Goal: Task Accomplishment & Management: Complete application form

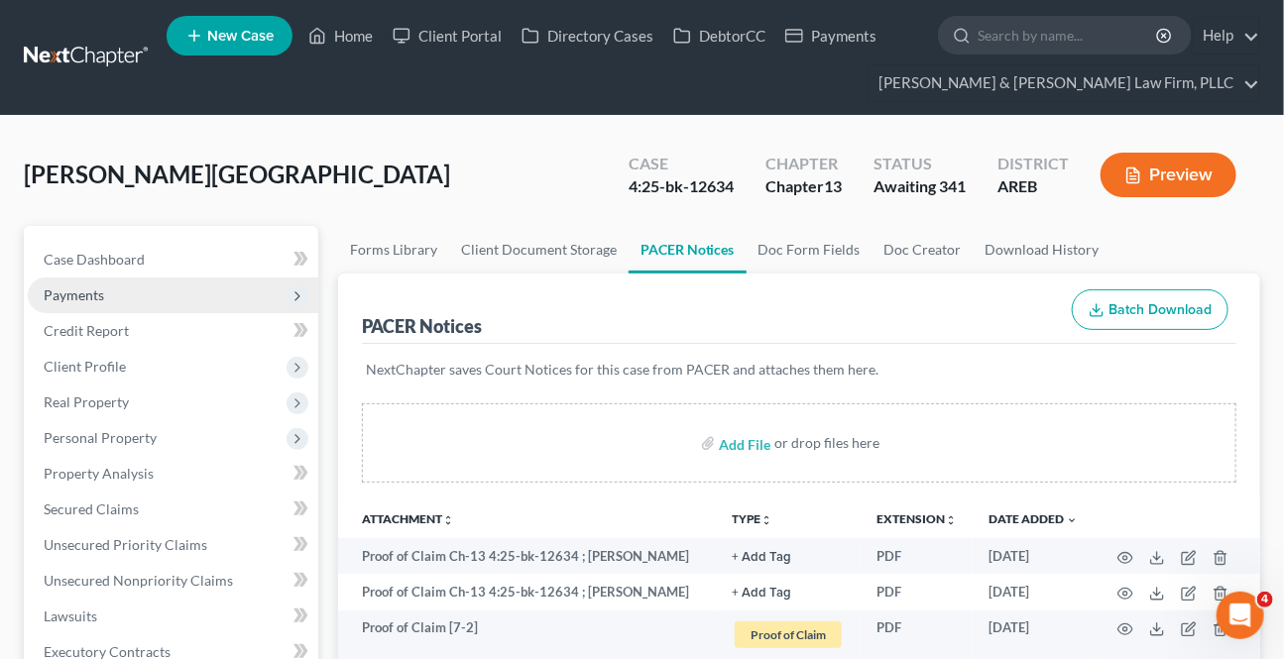
click at [147, 297] on span "Payments" at bounding box center [173, 296] width 290 height 36
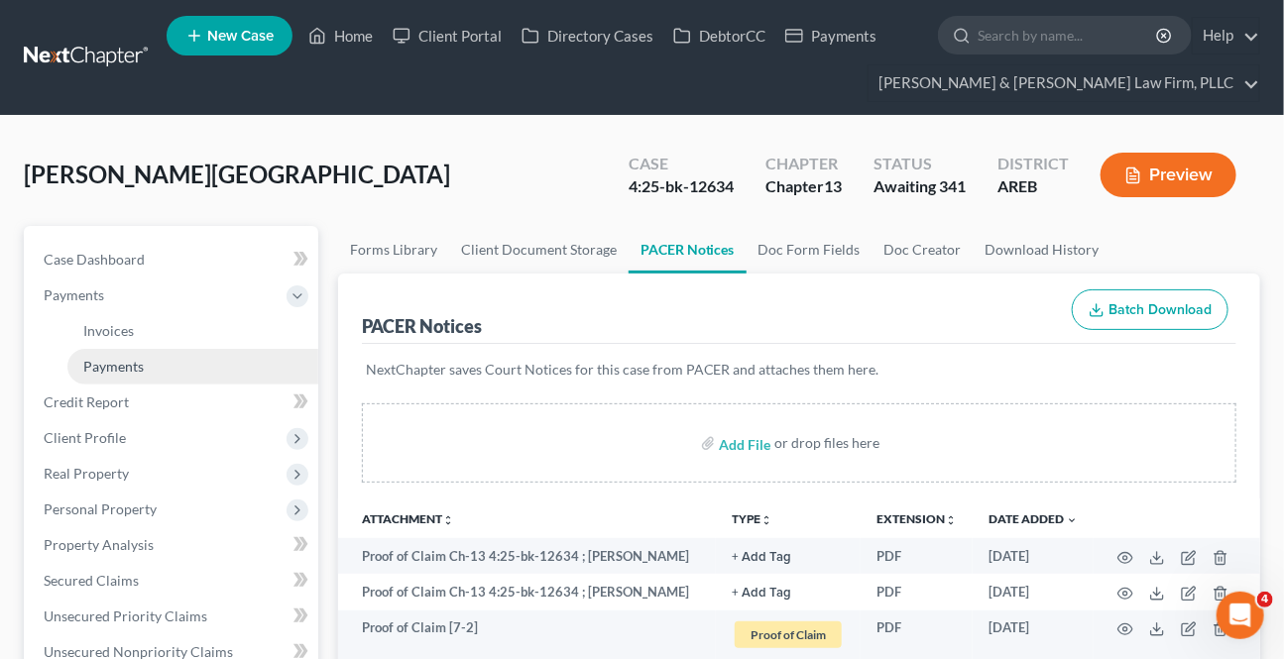
click at [122, 358] on span "Payments" at bounding box center [113, 366] width 60 height 17
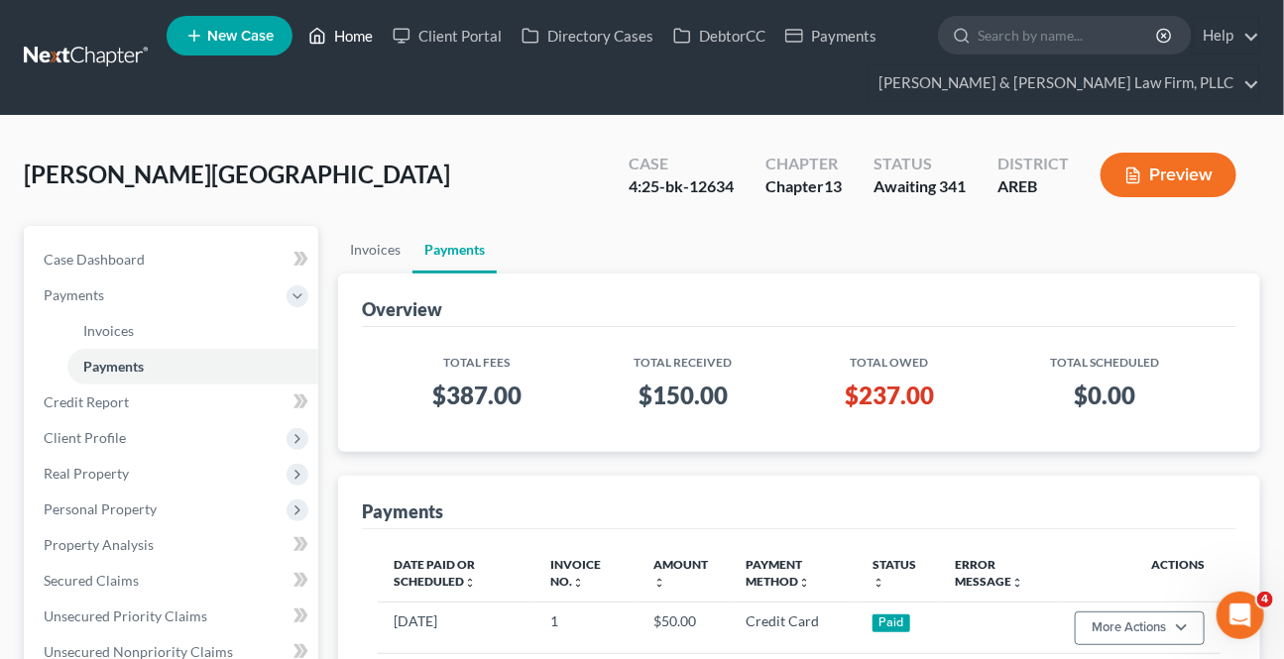
drag, startPoint x: 368, startPoint y: 31, endPoint x: 354, endPoint y: 39, distance: 16.0
click at [367, 31] on link "Home" at bounding box center [340, 36] width 84 height 36
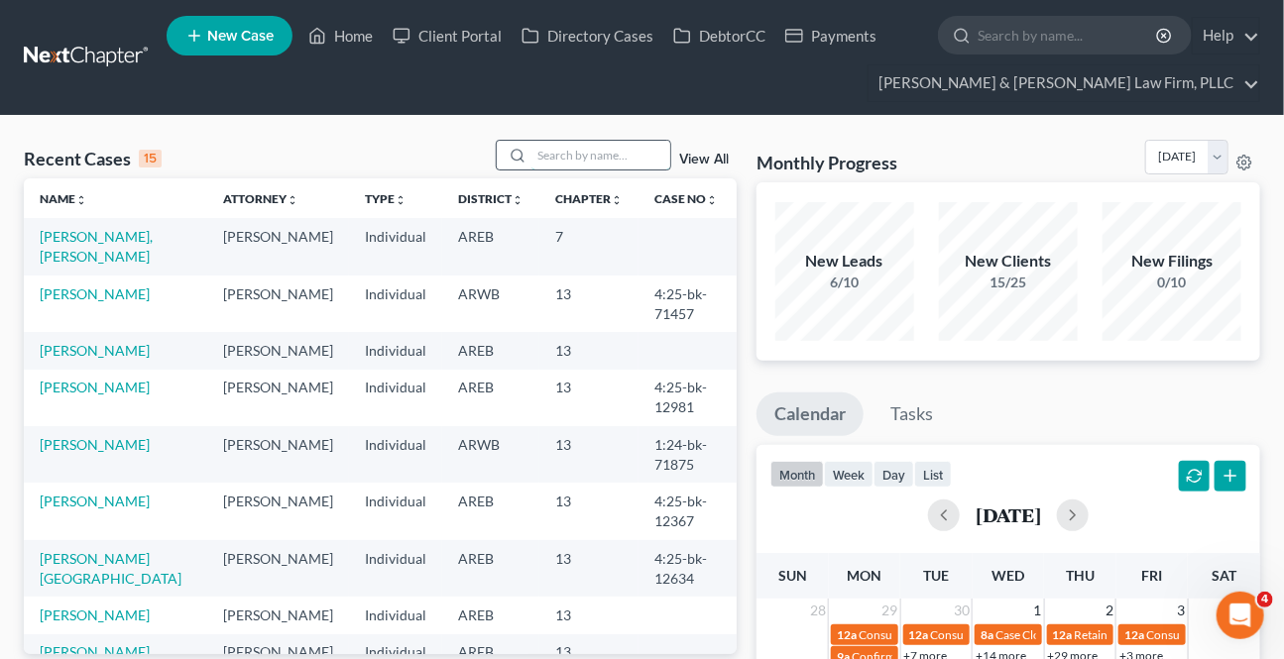
click at [564, 157] on input "search" at bounding box center [600, 155] width 139 height 29
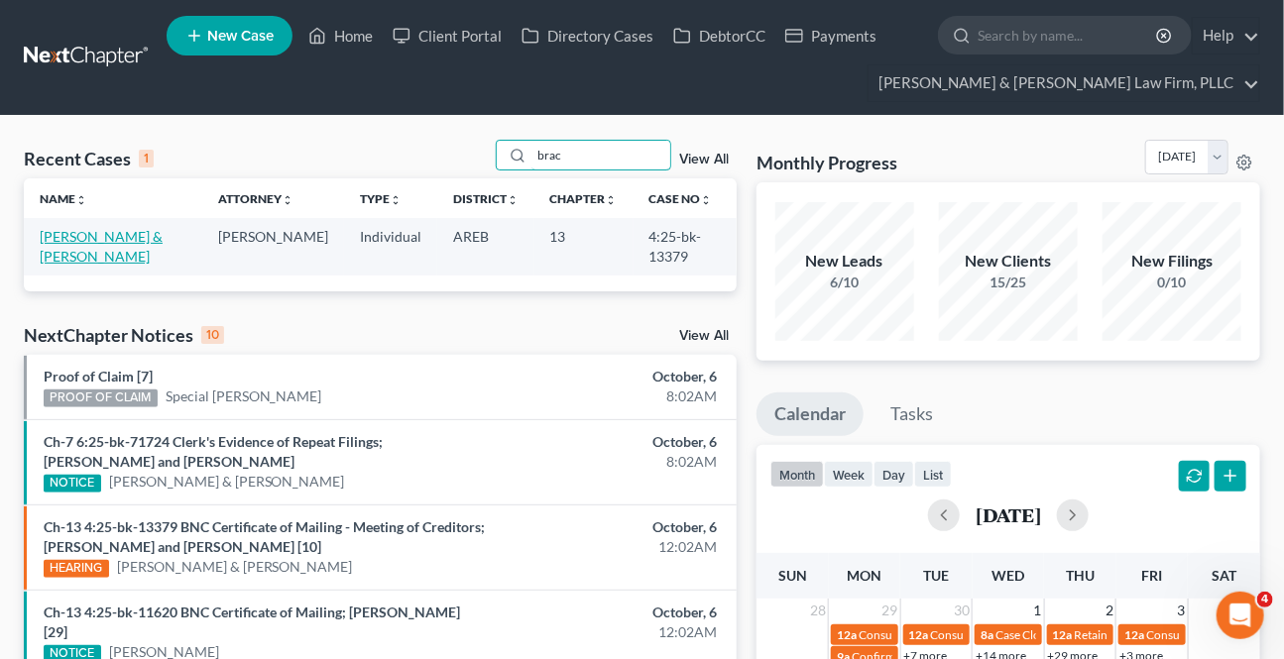
type input "brac"
click at [130, 229] on link "[PERSON_NAME] & [PERSON_NAME]" at bounding box center [101, 246] width 123 height 37
select select "2"
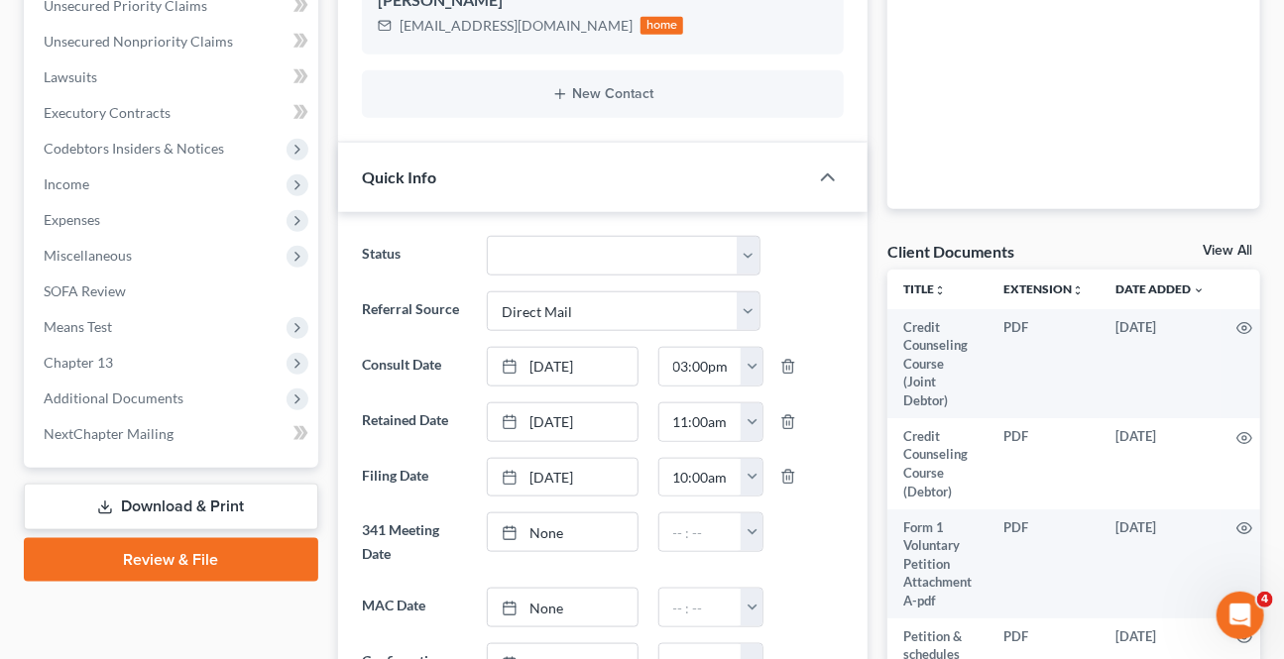
scroll to position [540, 0]
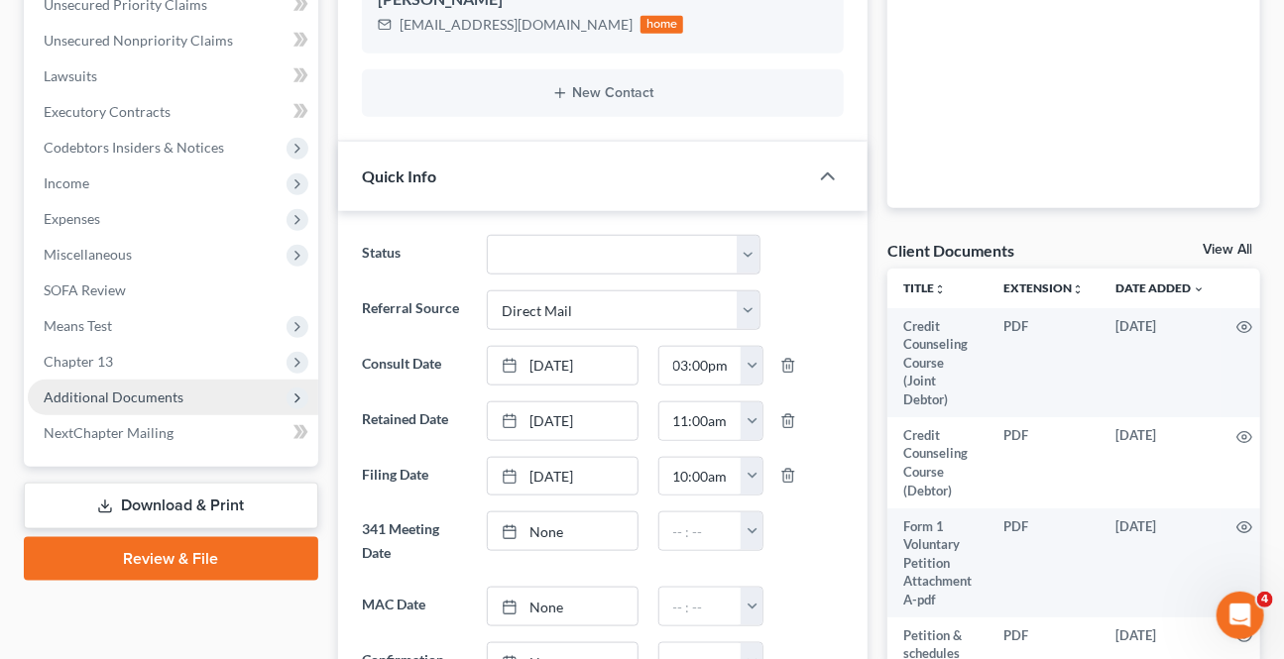
click at [121, 402] on span "Additional Documents" at bounding box center [114, 397] width 140 height 17
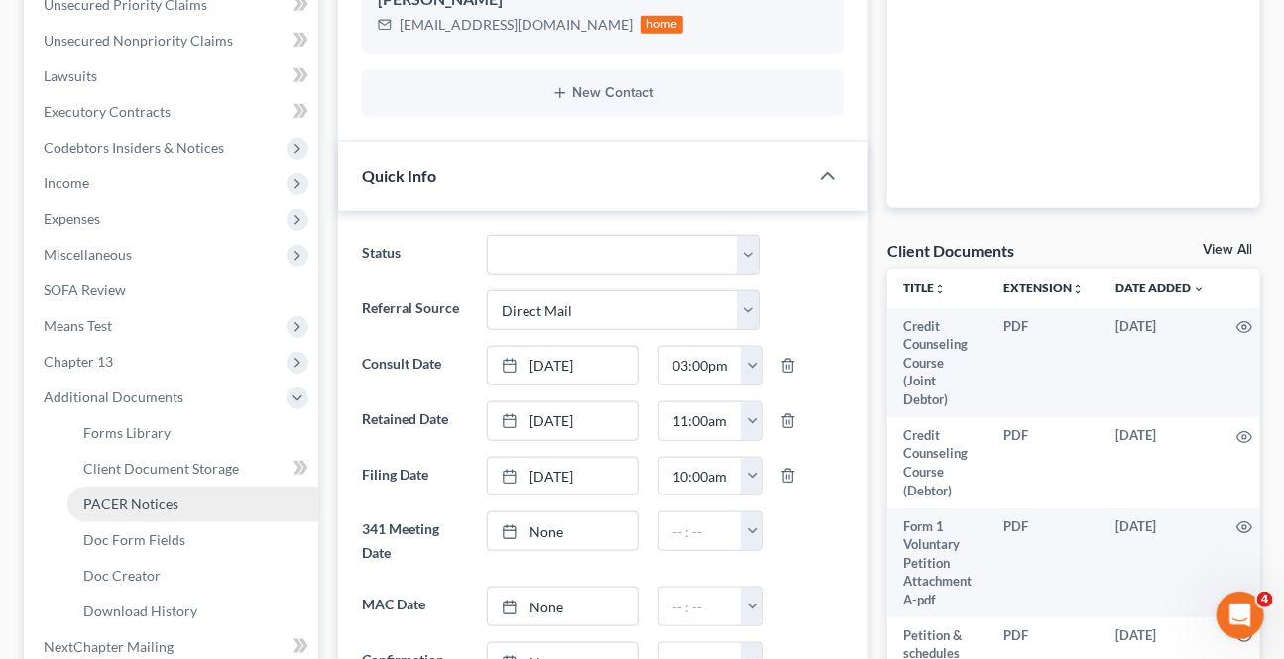
click at [140, 505] on span "PACER Notices" at bounding box center [130, 504] width 95 height 17
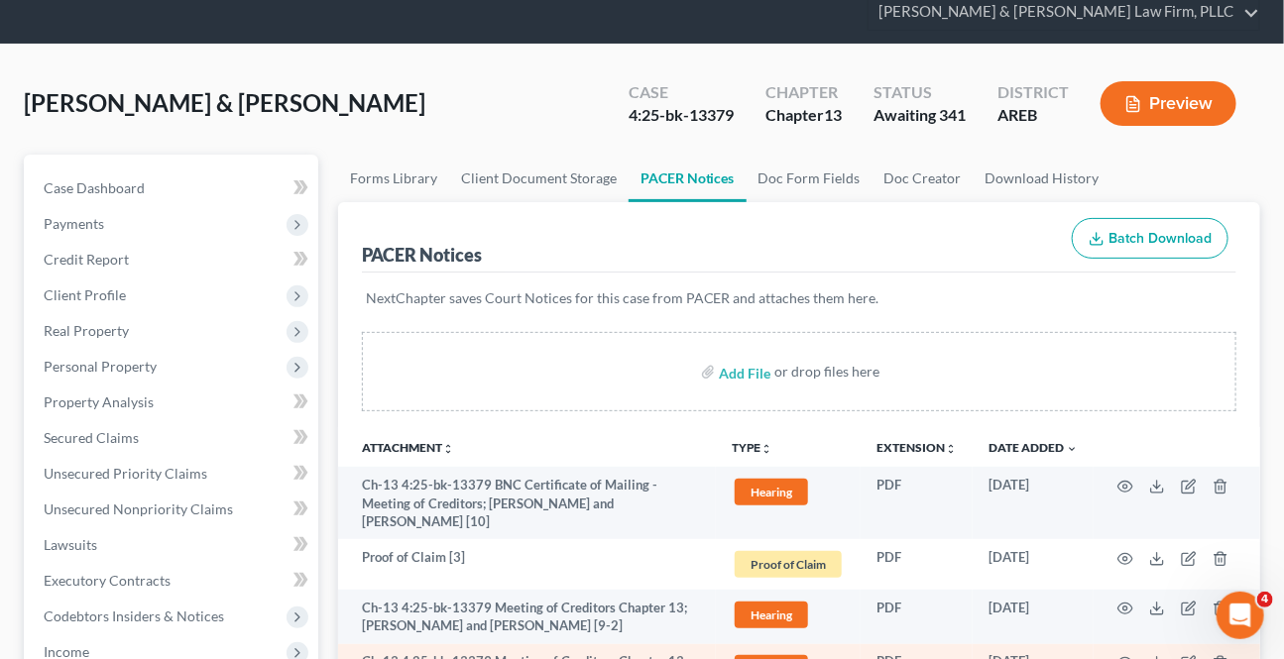
scroll to position [179, 0]
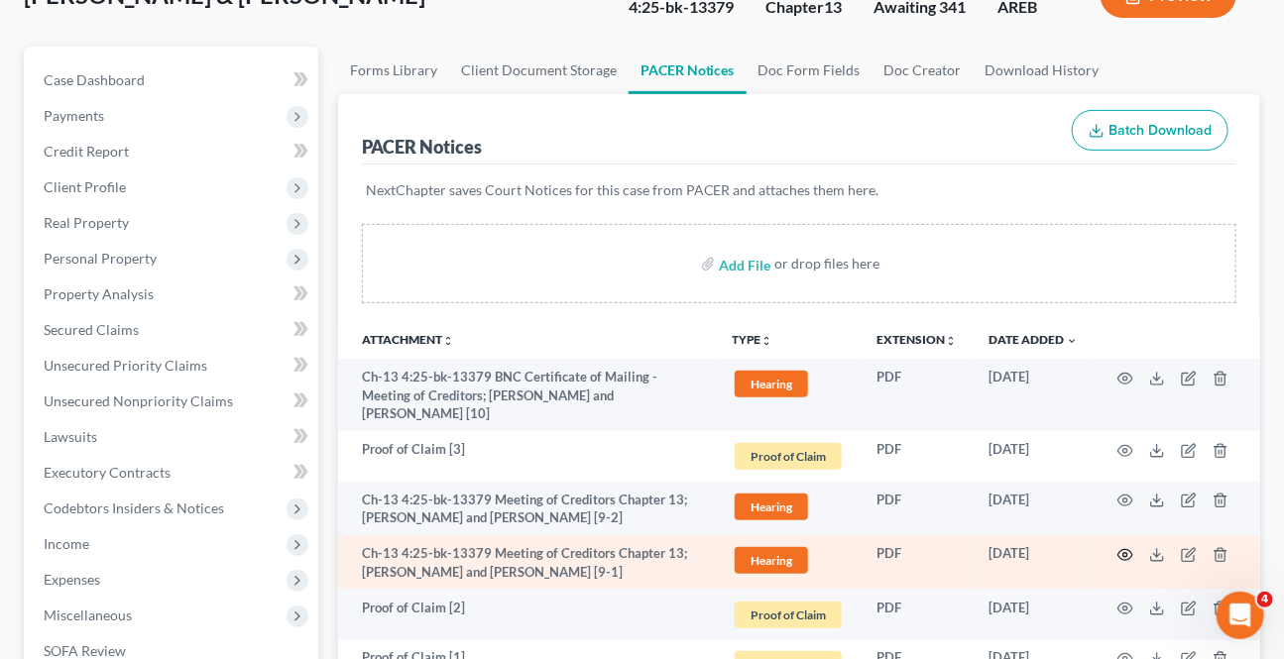
click at [1120, 553] on icon "button" at bounding box center [1125, 555] width 16 height 16
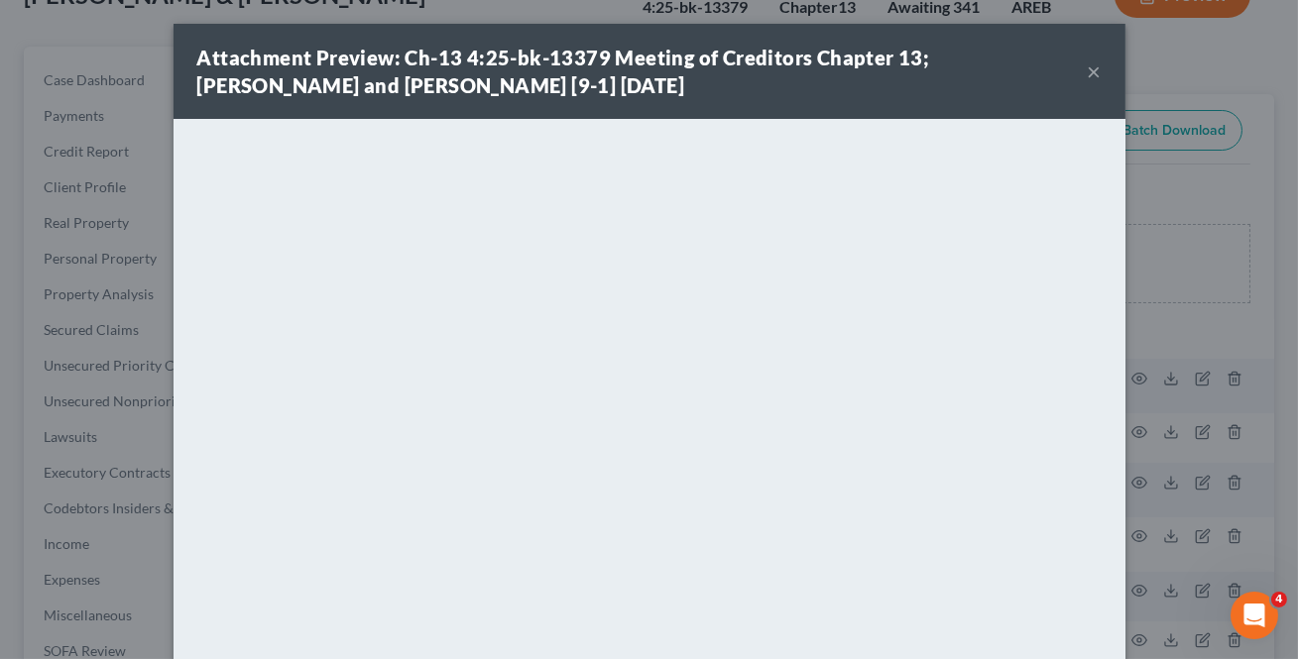
click at [1087, 70] on button "×" at bounding box center [1094, 71] width 14 height 24
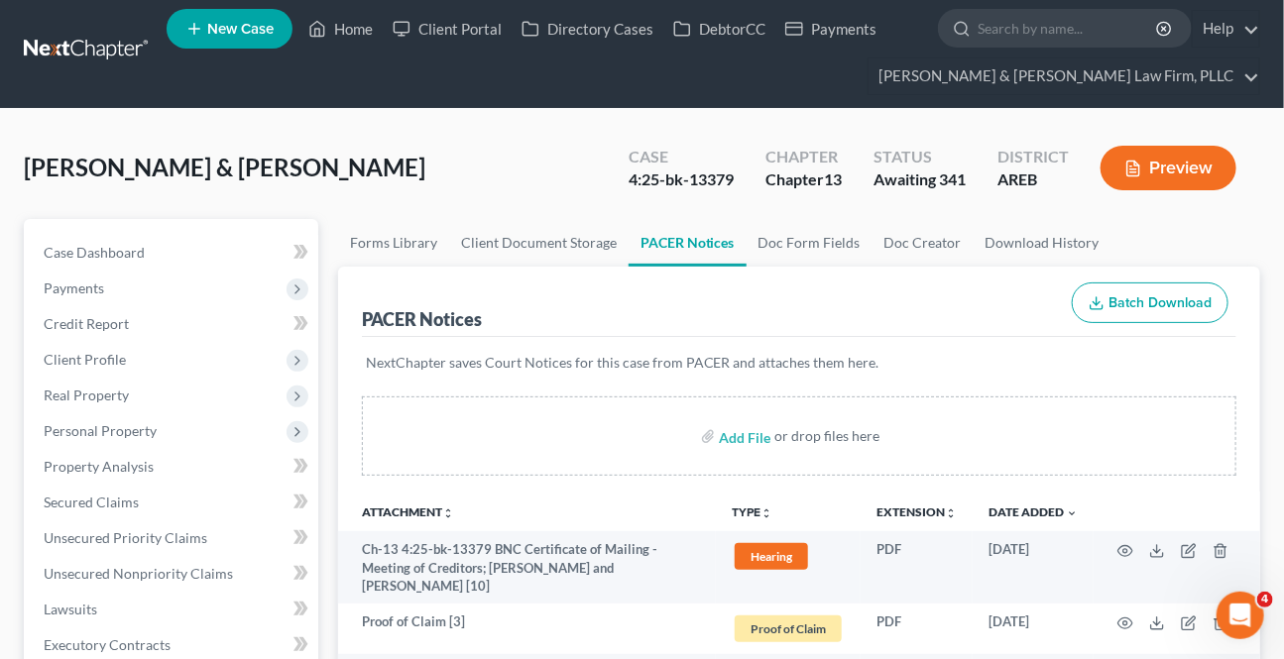
scroll to position [0, 0]
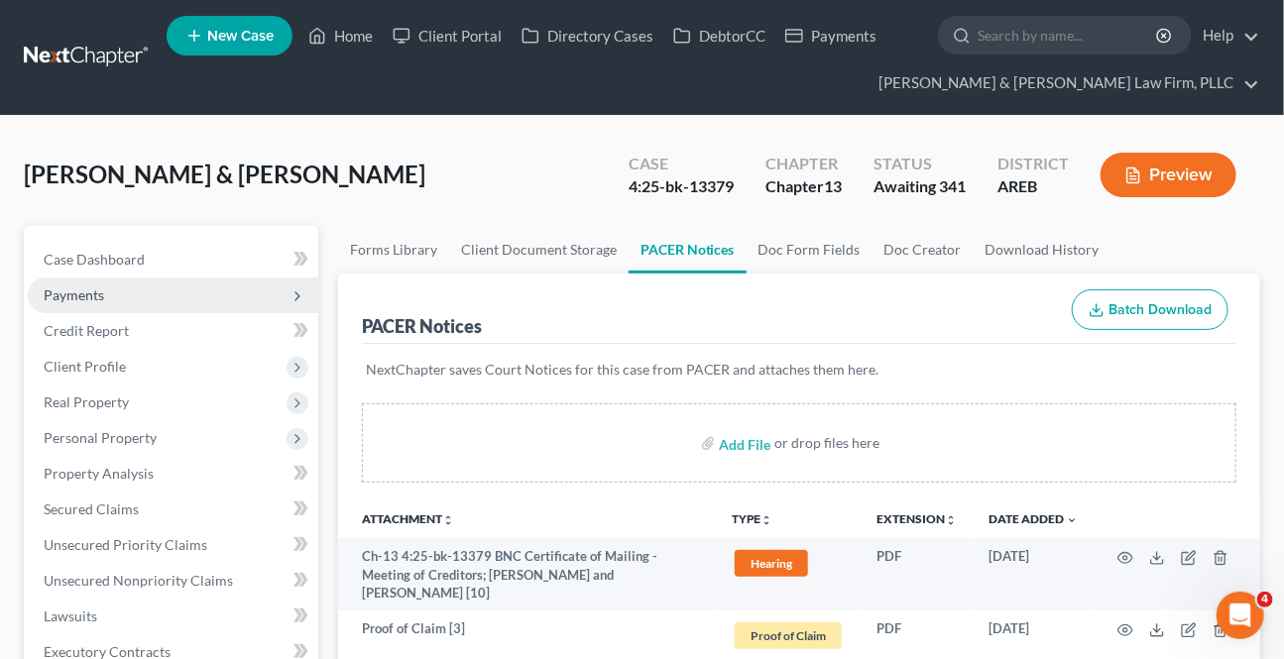
click at [112, 296] on span "Payments" at bounding box center [173, 296] width 290 height 36
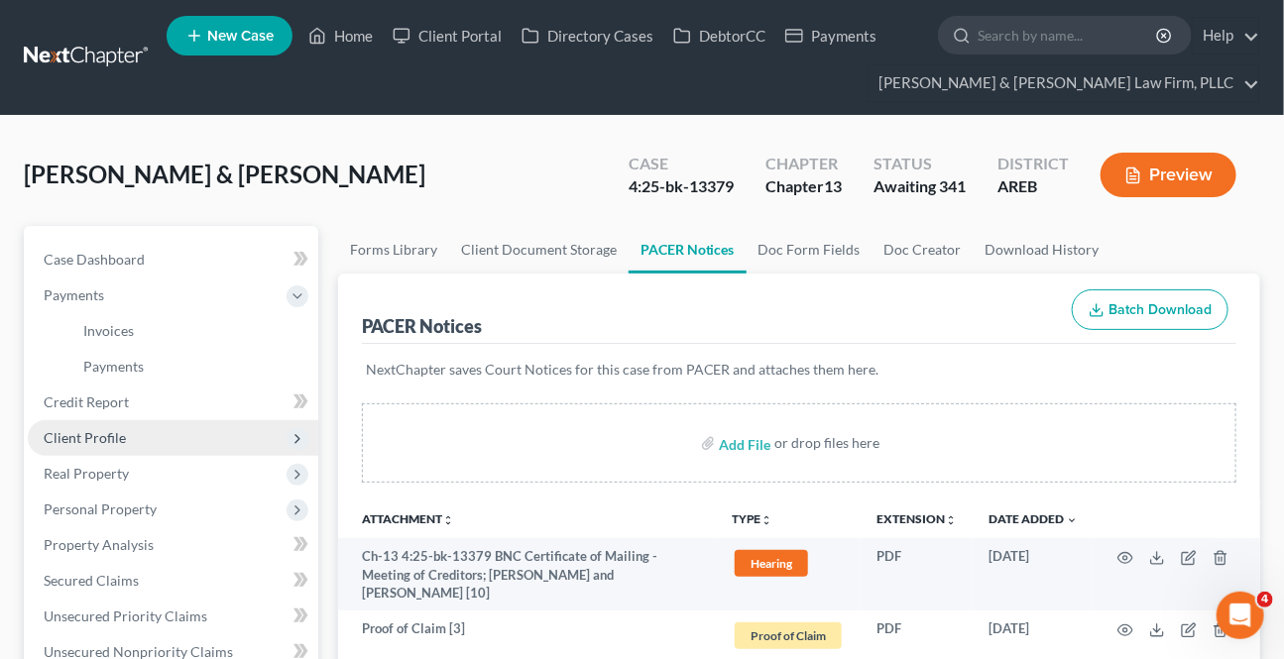
click at [99, 440] on span "Client Profile" at bounding box center [85, 437] width 82 height 17
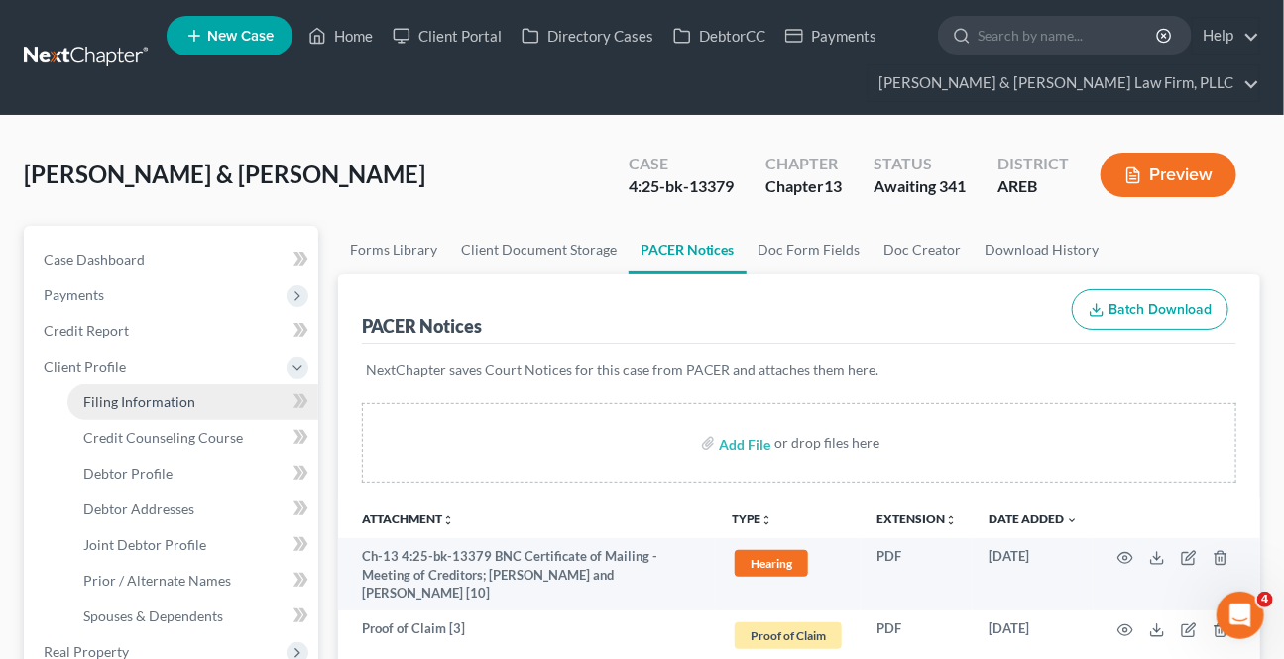
click at [118, 405] on span "Filing Information" at bounding box center [139, 402] width 112 height 17
select select "1"
select select "3"
select select "2"
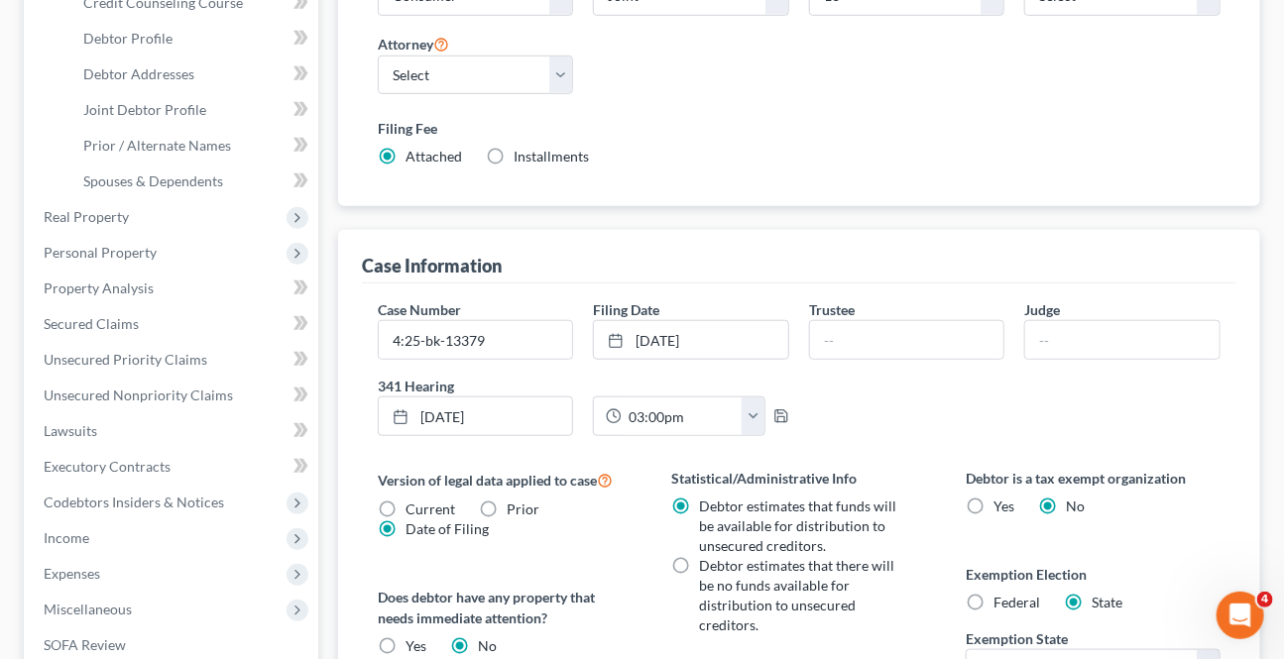
scroll to position [450, 0]
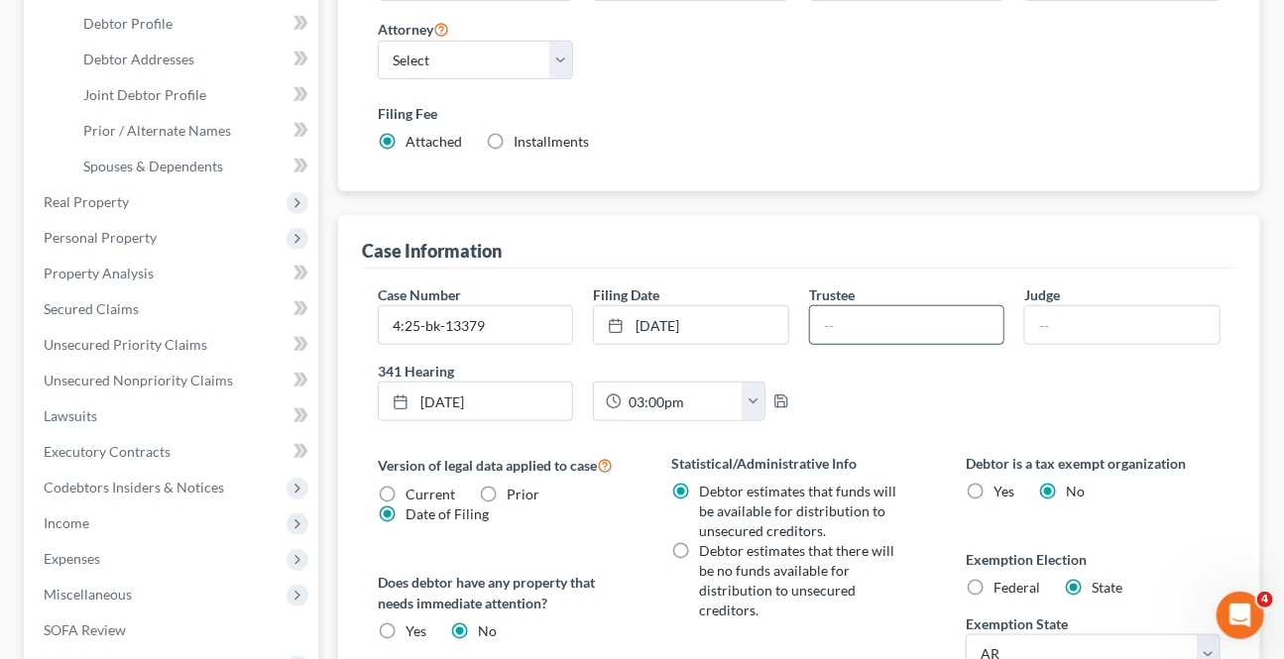
click at [904, 313] on input "text" at bounding box center [907, 325] width 194 height 38
type input "[PERSON_NAME]"
click at [1064, 330] on input "text" at bounding box center [1122, 325] width 194 height 38
type input "[PERSON_NAME]"
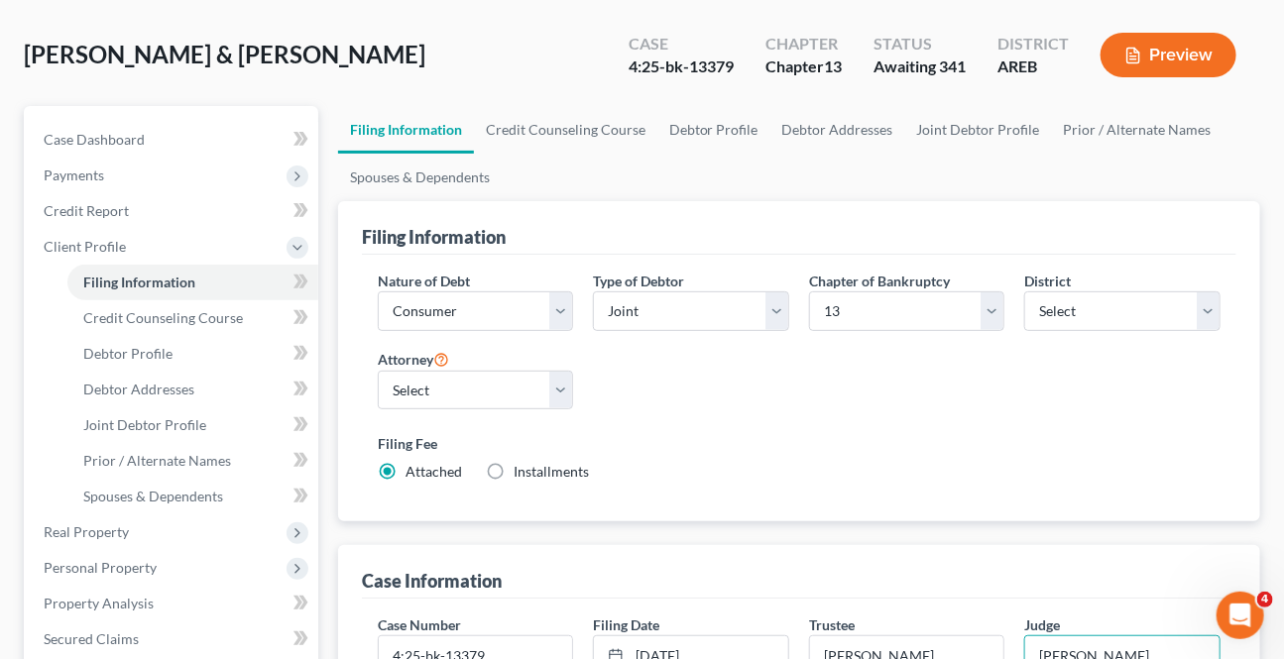
scroll to position [0, 0]
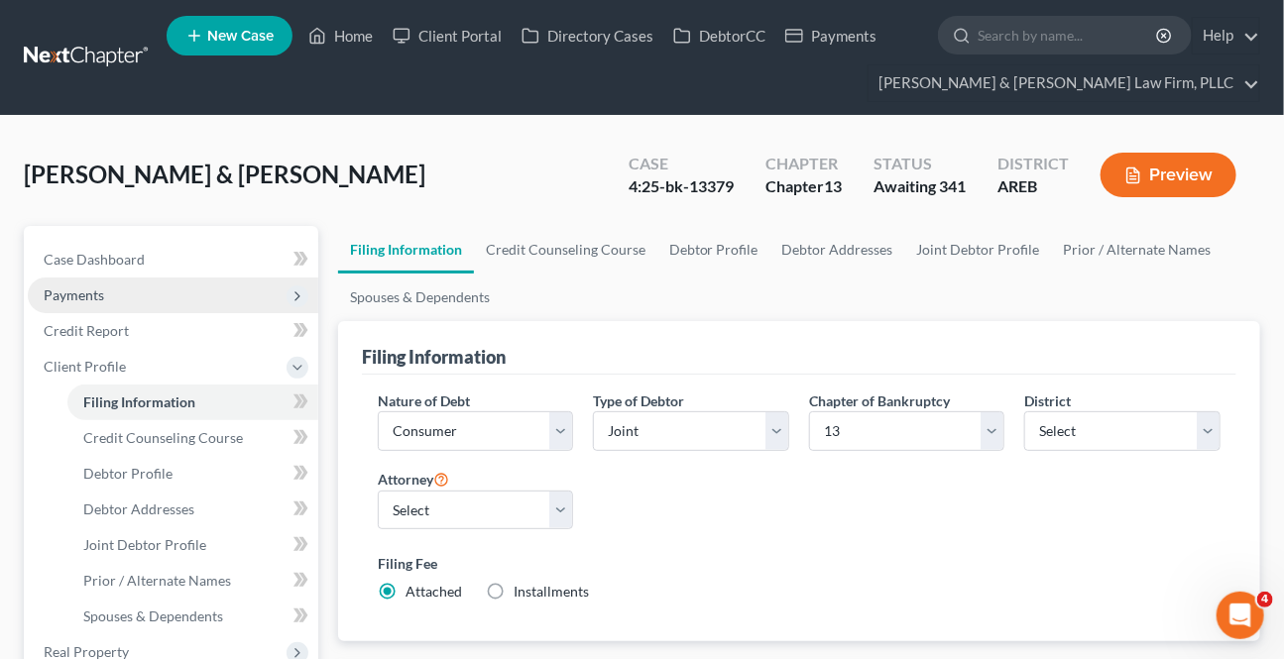
drag, startPoint x: 87, startPoint y: 288, endPoint x: 102, endPoint y: 317, distance: 32.4
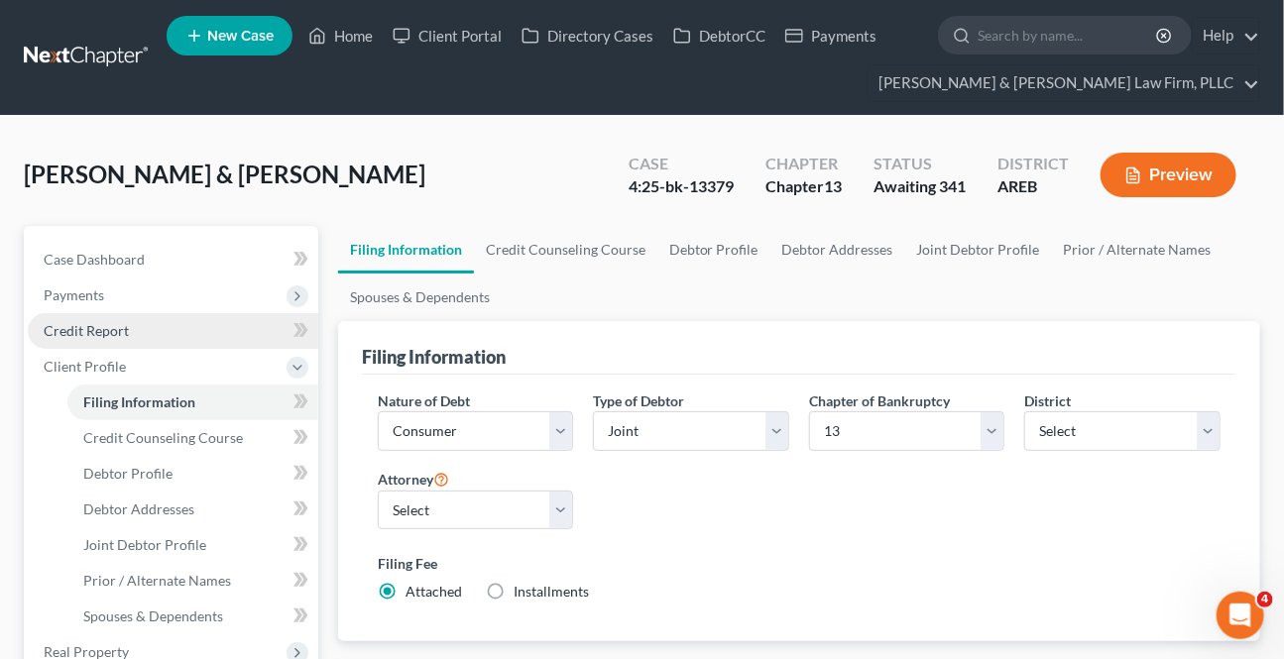
click at [87, 289] on span "Payments" at bounding box center [74, 294] width 60 height 17
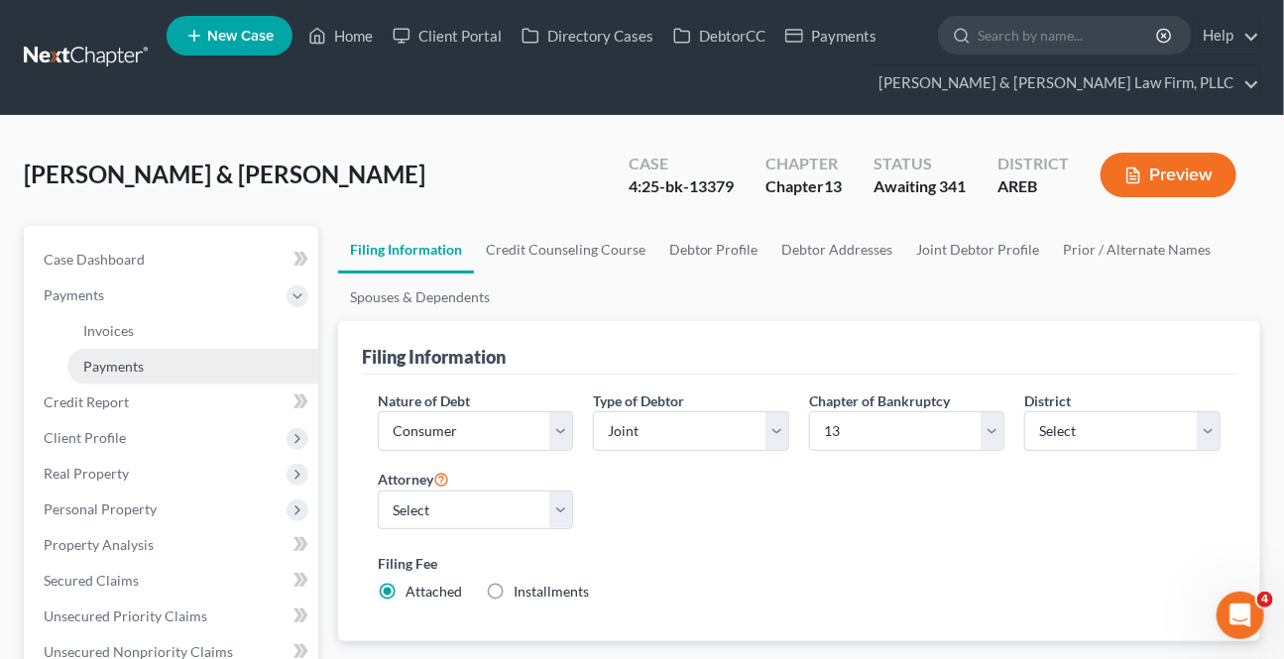
click at [132, 359] on span "Payments" at bounding box center [113, 366] width 60 height 17
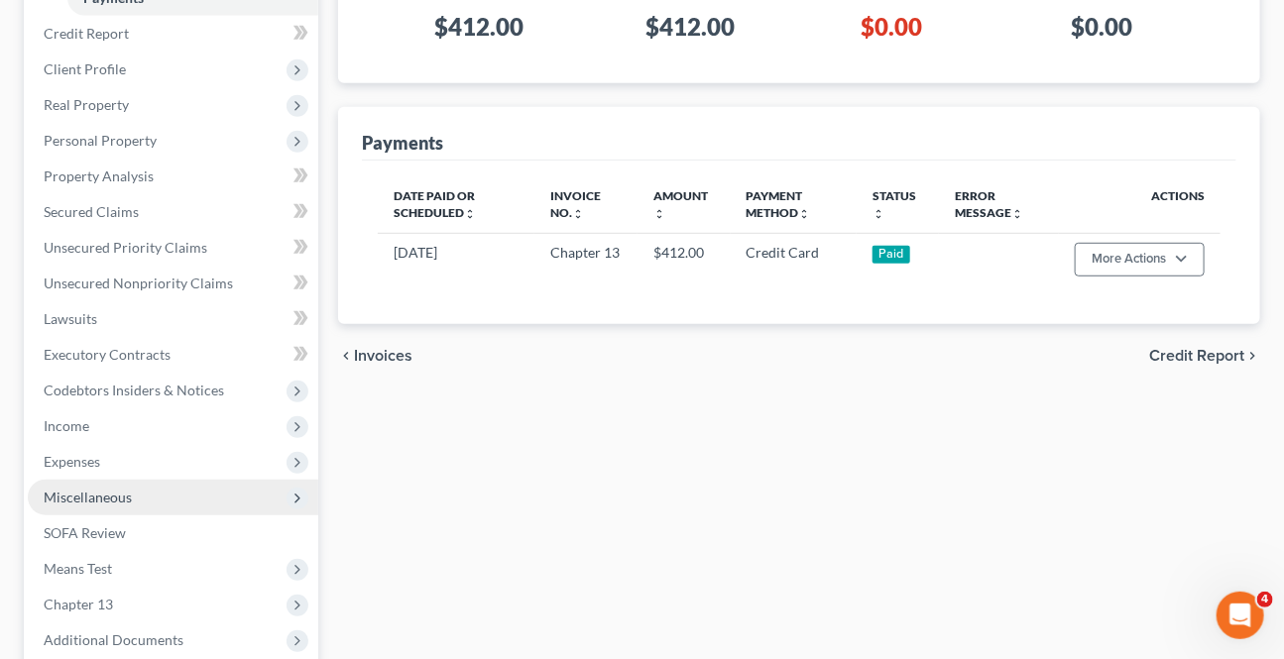
scroll to position [450, 0]
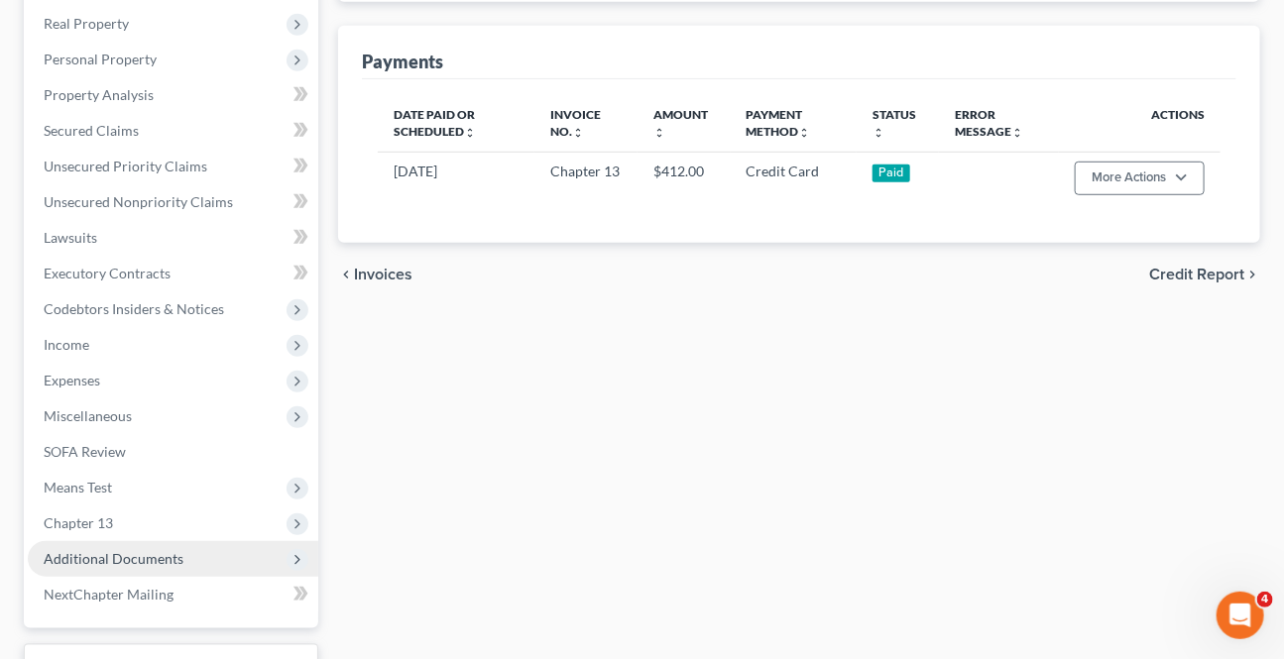
click at [103, 561] on span "Additional Documents" at bounding box center [114, 558] width 140 height 17
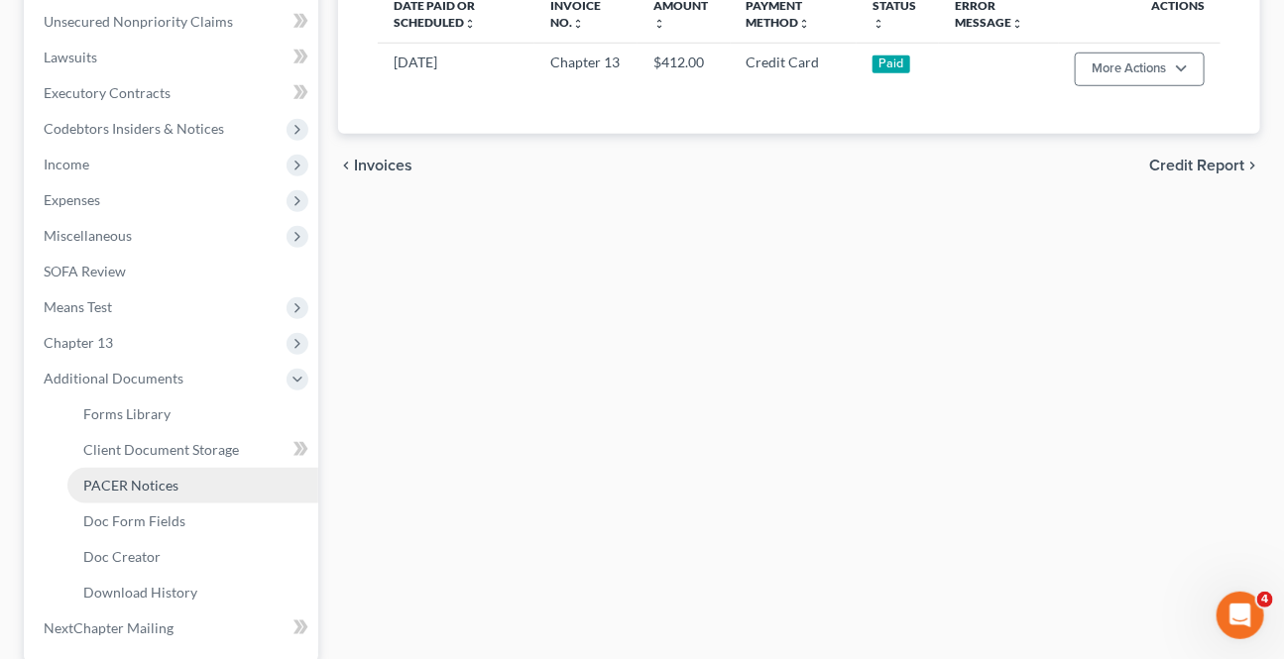
click at [122, 477] on span "PACER Notices" at bounding box center [130, 485] width 95 height 17
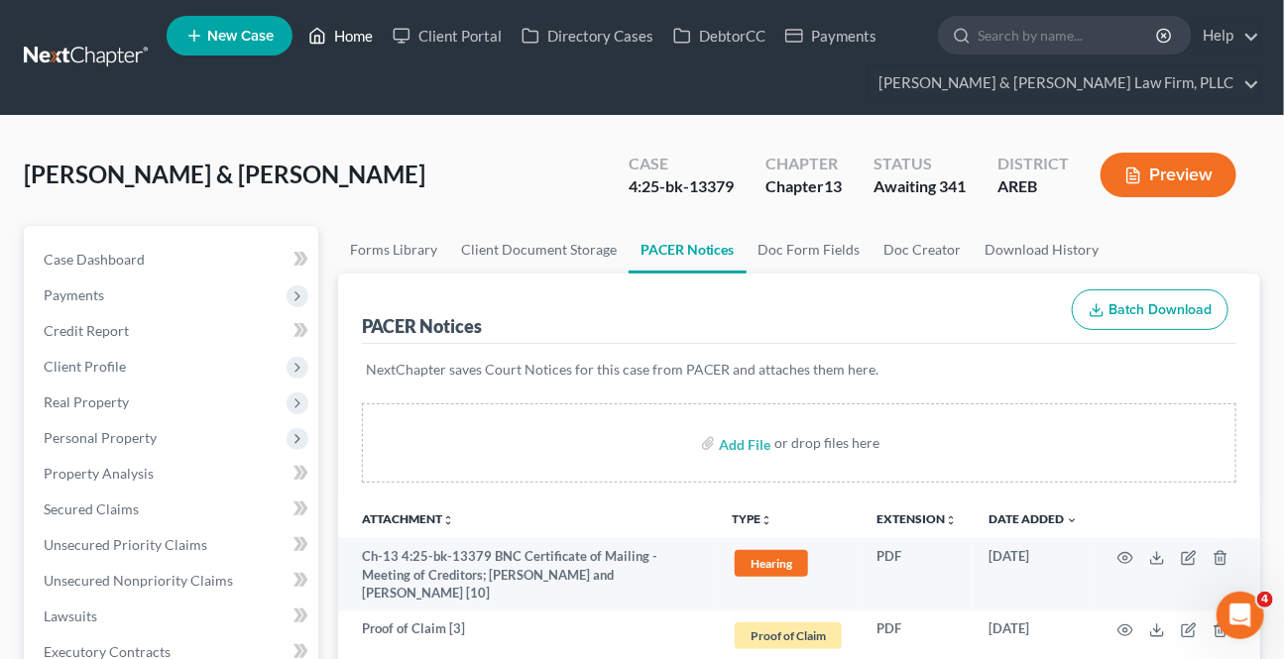
click at [339, 40] on link "Home" at bounding box center [340, 36] width 84 height 36
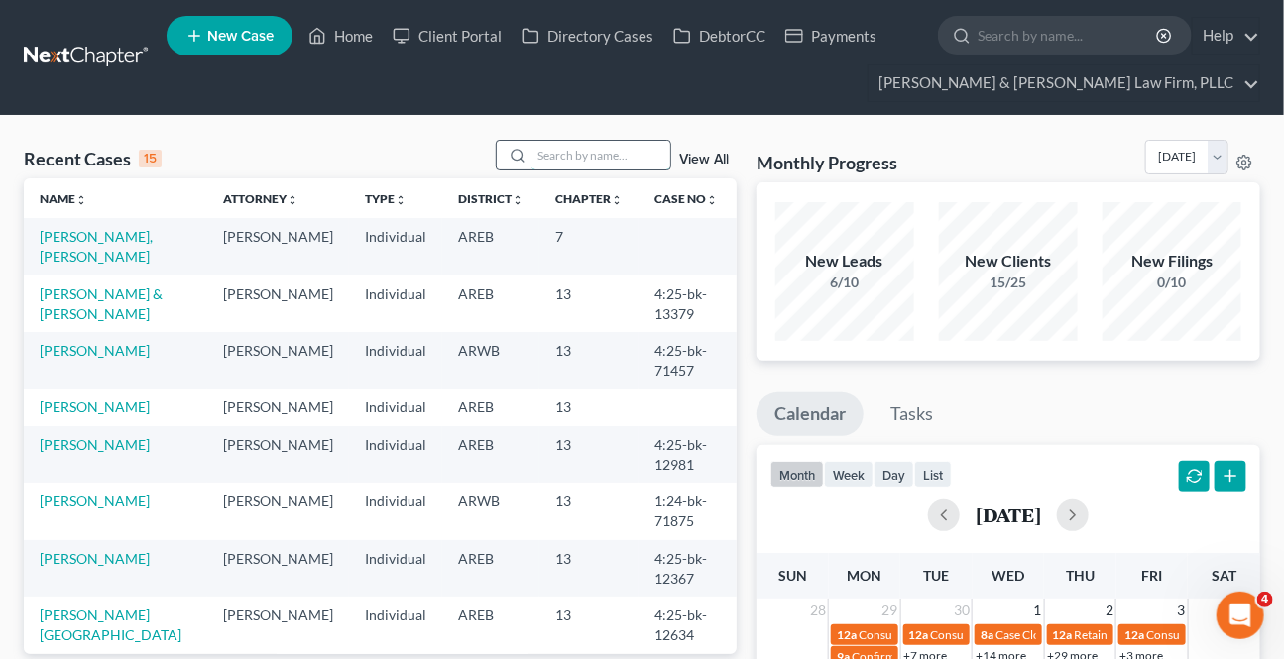
click at [609, 162] on input "search" at bounding box center [600, 155] width 139 height 29
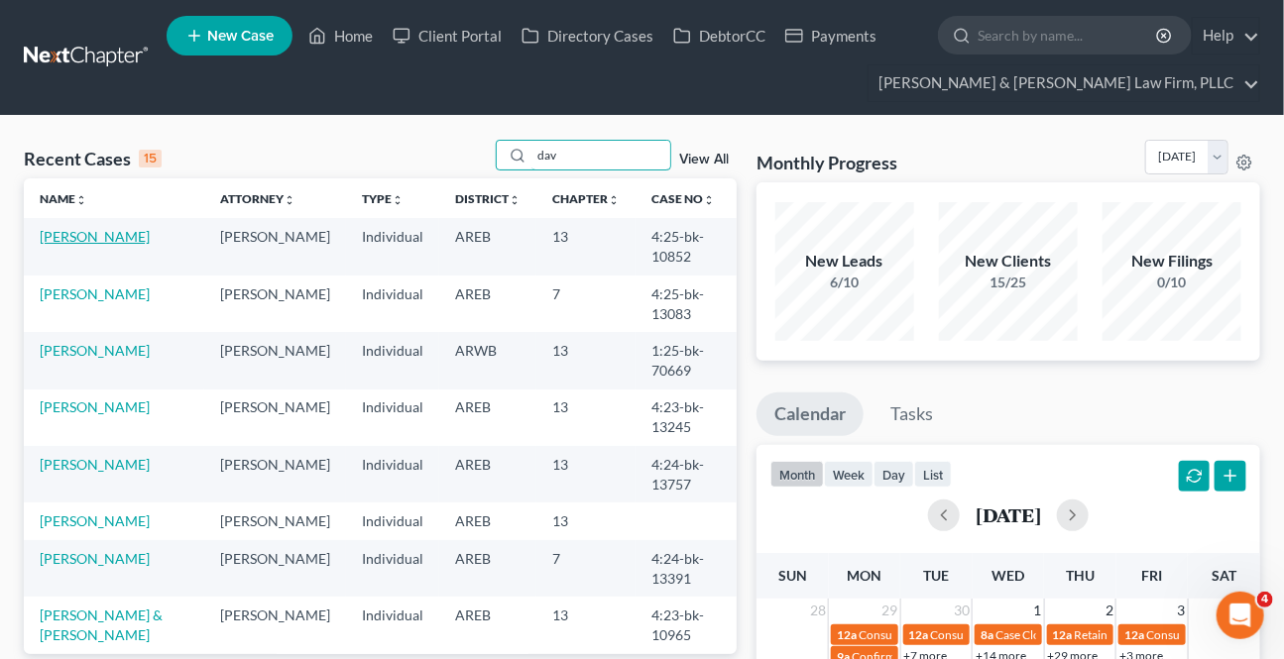
type input "dav"
click at [100, 234] on link "[PERSON_NAME]" at bounding box center [95, 236] width 110 height 17
select select "9"
select select "1"
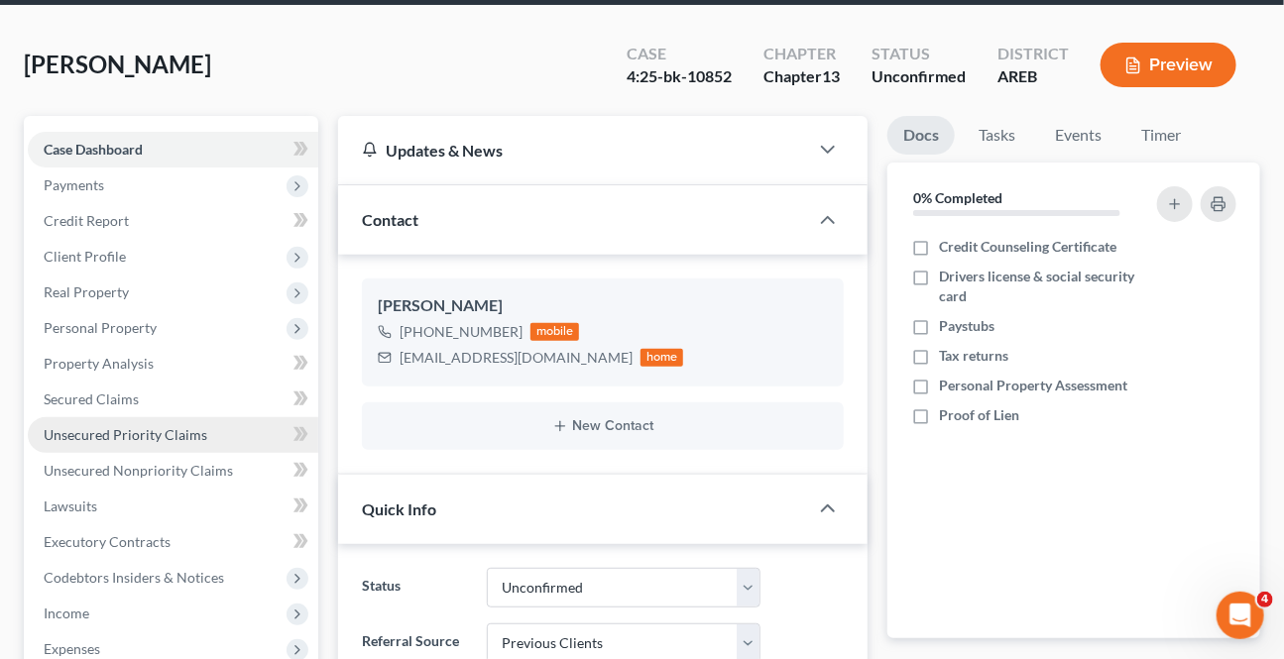
scroll to position [450, 0]
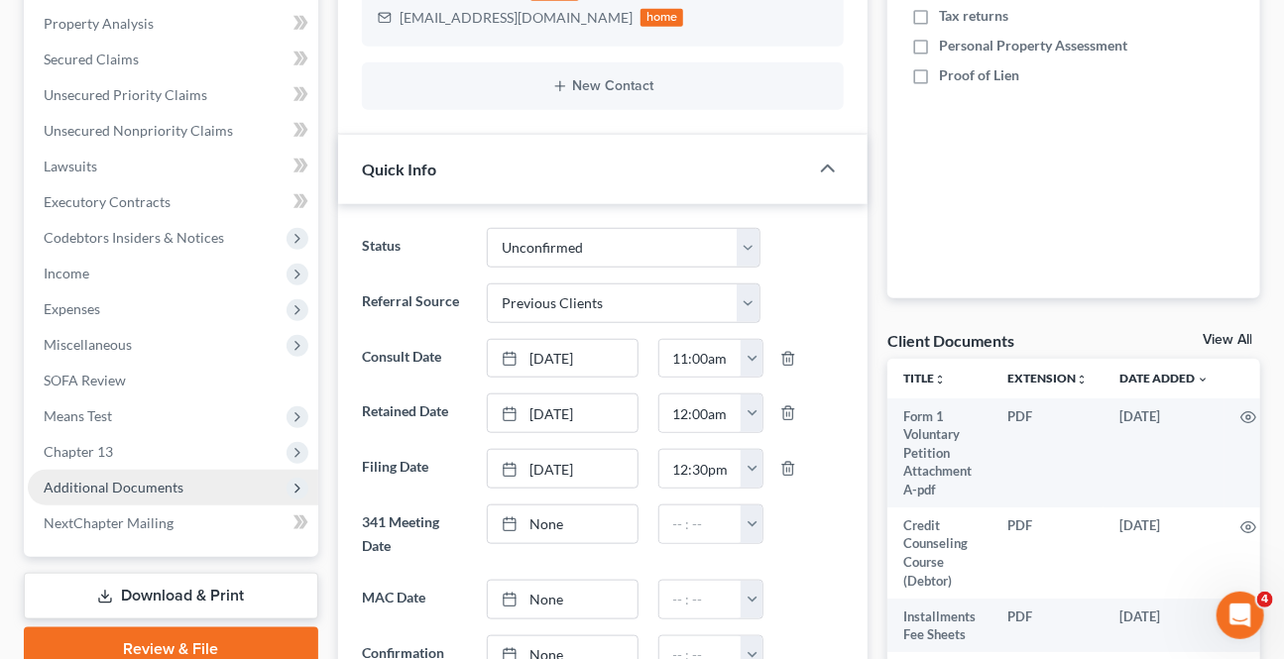
click at [98, 481] on span "Additional Documents" at bounding box center [114, 487] width 140 height 17
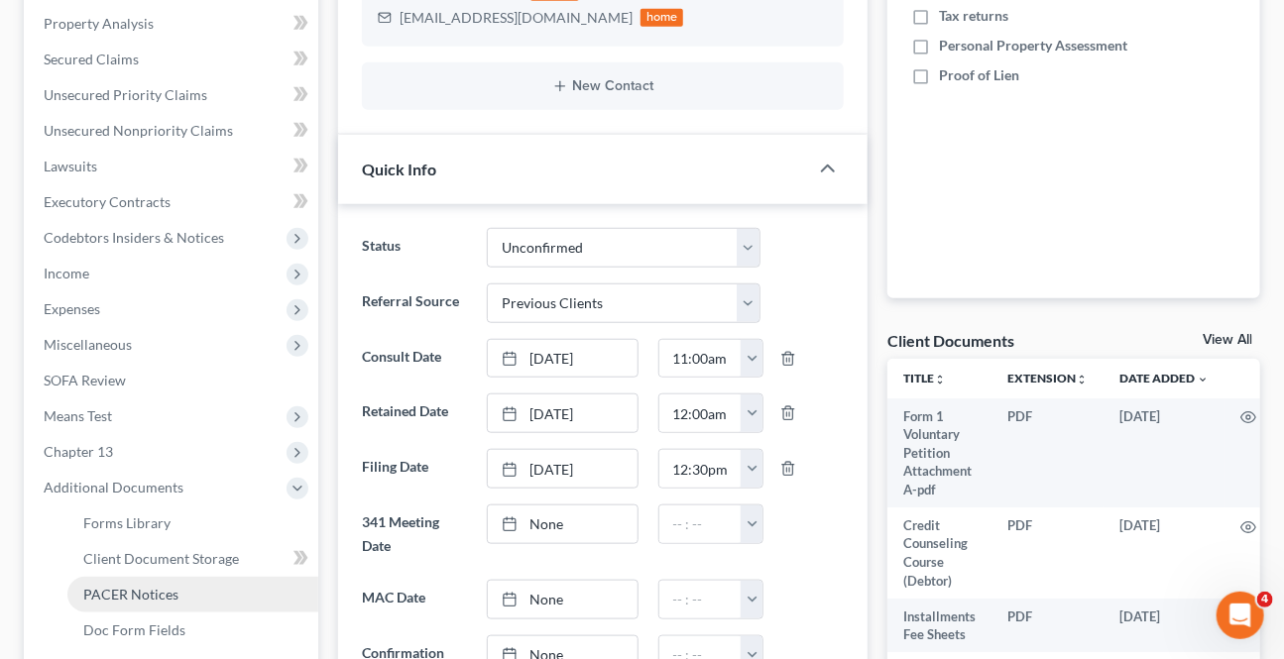
click at [129, 593] on span "PACER Notices" at bounding box center [130, 594] width 95 height 17
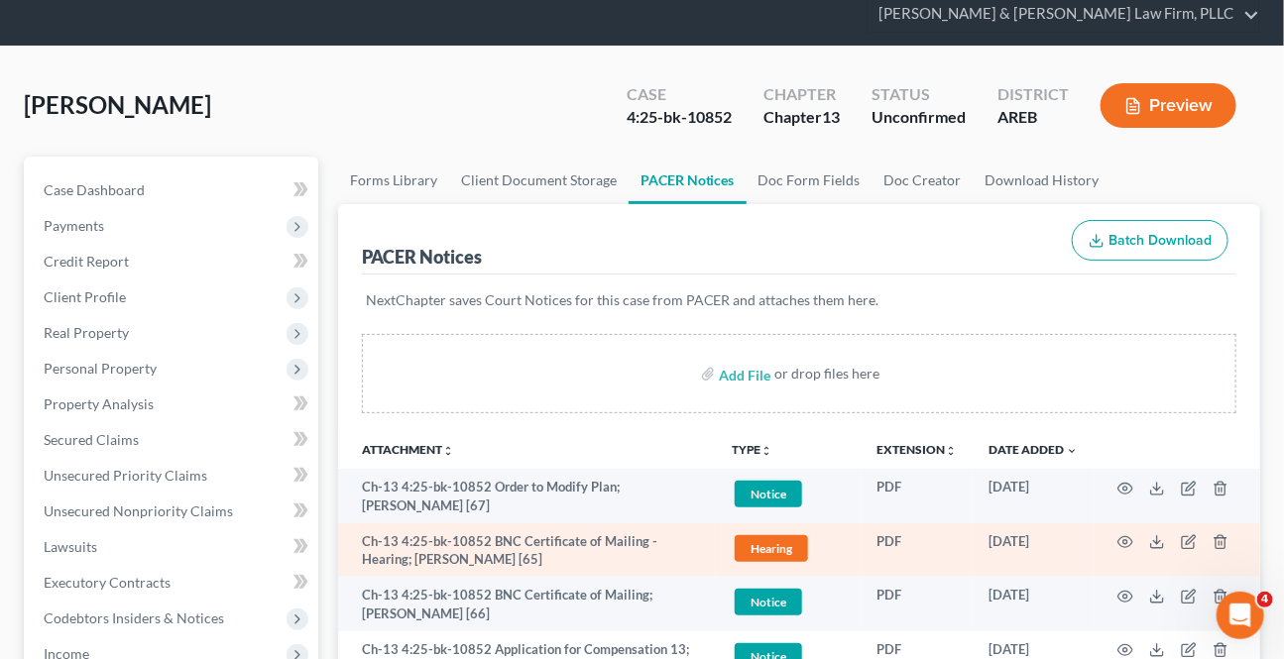
scroll to position [89, 0]
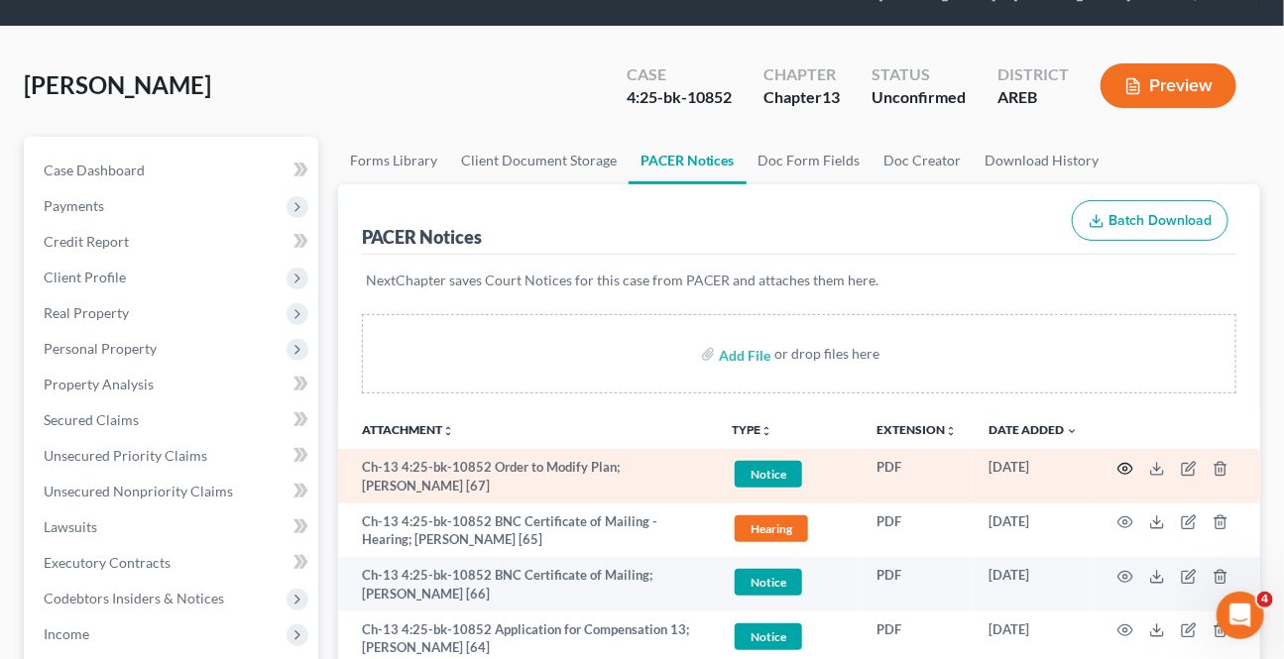
click at [1123, 471] on icon "button" at bounding box center [1125, 469] width 16 height 16
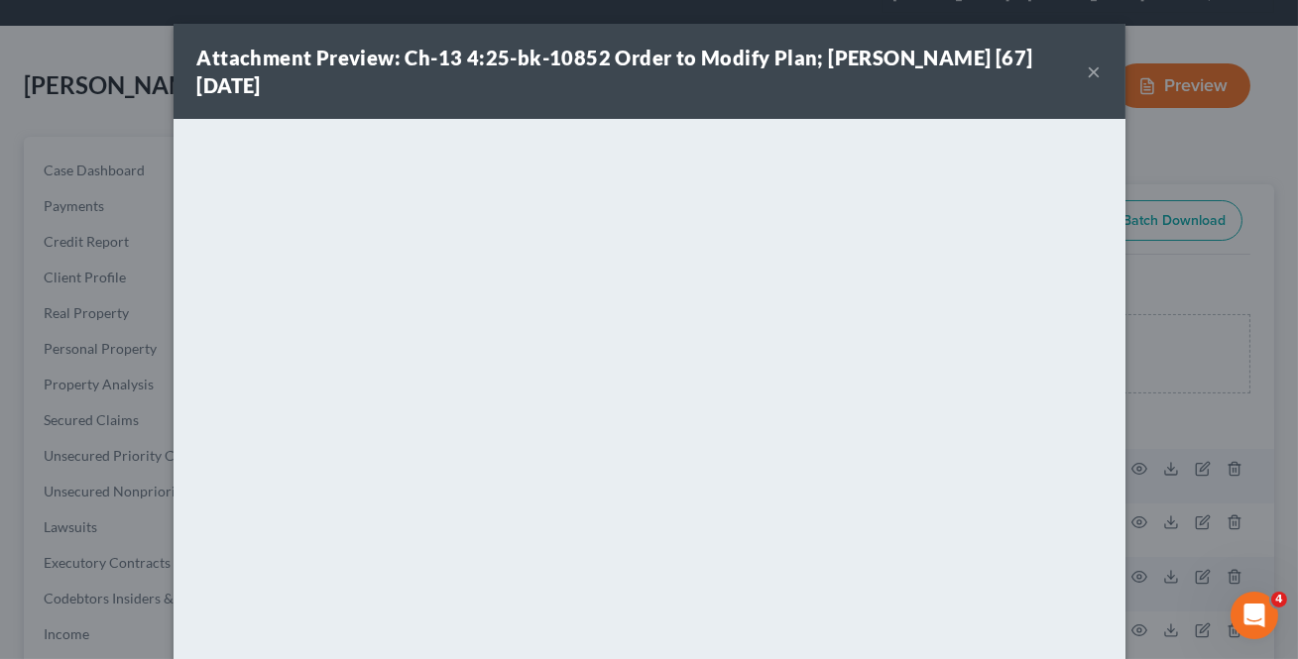
drag, startPoint x: 1091, startPoint y: 55, endPoint x: 1053, endPoint y: 79, distance: 45.9
click at [1091, 59] on button "×" at bounding box center [1094, 71] width 14 height 24
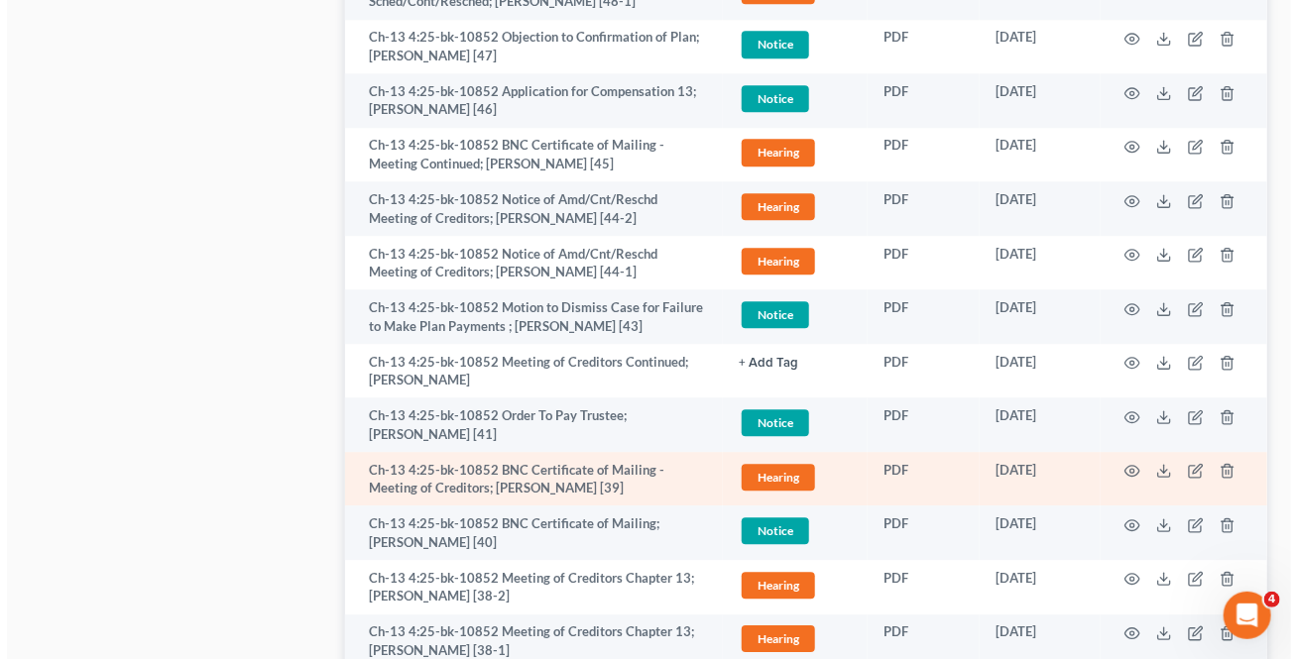
scroll to position [1892, 0]
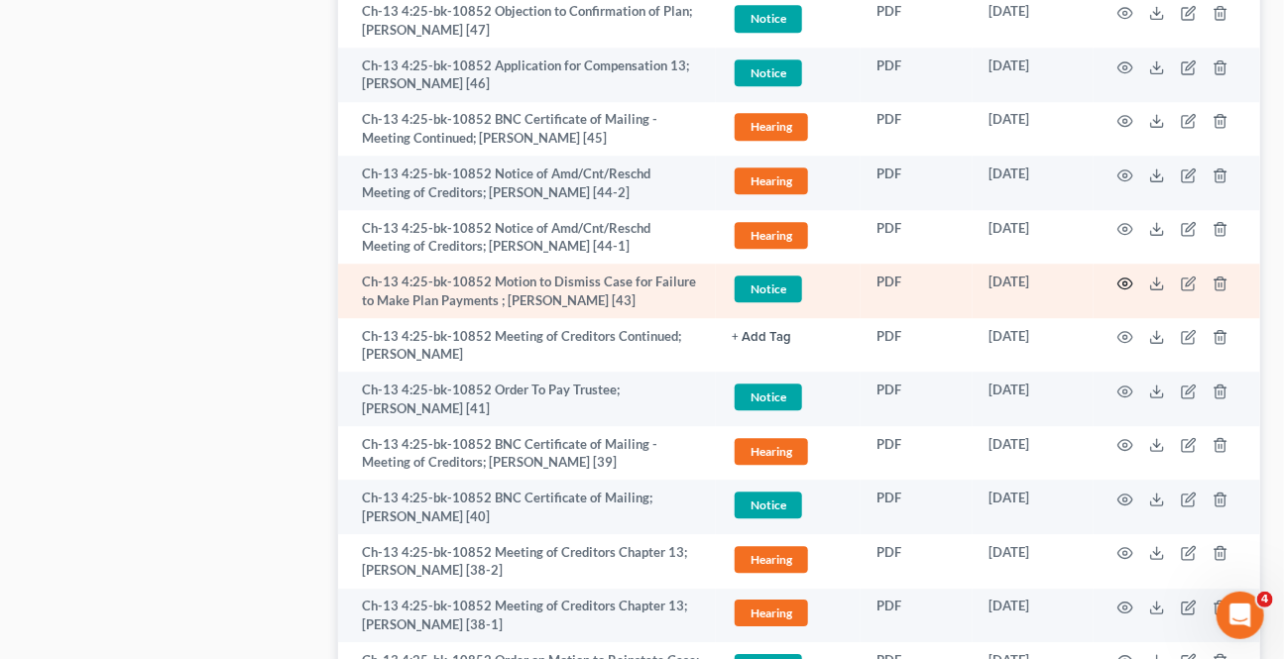
click at [1126, 276] on icon "button" at bounding box center [1125, 284] width 16 height 16
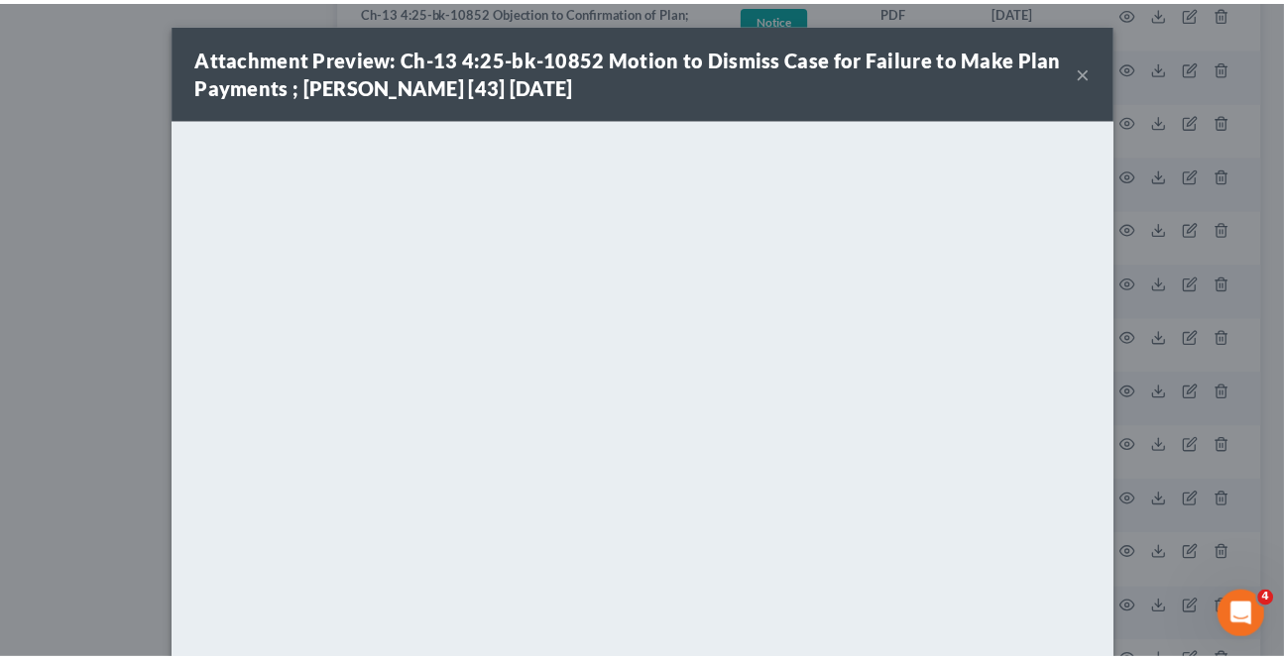
scroll to position [0, 0]
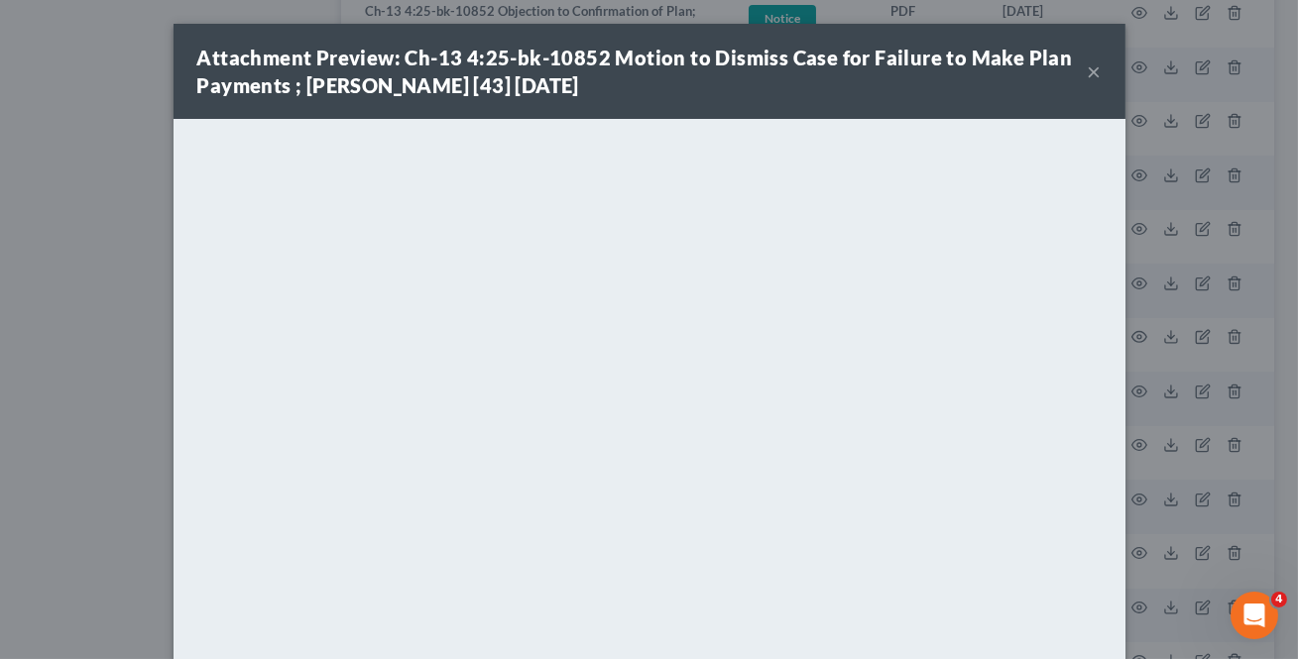
drag, startPoint x: 1078, startPoint y: 63, endPoint x: 1081, endPoint y: 74, distance: 11.3
click at [1078, 63] on div "Attachment Preview: Ch-13 4:25-bk-10852 Motion to Dismiss Case for Failure to M…" at bounding box center [642, 72] width 890 height 56
click at [1087, 72] on button "×" at bounding box center [1094, 71] width 14 height 24
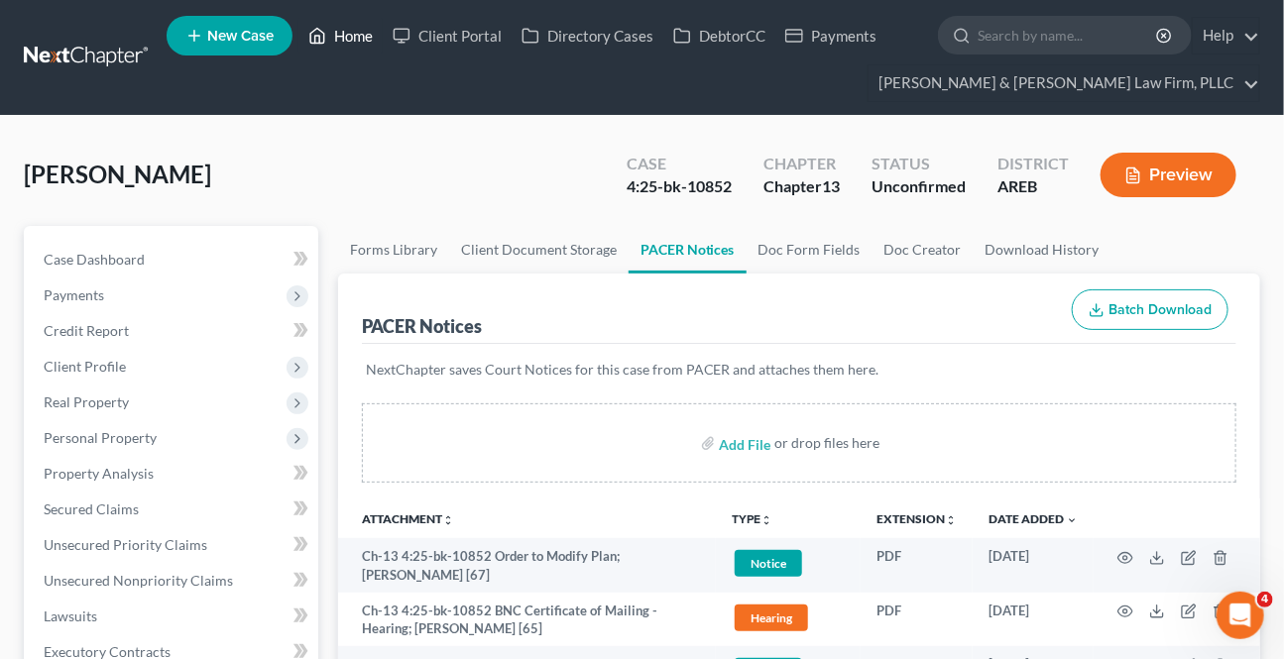
click at [357, 48] on link "Home" at bounding box center [340, 36] width 84 height 36
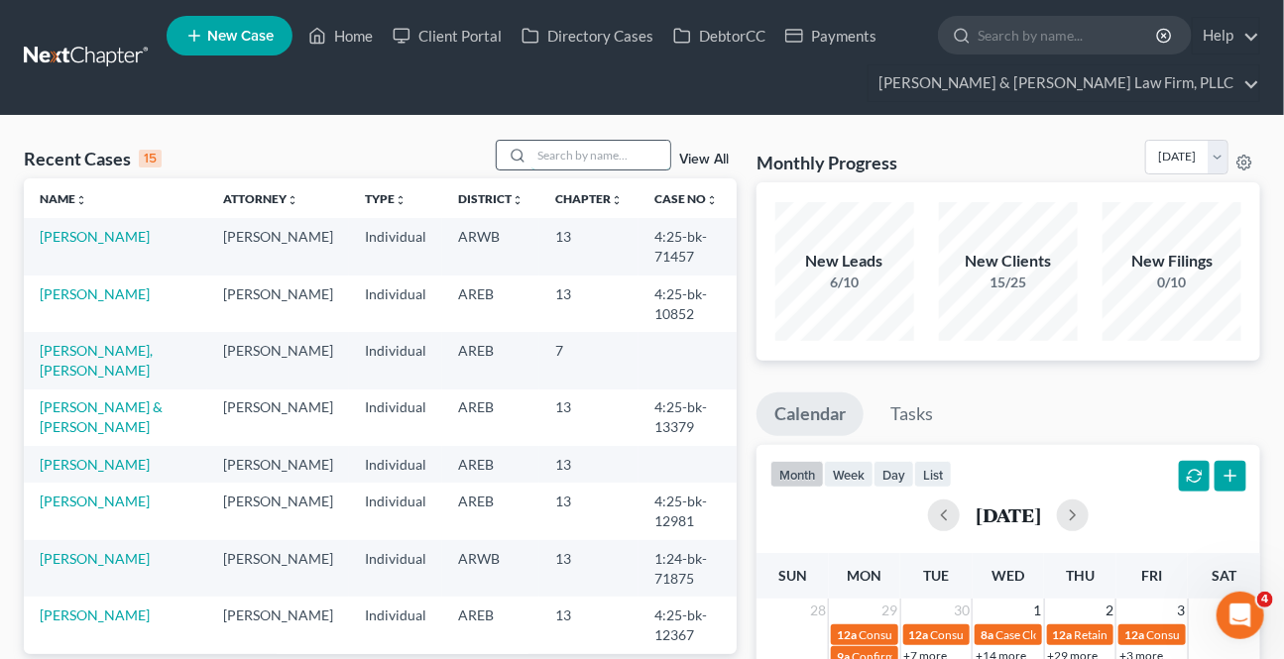
click at [580, 165] on input "search" at bounding box center [600, 155] width 139 height 29
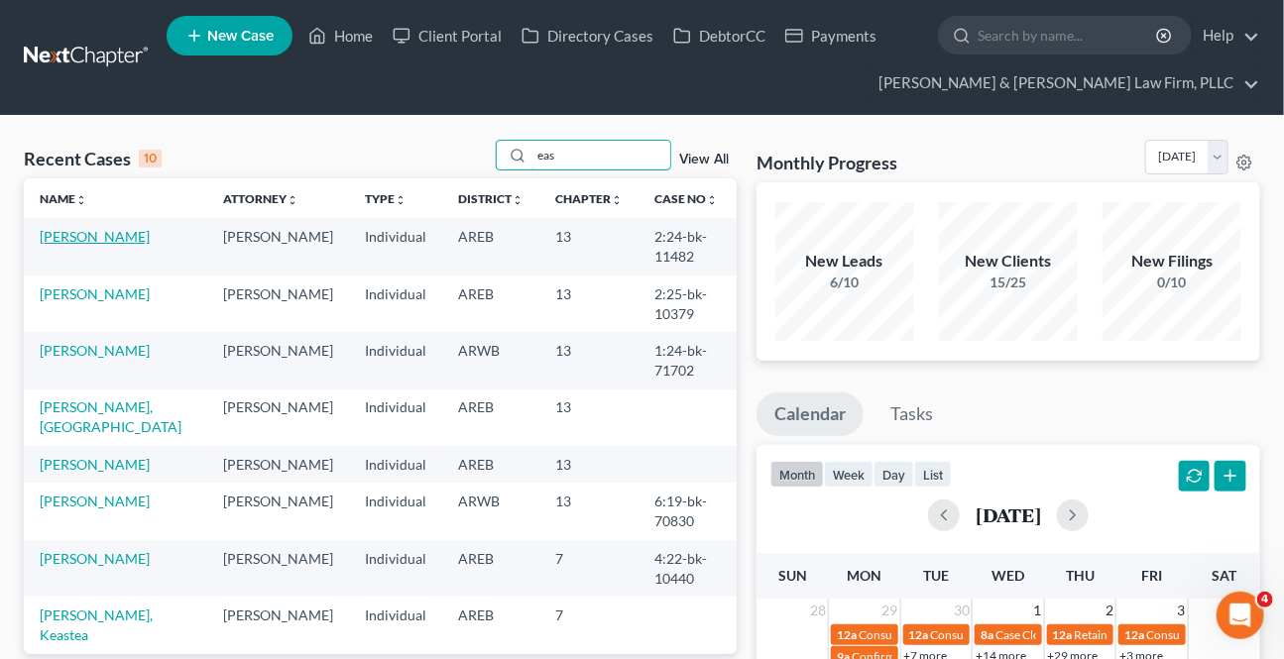
type input "eas"
click at [97, 235] on link "[PERSON_NAME]" at bounding box center [95, 236] width 110 height 17
select select "2"
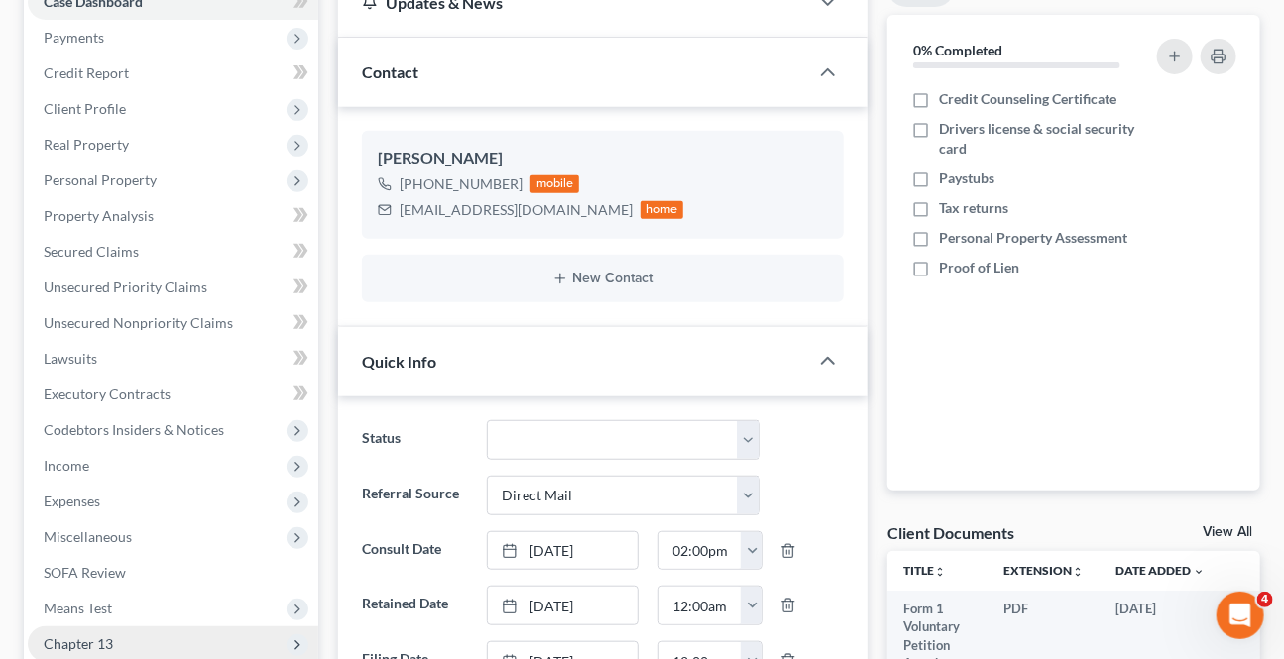
scroll to position [450, 0]
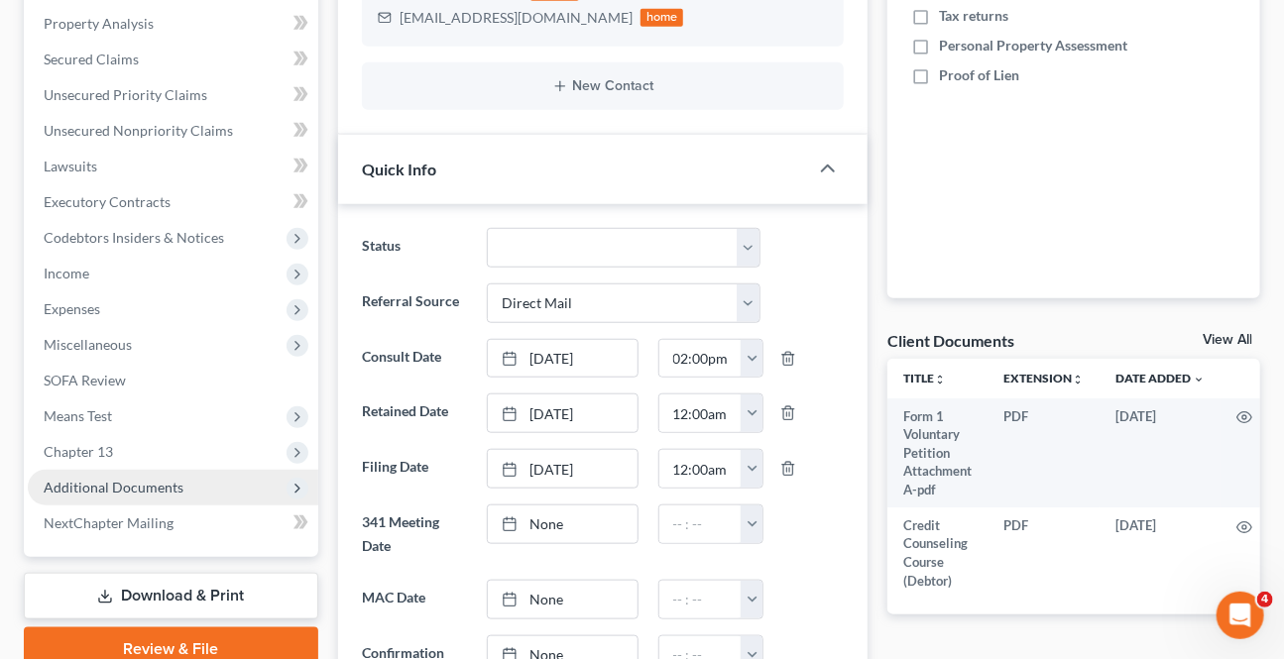
drag, startPoint x: 162, startPoint y: 487, endPoint x: 164, endPoint y: 497, distance: 10.1
click at [162, 487] on span "Additional Documents" at bounding box center [114, 487] width 140 height 17
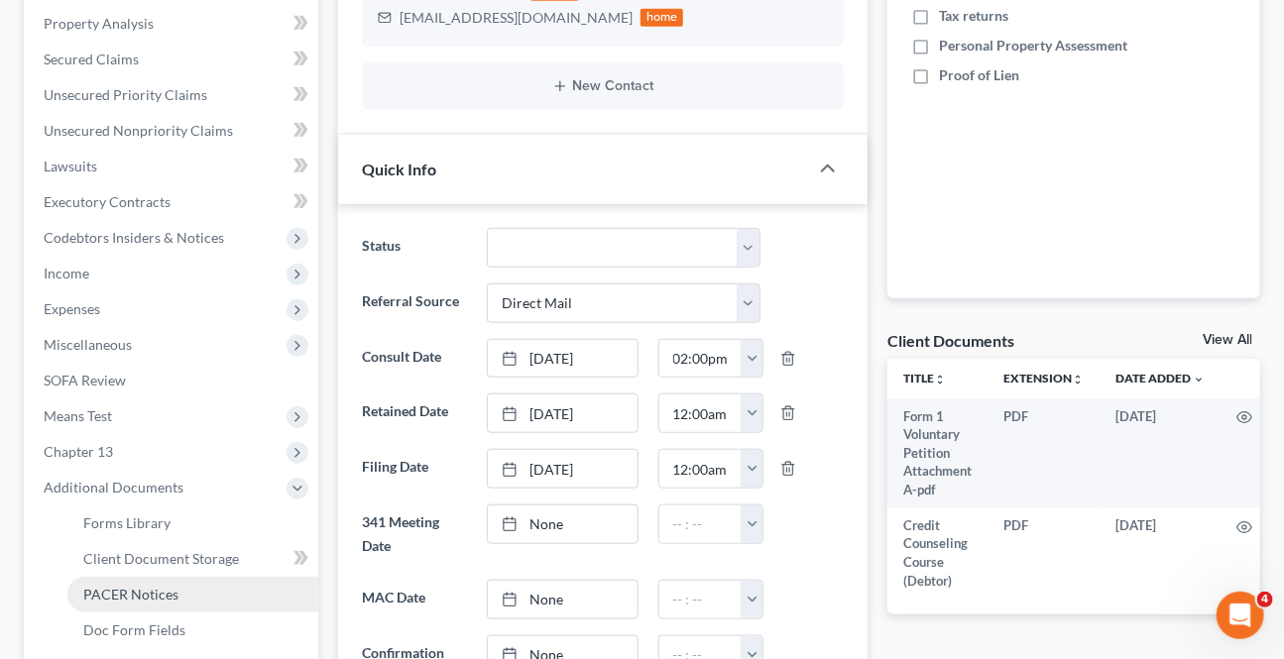
click at [134, 586] on span "PACER Notices" at bounding box center [130, 594] width 95 height 17
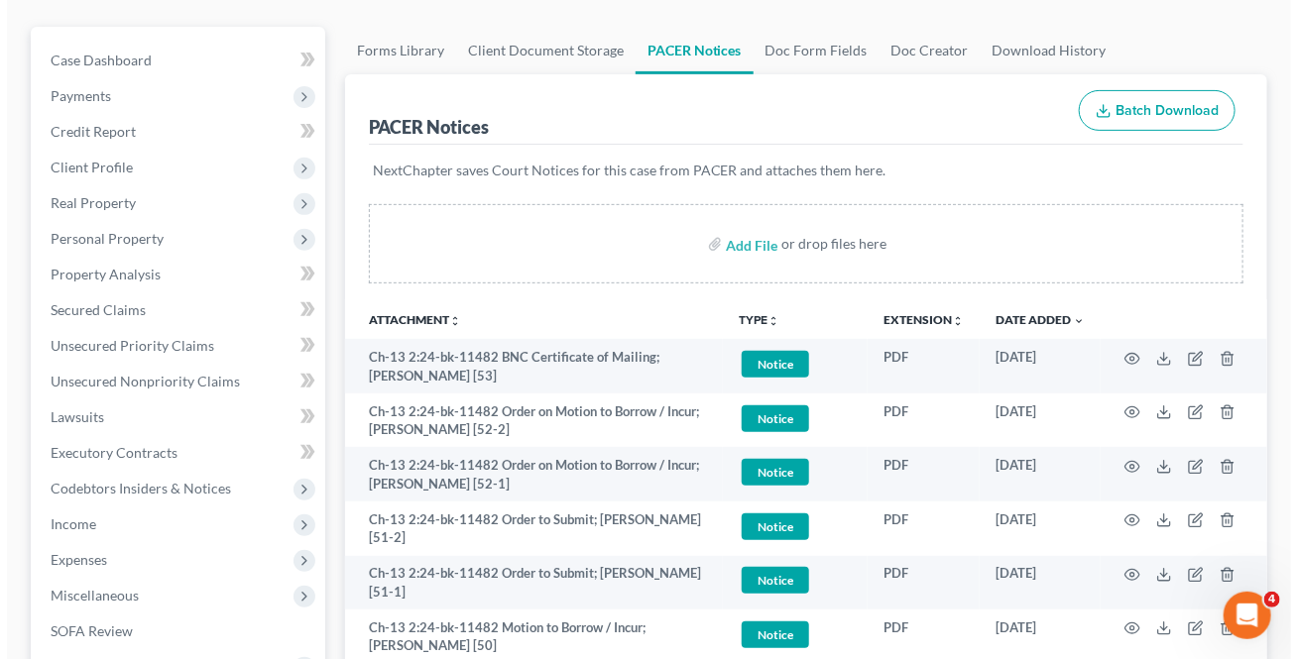
scroll to position [270, 0]
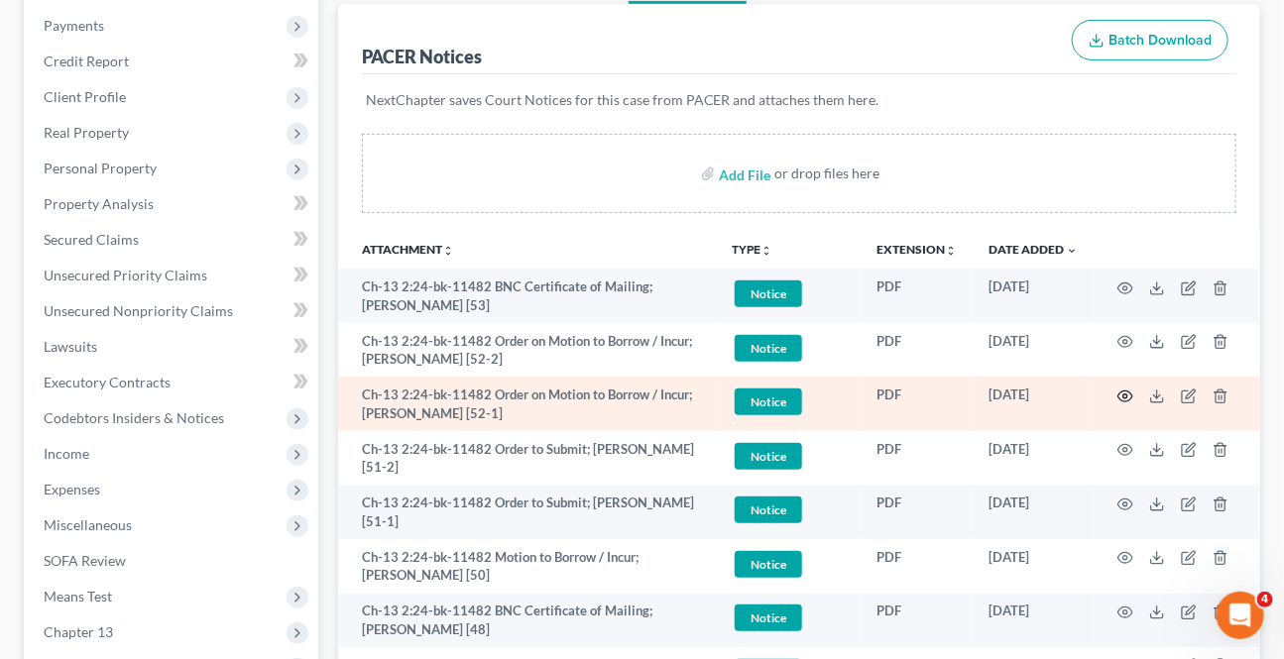
click at [1122, 392] on icon "button" at bounding box center [1125, 397] width 16 height 16
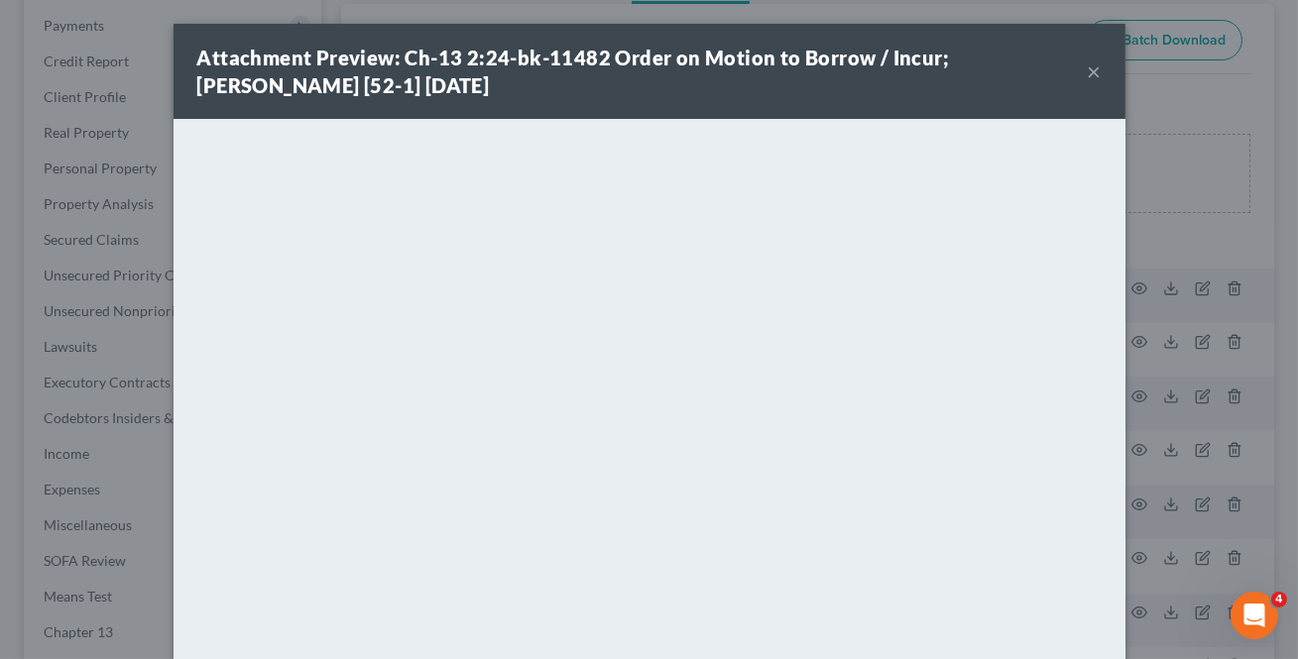
click at [1088, 74] on button "×" at bounding box center [1094, 71] width 14 height 24
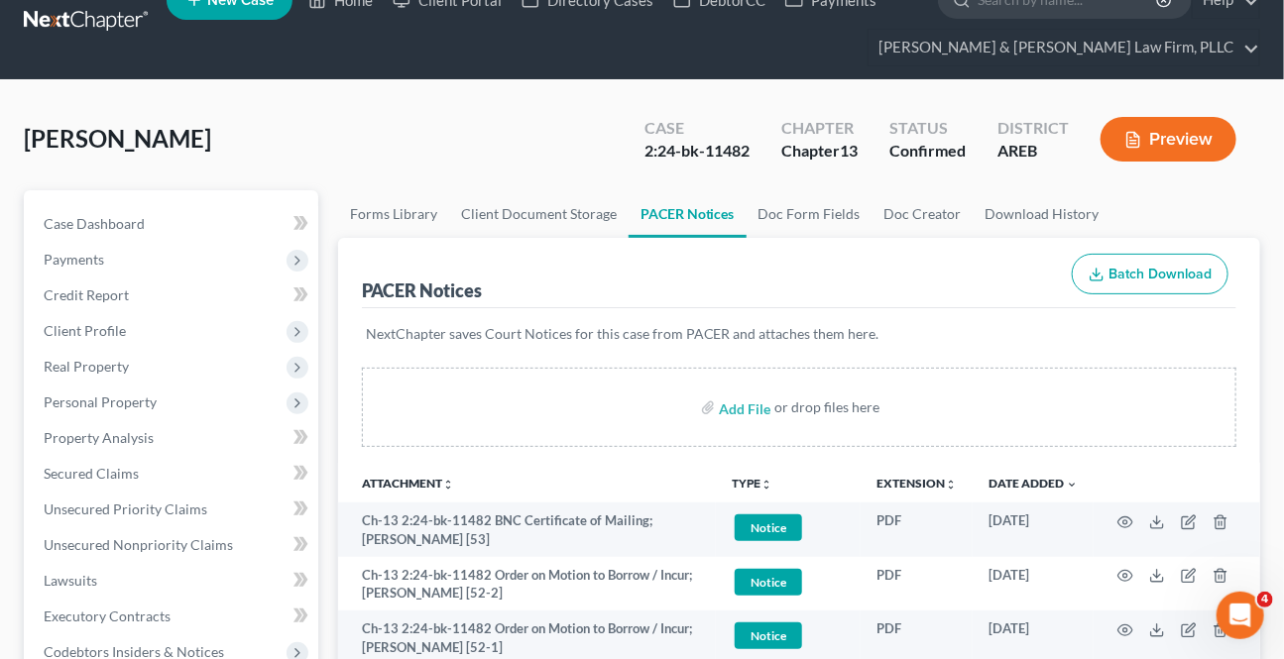
scroll to position [0, 0]
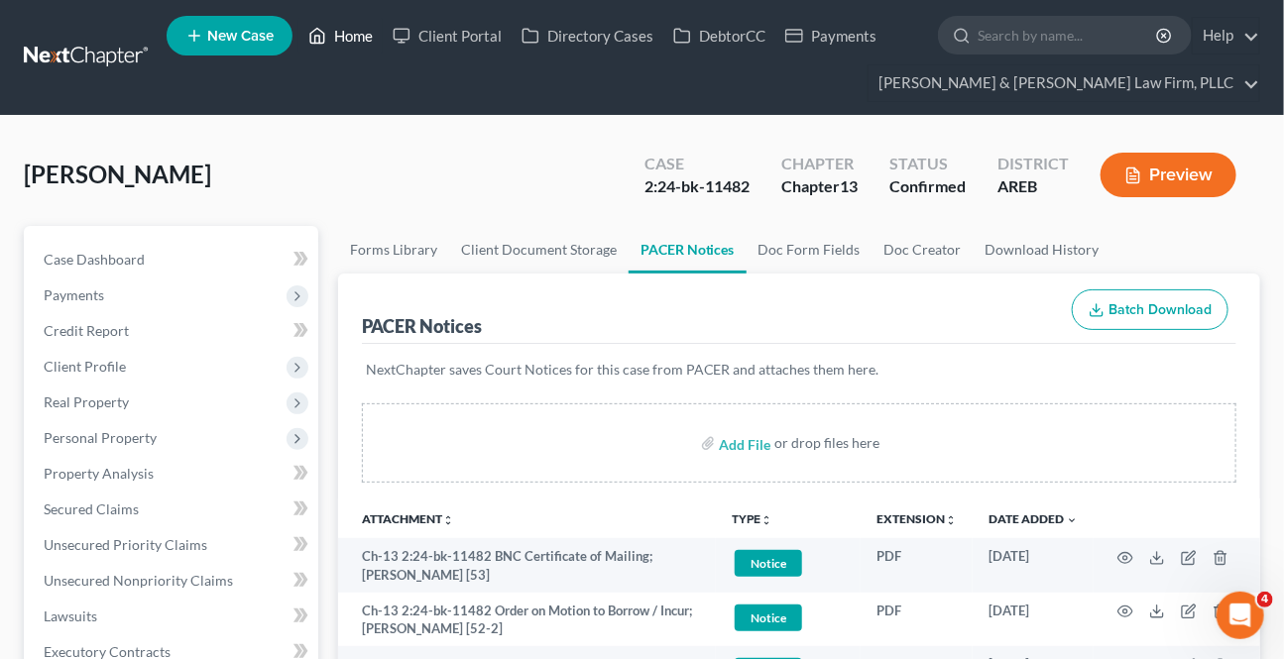
click at [357, 38] on link "Home" at bounding box center [340, 36] width 84 height 36
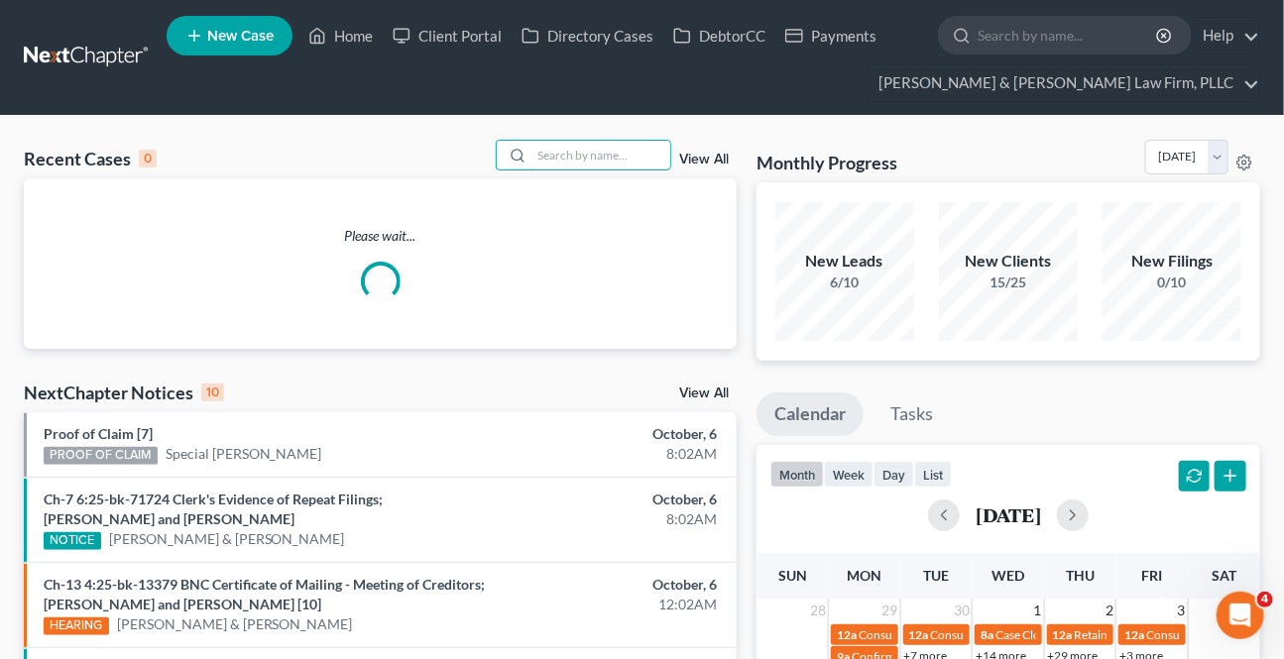
drag, startPoint x: 613, startPoint y: 162, endPoint x: 651, endPoint y: 180, distance: 43.0
click at [613, 160] on input "search" at bounding box center [600, 155] width 139 height 29
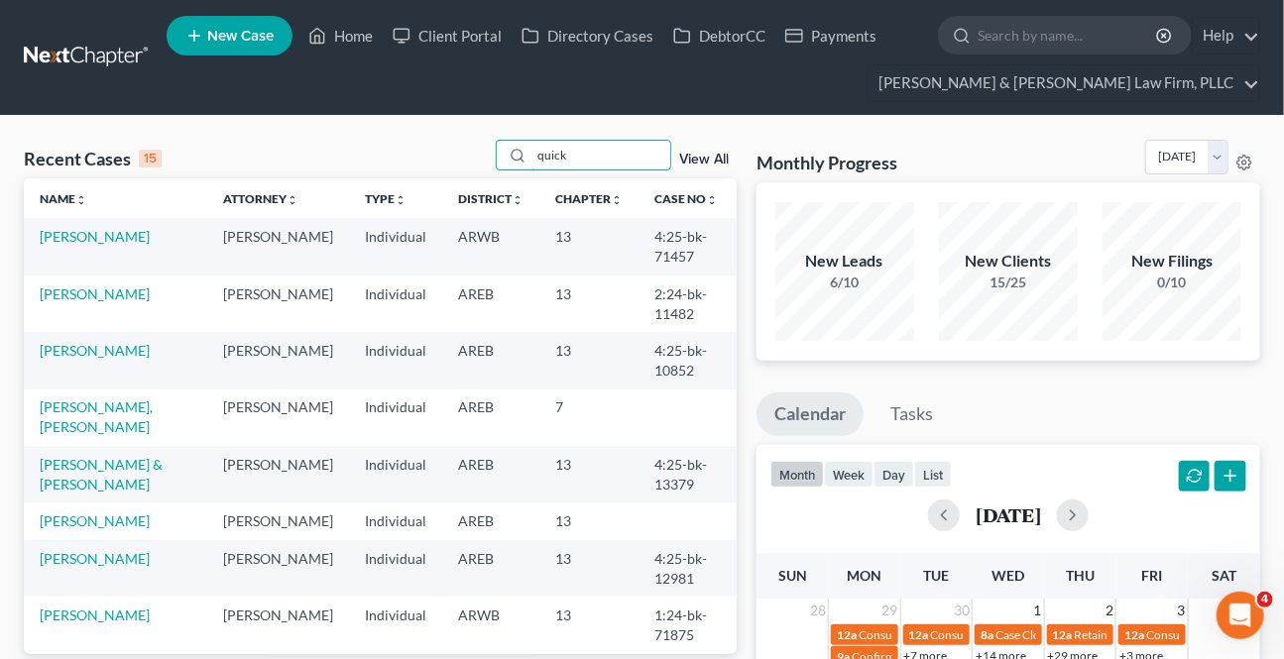
type input "quick"
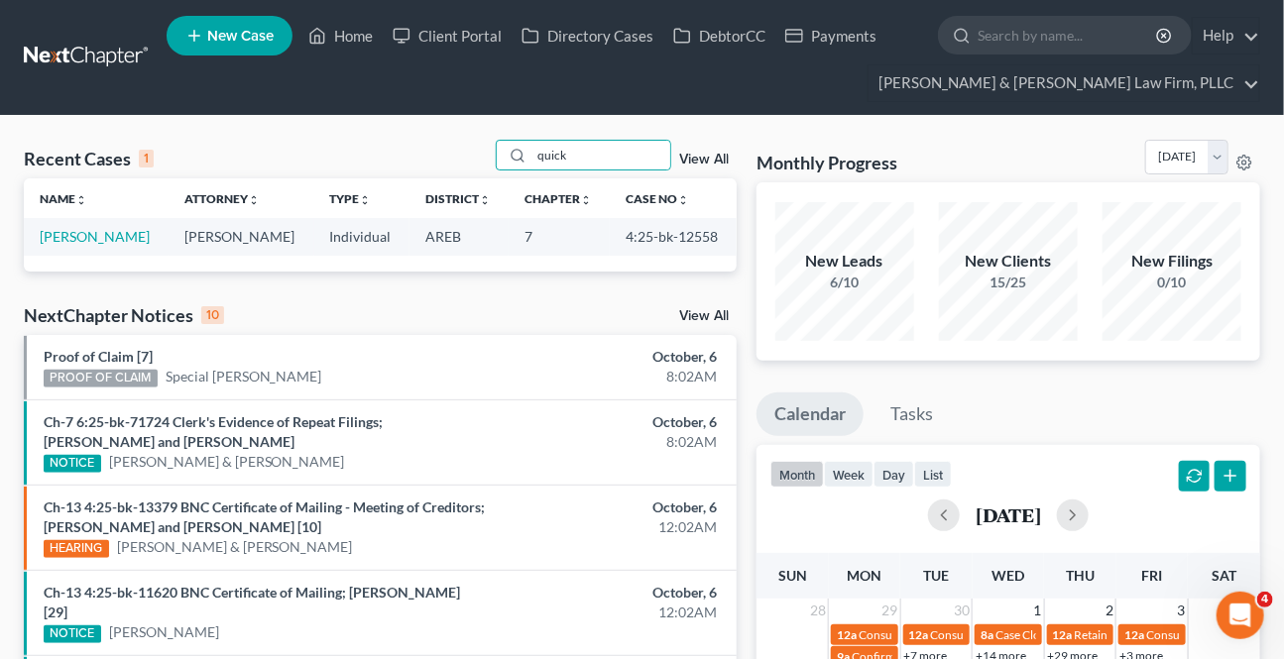
click at [66, 245] on td "[PERSON_NAME]" at bounding box center [96, 236] width 145 height 37
click at [78, 231] on link "[PERSON_NAME]" at bounding box center [95, 236] width 110 height 17
select select "0"
select select "2"
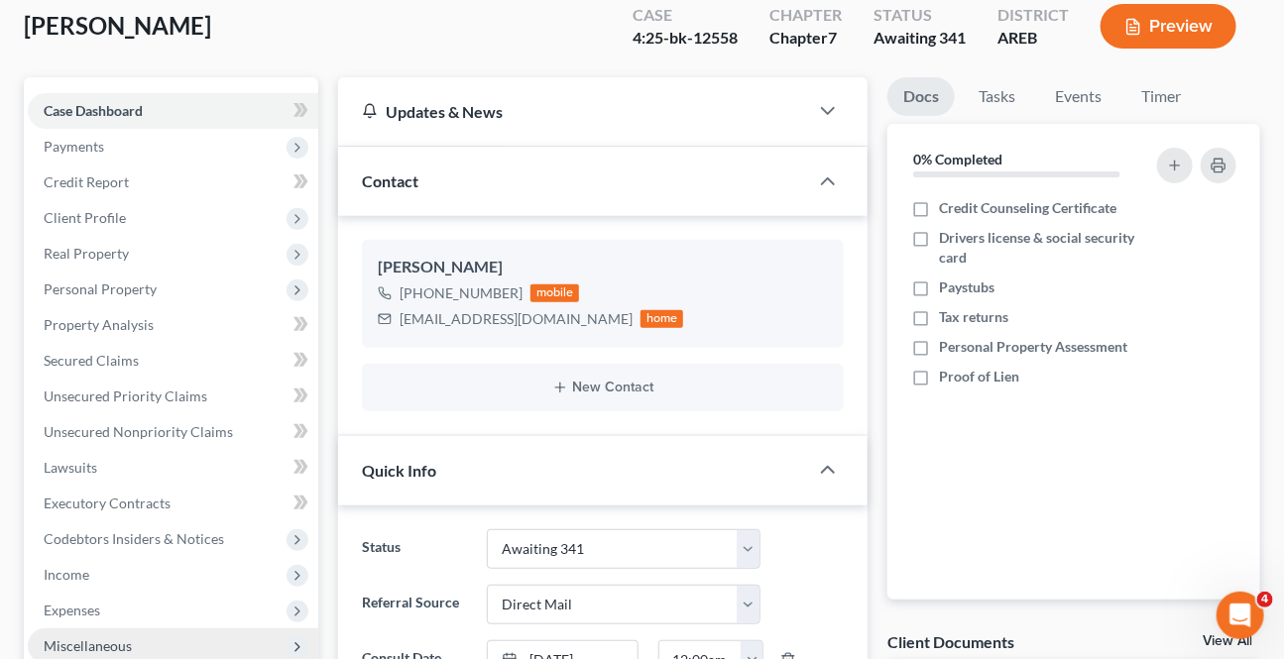
scroll to position [450, 0]
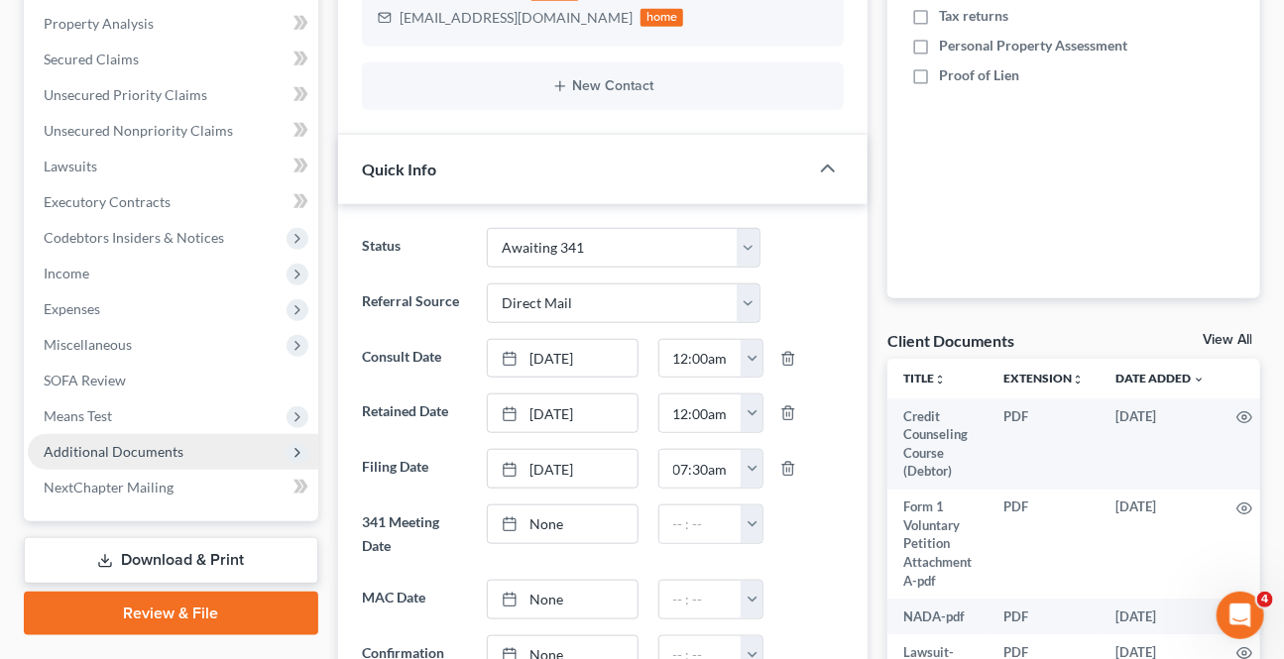
click at [171, 461] on span "Additional Documents" at bounding box center [173, 452] width 290 height 36
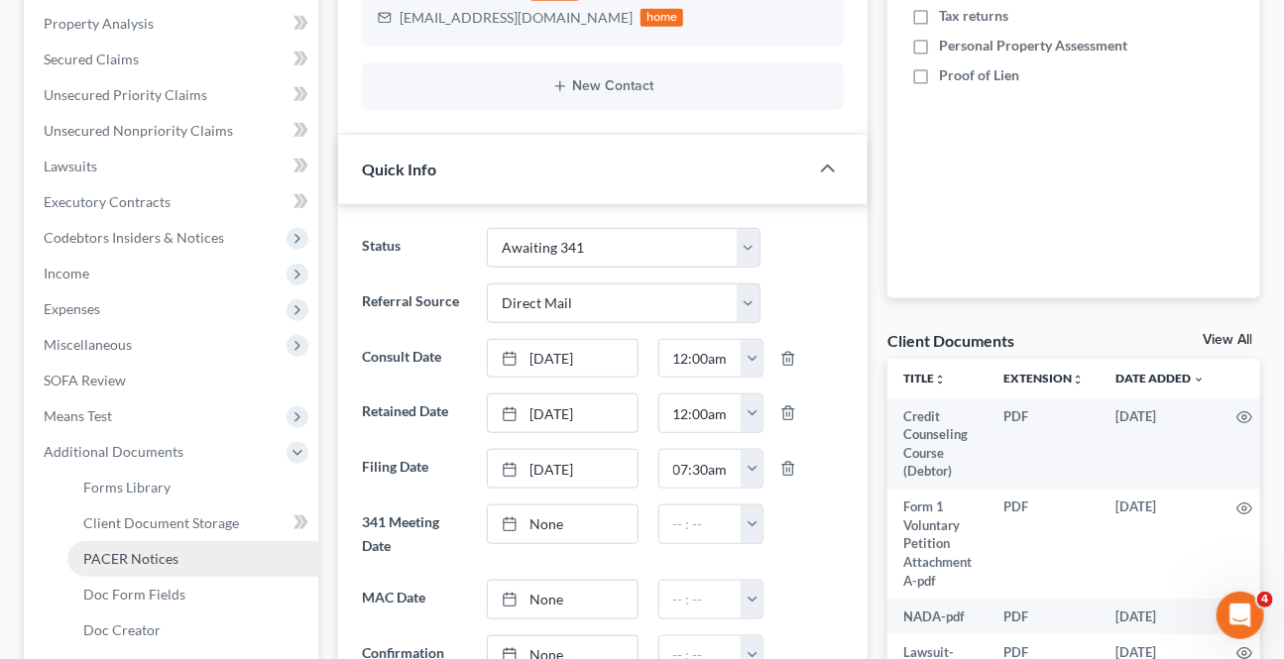
click at [131, 555] on span "PACER Notices" at bounding box center [130, 558] width 95 height 17
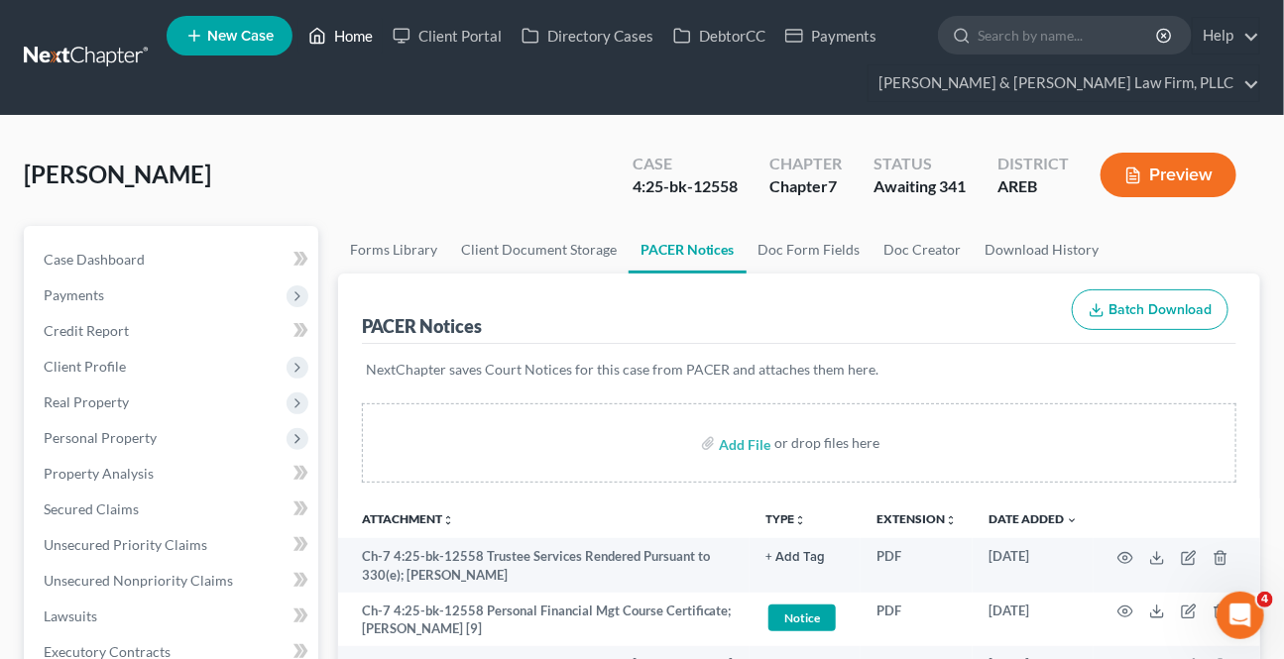
click at [368, 33] on link "Home" at bounding box center [340, 36] width 84 height 36
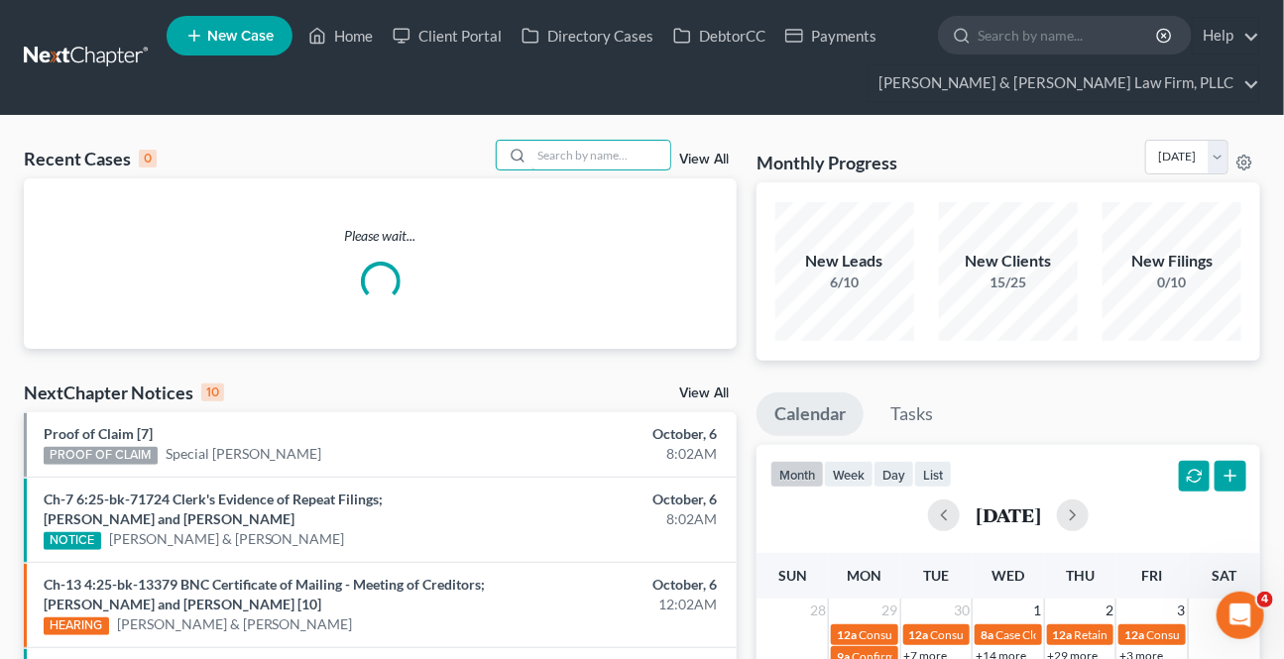
drag, startPoint x: 592, startPoint y: 159, endPoint x: 700, endPoint y: 198, distance: 115.1
click at [592, 159] on input "search" at bounding box center [600, 155] width 139 height 29
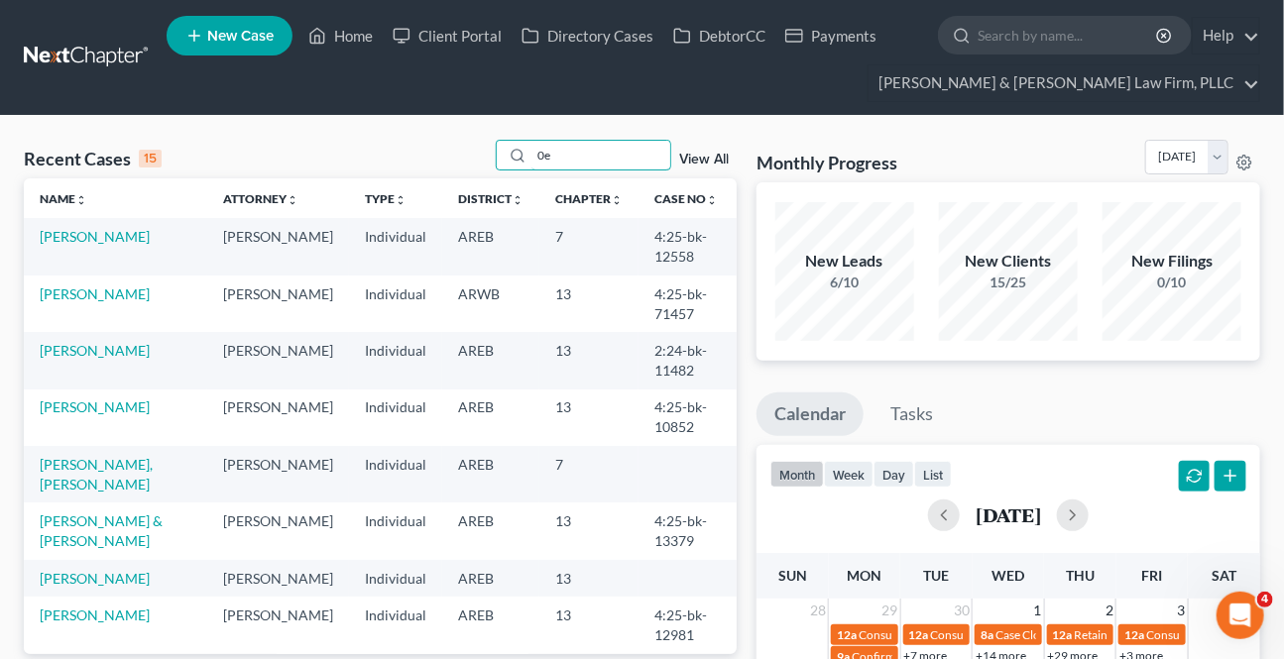
type input "0"
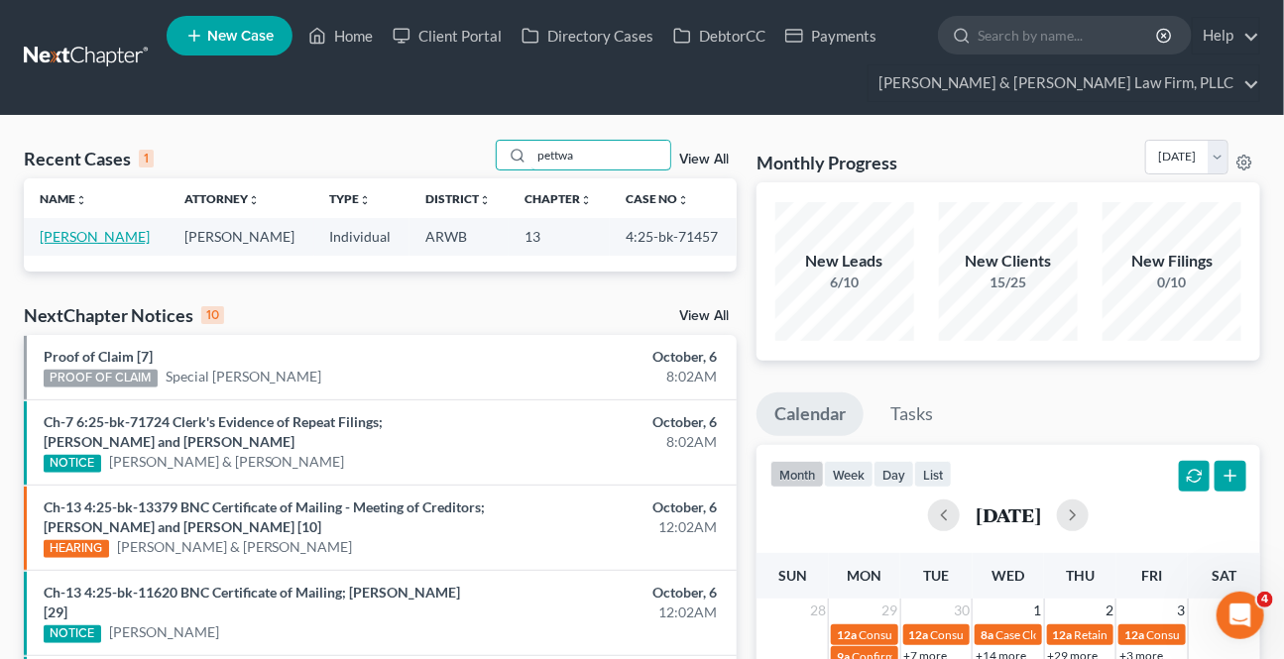
type input "pettwa"
click at [79, 236] on link "[PERSON_NAME]" at bounding box center [95, 236] width 110 height 17
select select "0"
select select "2"
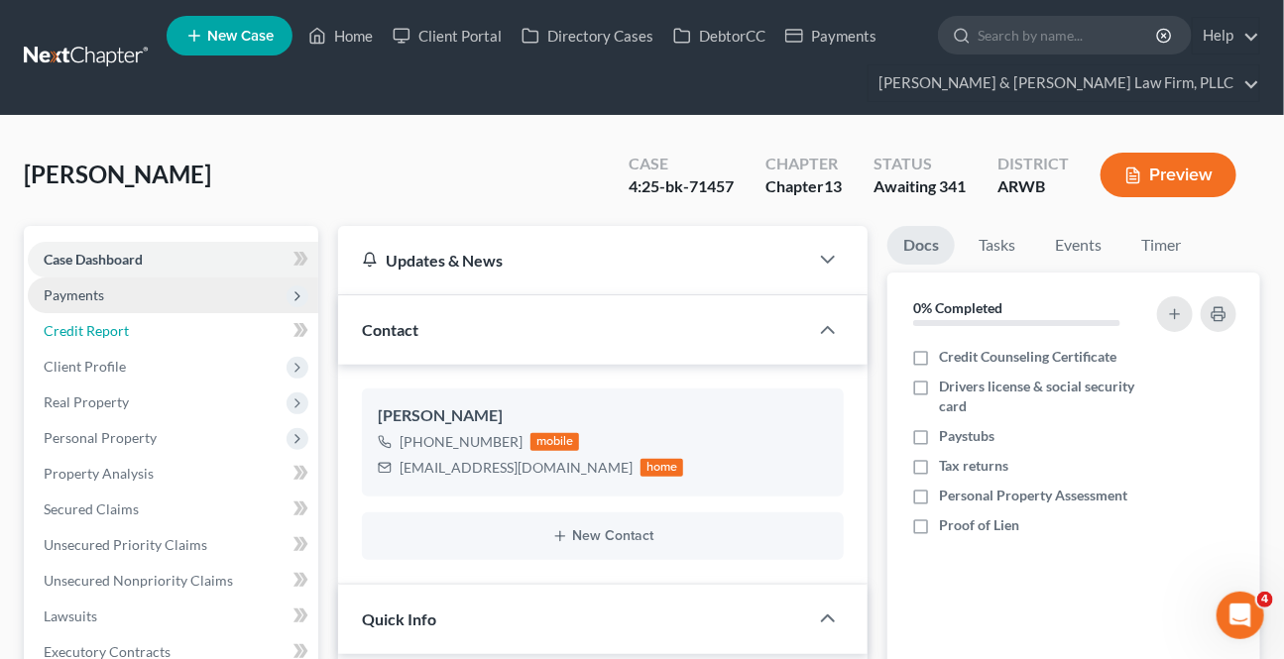
click at [96, 309] on ul "Case Dashboard Payments Invoices Payments Payments Credit Report Client Profile" at bounding box center [173, 616] width 290 height 749
click at [98, 297] on span "Payments" at bounding box center [74, 294] width 60 height 17
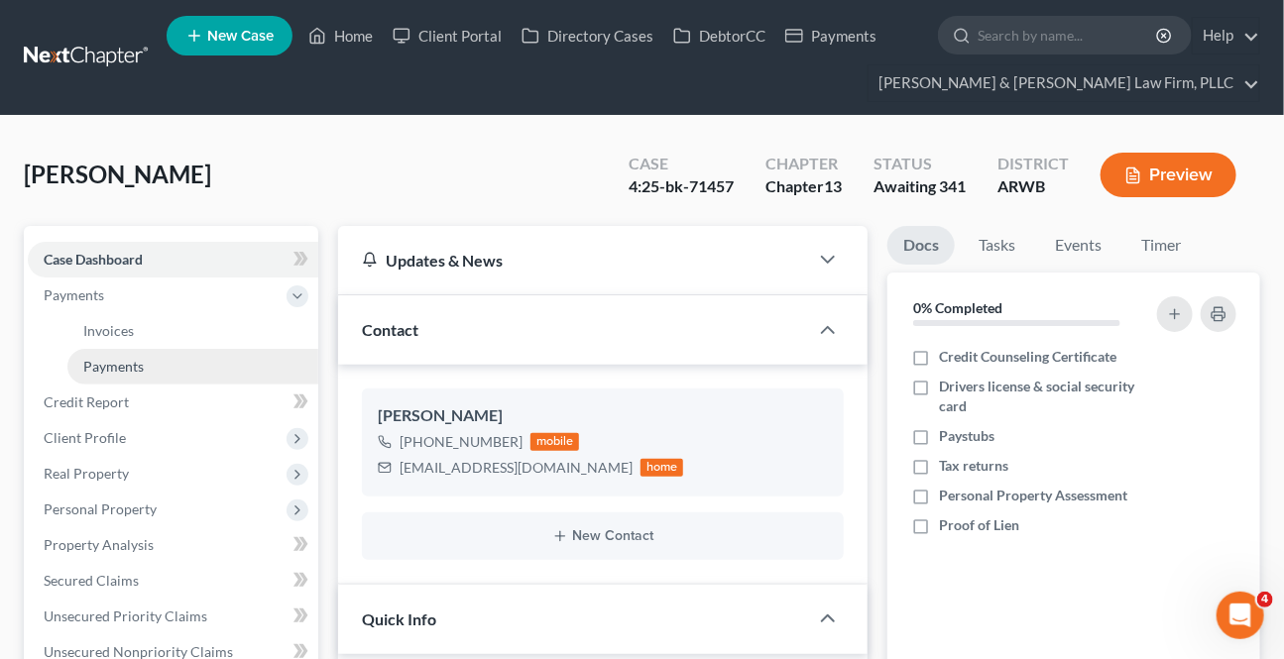
click at [103, 367] on span "Payments" at bounding box center [113, 366] width 60 height 17
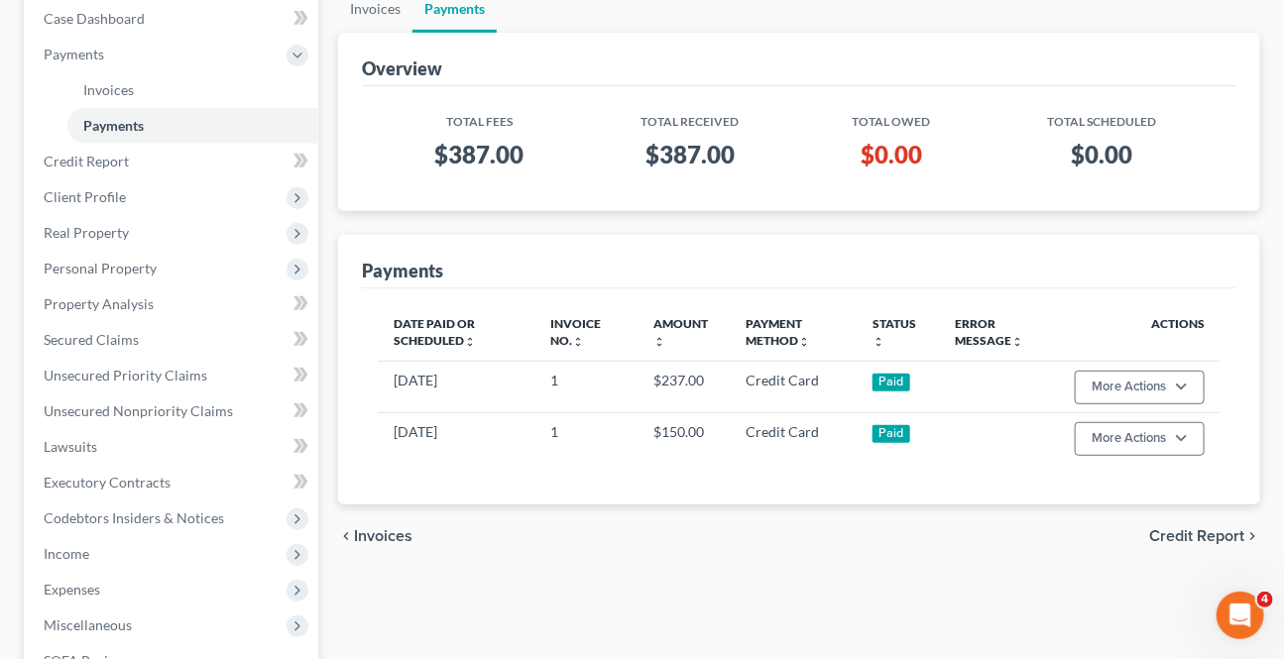
scroll to position [270, 0]
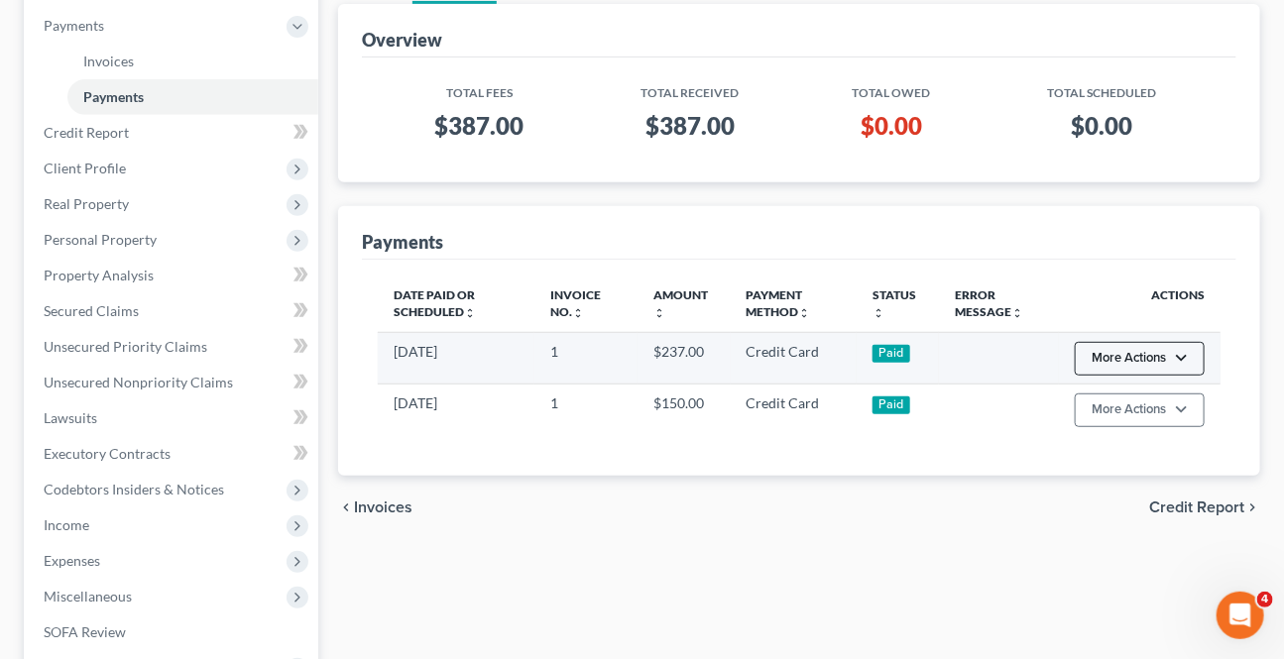
click at [1118, 348] on button "More Actions" at bounding box center [1139, 359] width 130 height 34
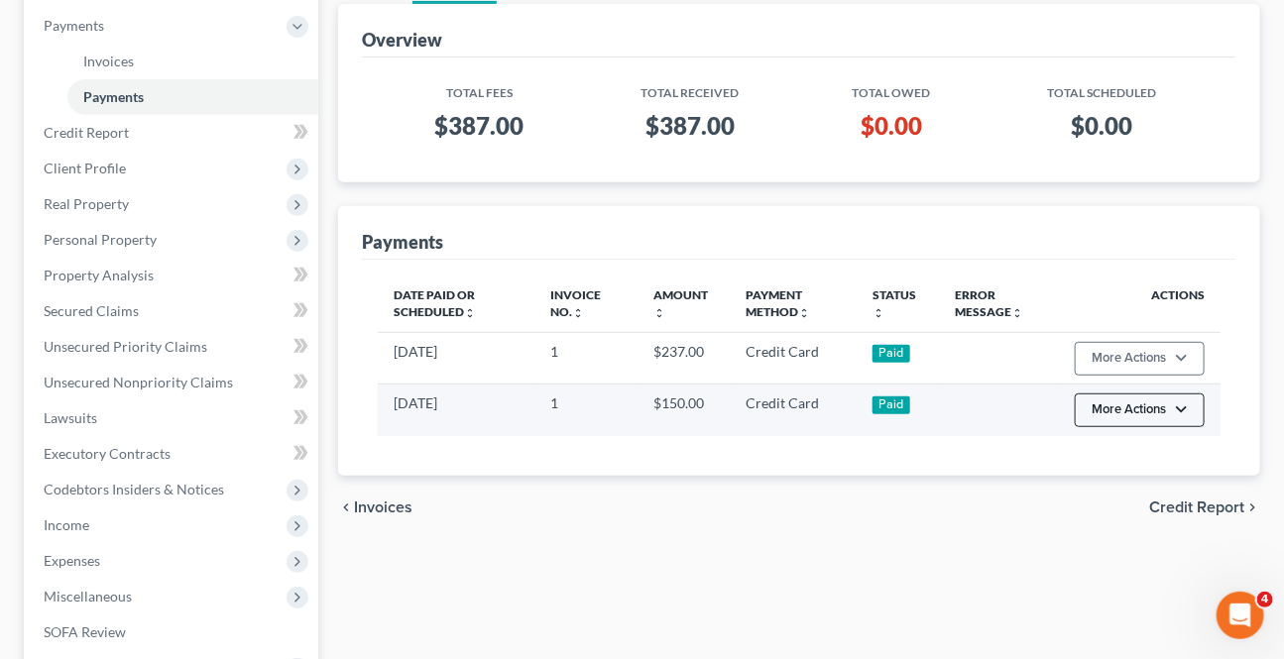
click at [1128, 395] on button "More Actions" at bounding box center [1139, 411] width 130 height 34
click at [1130, 394] on button "More Actions" at bounding box center [1139, 411] width 130 height 34
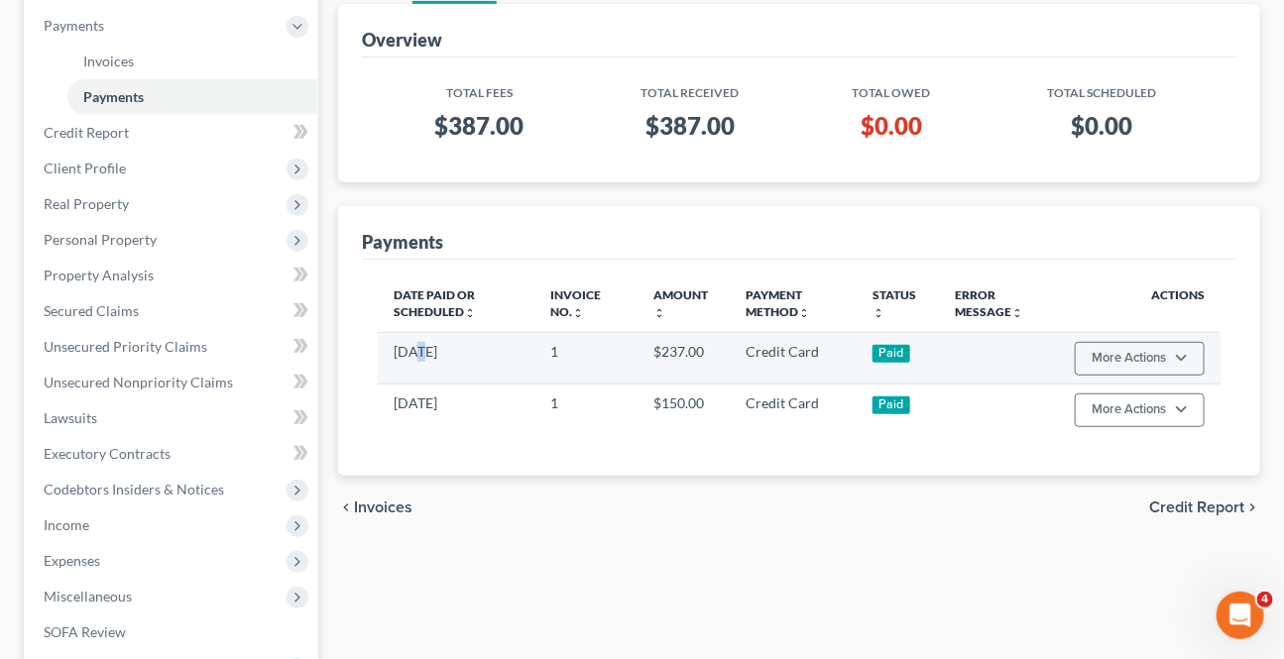
click at [413, 353] on td "[DATE]" at bounding box center [456, 358] width 157 height 52
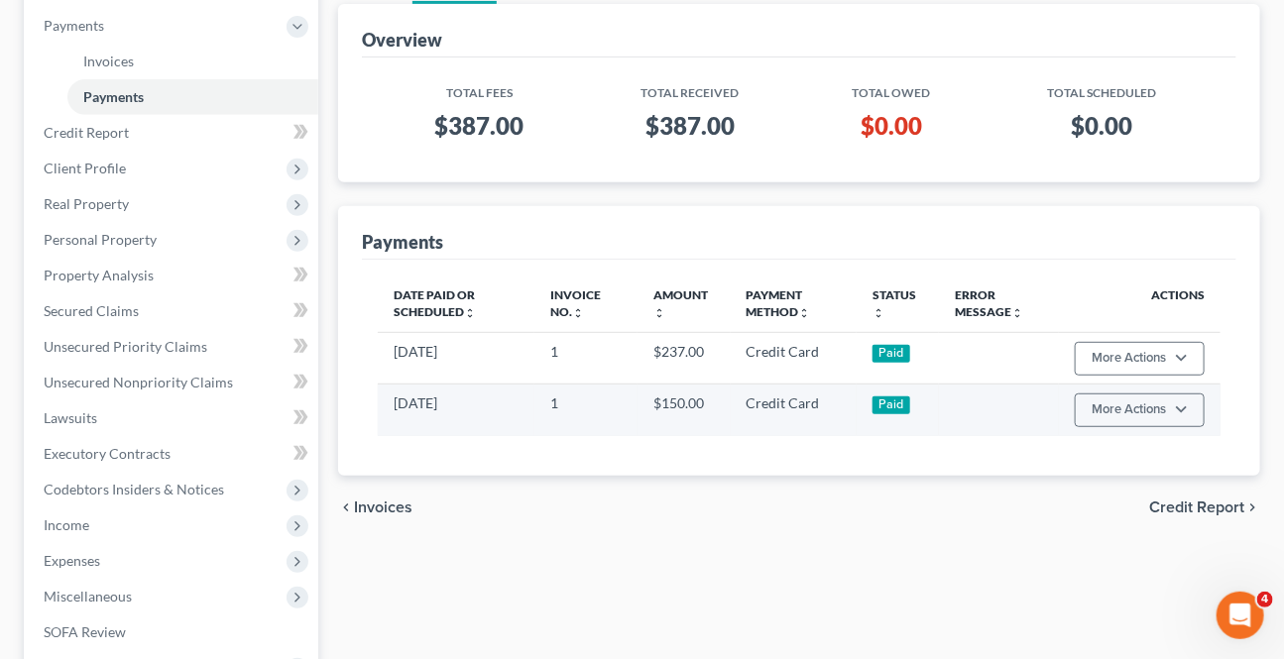
click at [447, 403] on td "[DATE]" at bounding box center [456, 411] width 157 height 52
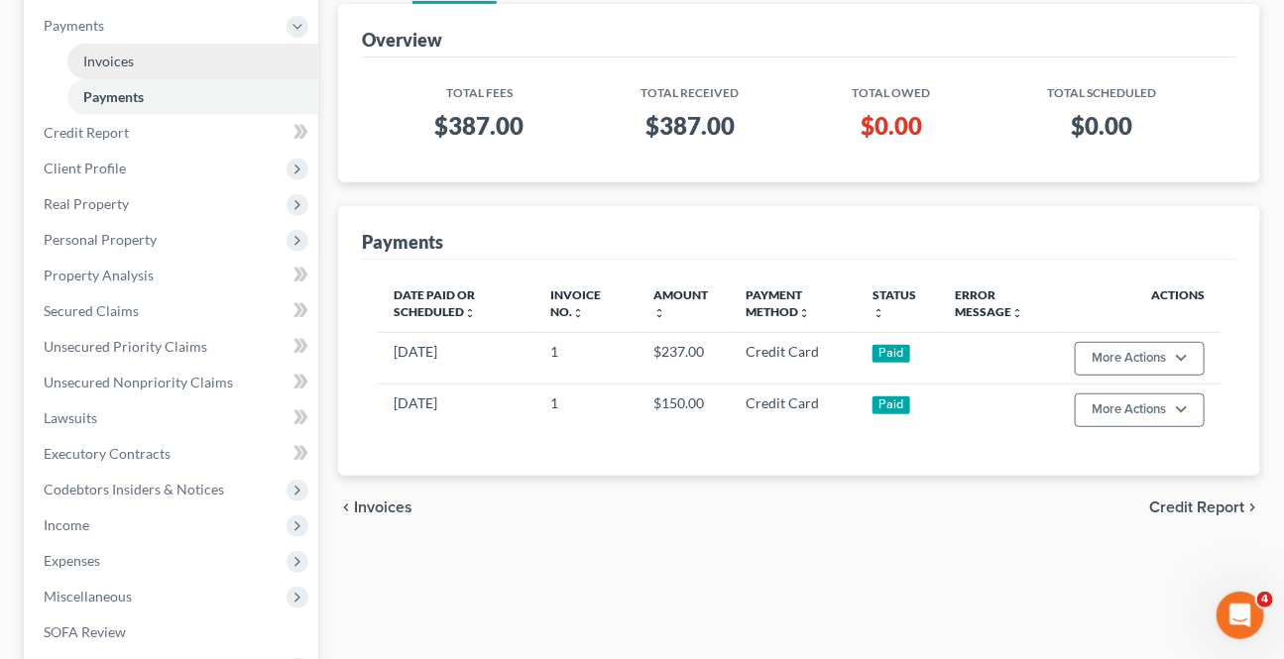
drag, startPoint x: 141, startPoint y: 28, endPoint x: 129, endPoint y: 45, distance: 20.6
click at [131, 39] on span "Payments" at bounding box center [173, 26] width 290 height 36
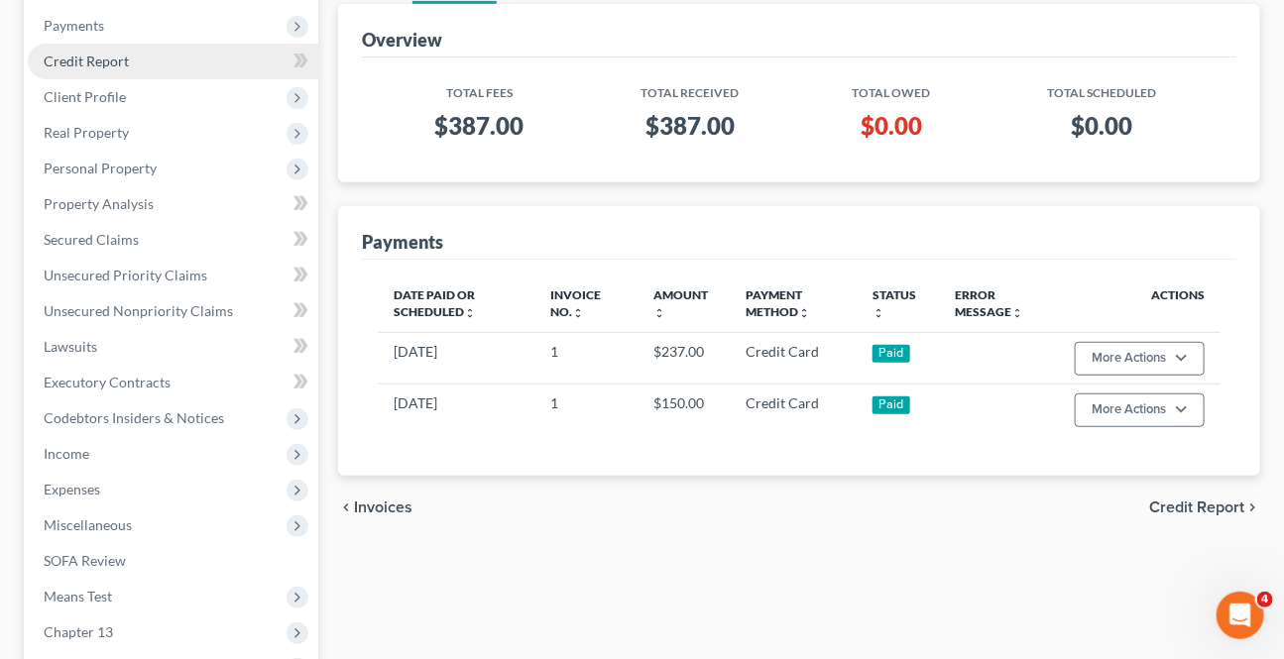
click at [129, 48] on ul "Case Dashboard Payments Invoices Payments Payments Credit Report Client Profile" at bounding box center [173, 346] width 290 height 749
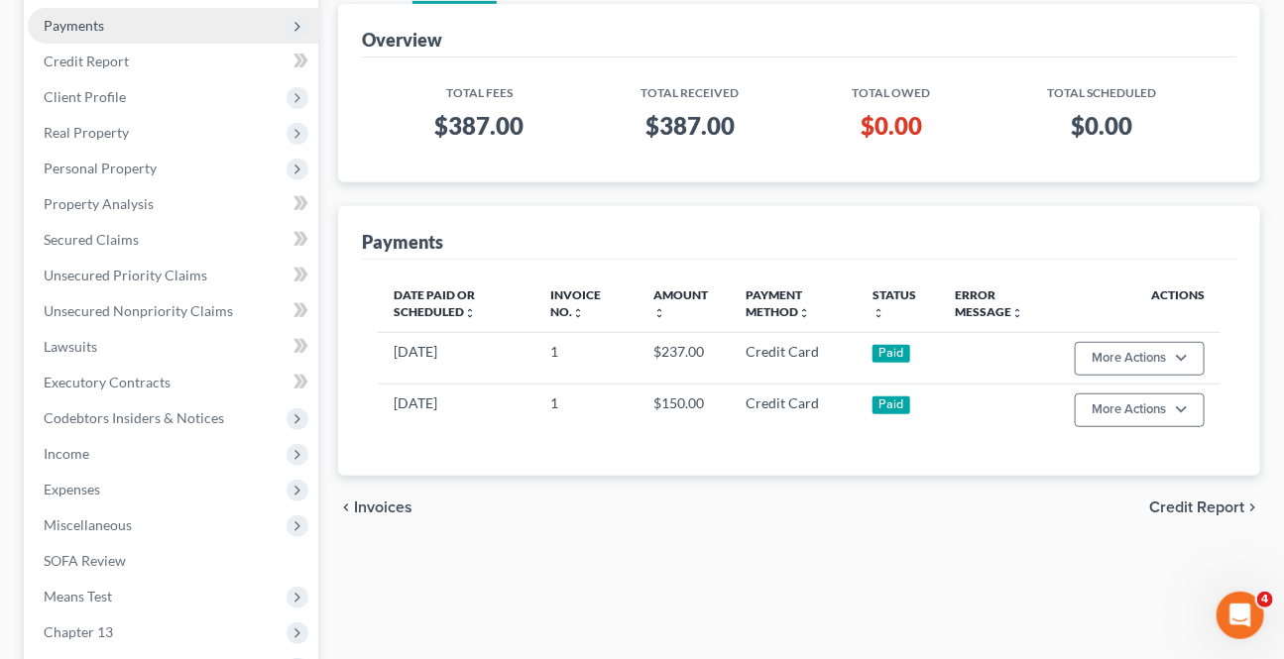
click at [123, 17] on span "Payments" at bounding box center [173, 26] width 290 height 36
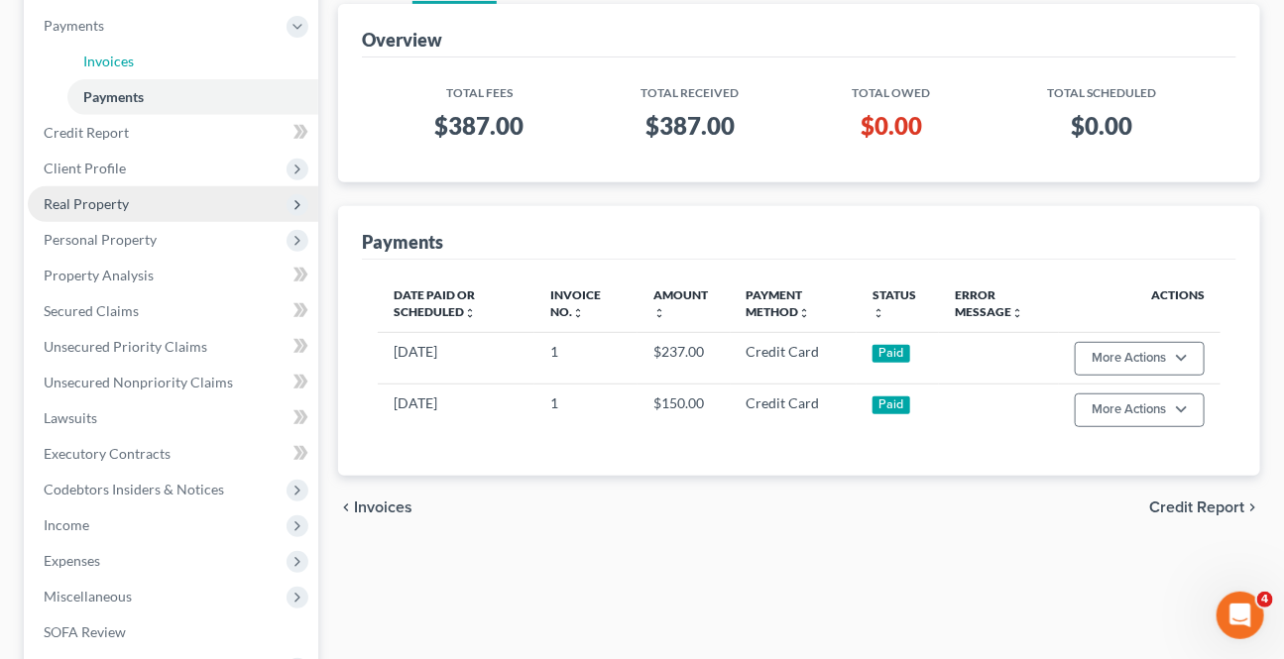
drag, startPoint x: 134, startPoint y: 65, endPoint x: 263, endPoint y: 206, distance: 190.8
click at [134, 64] on link "Invoices" at bounding box center [192, 62] width 251 height 36
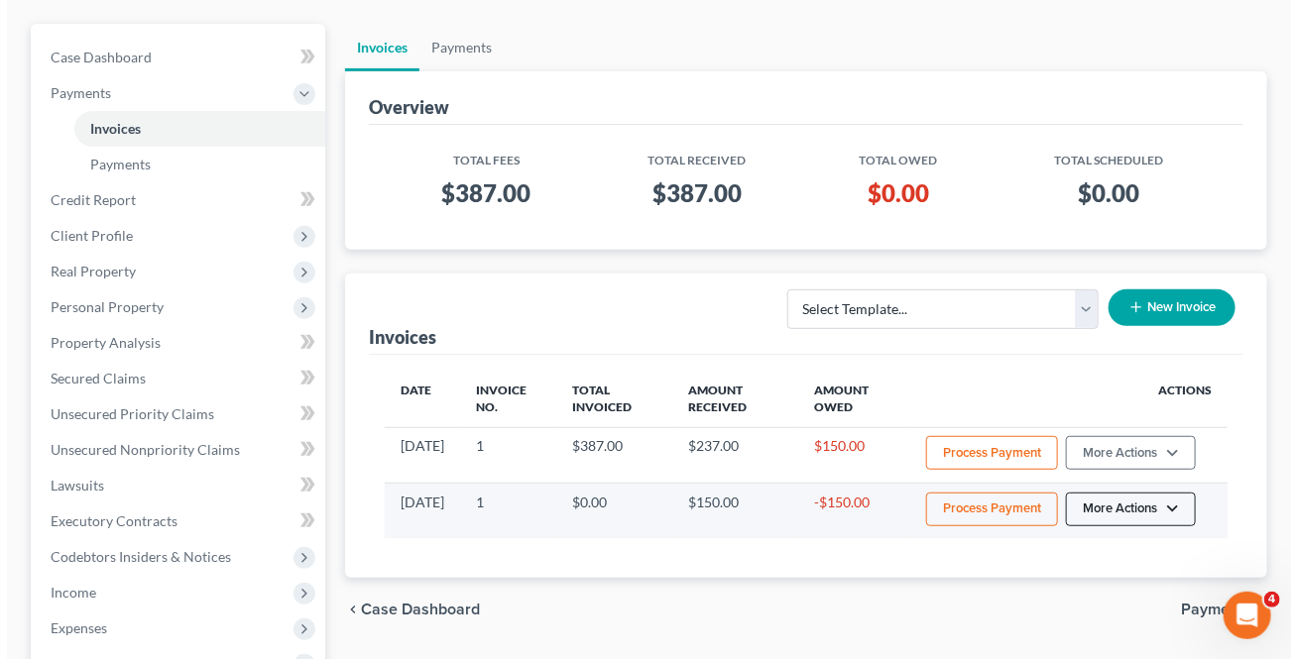
scroll to position [270, 0]
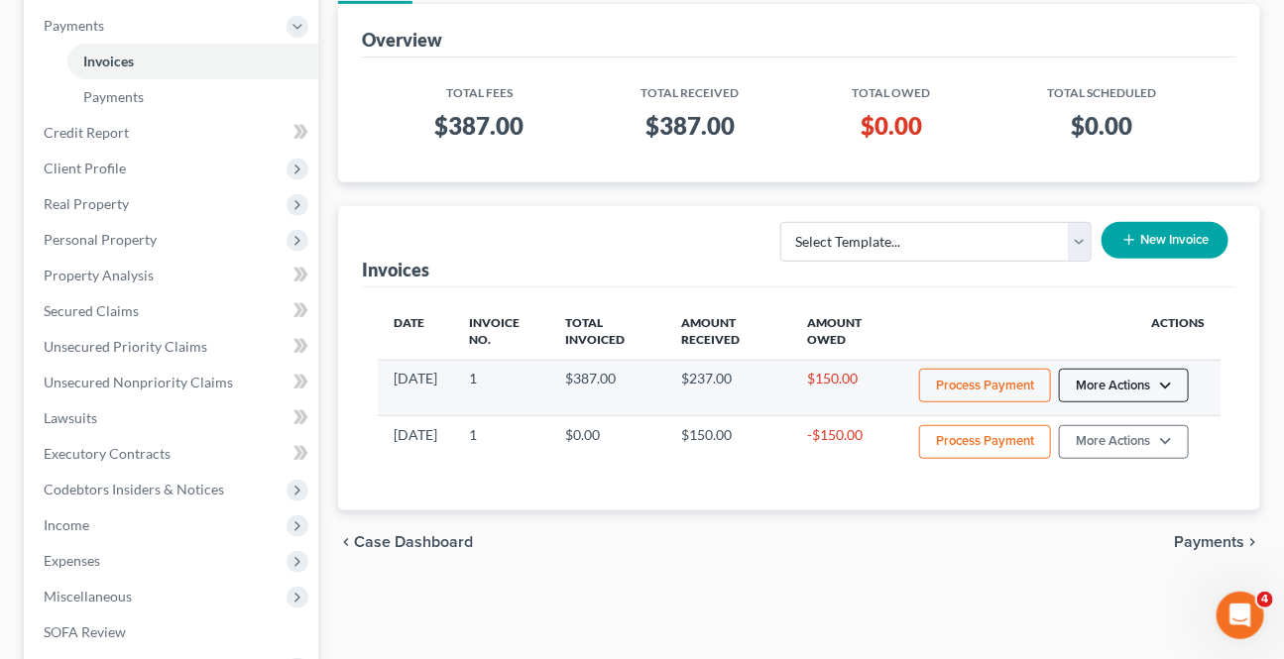
click at [1132, 388] on button "More Actions" at bounding box center [1124, 386] width 130 height 34
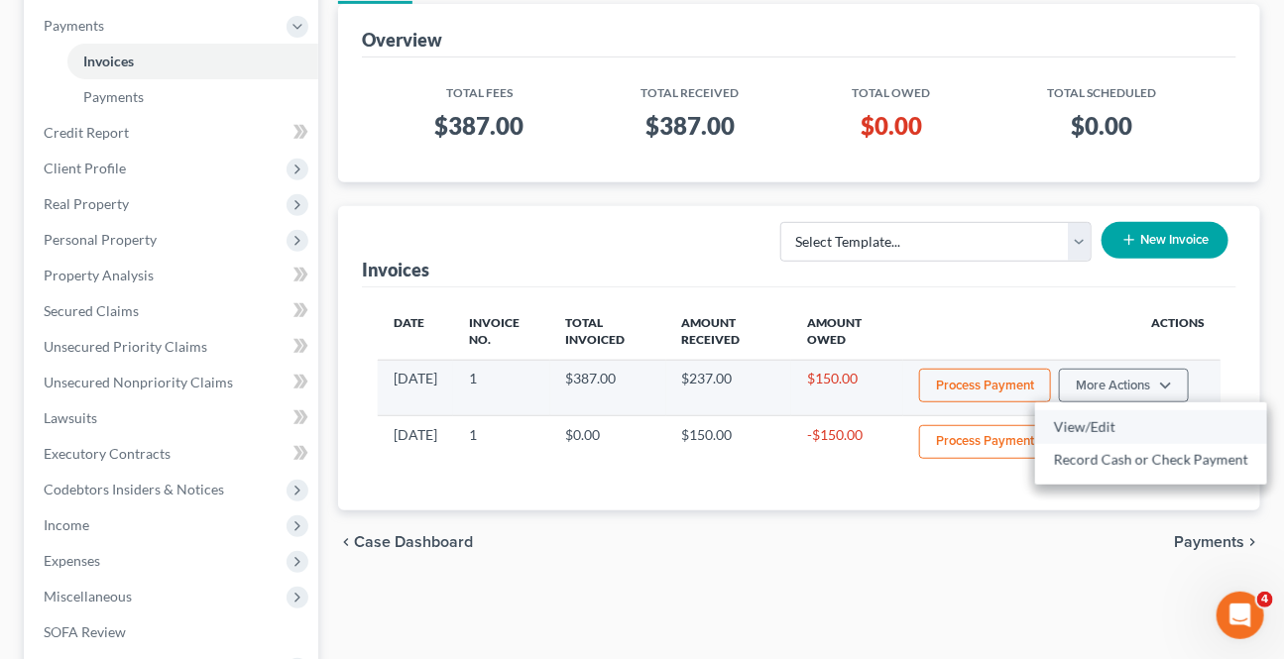
click at [1099, 422] on link "View/Edit" at bounding box center [1151, 427] width 232 height 34
select select "1"
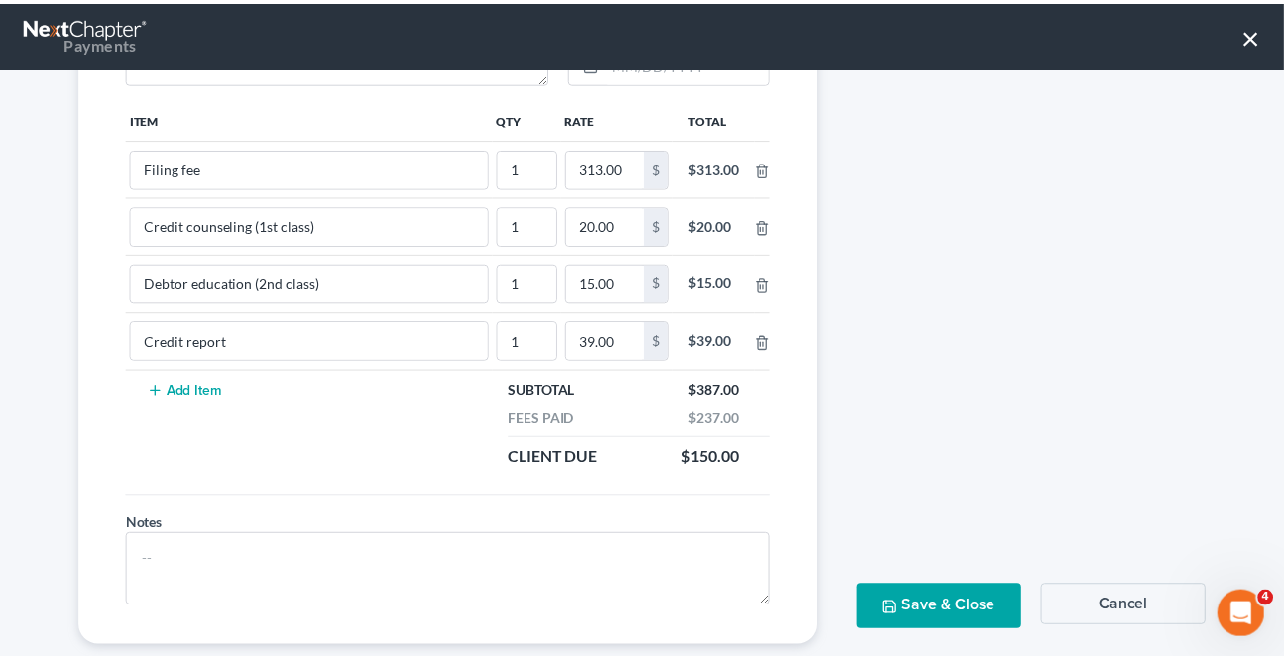
scroll to position [413, 0]
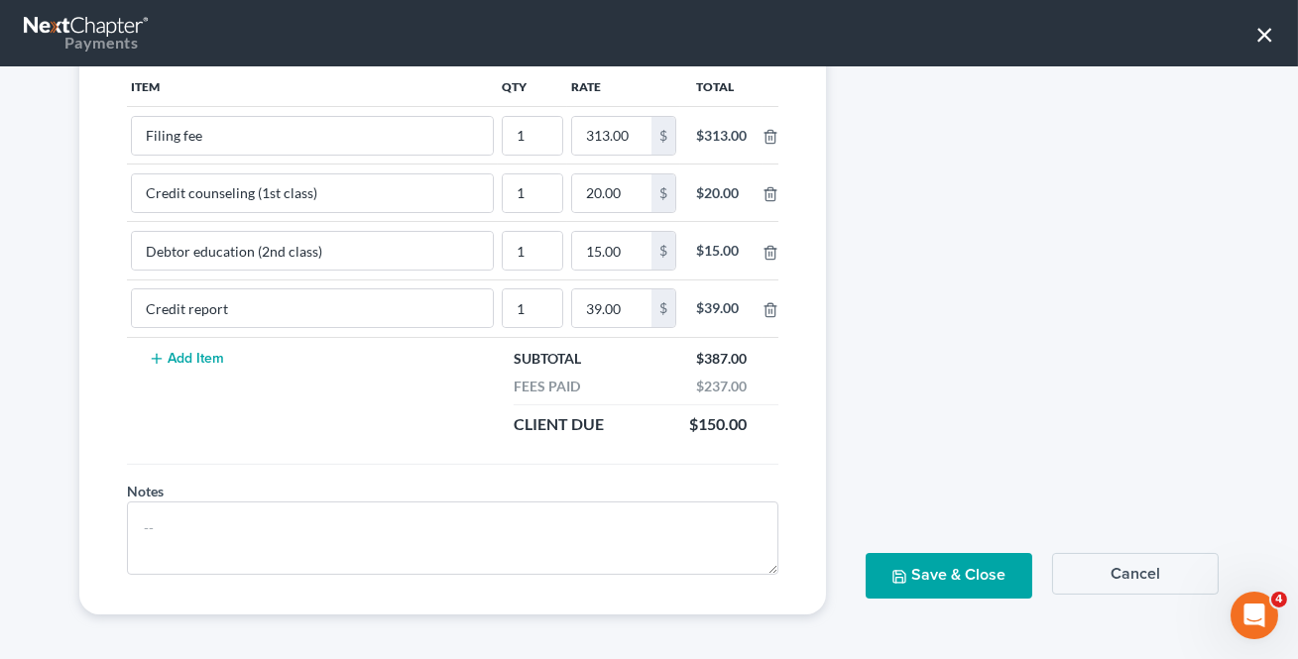
click at [1119, 565] on button "Cancel" at bounding box center [1135, 574] width 167 height 42
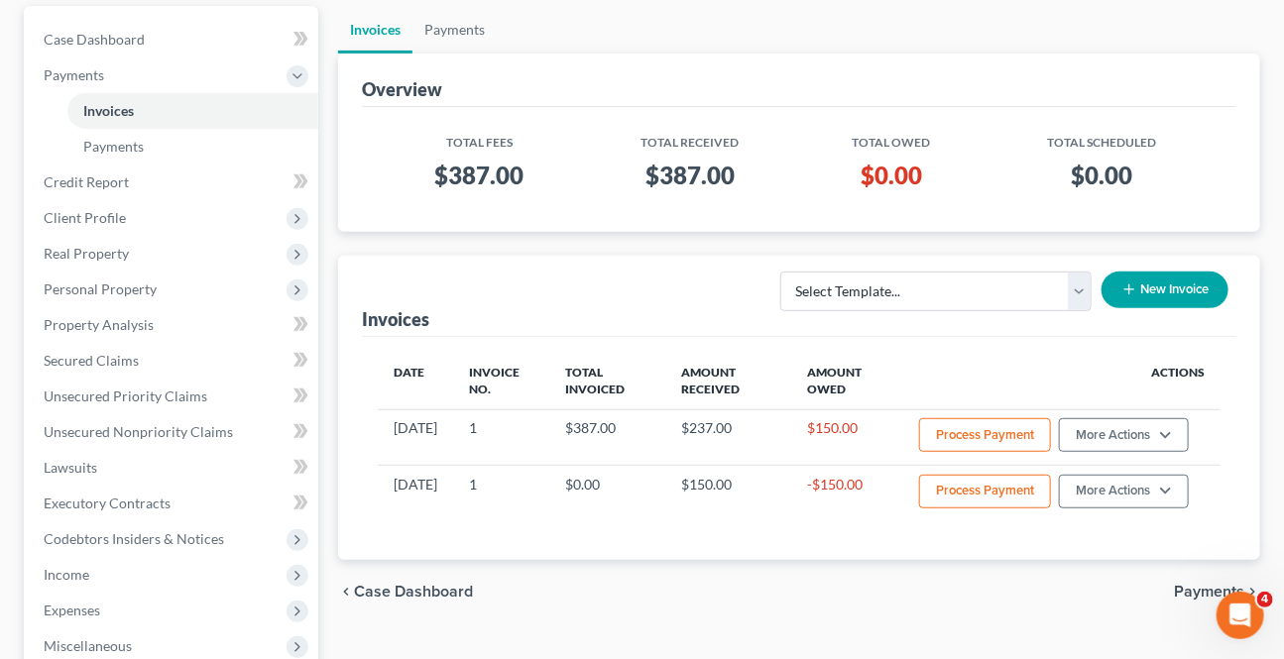
scroll to position [179, 0]
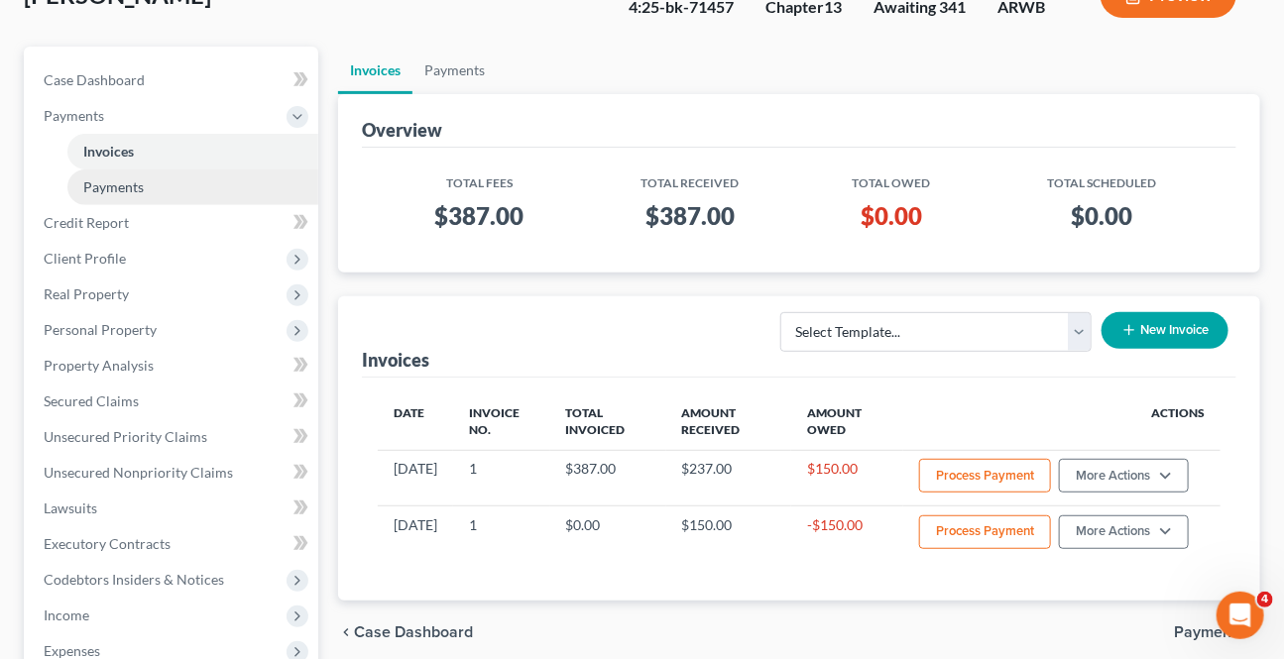
click at [168, 188] on link "Payments" at bounding box center [192, 187] width 251 height 36
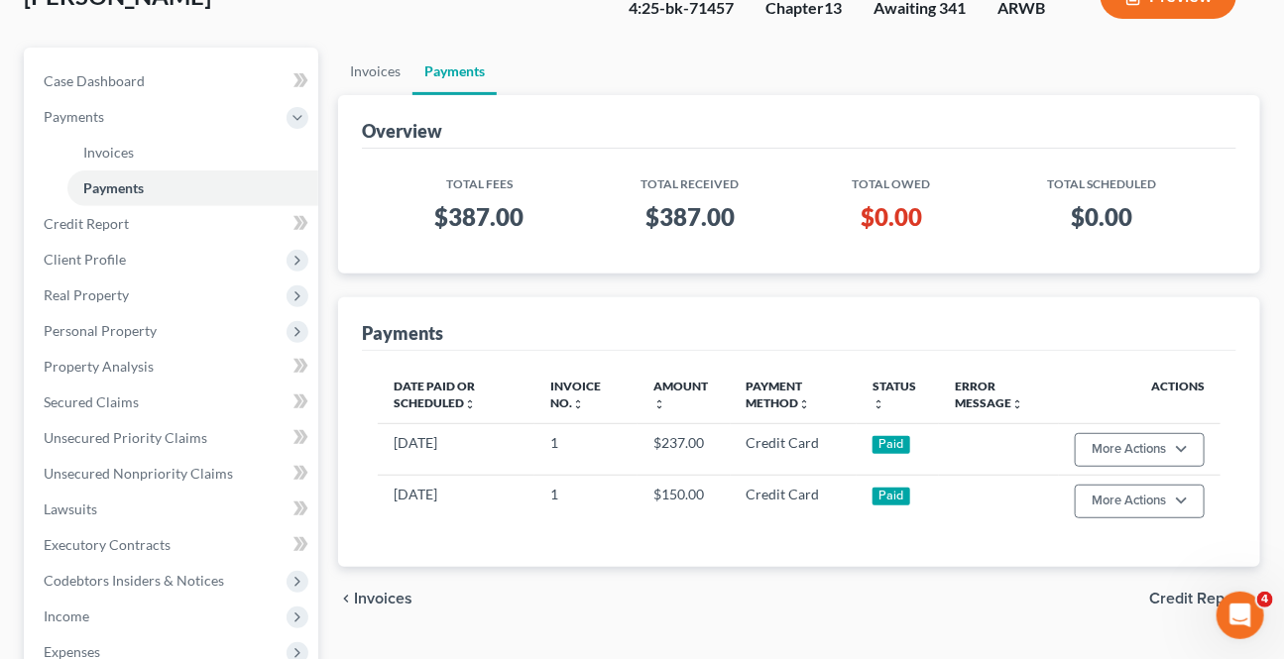
scroll to position [179, 0]
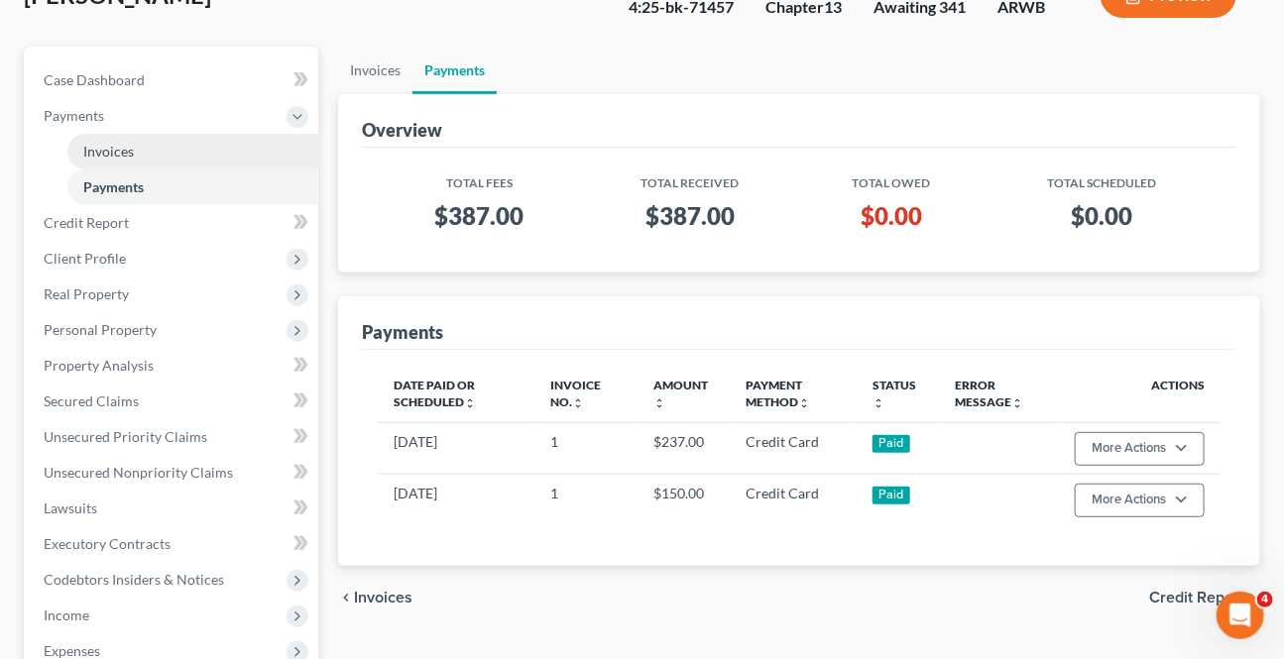
click at [198, 155] on link "Invoices" at bounding box center [192, 152] width 251 height 36
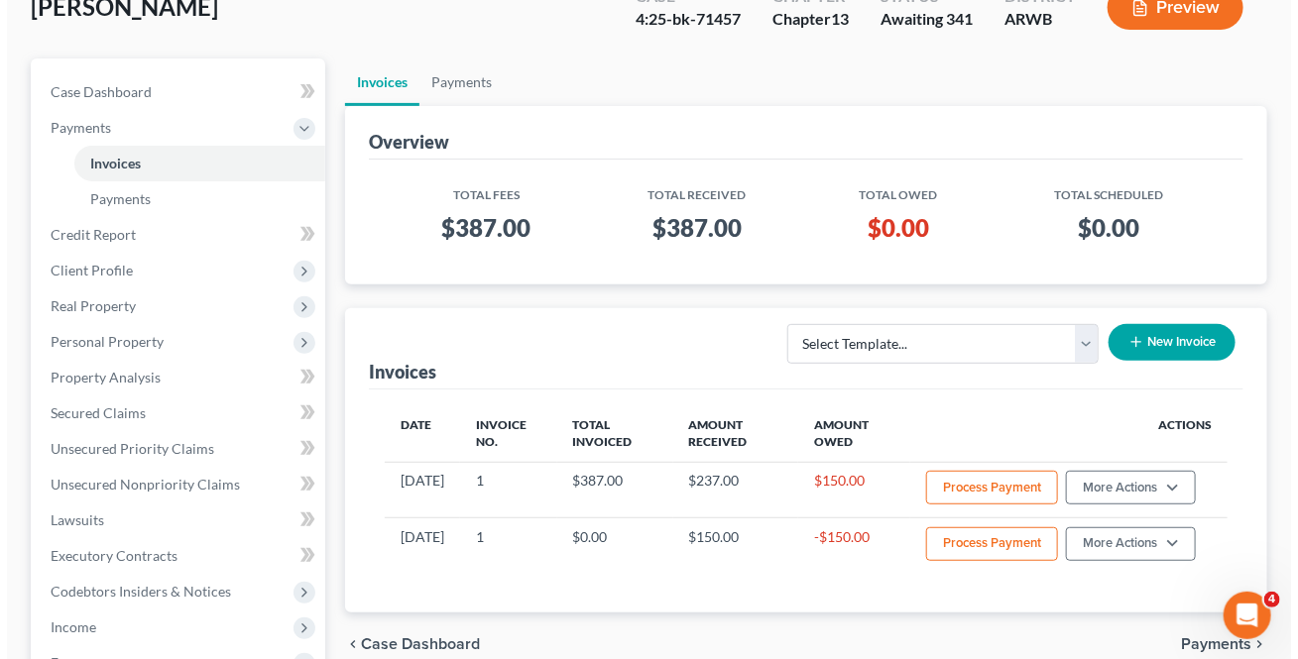
scroll to position [179, 0]
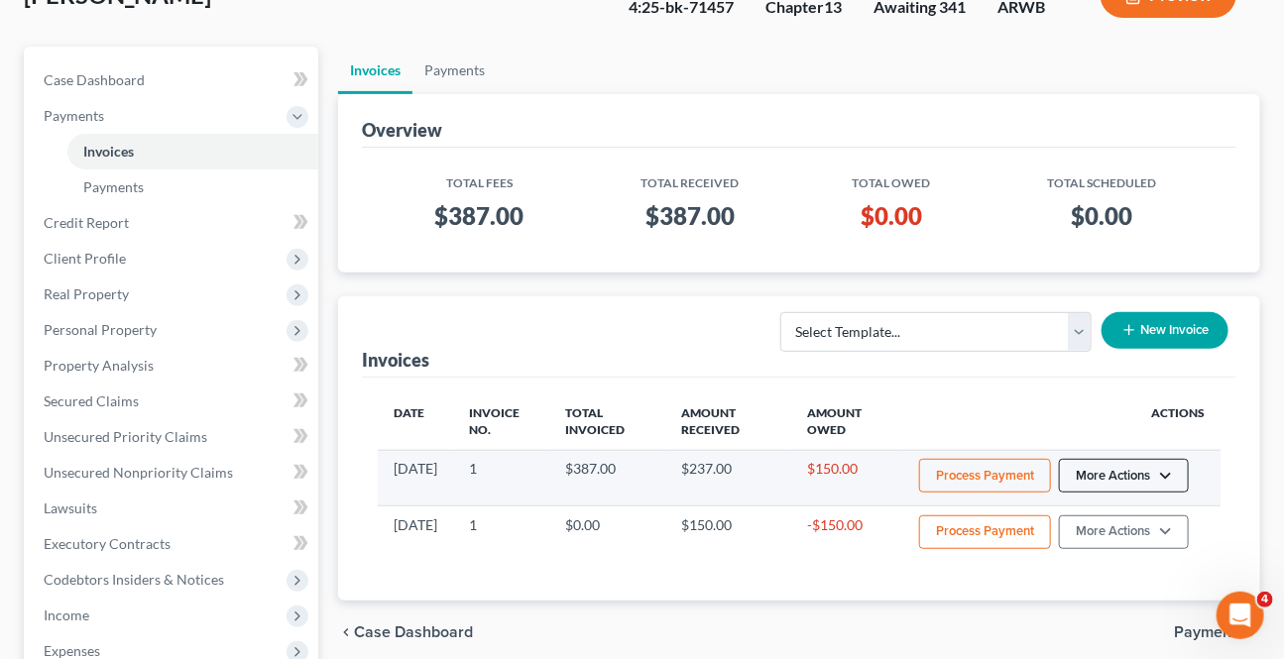
click at [1126, 484] on button "More Actions" at bounding box center [1124, 476] width 130 height 34
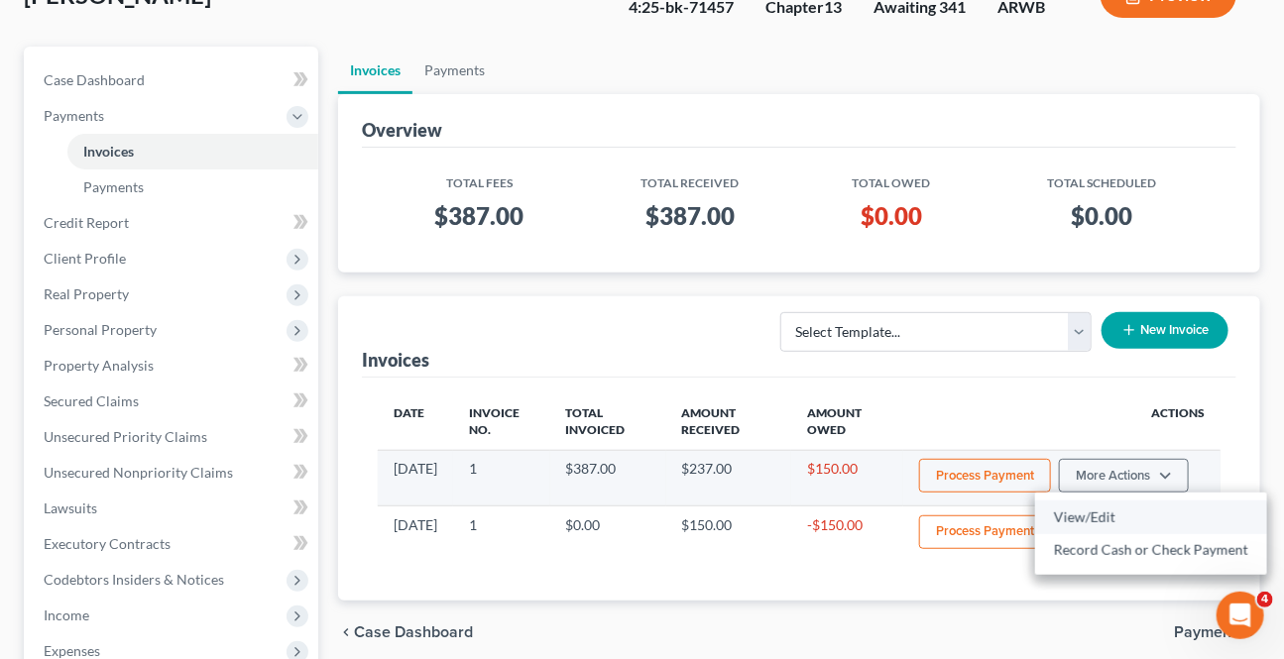
click at [1091, 519] on link "View/Edit" at bounding box center [1151, 518] width 232 height 34
select select "1"
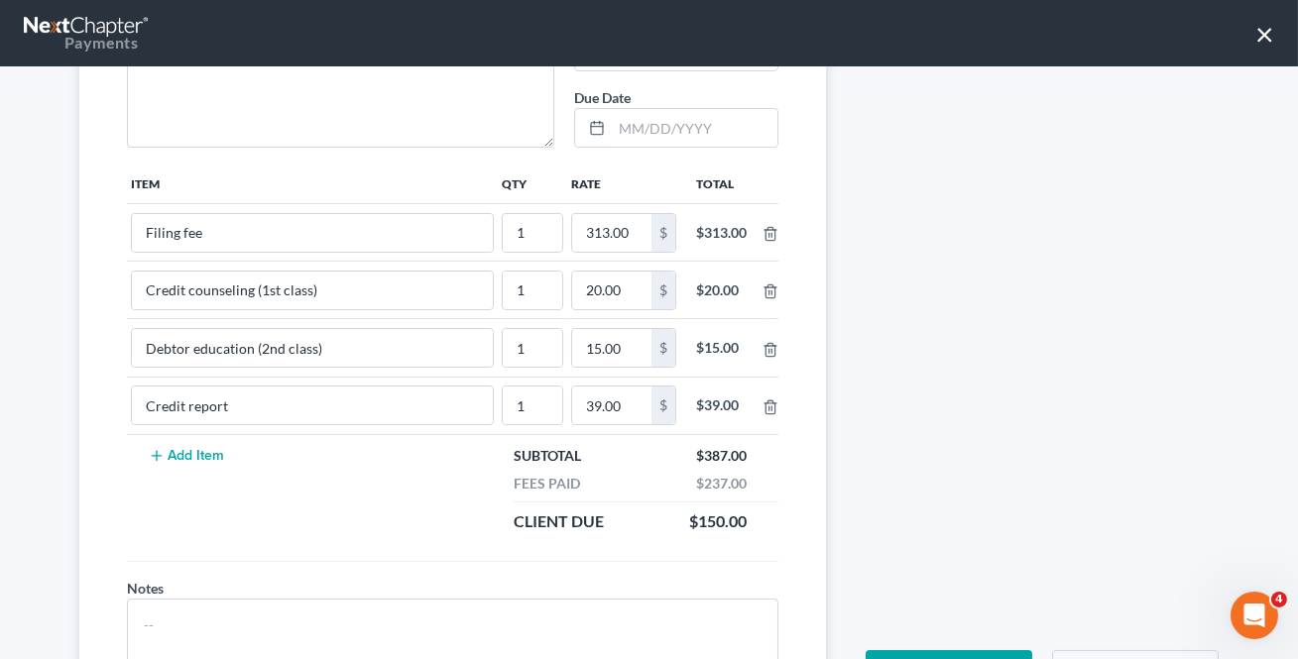
scroll to position [360, 0]
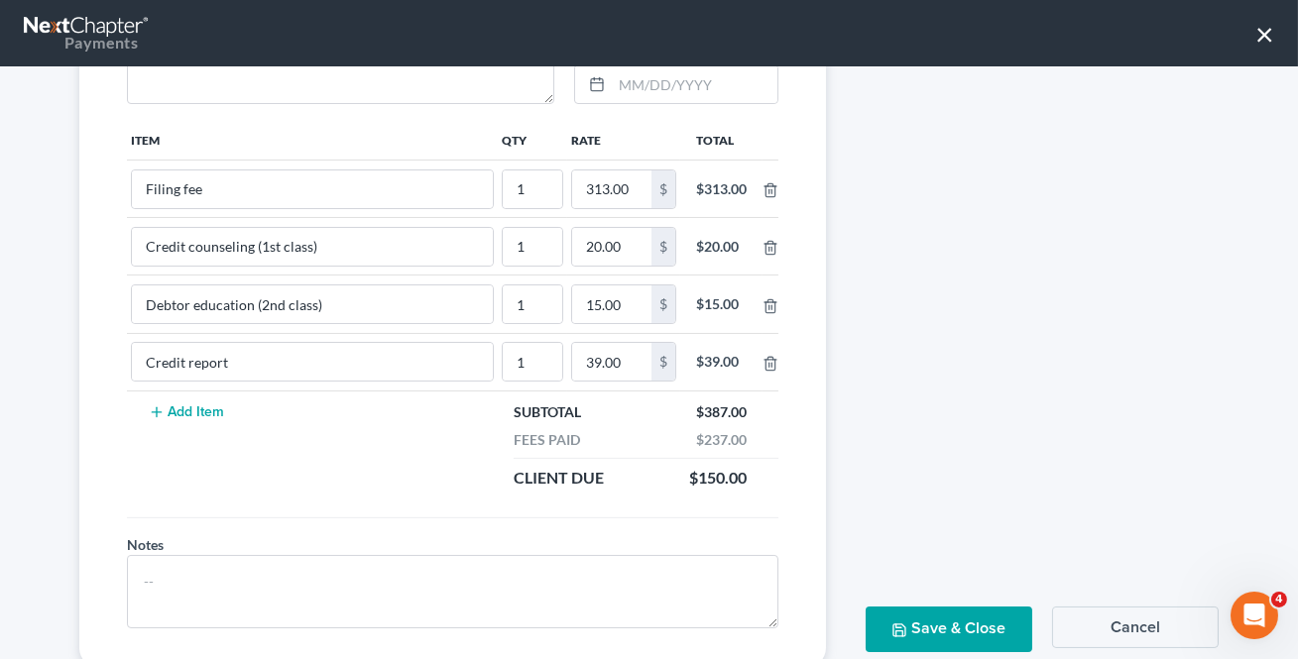
click at [198, 414] on button "Add Item" at bounding box center [186, 412] width 87 height 16
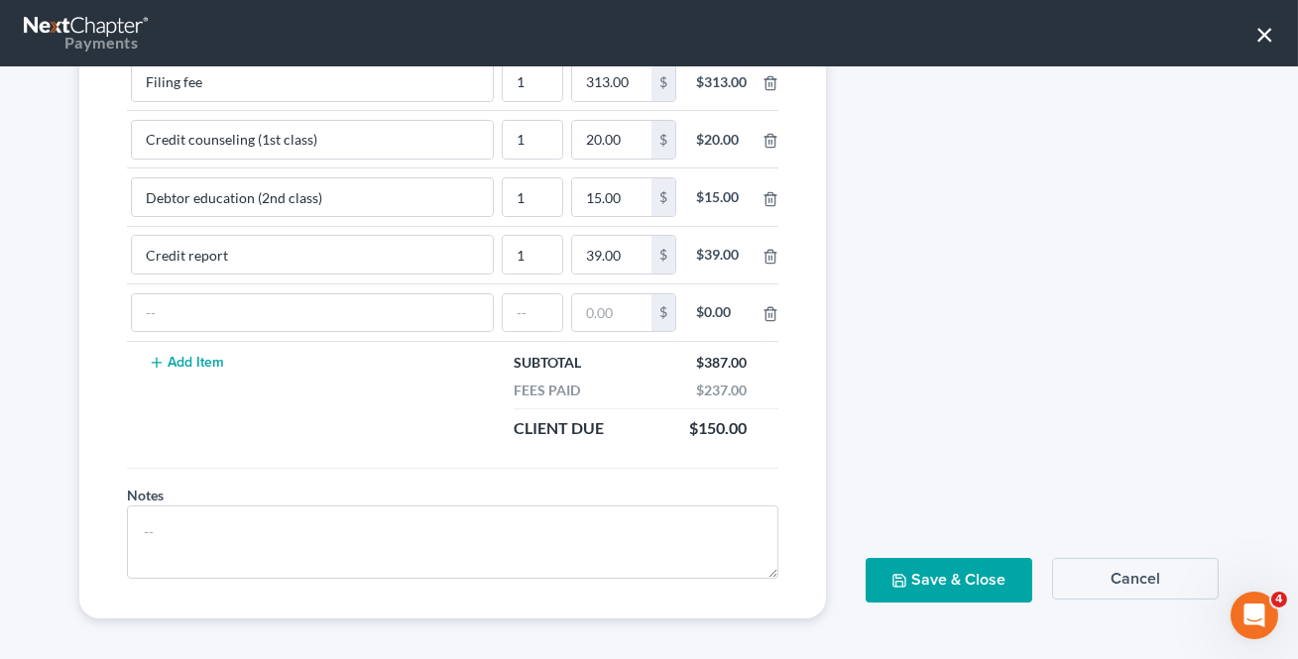
scroll to position [471, 0]
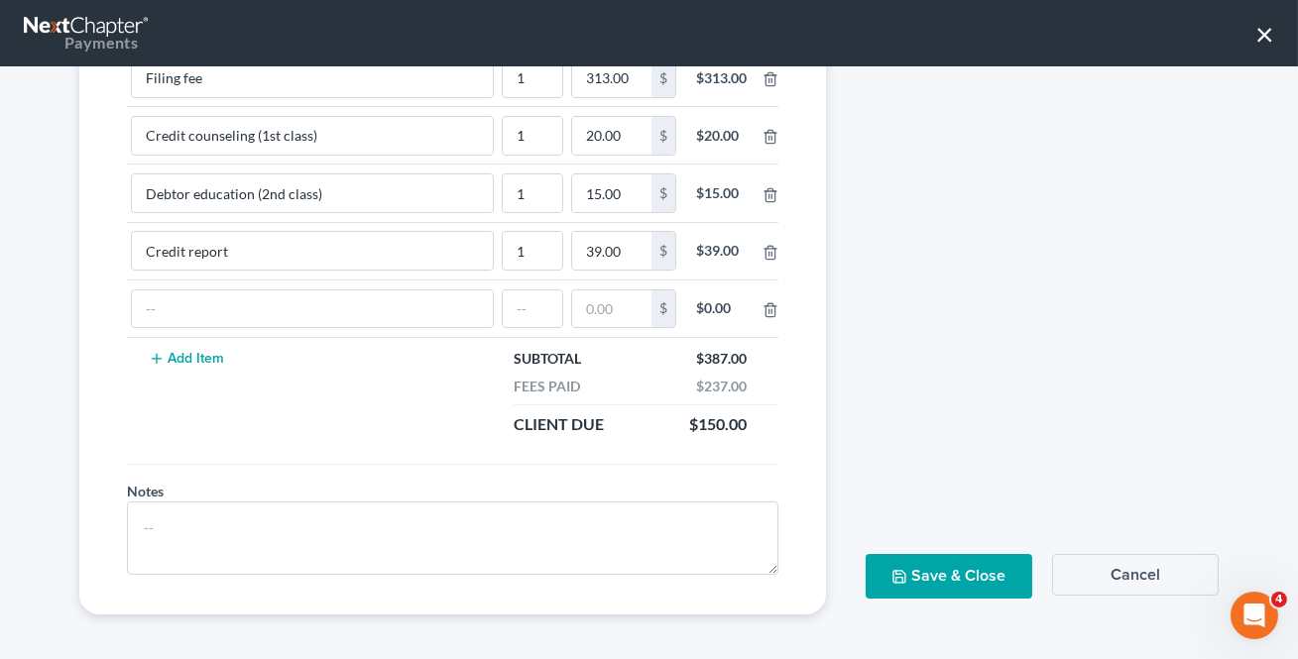
click at [1137, 573] on button "Cancel" at bounding box center [1135, 575] width 167 height 42
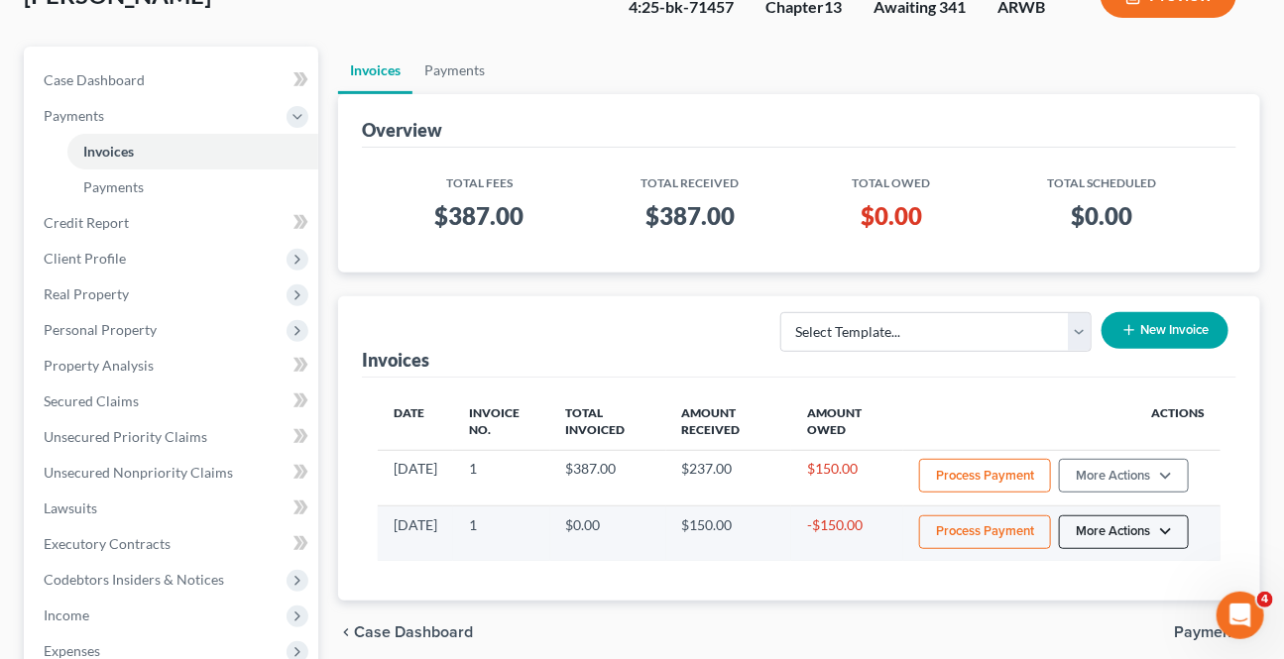
click at [1103, 529] on button "More Actions" at bounding box center [1124, 532] width 130 height 34
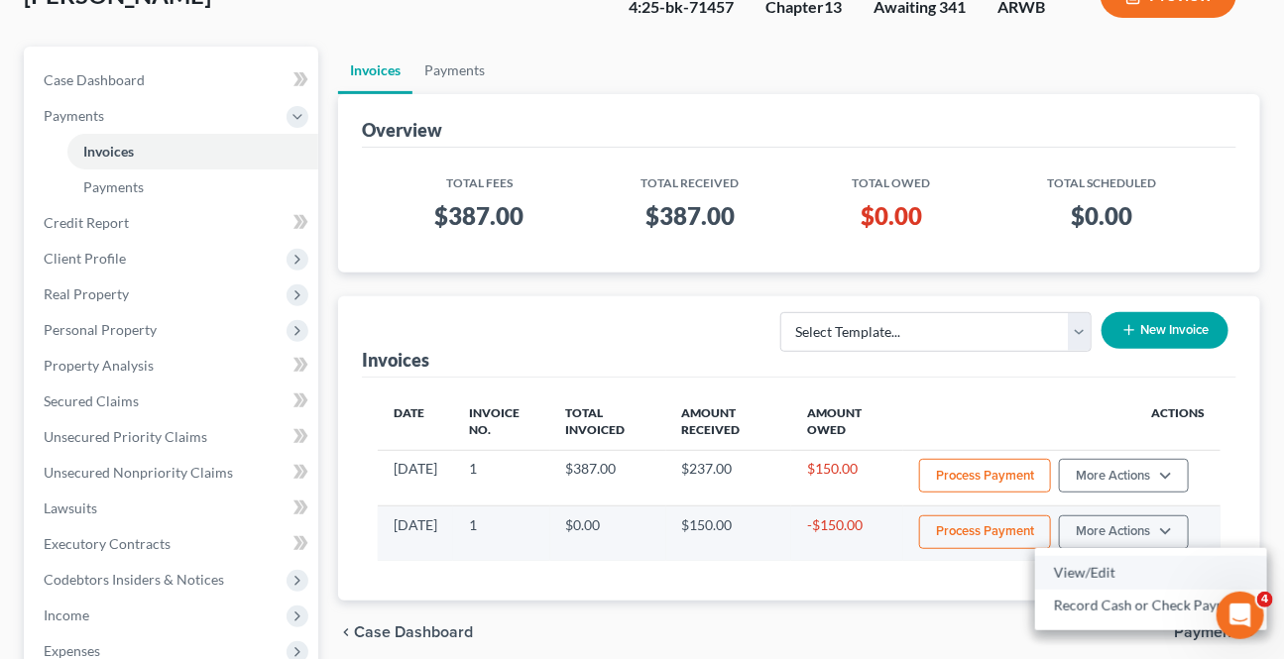
click at [1079, 578] on link "View/Edit" at bounding box center [1151, 573] width 232 height 34
select select "1"
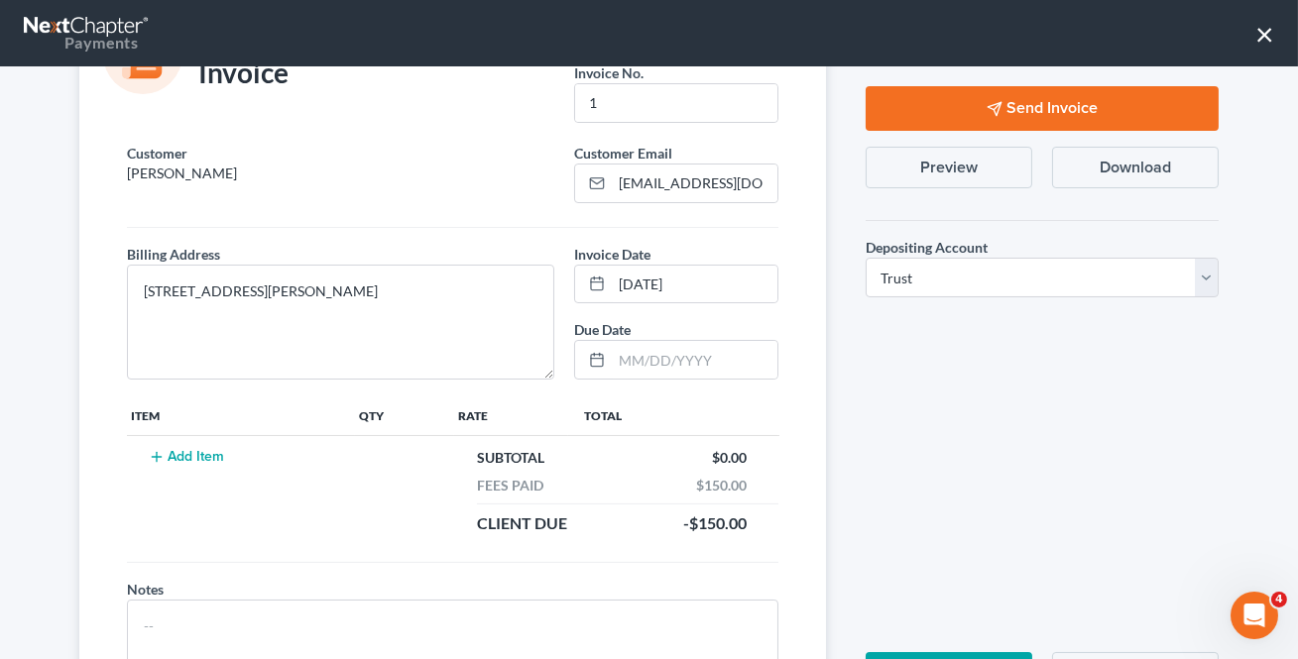
scroll to position [183, 0]
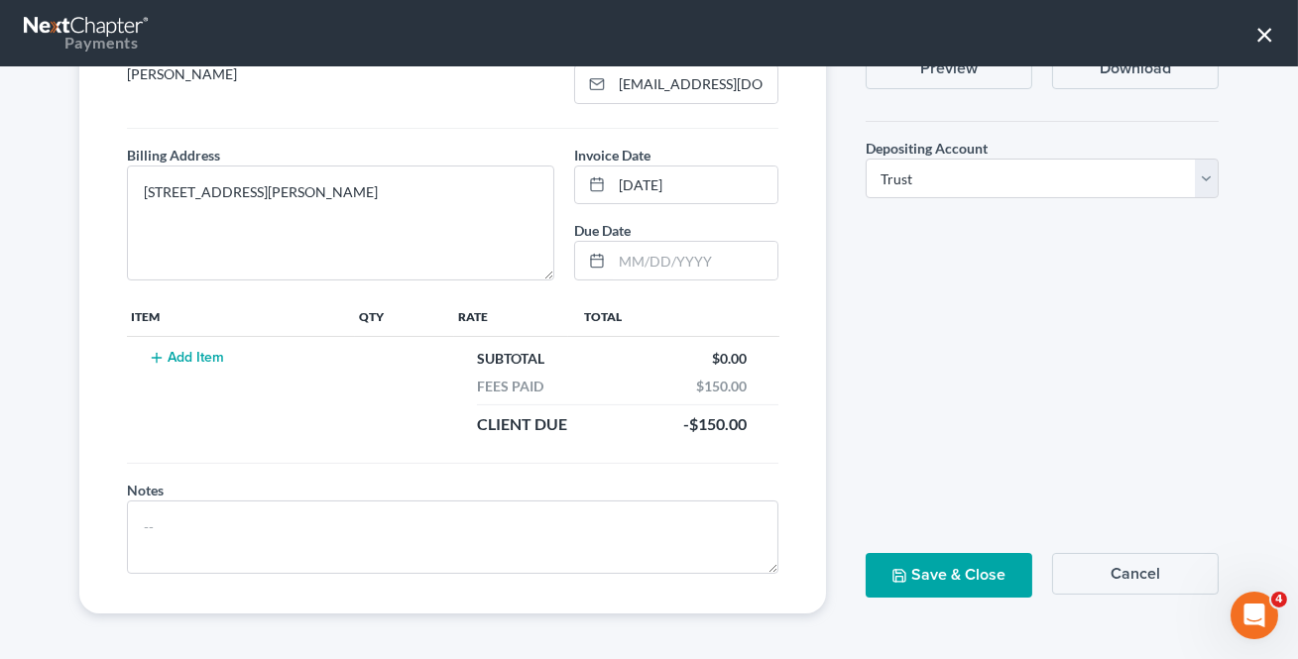
drag, startPoint x: 955, startPoint y: 584, endPoint x: 960, endPoint y: 575, distance: 10.2
click at [959, 575] on button "Save & Close" at bounding box center [948, 575] width 167 height 45
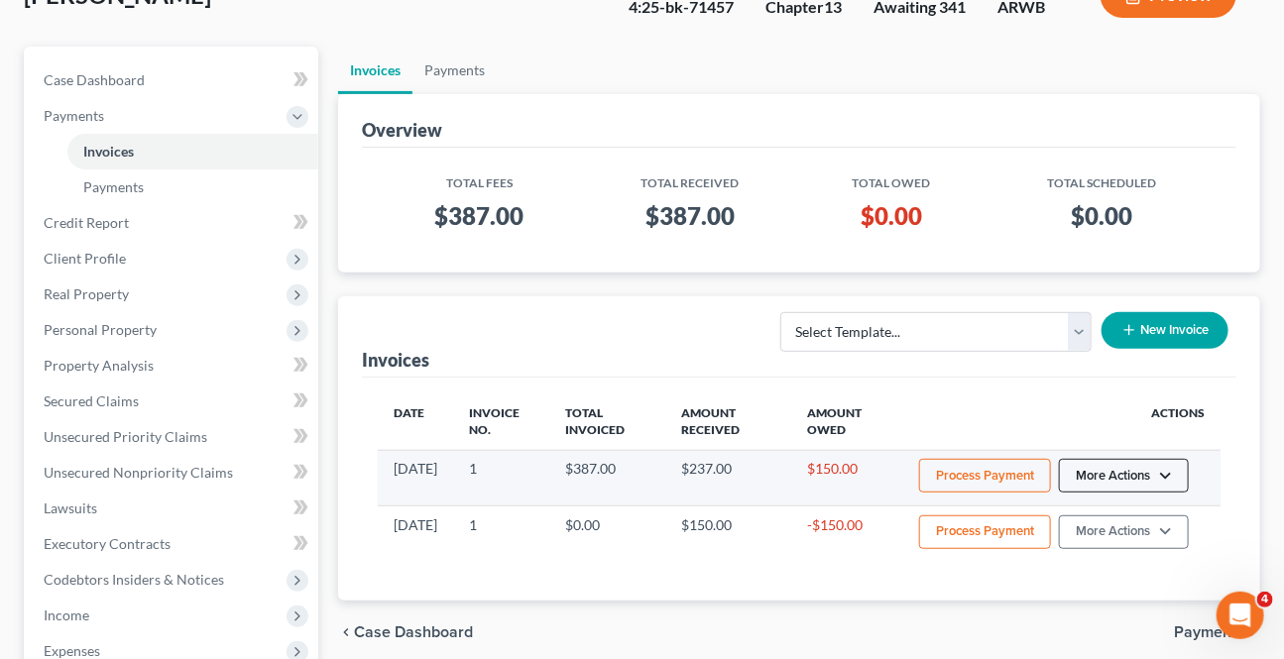
click at [1150, 468] on button "More Actions" at bounding box center [1124, 476] width 130 height 34
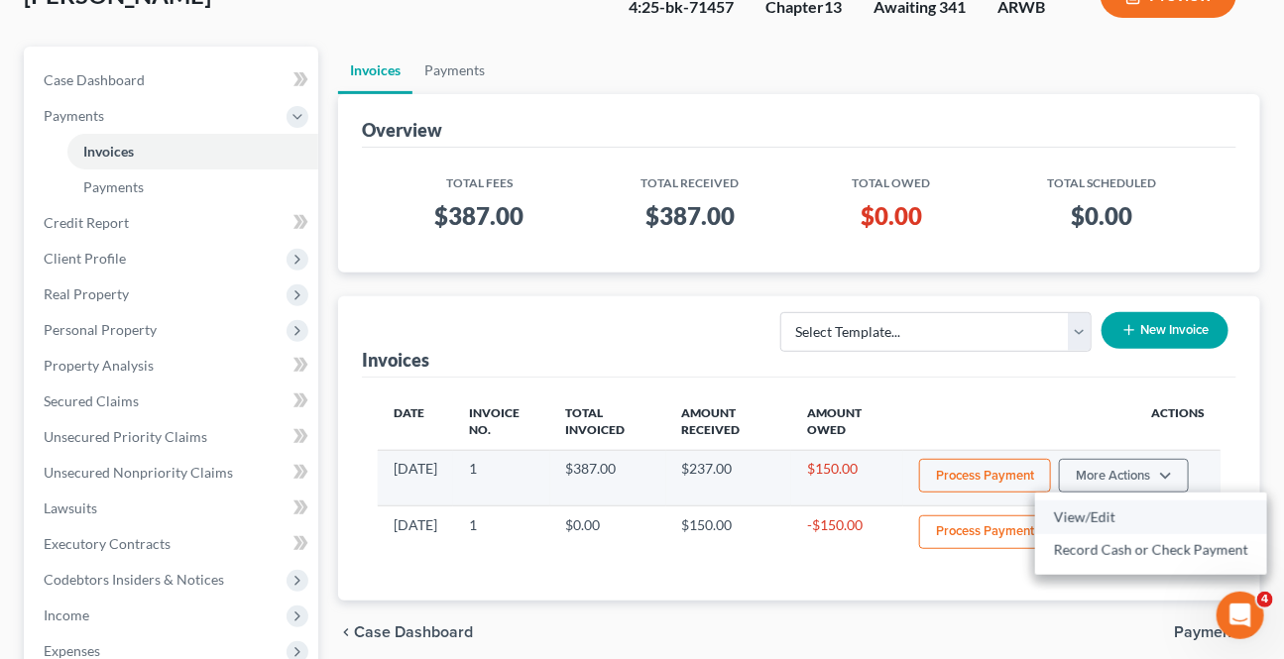
click at [1101, 517] on link "View/Edit" at bounding box center [1151, 518] width 232 height 34
select select "1"
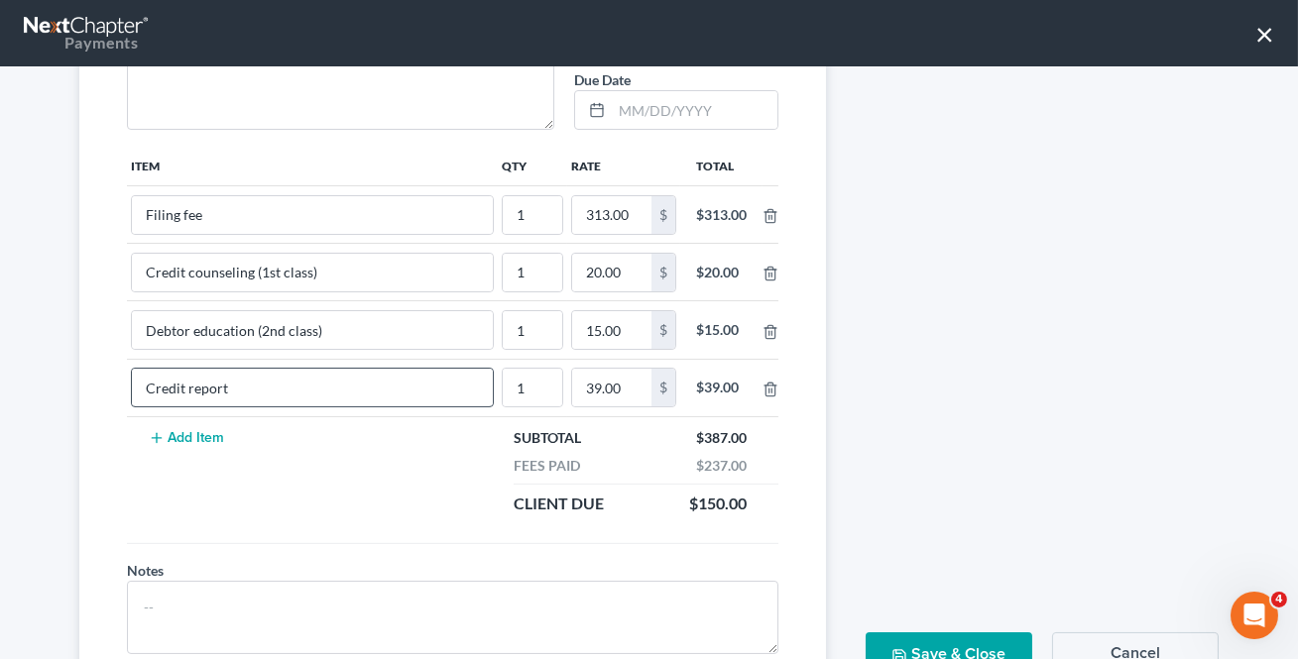
scroll to position [360, 0]
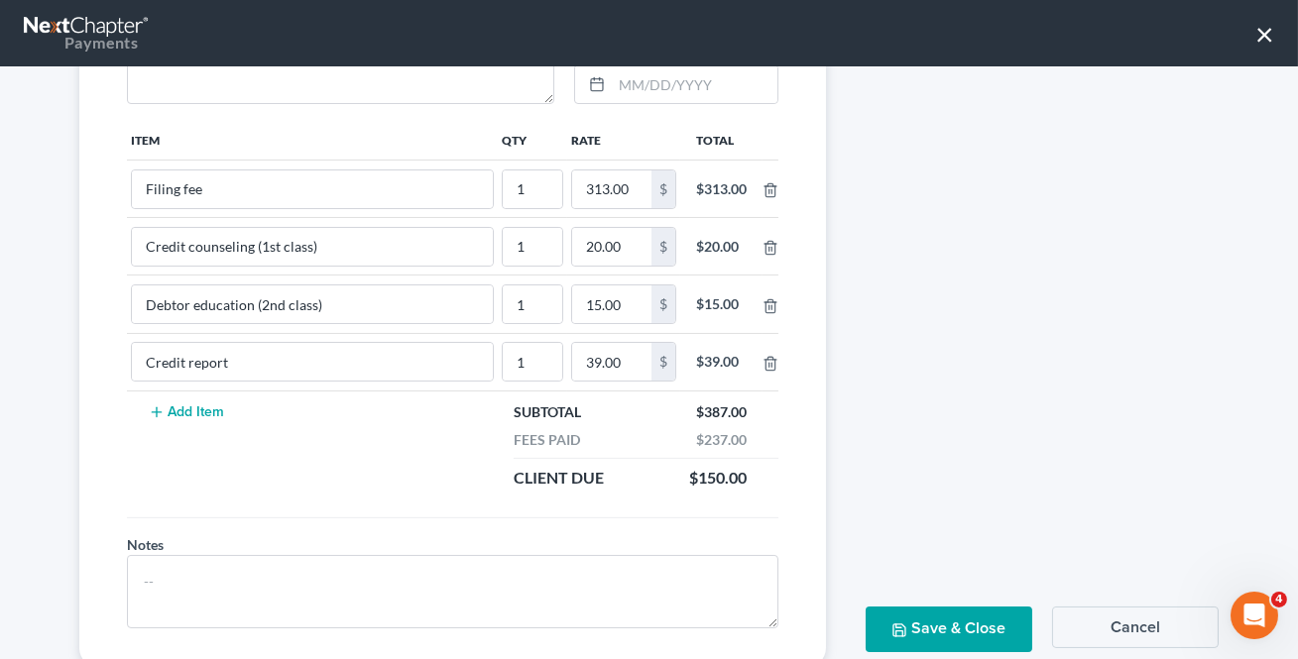
click at [209, 407] on button "Add Item" at bounding box center [186, 412] width 87 height 16
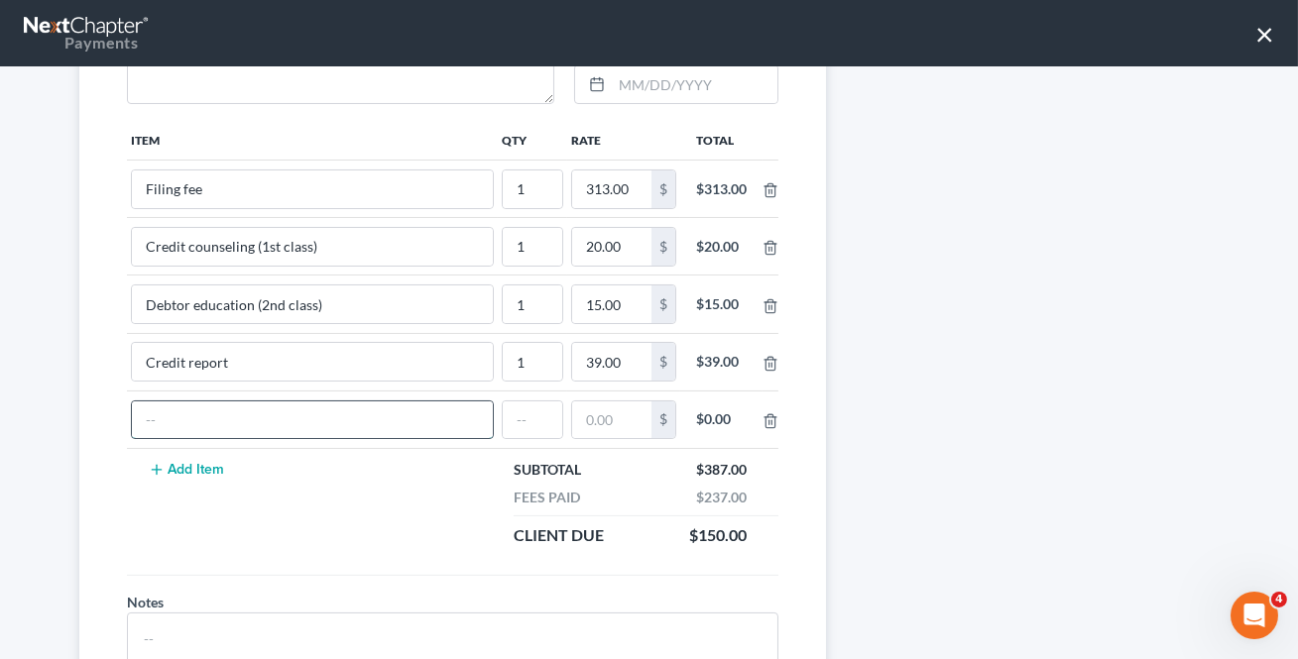
click at [219, 410] on input "text" at bounding box center [312, 420] width 361 height 38
type input "Refund"
type input "1"
click at [762, 423] on icon "button" at bounding box center [770, 421] width 16 height 16
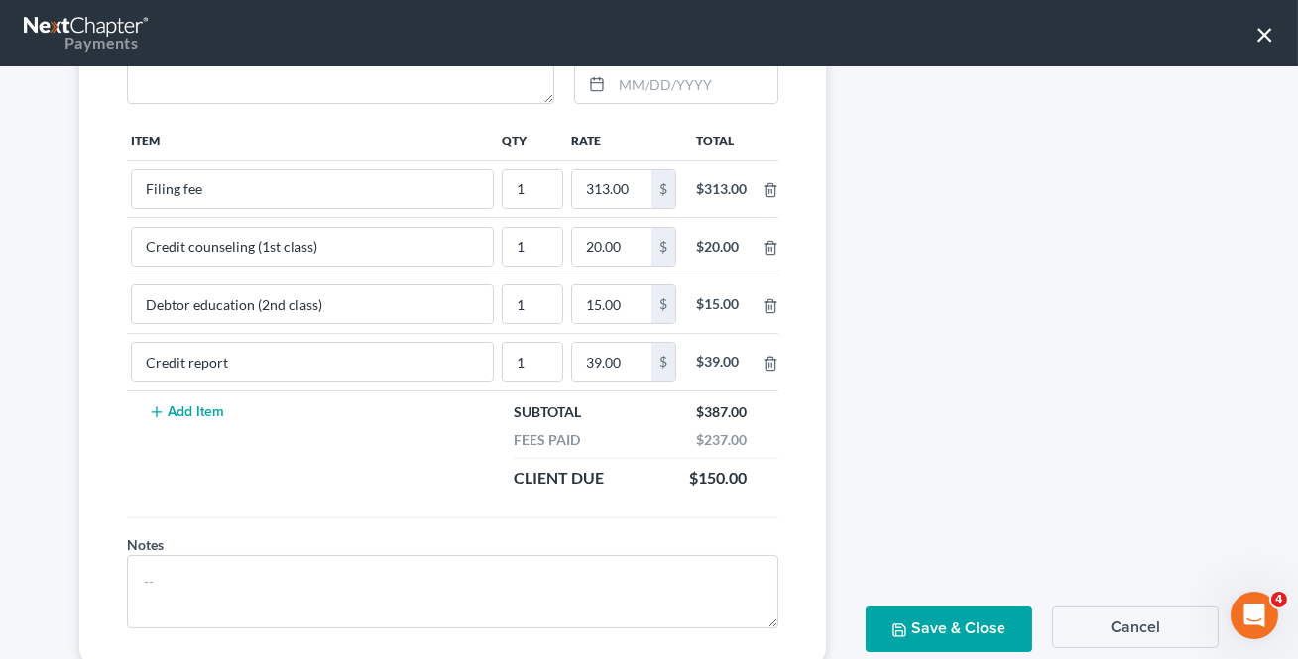
click at [1107, 353] on div "Include an invite for client to pay on the Payment Portal. Send Invoice Preview…" at bounding box center [1042, 211] width 393 height 913
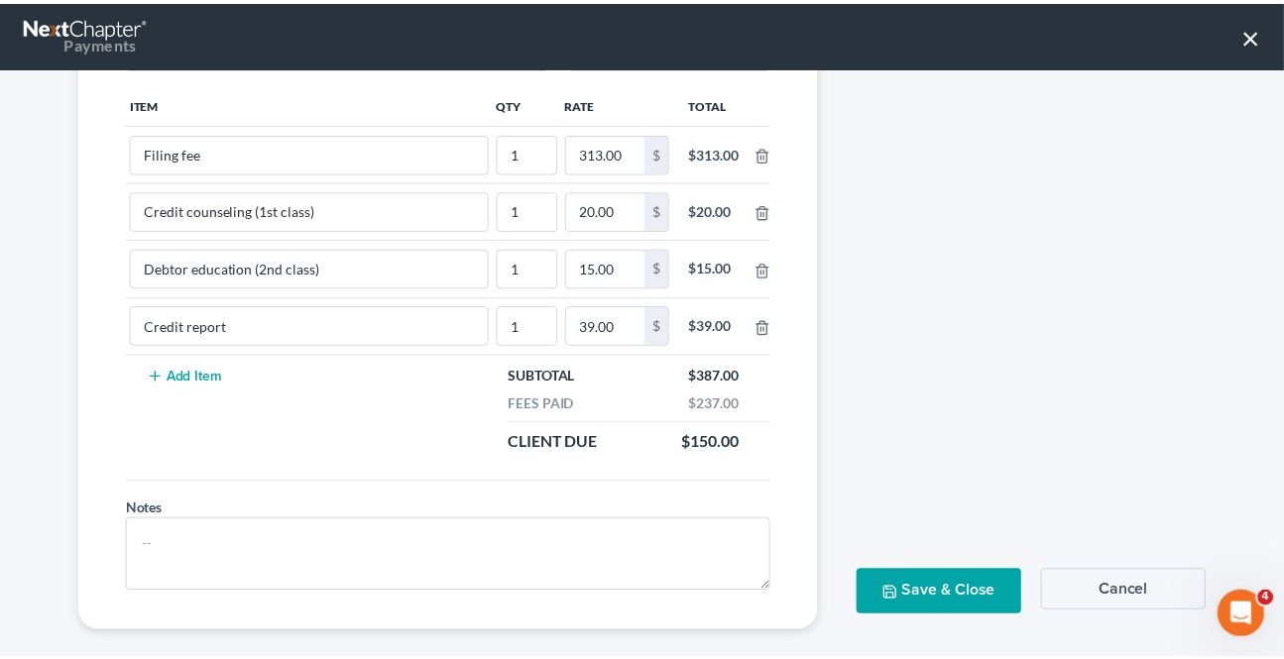
scroll to position [413, 0]
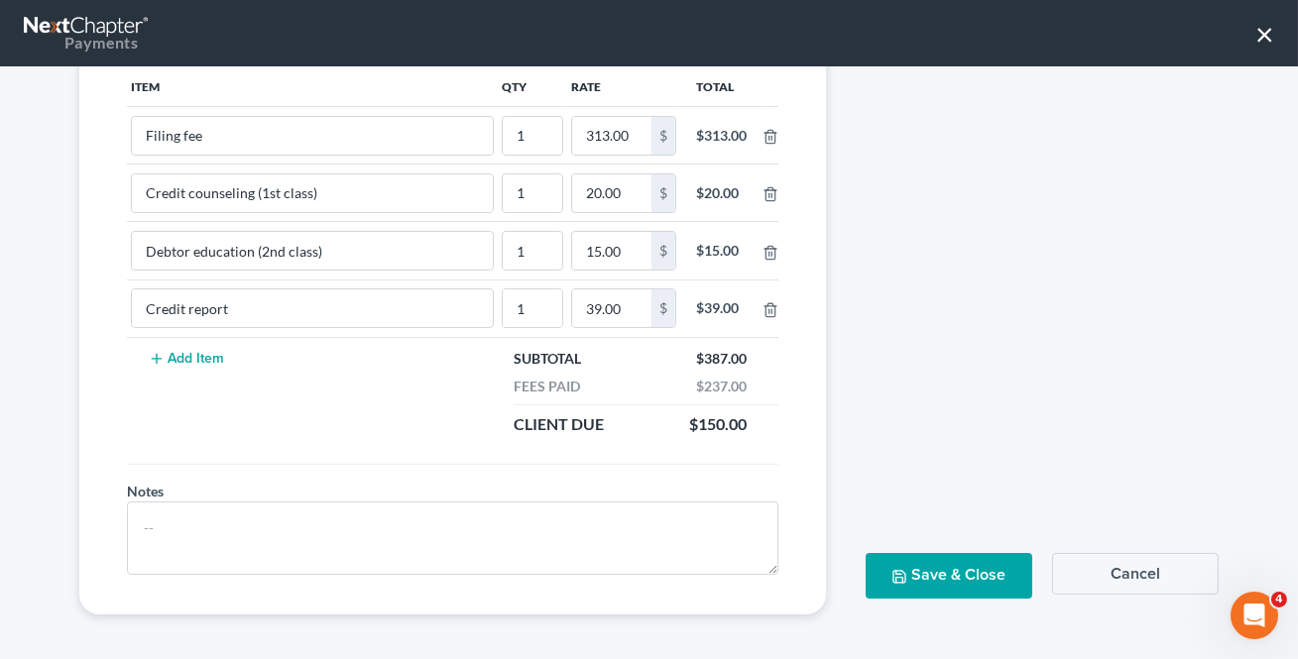
click at [1120, 574] on button "Cancel" at bounding box center [1135, 574] width 167 height 42
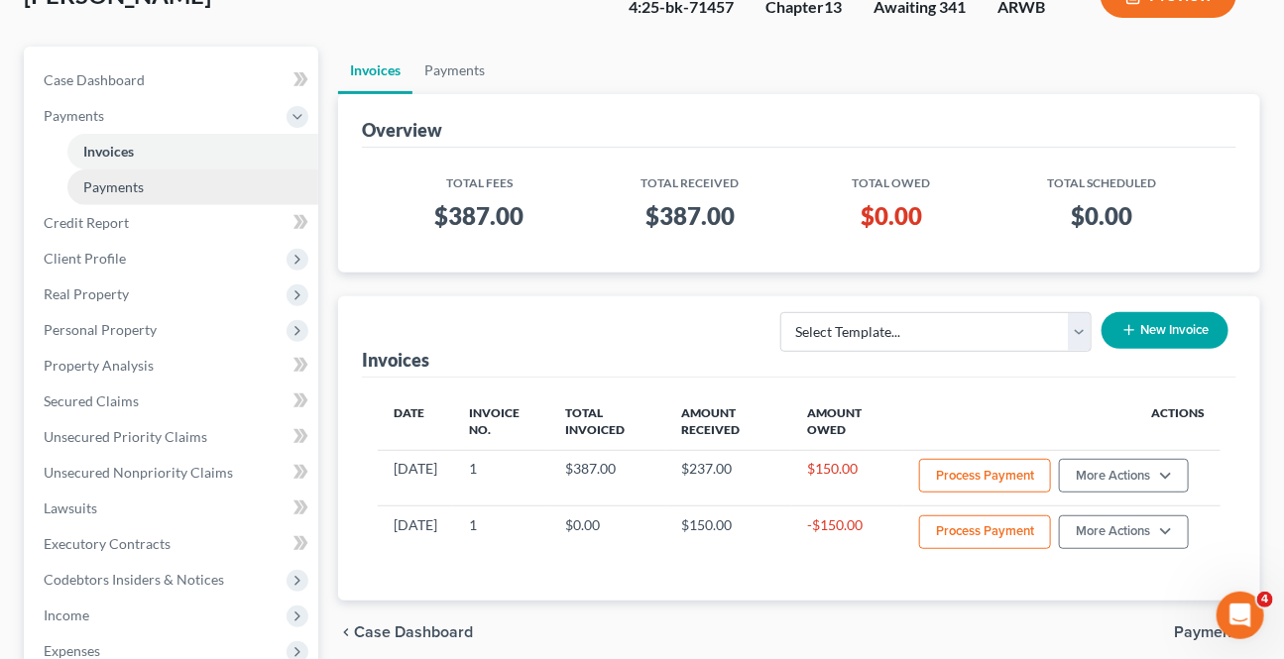
click at [166, 182] on link "Payments" at bounding box center [192, 187] width 251 height 36
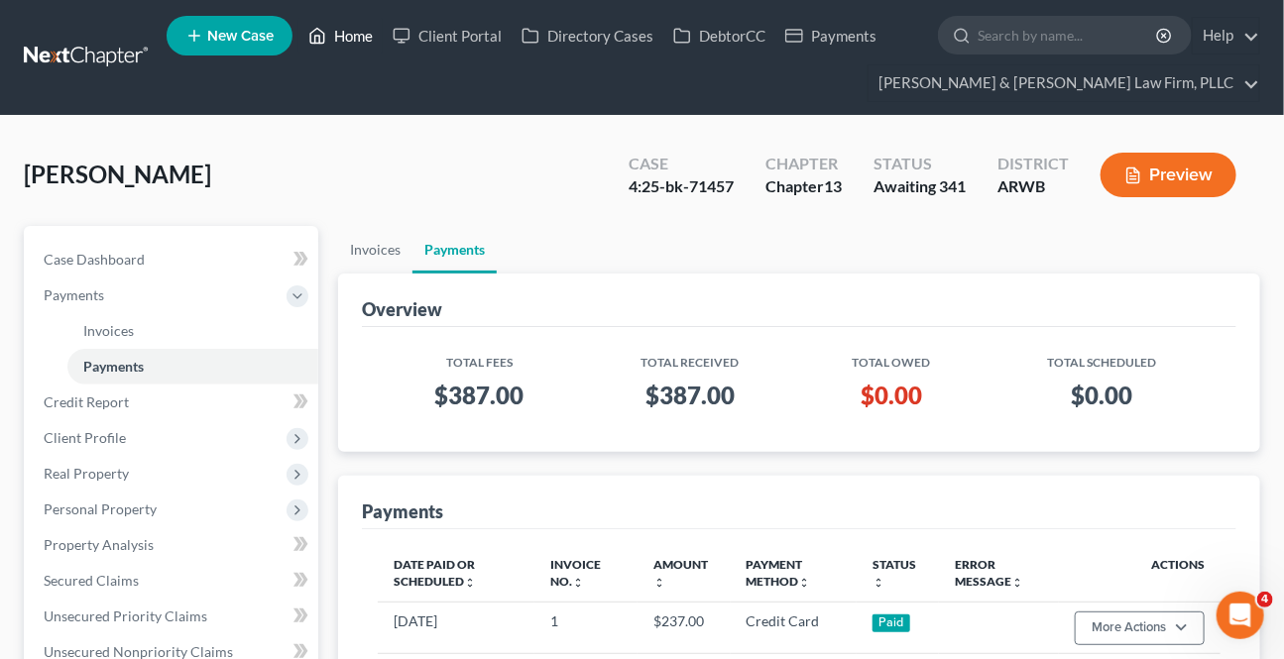
click at [345, 25] on link "Home" at bounding box center [340, 36] width 84 height 36
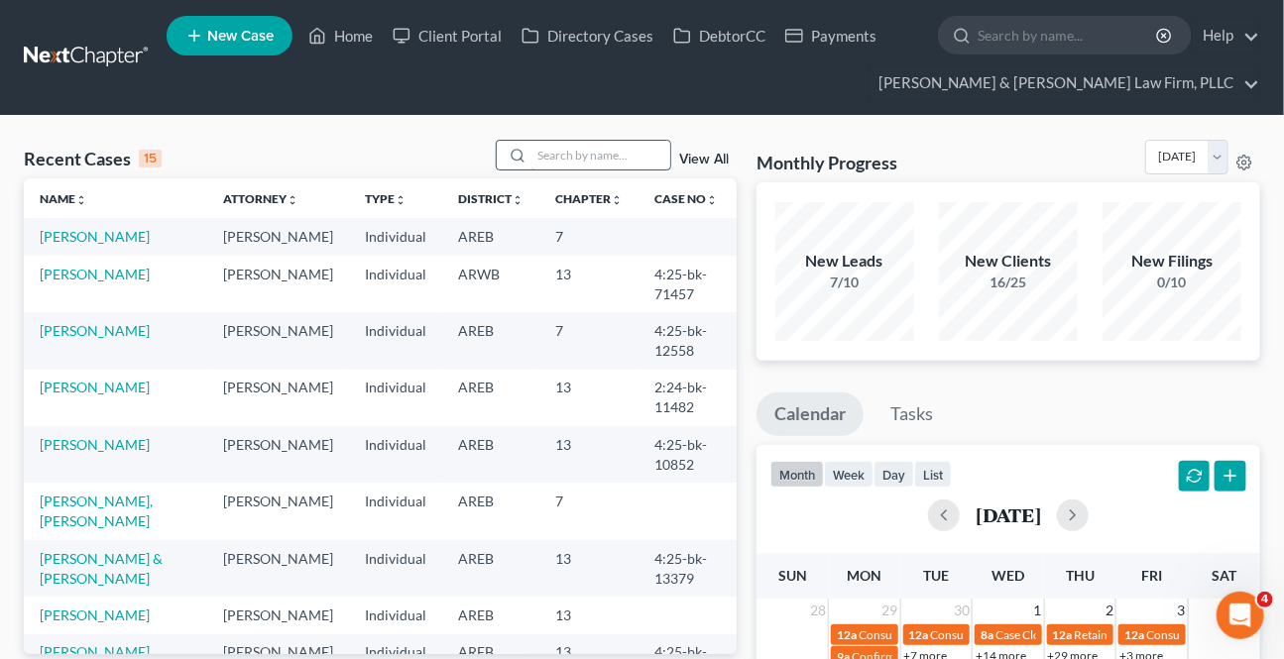
click at [581, 159] on input "search" at bounding box center [600, 155] width 139 height 29
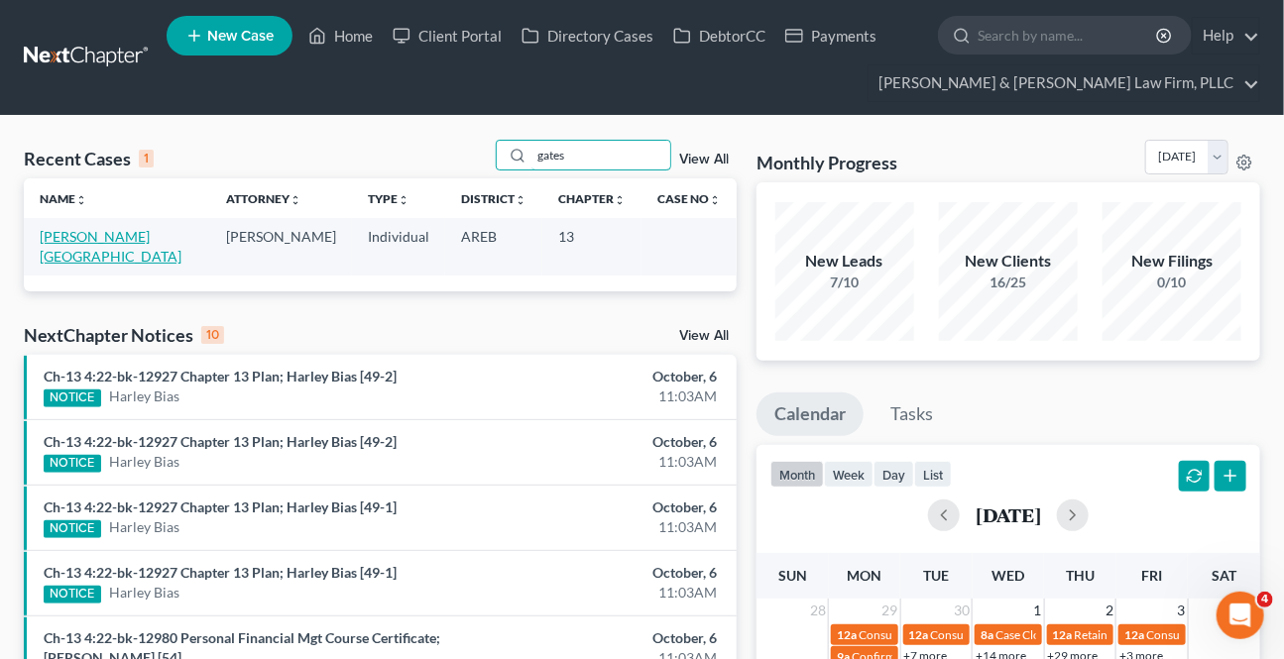
type input "gates"
click at [111, 236] on link "[PERSON_NAME][GEOGRAPHIC_DATA]" at bounding box center [111, 246] width 142 height 37
select select "6"
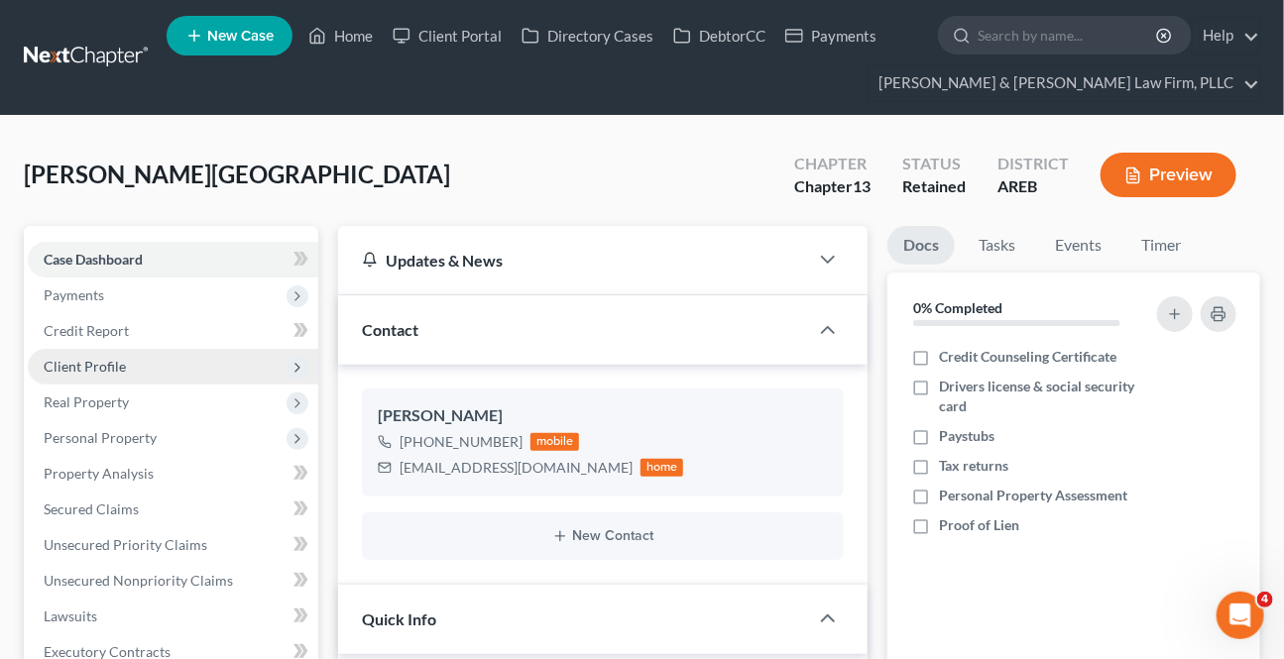
click at [101, 377] on span "Client Profile" at bounding box center [173, 367] width 290 height 36
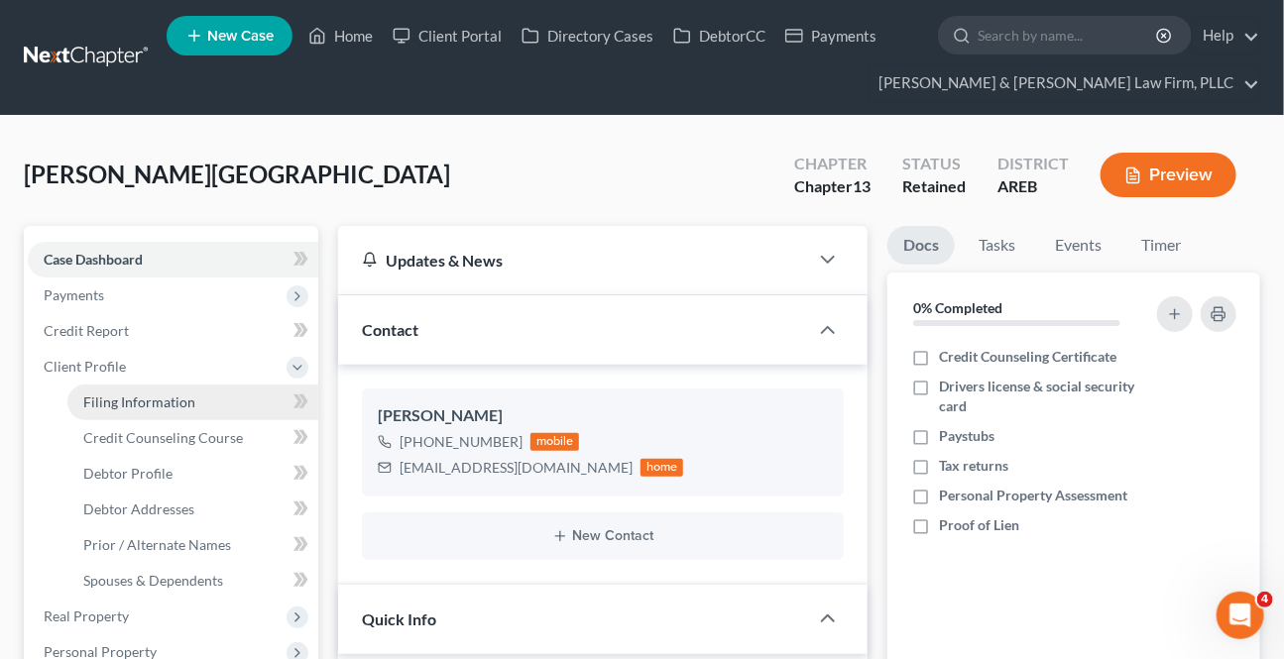
click at [237, 402] on link "Filing Information" at bounding box center [192, 403] width 251 height 36
select select "1"
select select "0"
select select "3"
select select "5"
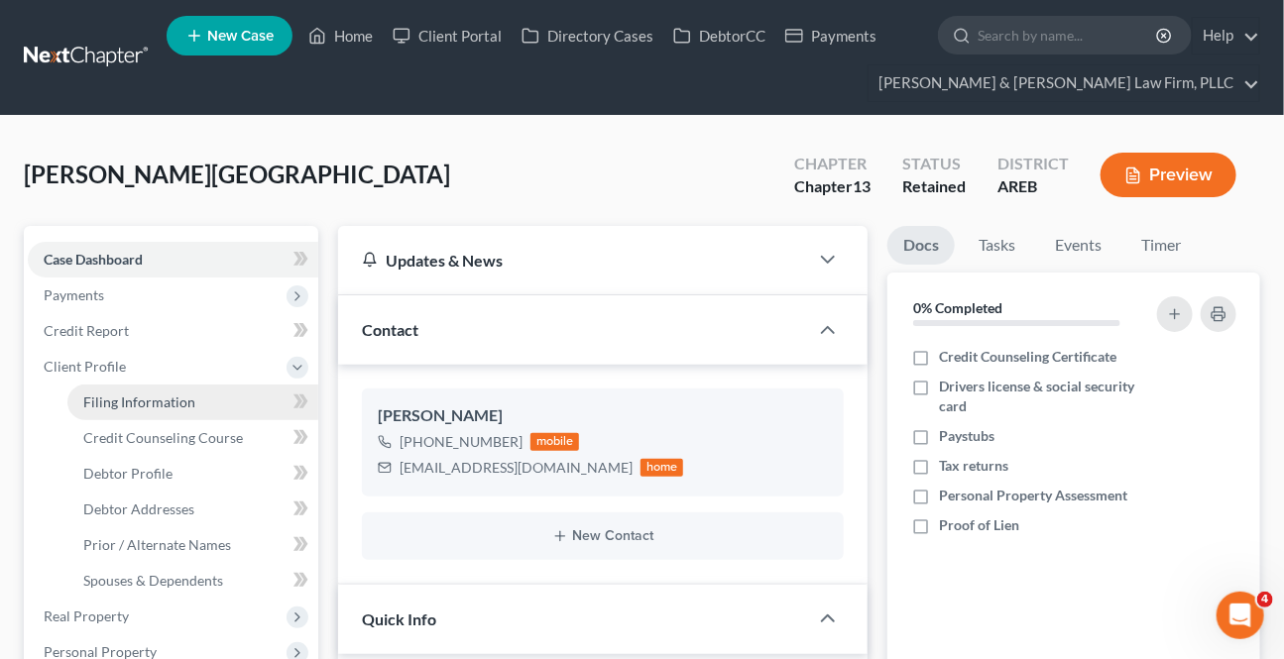
select select "2"
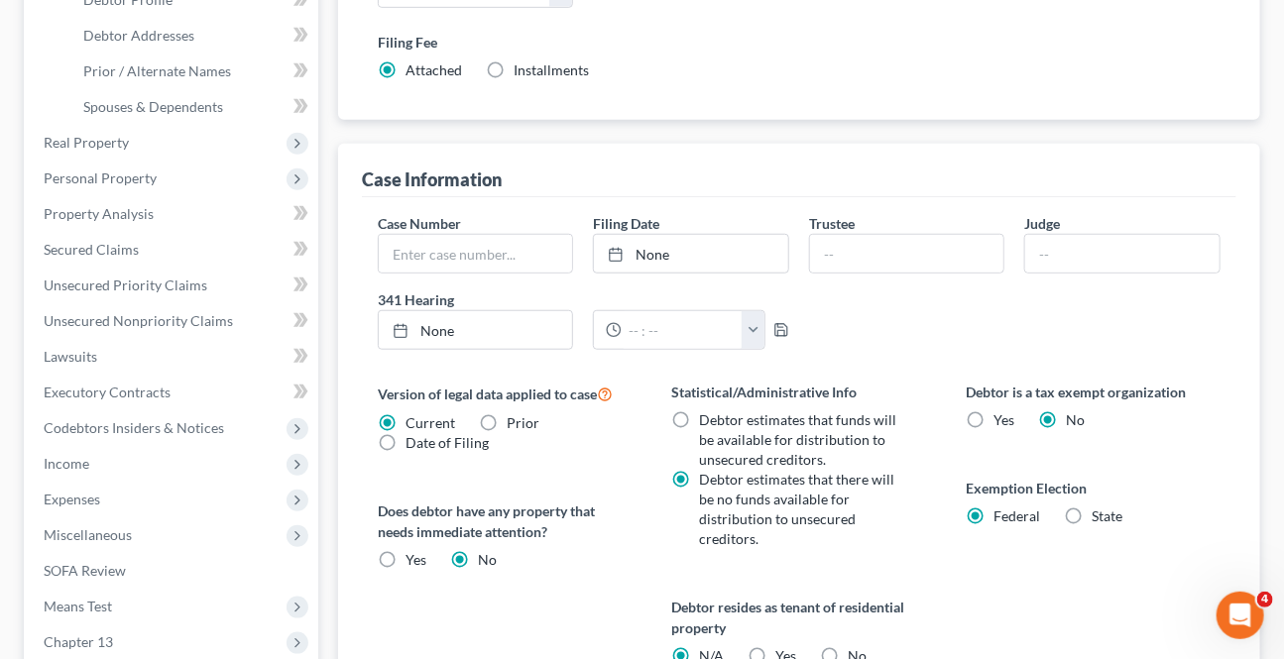
scroll to position [89, 0]
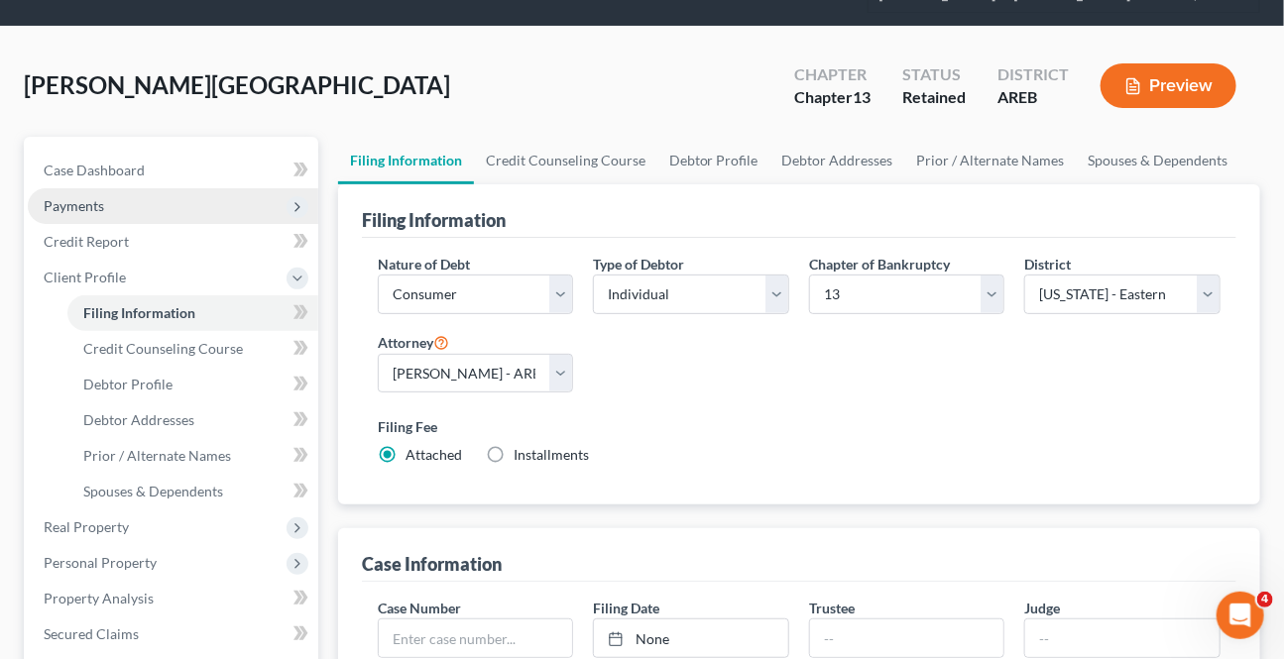
click at [79, 210] on span "Payments" at bounding box center [173, 206] width 290 height 36
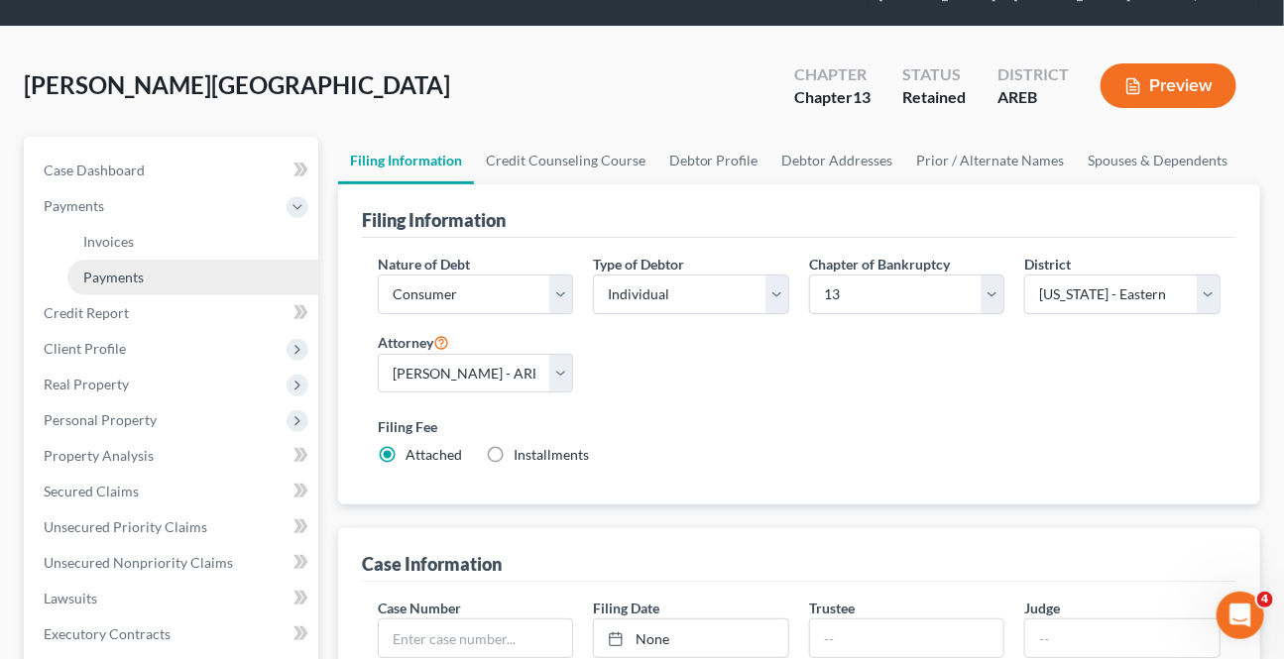
click at [140, 272] on span "Payments" at bounding box center [113, 277] width 60 height 17
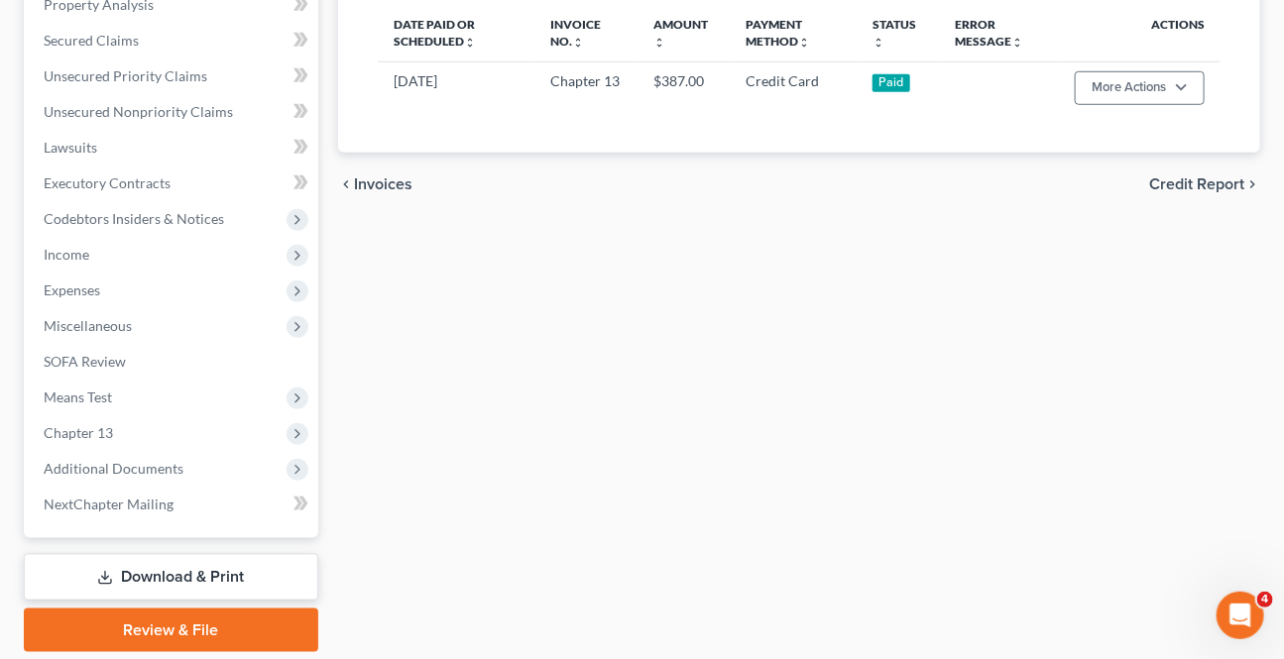
scroll to position [179, 0]
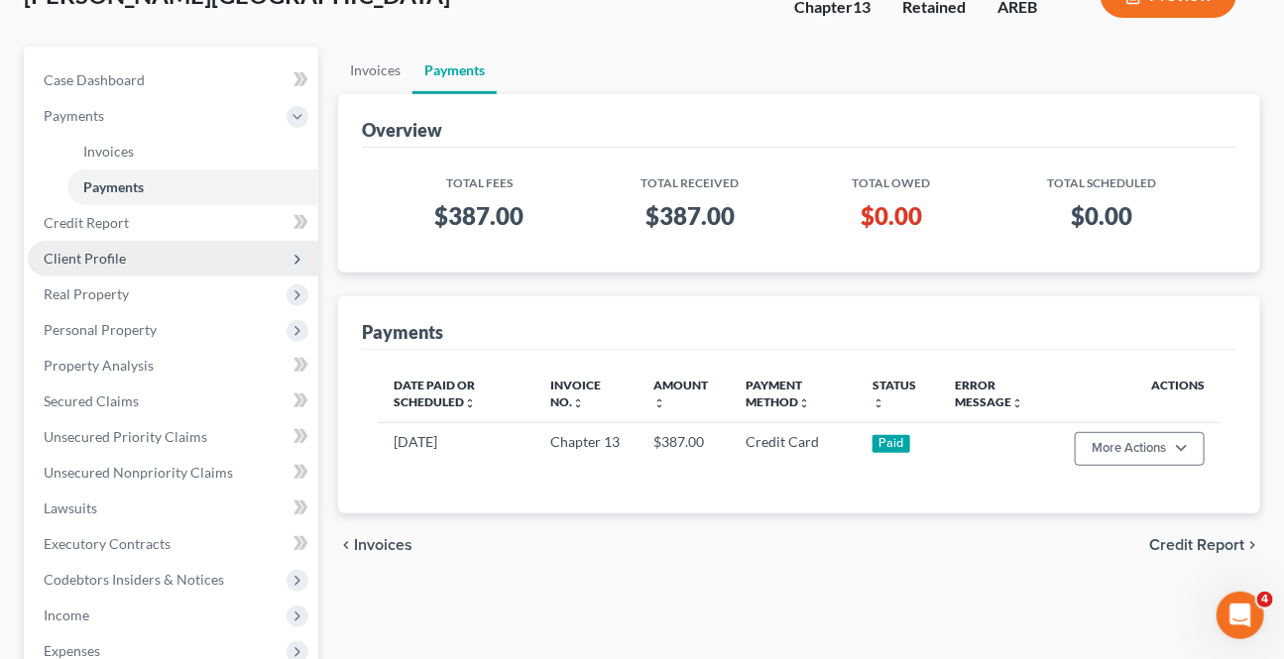
click at [75, 241] on span "Client Profile" at bounding box center [173, 259] width 290 height 36
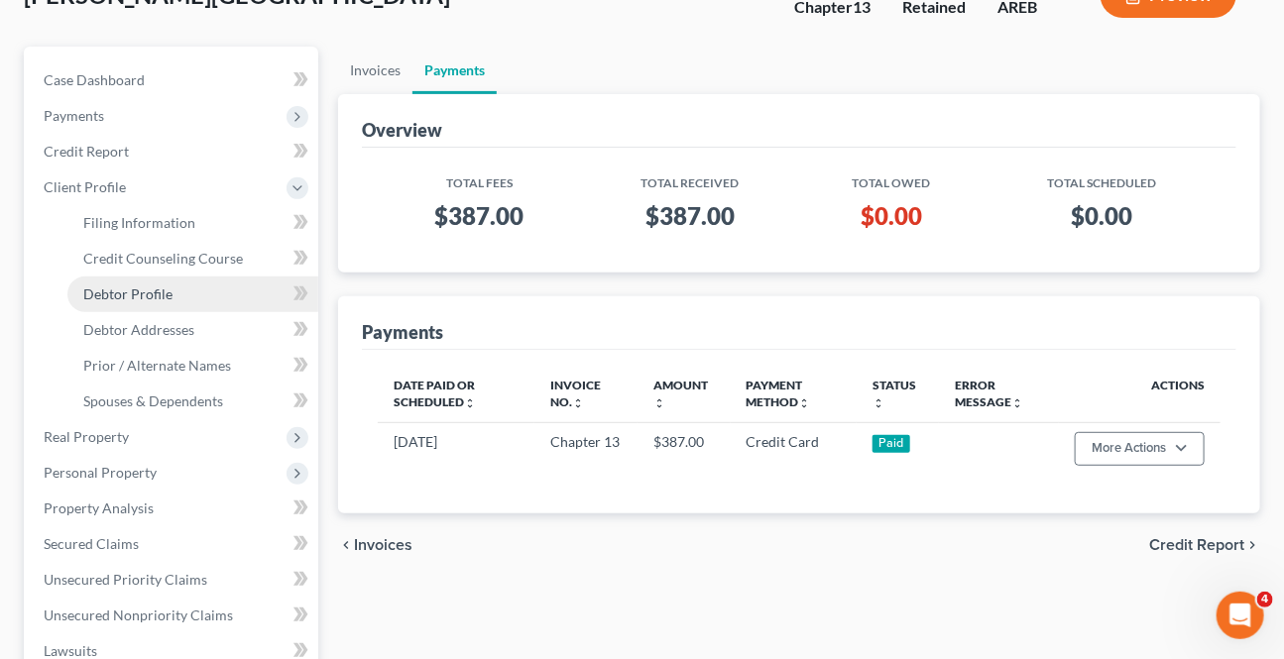
click at [147, 279] on link "Debtor Profile" at bounding box center [192, 295] width 251 height 36
select select "0"
select select "5"
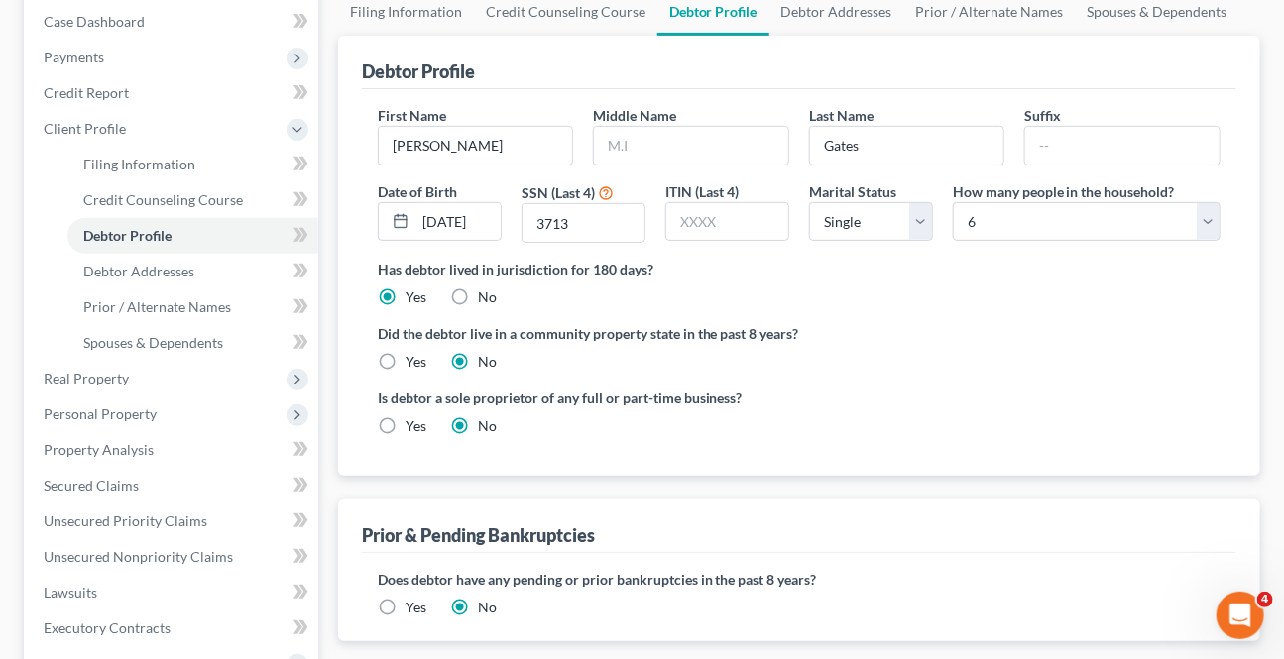
scroll to position [360, 0]
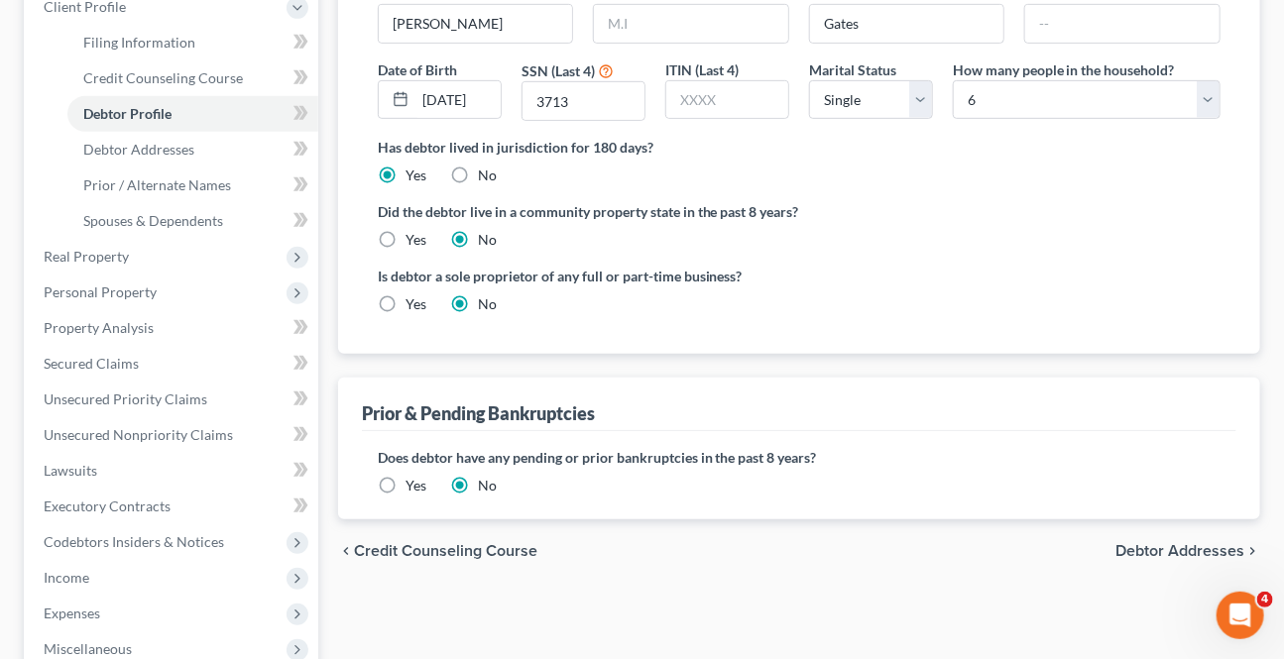
click at [1173, 545] on span "Debtor Addresses" at bounding box center [1179, 551] width 129 height 16
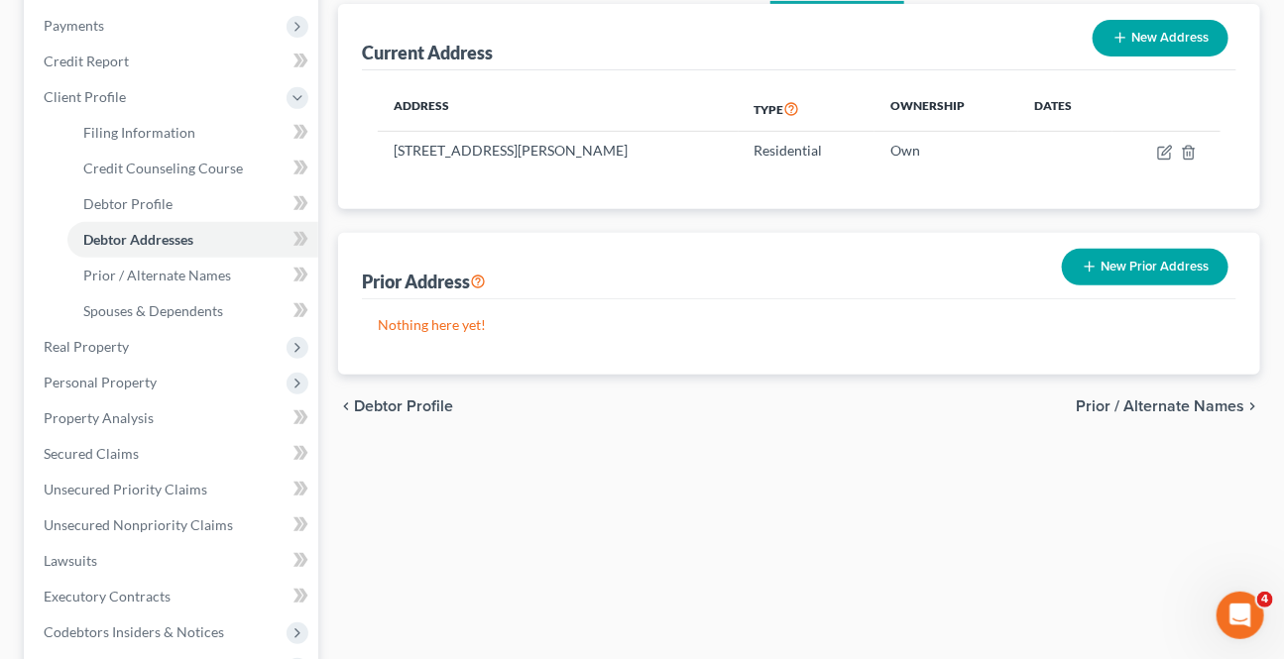
click at [1139, 398] on span "Prior / Alternate Names" at bounding box center [1159, 406] width 169 height 16
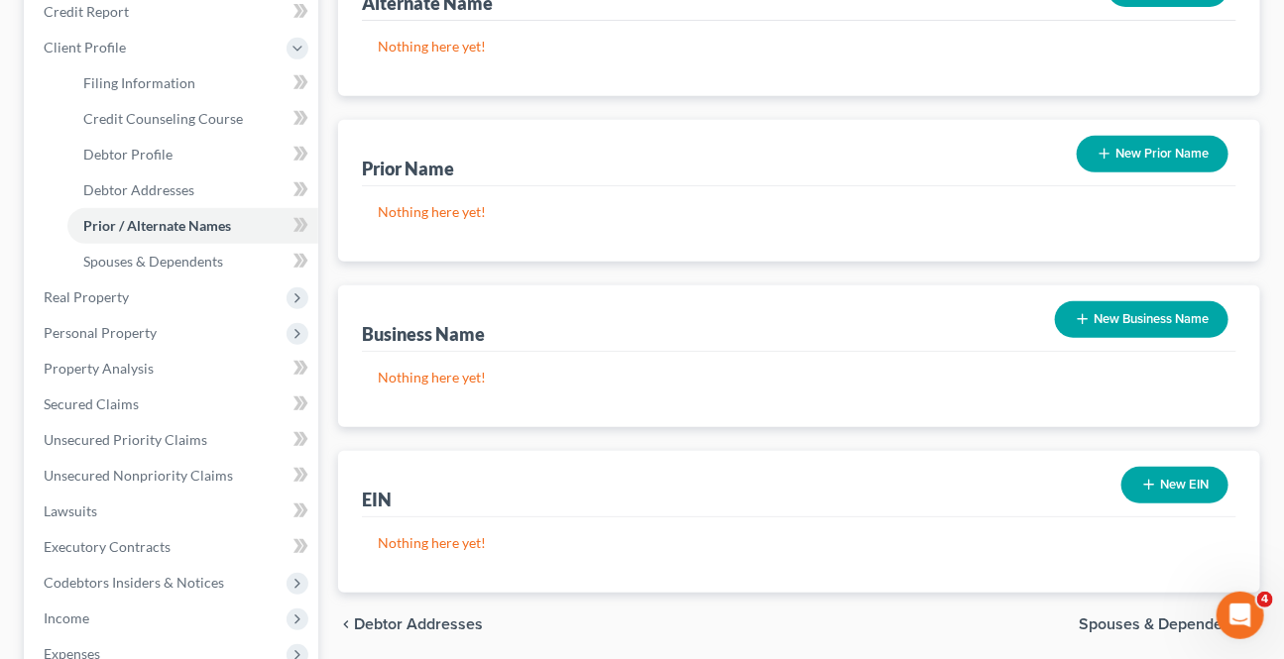
scroll to position [360, 0]
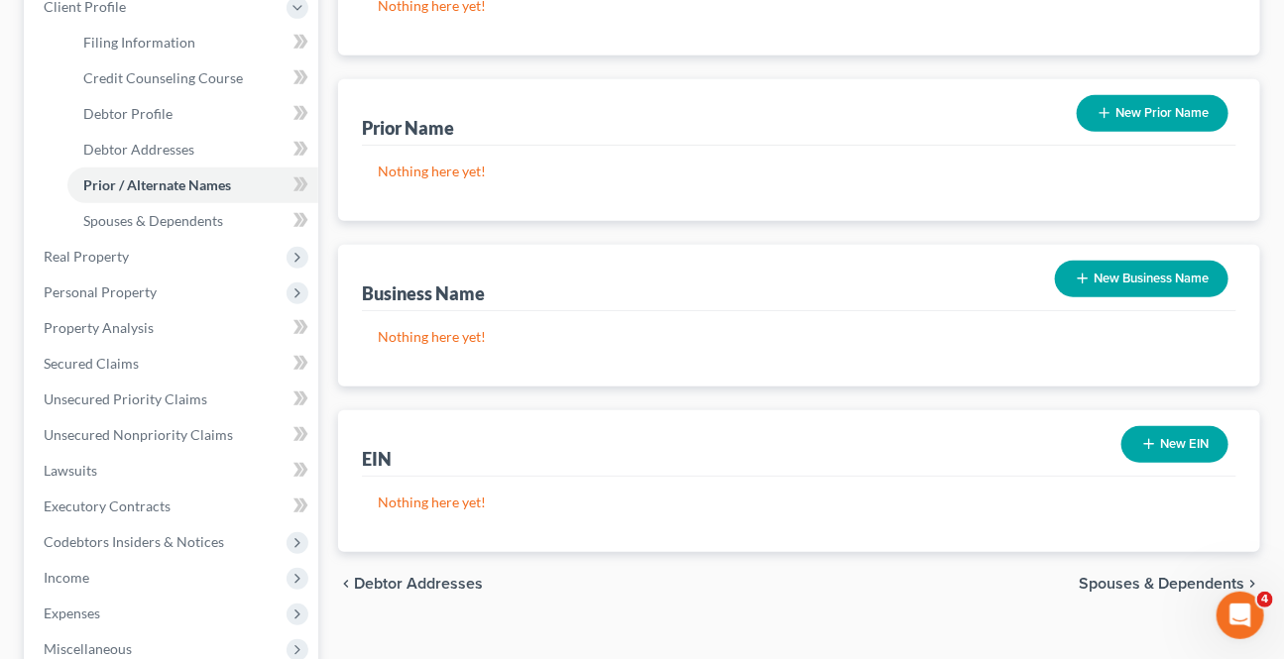
click at [1113, 580] on span "Spouses & Dependents" at bounding box center [1161, 584] width 166 height 16
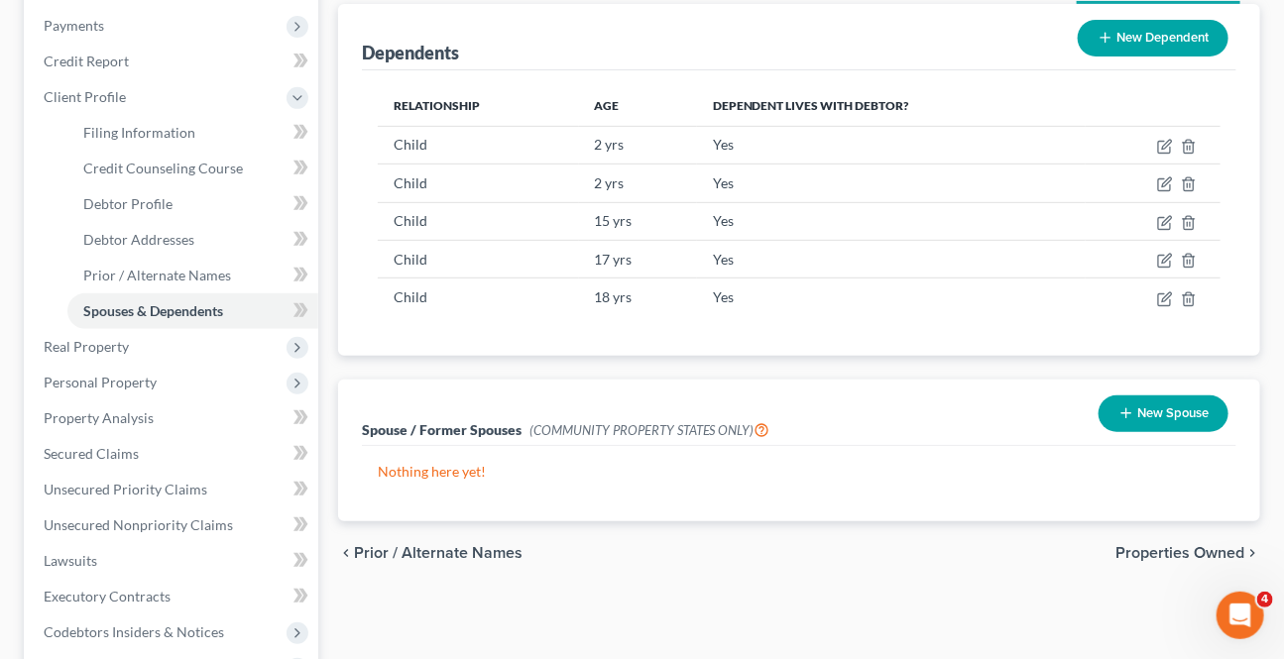
click at [1141, 556] on span "Properties Owned" at bounding box center [1179, 553] width 129 height 16
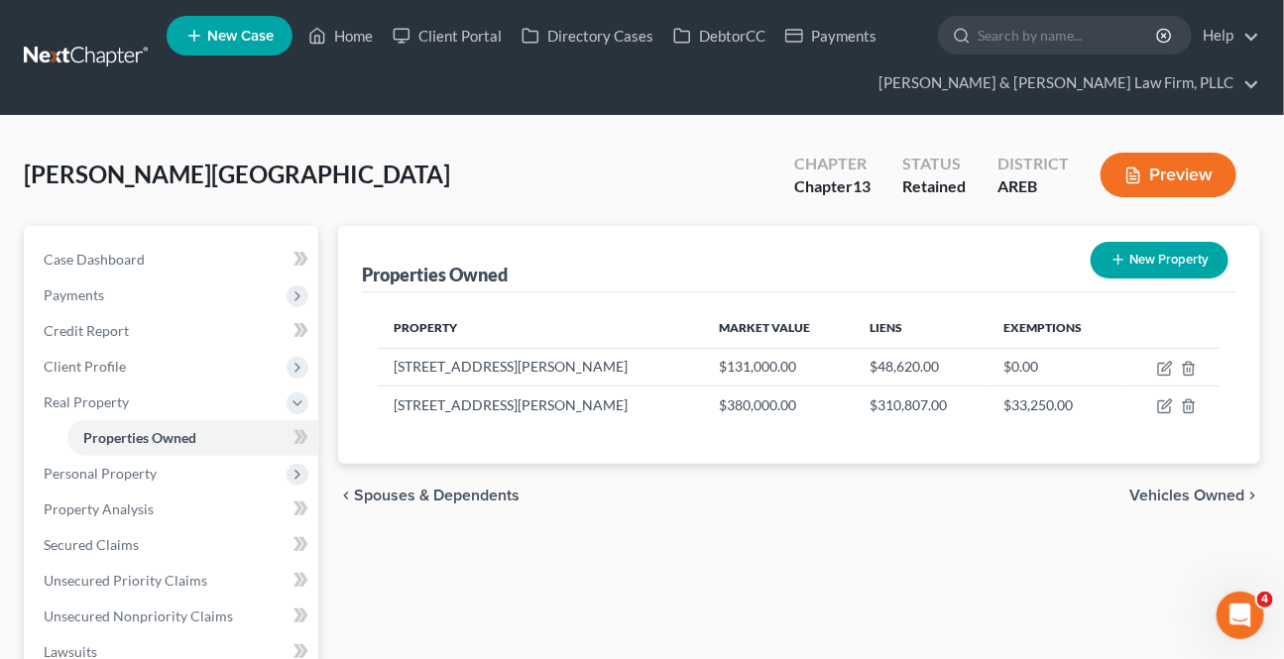
click at [1190, 493] on span "Vehicles Owned" at bounding box center [1186, 496] width 115 height 16
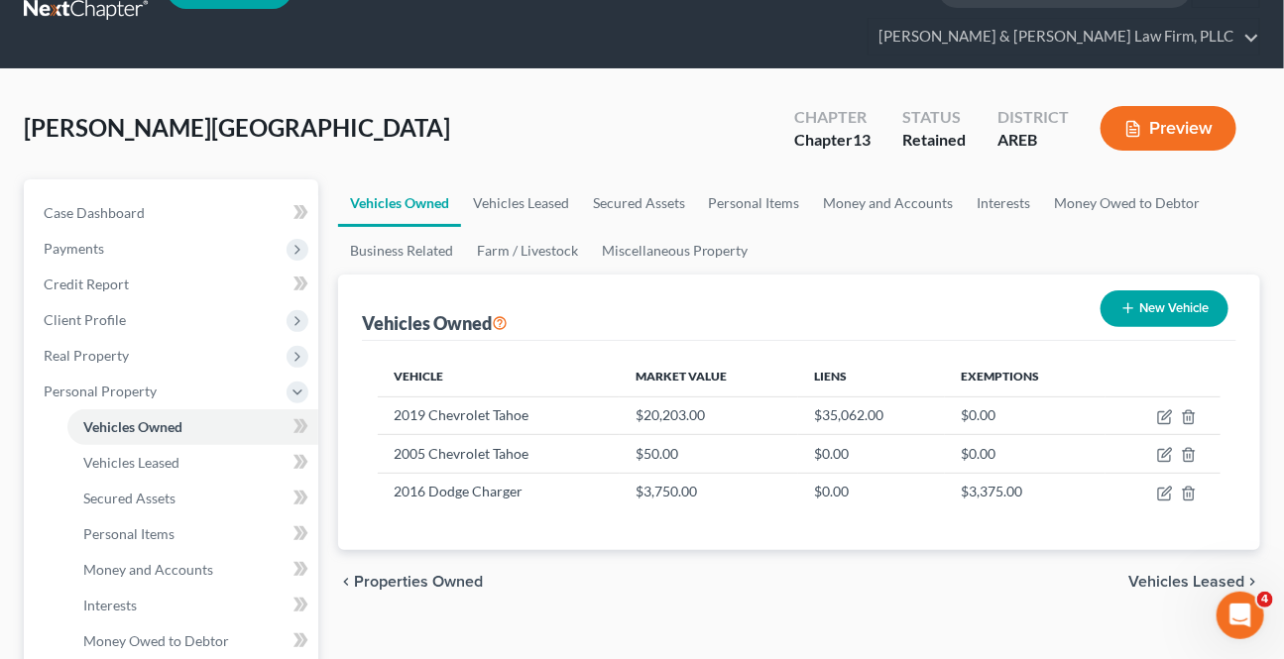
scroll to position [89, 0]
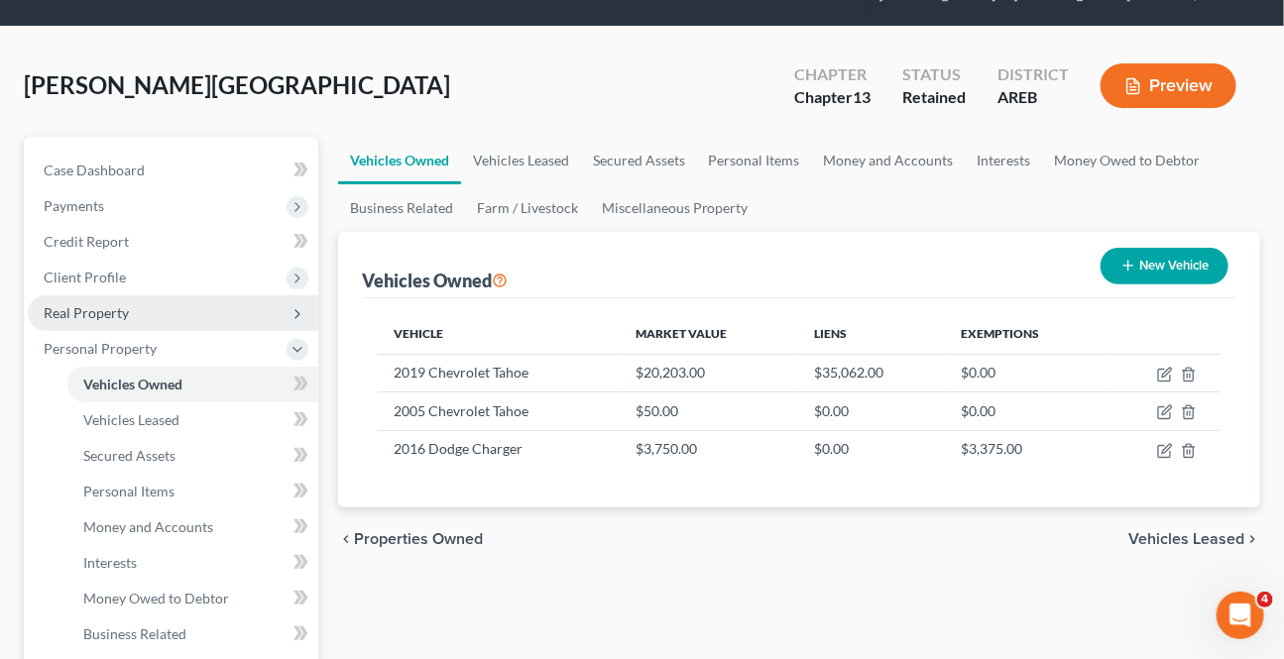
click at [108, 314] on span "Real Property" at bounding box center [86, 312] width 85 height 17
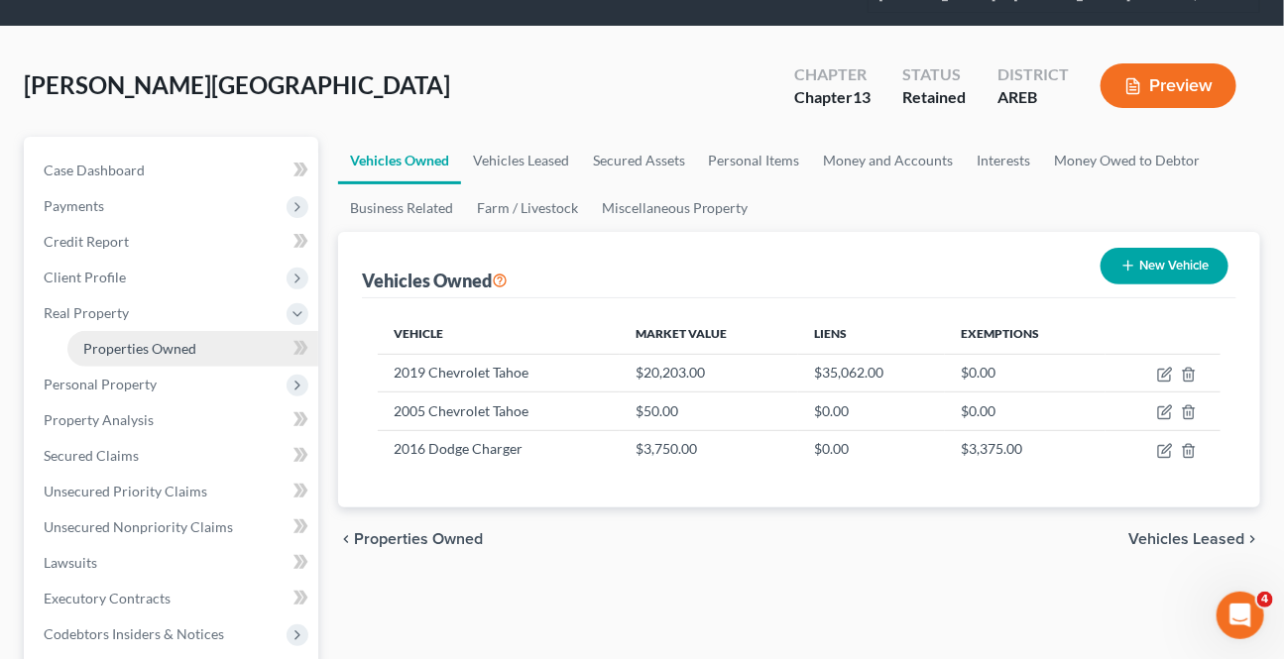
click at [139, 355] on link "Properties Owned" at bounding box center [192, 349] width 251 height 36
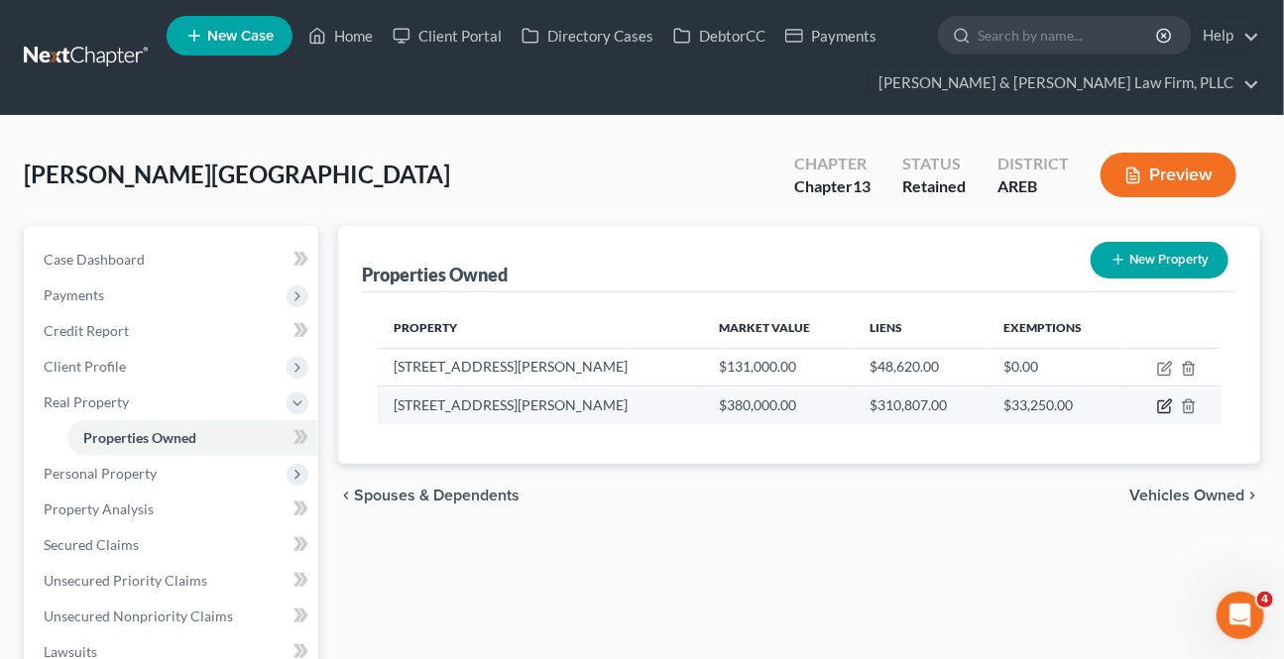
click at [1161, 403] on icon "button" at bounding box center [1165, 406] width 16 height 16
select select "2"
select select "3"
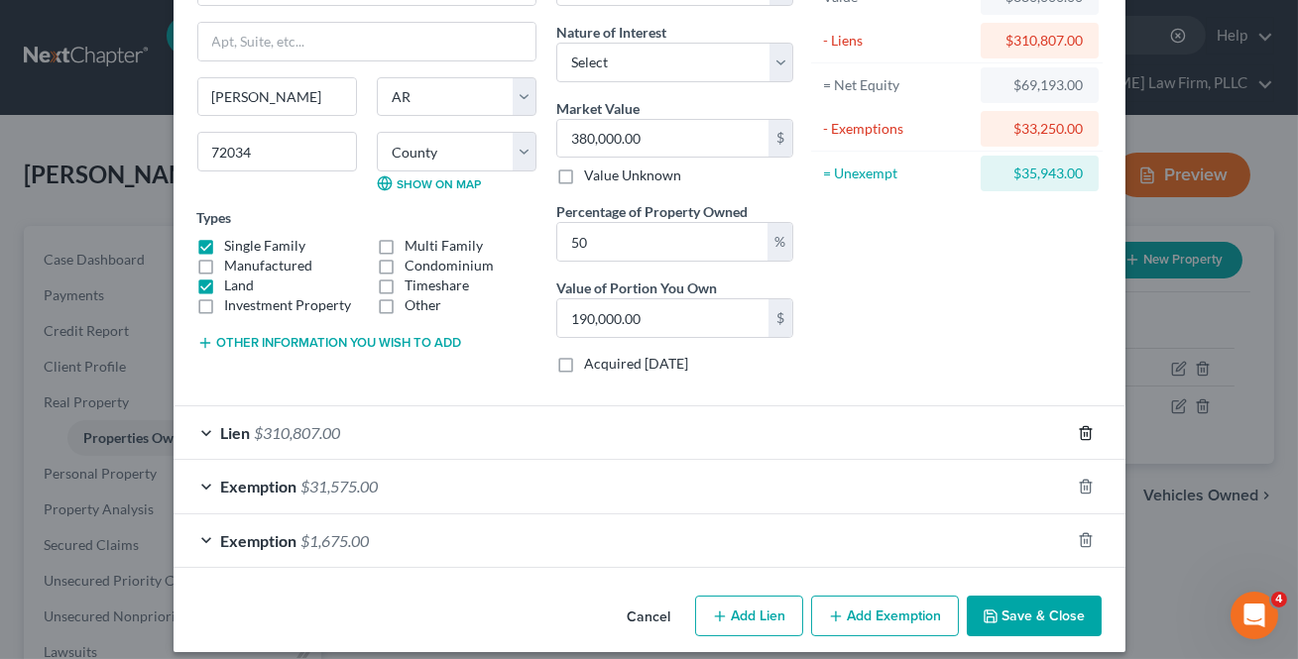
scroll to position [162, 0]
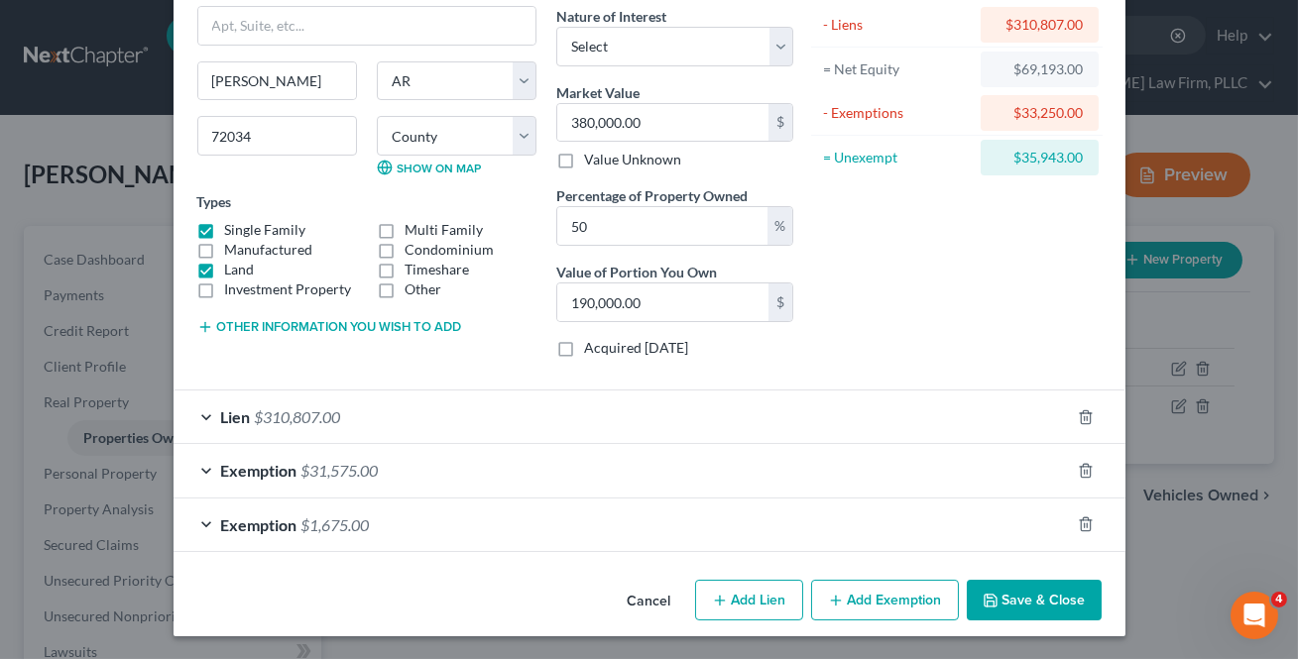
click at [307, 461] on span "$31,575.00" at bounding box center [339, 470] width 77 height 19
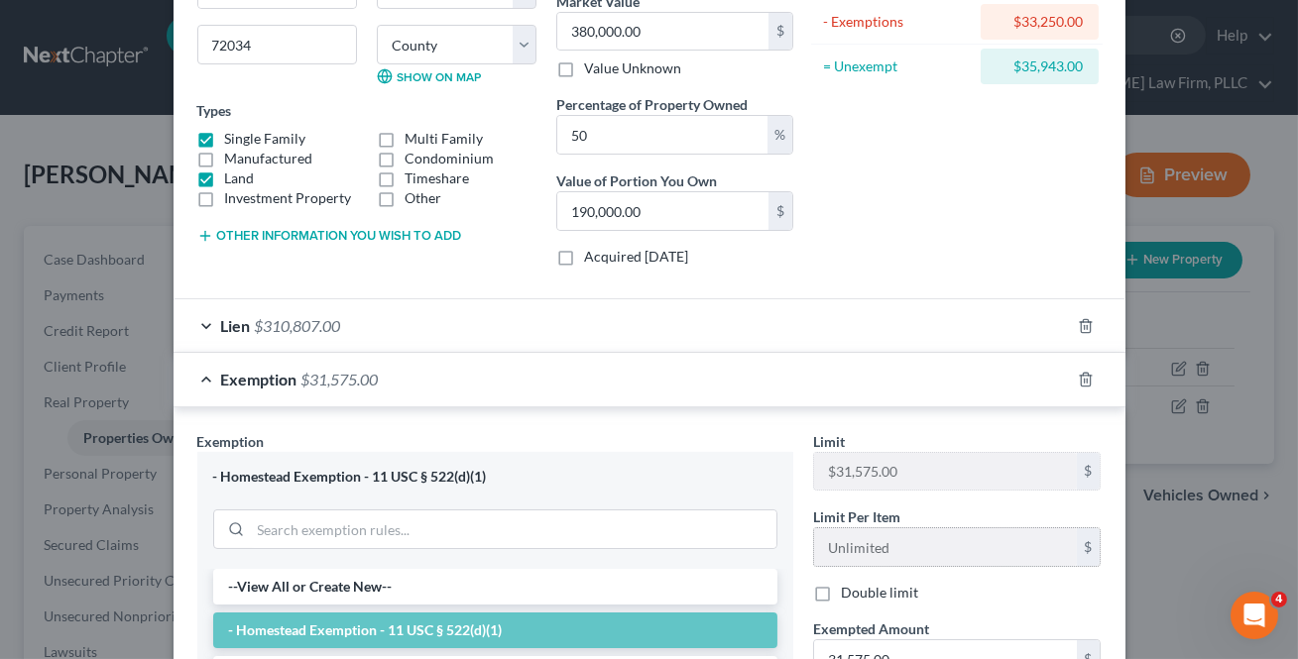
scroll to position [252, 0]
click at [343, 392] on div "Exemption $31,575.00" at bounding box center [621, 380] width 896 height 53
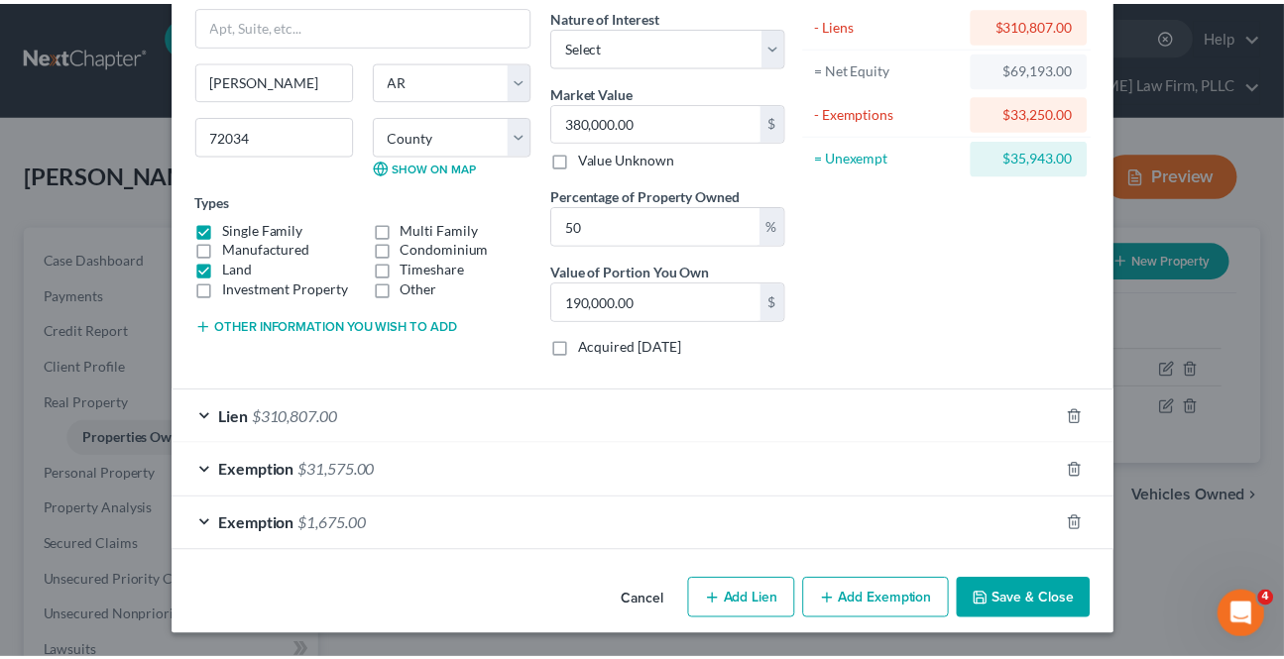
scroll to position [162, 0]
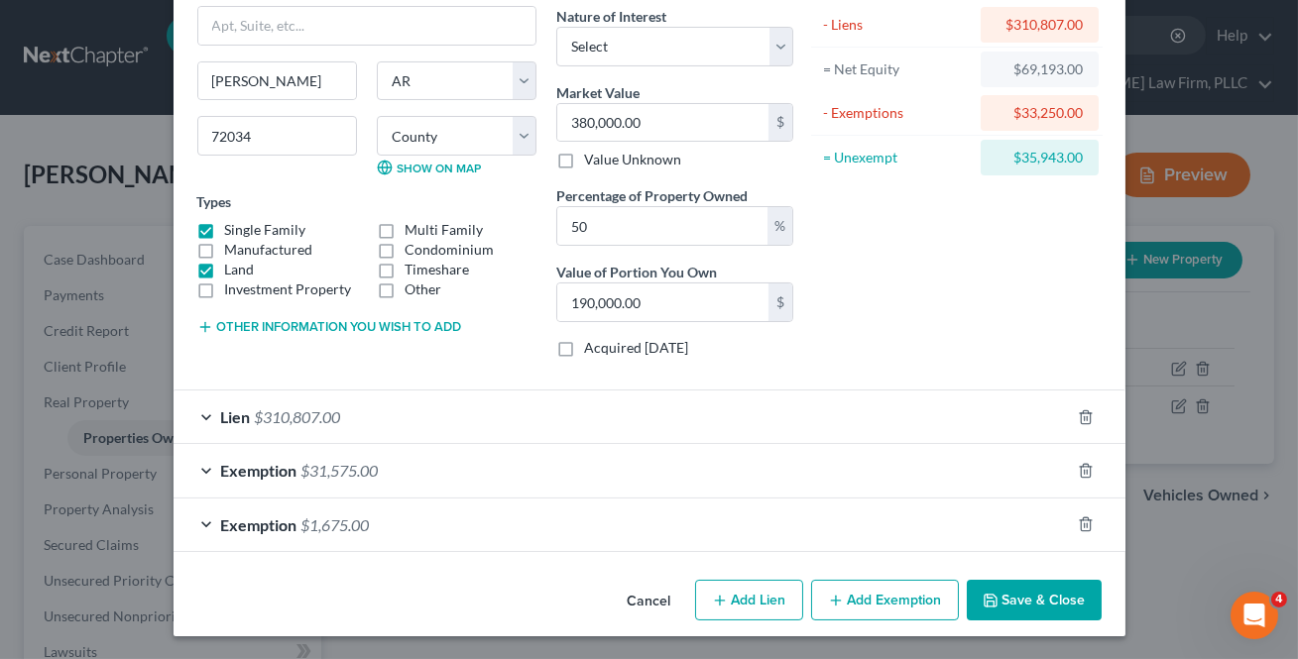
click at [1014, 593] on button "Save & Close" at bounding box center [1033, 601] width 135 height 42
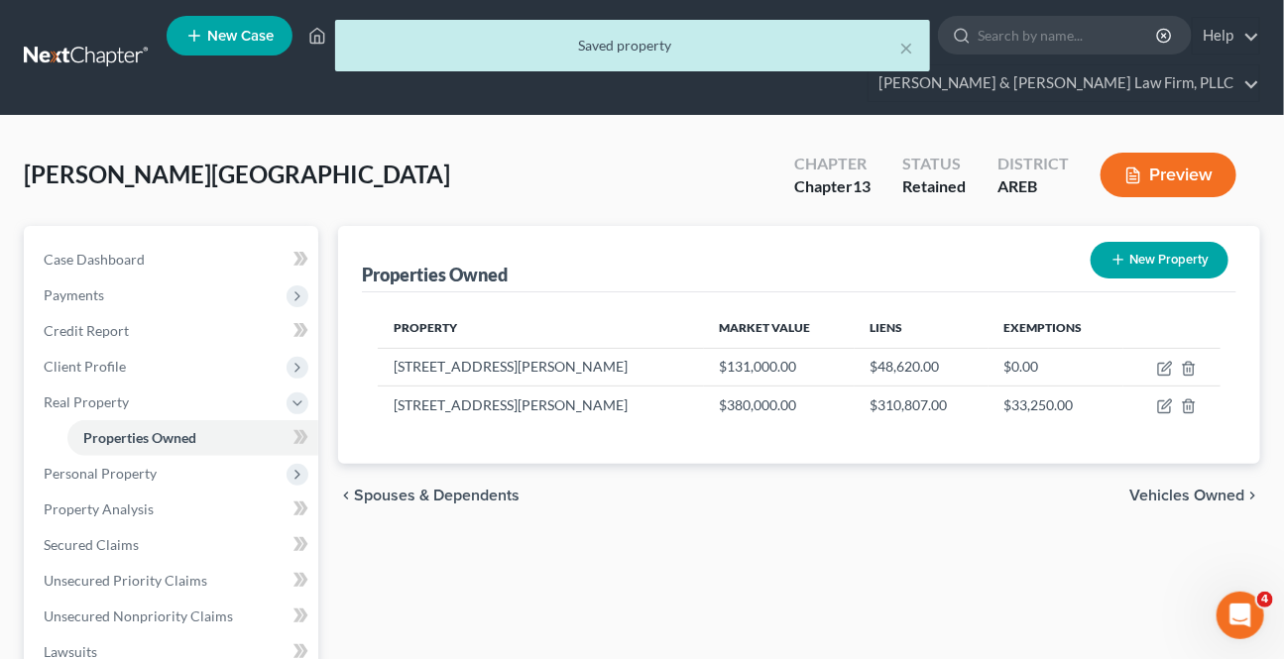
click at [1189, 495] on span "Vehicles Owned" at bounding box center [1186, 496] width 115 height 16
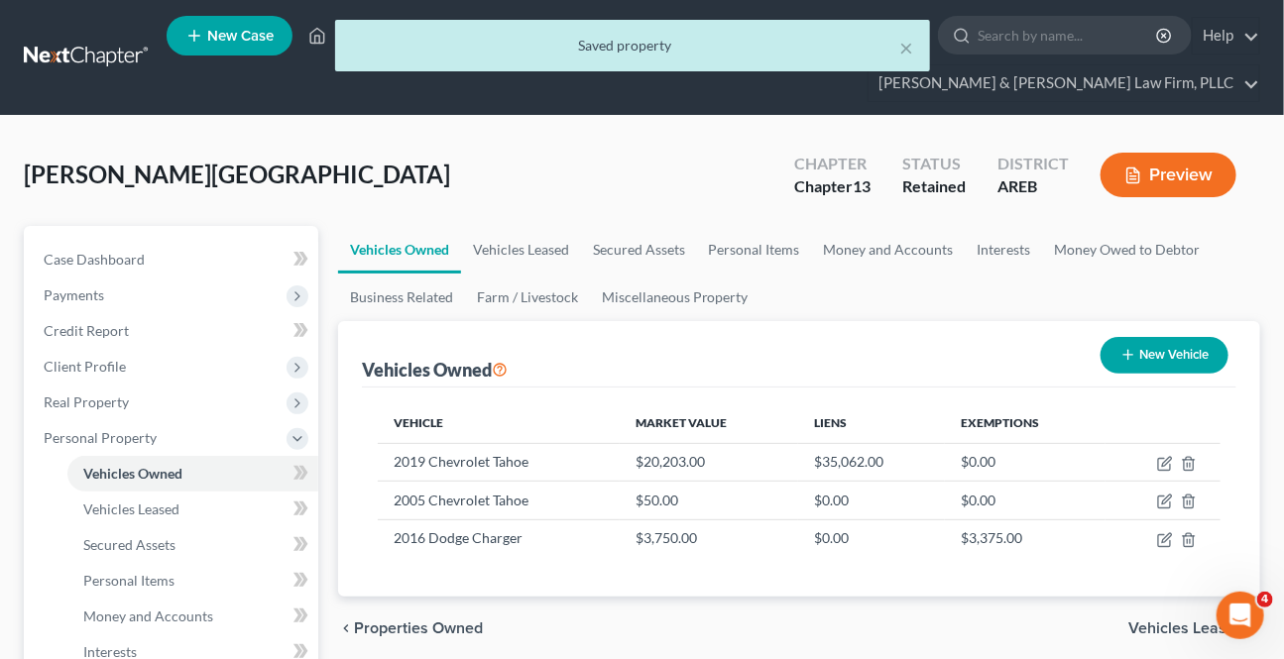
click at [1185, 621] on span "Vehicles Leased" at bounding box center [1186, 629] width 116 height 16
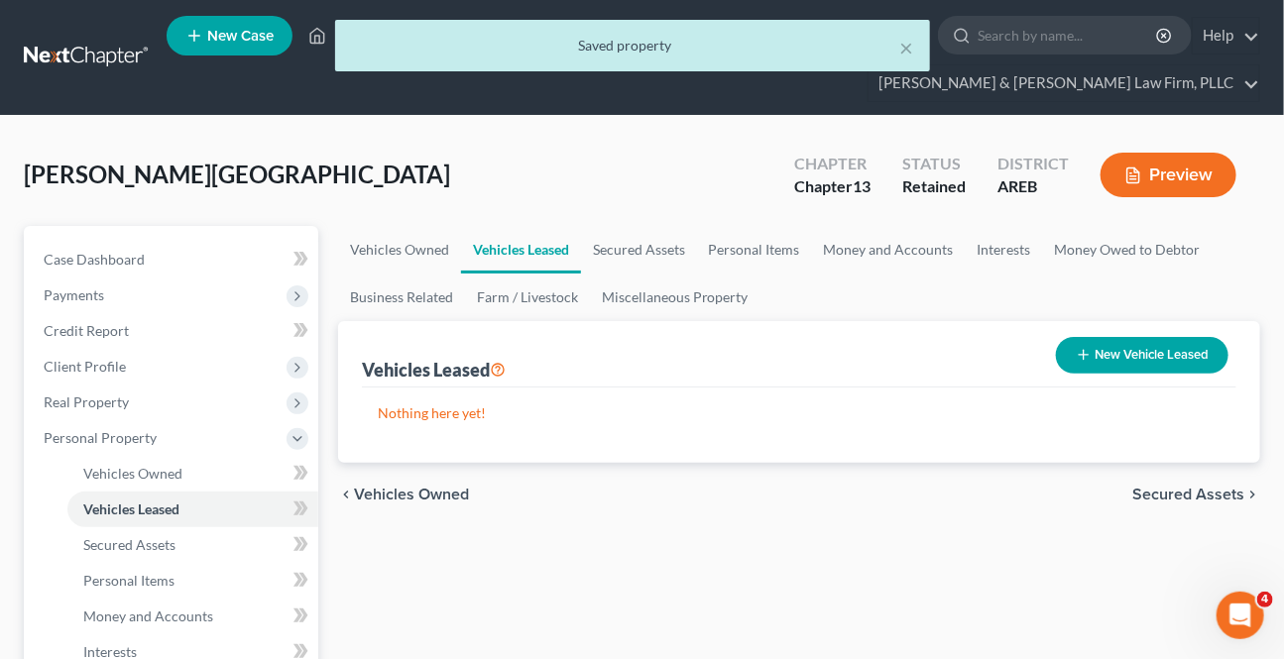
click at [1156, 487] on span "Secured Assets" at bounding box center [1188, 495] width 112 height 16
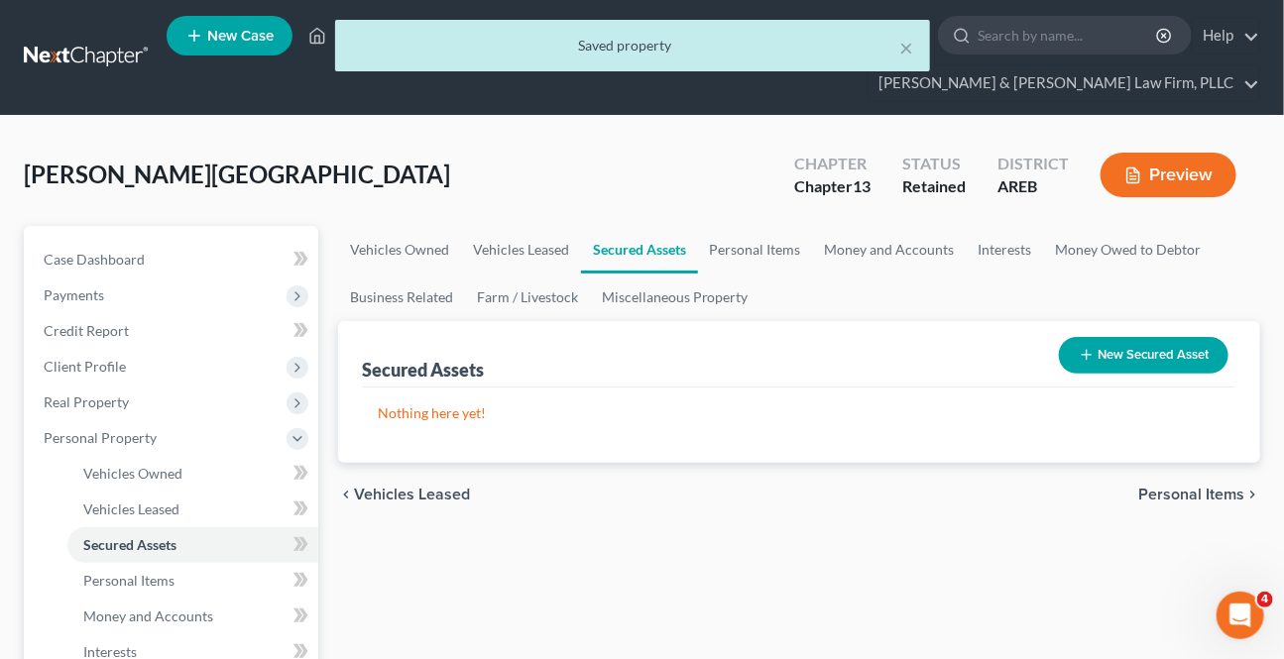
click at [1156, 488] on span "Personal Items" at bounding box center [1191, 495] width 106 height 16
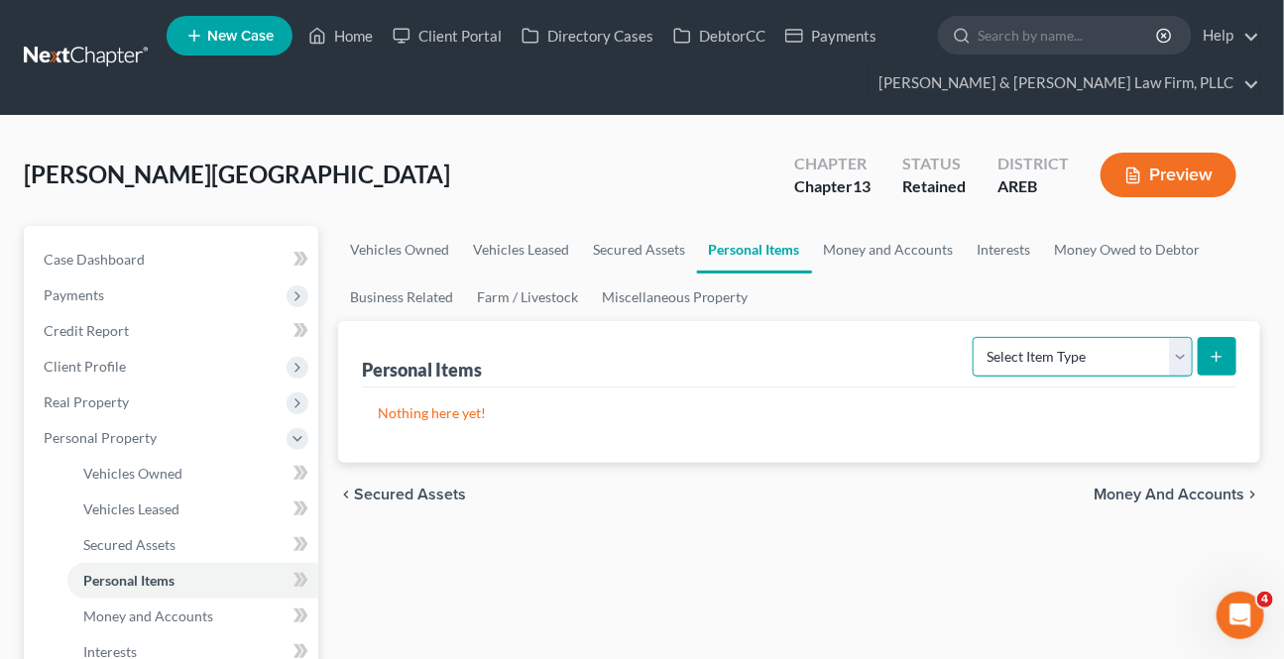
drag, startPoint x: 1181, startPoint y: 353, endPoint x: 1164, endPoint y: 363, distance: 19.6
click at [1181, 353] on select "Select Item Type Clothing Collectibles Of Value Electronics Firearms Household …" at bounding box center [1082, 357] width 220 height 40
select select "clothing"
click at [975, 337] on select "Select Item Type Clothing Collectibles Of Value Electronics Firearms Household …" at bounding box center [1082, 357] width 220 height 40
click at [1212, 367] on button "submit" at bounding box center [1216, 356] width 39 height 39
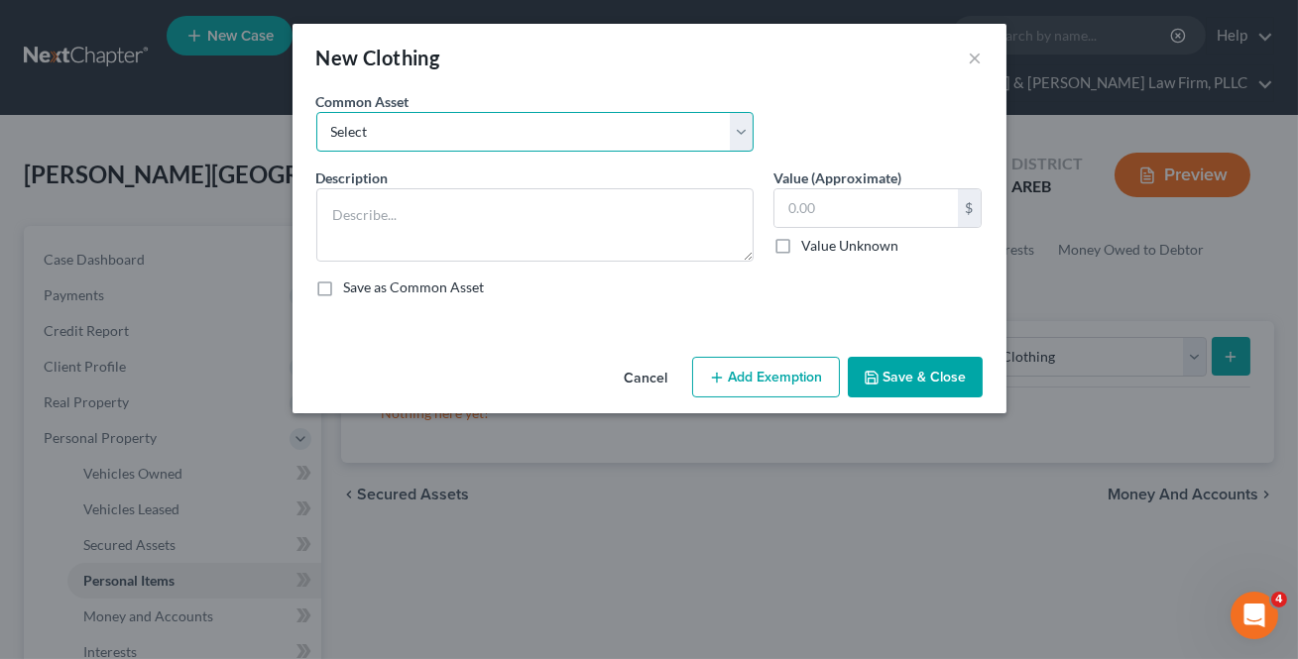
click at [499, 129] on select "Select Clothing" at bounding box center [534, 132] width 437 height 40
select select "0"
click at [316, 112] on select "Select Clothing" at bounding box center [534, 132] width 437 height 40
type textarea "Clothing"
type input "0"
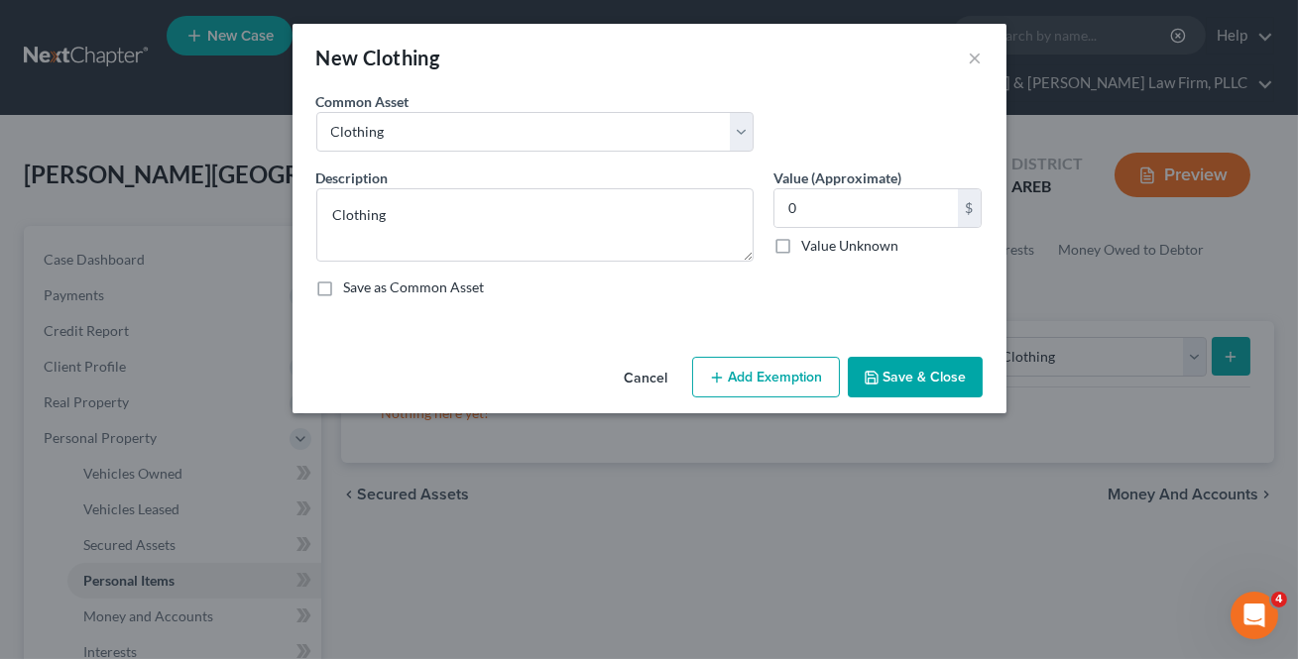
drag, startPoint x: 905, startPoint y: 373, endPoint x: 1102, endPoint y: 399, distance: 199.1
click at [907, 373] on button "Save & Close" at bounding box center [914, 378] width 135 height 42
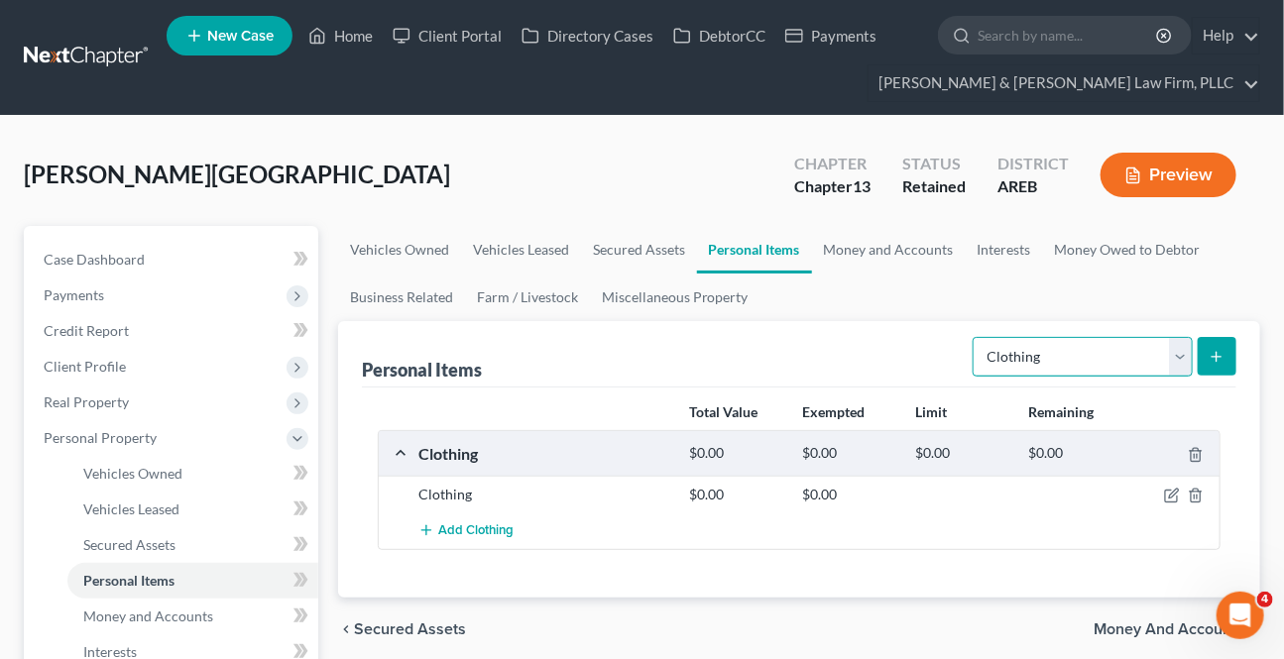
click at [1176, 360] on select "Select Item Type Clothing Collectibles Of Value Electronics Firearms Household …" at bounding box center [1082, 357] width 220 height 40
select select "electronics"
click at [975, 337] on select "Select Item Type Clothing Collectibles Of Value Electronics Firearms Household …" at bounding box center [1082, 357] width 220 height 40
click at [1218, 349] on icon "submit" at bounding box center [1216, 357] width 16 height 16
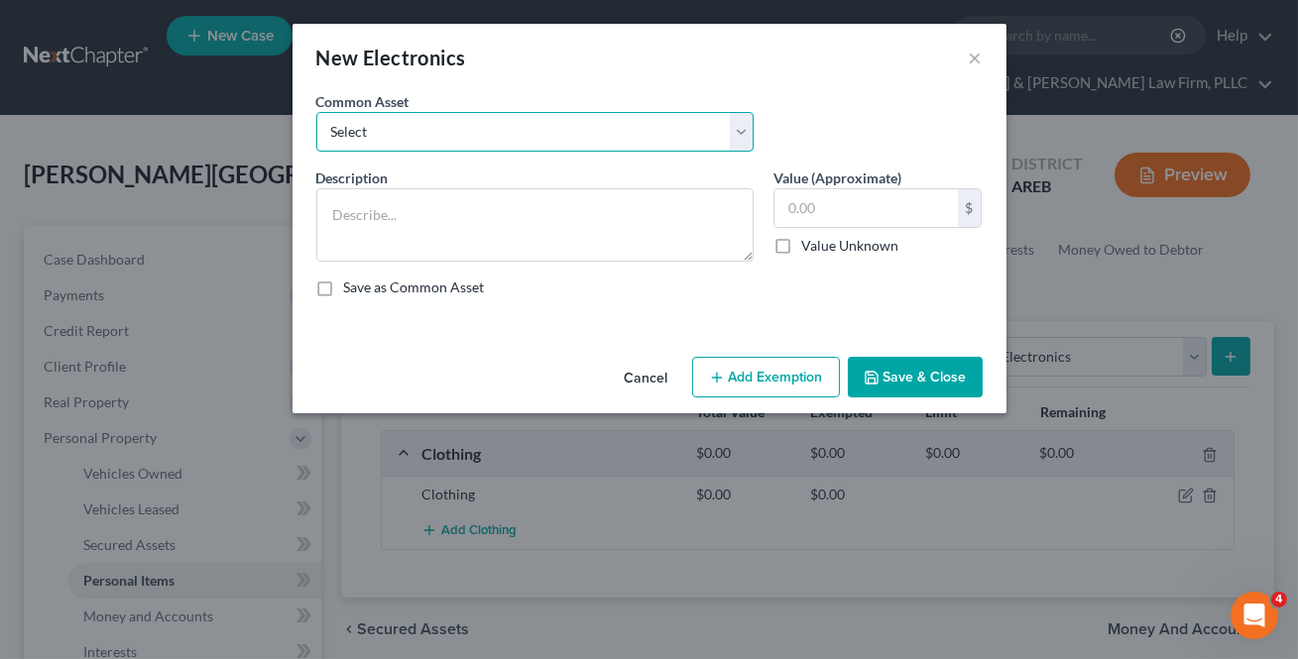
drag, startPoint x: 611, startPoint y: 133, endPoint x: 600, endPoint y: 150, distance: 20.1
click at [610, 135] on select "Select Household electronics" at bounding box center [534, 132] width 437 height 40
select select "0"
click at [316, 112] on select "Select Household electronics" at bounding box center [534, 132] width 437 height 40
type textarea "Household electronics"
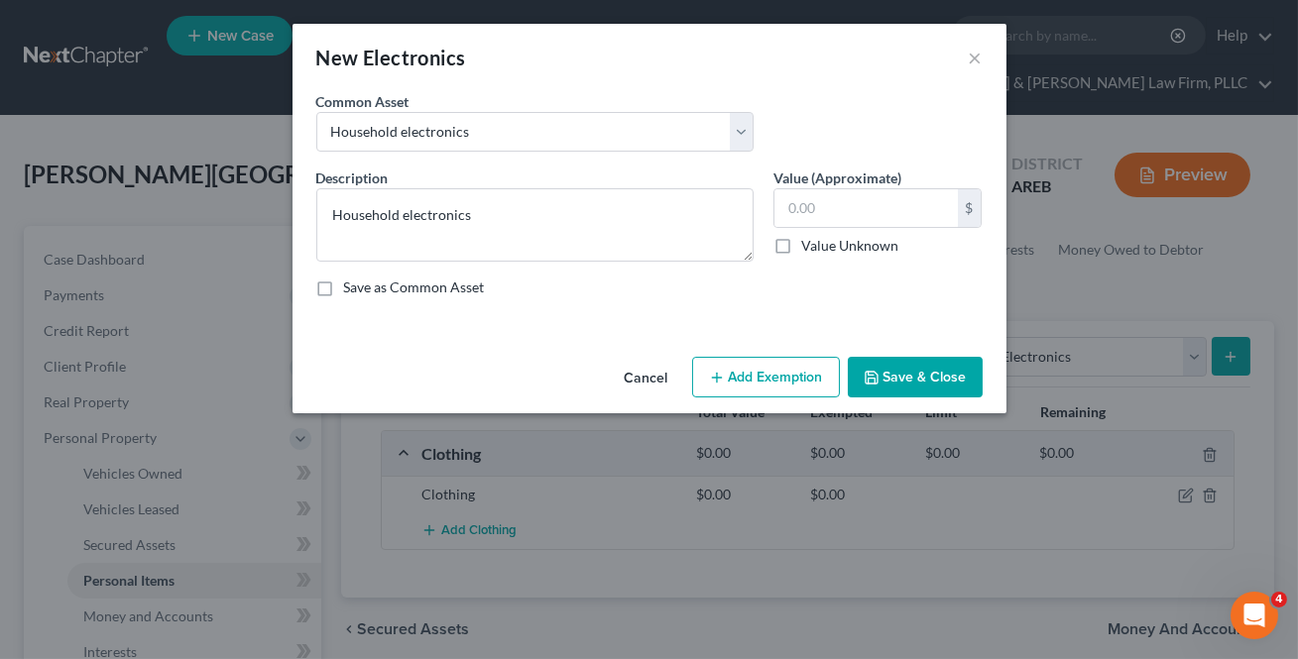
drag, startPoint x: 959, startPoint y: 399, endPoint x: 945, endPoint y: 384, distance: 21.1
click at [951, 387] on div "Cancel Add Exemption Save & Close" at bounding box center [649, 381] width 714 height 65
click at [941, 386] on button "Save & Close" at bounding box center [914, 378] width 135 height 42
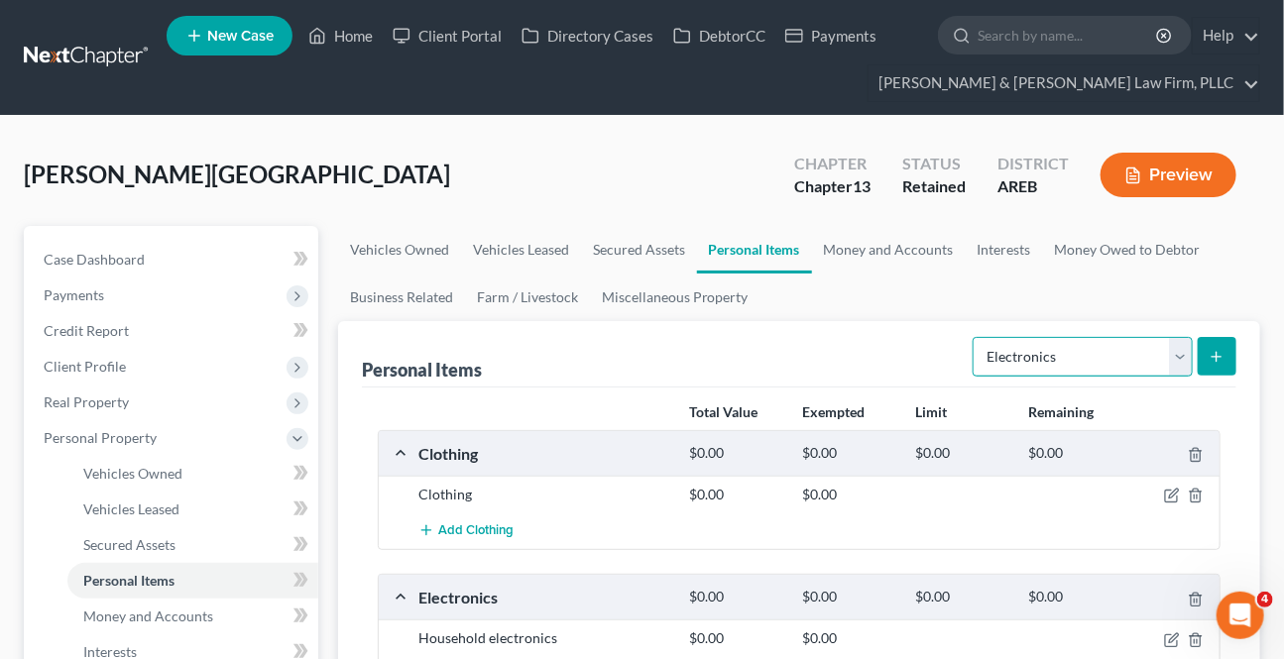
drag, startPoint x: 1170, startPoint y: 350, endPoint x: 1155, endPoint y: 372, distance: 26.4
click at [1168, 353] on select "Select Item Type Clothing Collectibles Of Value Electronics Firearms Household …" at bounding box center [1082, 357] width 220 height 40
select select "household_goods"
click at [975, 337] on select "Select Item Type Clothing Collectibles Of Value Electronics Firearms Household …" at bounding box center [1082, 357] width 220 height 40
click at [1216, 344] on button "submit" at bounding box center [1216, 356] width 39 height 39
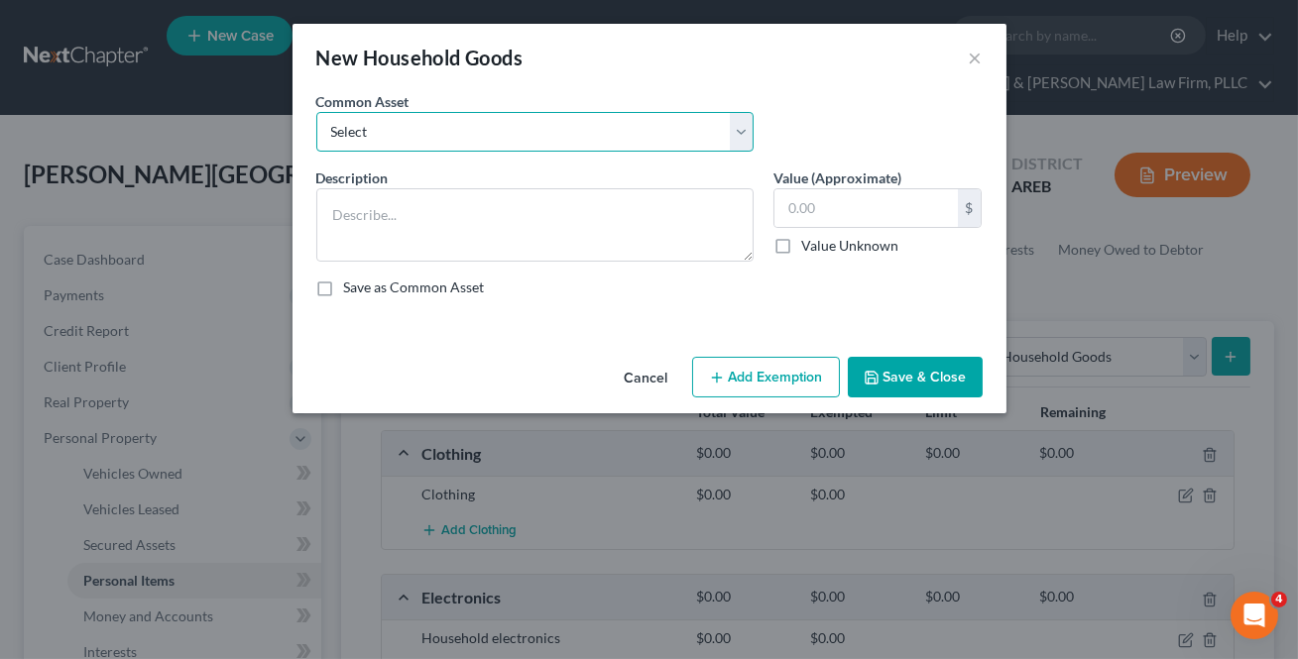
click at [396, 130] on select "Select Household goods and furnishings" at bounding box center [534, 132] width 437 height 40
select select "0"
click at [316, 112] on select "Select Household goods and furnishings" at bounding box center [534, 132] width 437 height 40
type textarea "Household goods and furnishings"
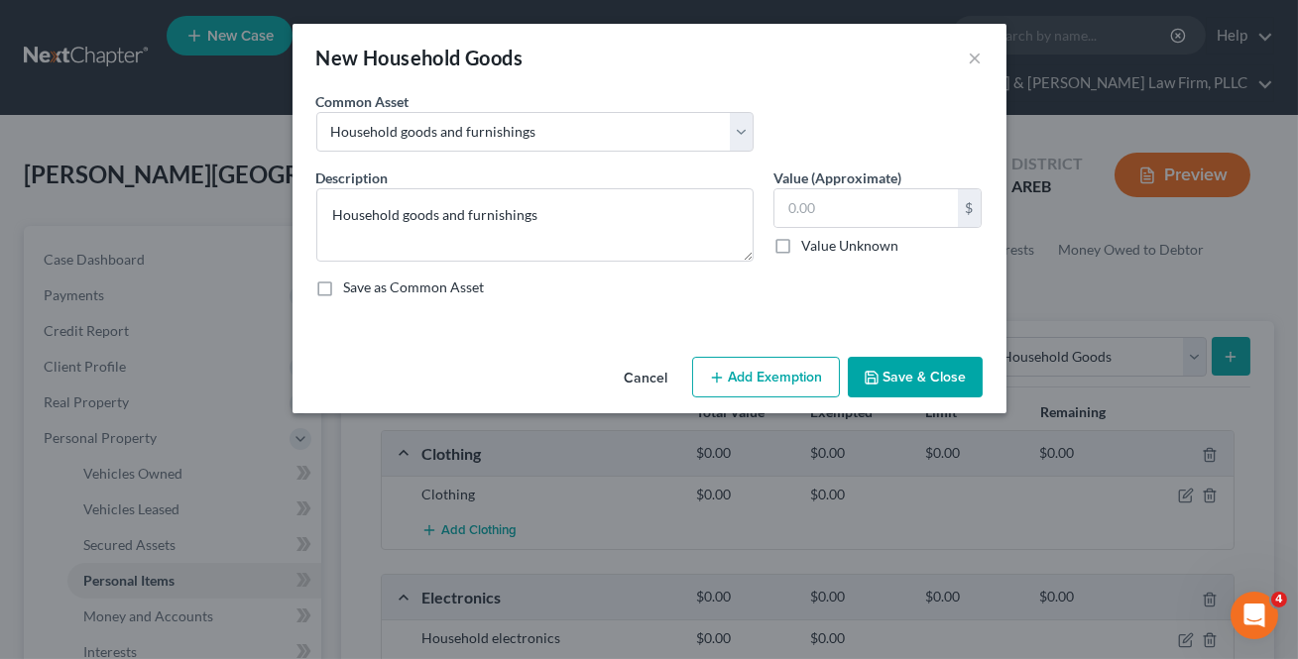
click at [924, 377] on button "Save & Close" at bounding box center [914, 378] width 135 height 42
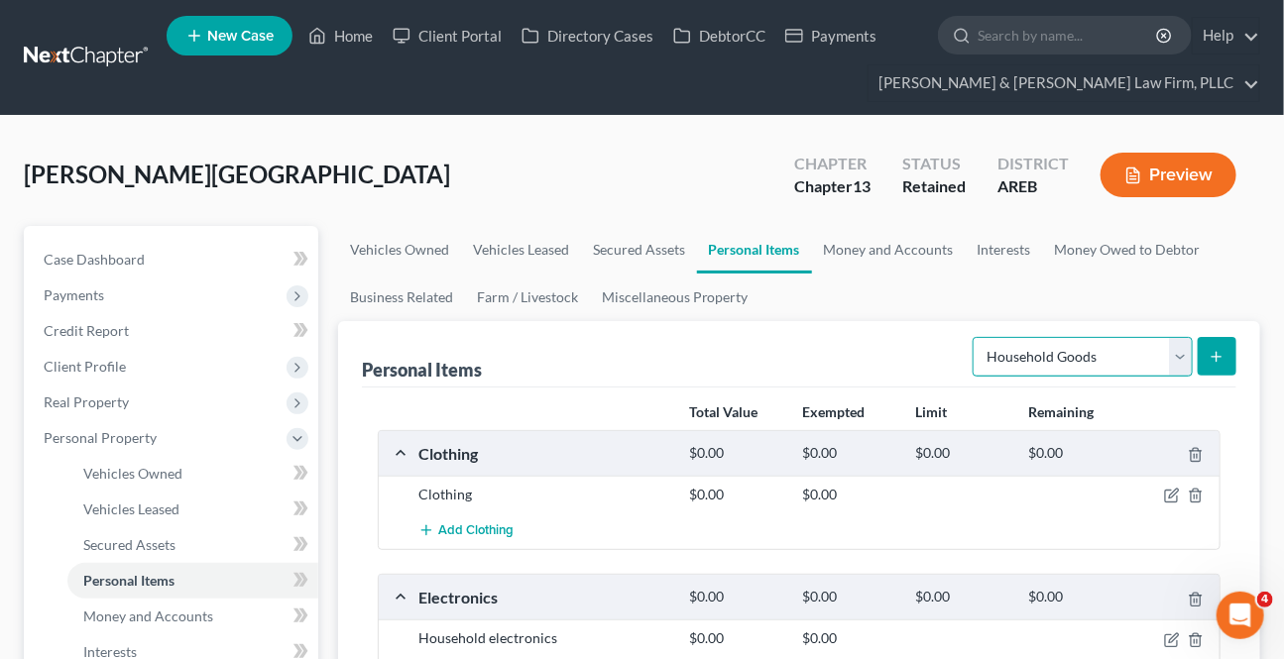
drag, startPoint x: 1176, startPoint y: 350, endPoint x: 1160, endPoint y: 365, distance: 21.7
click at [1176, 350] on select "Select Item Type Clothing Collectibles Of Value Electronics Firearms Household …" at bounding box center [1082, 357] width 220 height 40
select select "jewelry"
click at [975, 337] on select "Select Item Type Clothing Collectibles Of Value Electronics Firearms Household …" at bounding box center [1082, 357] width 220 height 40
click at [1205, 362] on button "submit" at bounding box center [1216, 356] width 39 height 39
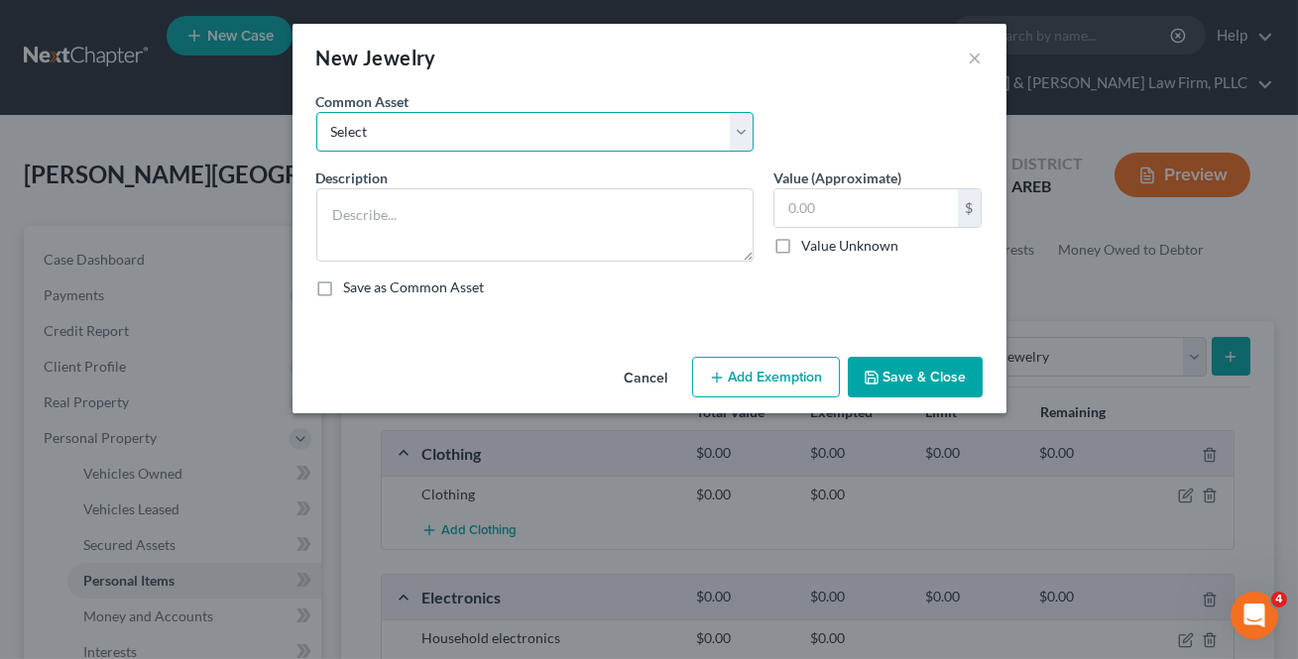
click at [545, 127] on select "Select Jewelry" at bounding box center [534, 132] width 437 height 40
select select "0"
click at [316, 112] on select "Select Jewelry" at bounding box center [534, 132] width 437 height 40
type textarea "Jewelry"
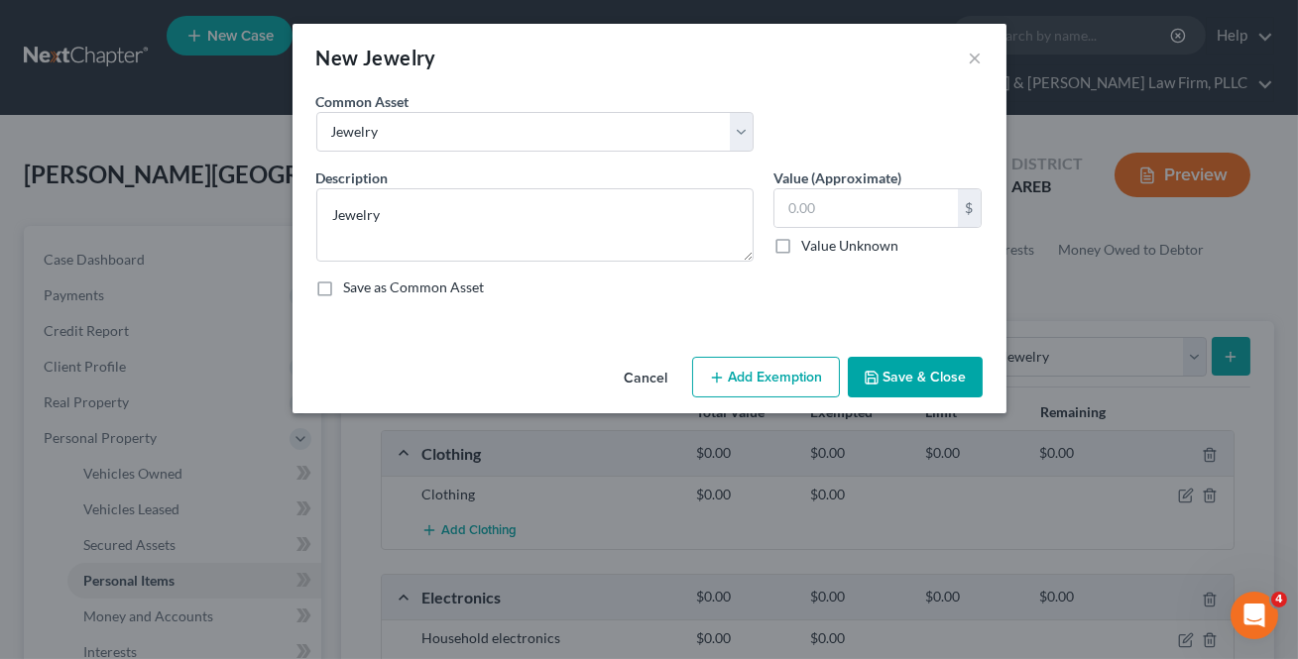
click at [893, 377] on button "Save & Close" at bounding box center [914, 378] width 135 height 42
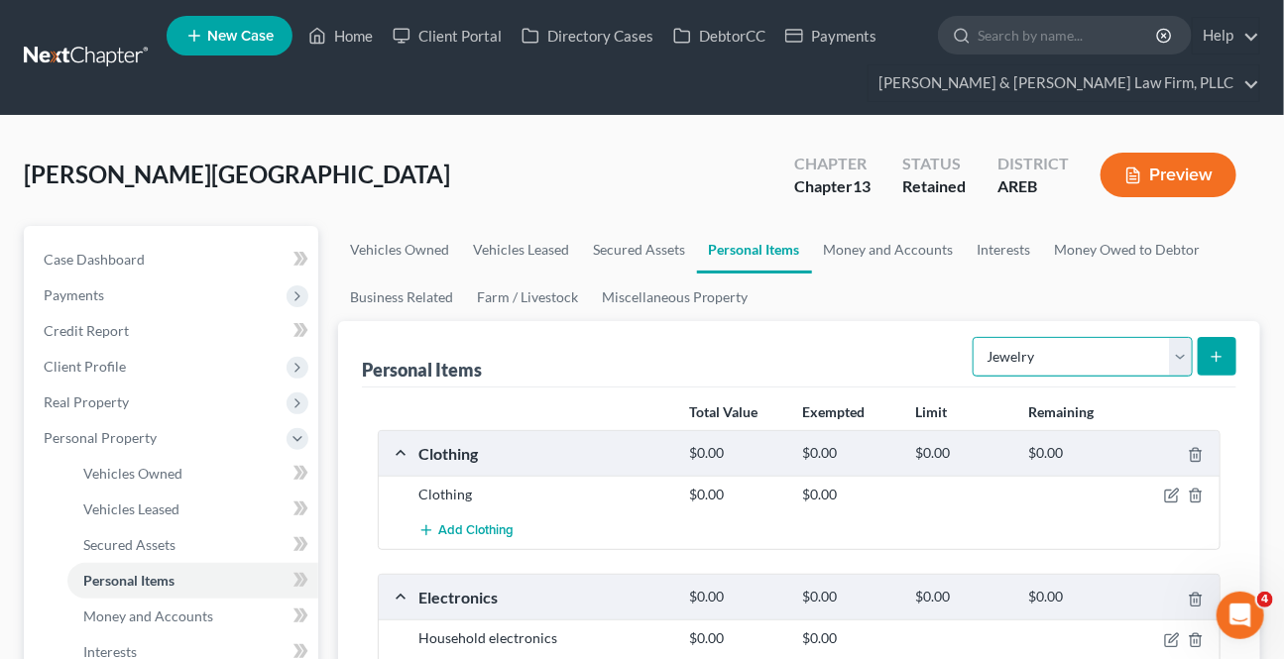
click at [1179, 345] on select "Select Item Type Clothing Collectibles Of Value Electronics Firearms Household …" at bounding box center [1082, 357] width 220 height 40
select select "firearms"
click at [975, 337] on select "Select Item Type Clothing Collectibles Of Value Electronics Firearms Household …" at bounding box center [1082, 357] width 220 height 40
click at [1223, 341] on button "submit" at bounding box center [1216, 356] width 39 height 39
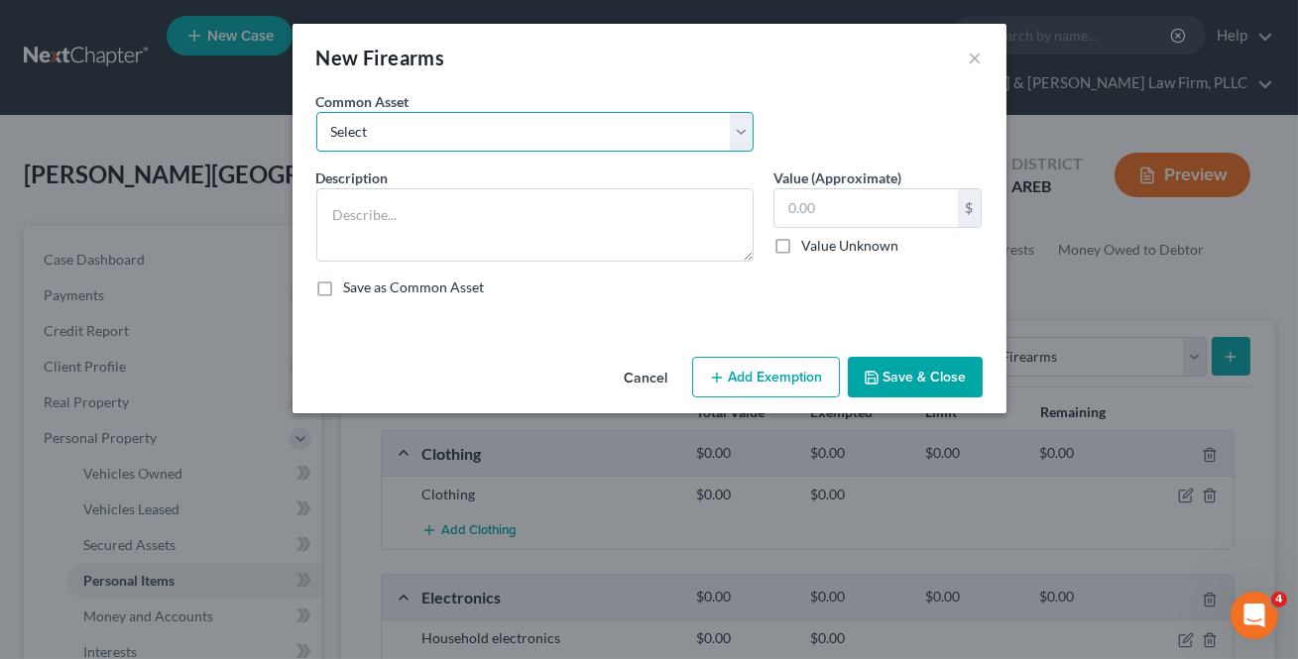
drag, startPoint x: 580, startPoint y: 136, endPoint x: 572, endPoint y: 149, distance: 15.1
click at [578, 139] on select "Select Firearms, ammunition, & related equipment" at bounding box center [534, 132] width 437 height 40
select select "0"
click at [316, 112] on select "Select Firearms, ammunition, & related equipment" at bounding box center [534, 132] width 437 height 40
type textarea "Firearms, ammunition, & related equipment"
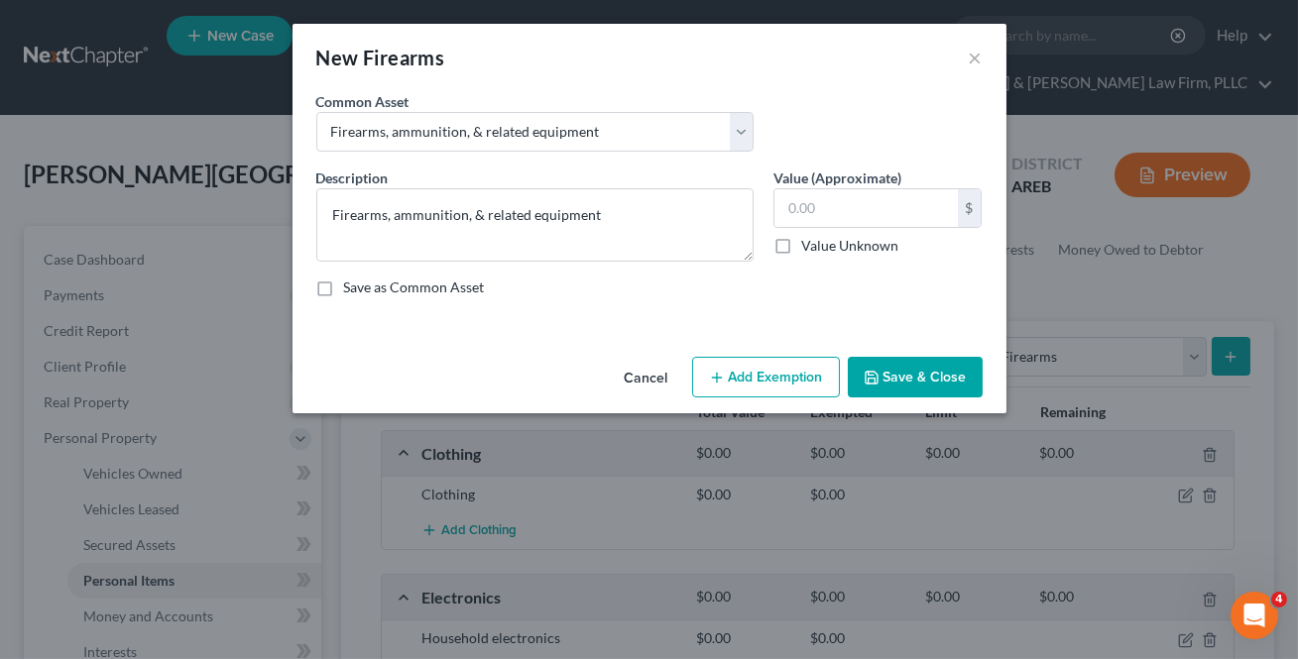
click at [894, 380] on button "Save & Close" at bounding box center [914, 378] width 135 height 42
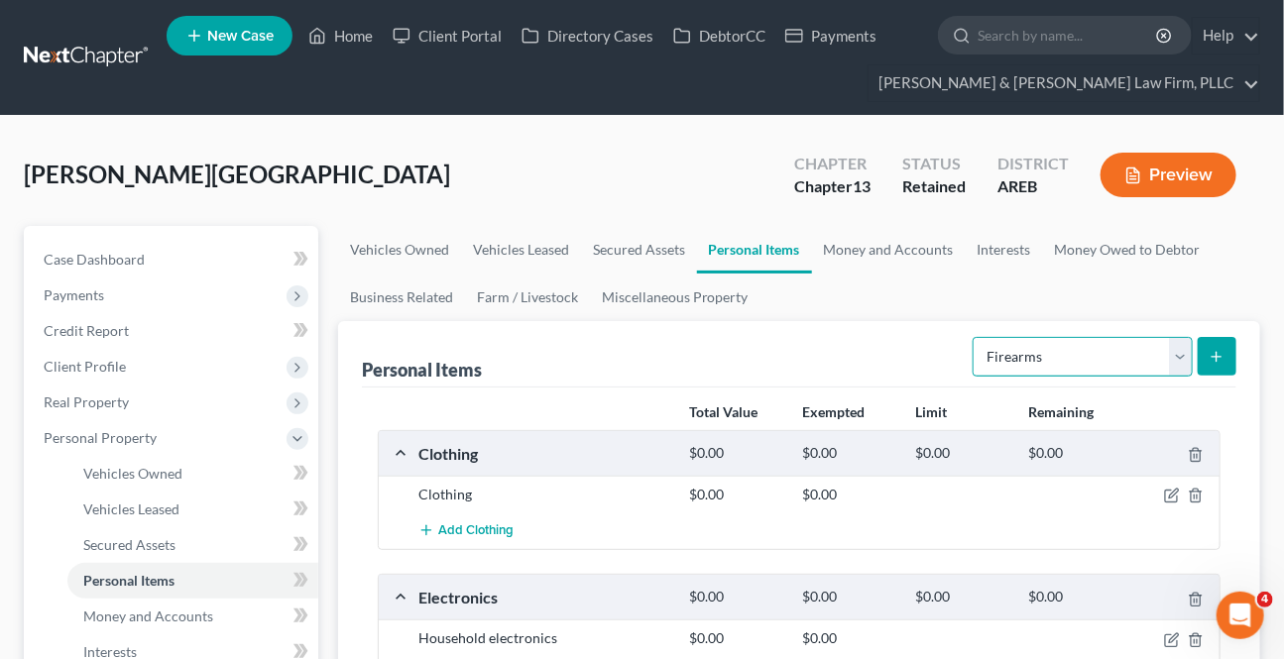
click at [1178, 370] on select "Select Item Type Clothing Collectibles Of Value Electronics Firearms Household …" at bounding box center [1082, 357] width 220 height 40
select select "pets"
click at [975, 337] on select "Select Item Type Clothing Collectibles Of Value Electronics Firearms Household …" at bounding box center [1082, 357] width 220 height 40
click at [1222, 362] on icon "submit" at bounding box center [1216, 357] width 16 height 16
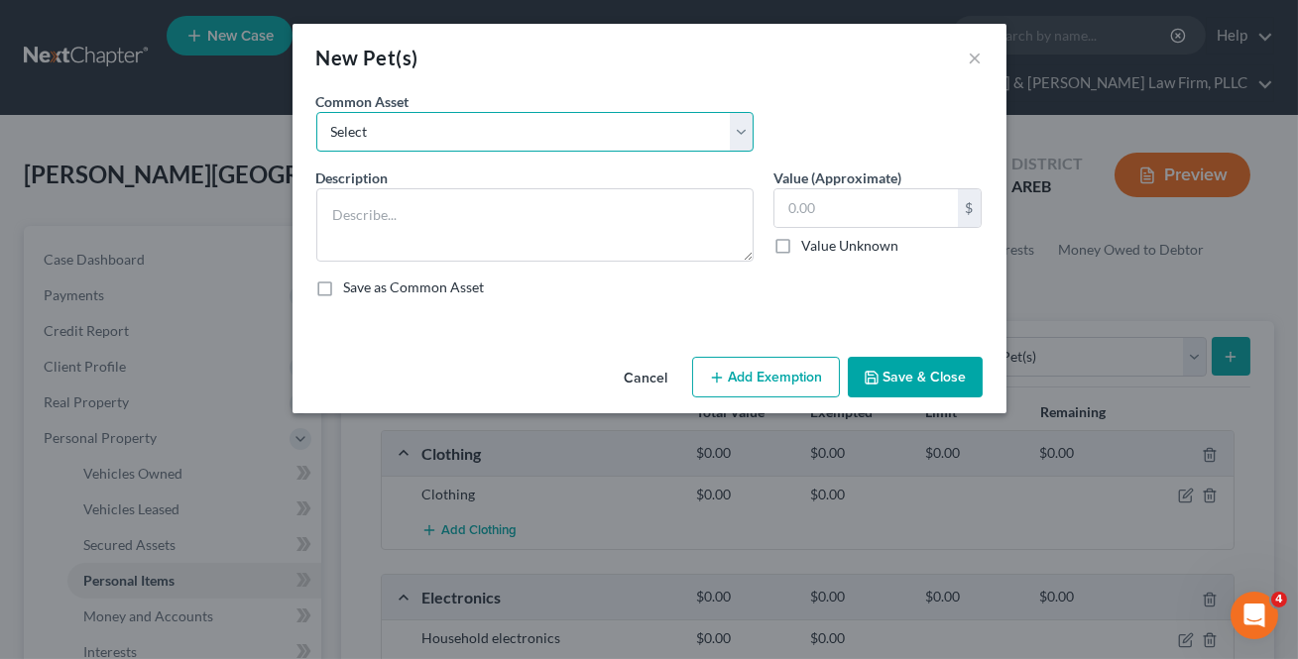
click at [530, 148] on select "Select Pet(s)" at bounding box center [534, 132] width 437 height 40
select select "0"
click at [316, 112] on select "Select Pet(s)" at bounding box center [534, 132] width 437 height 40
type textarea "Pet(s)"
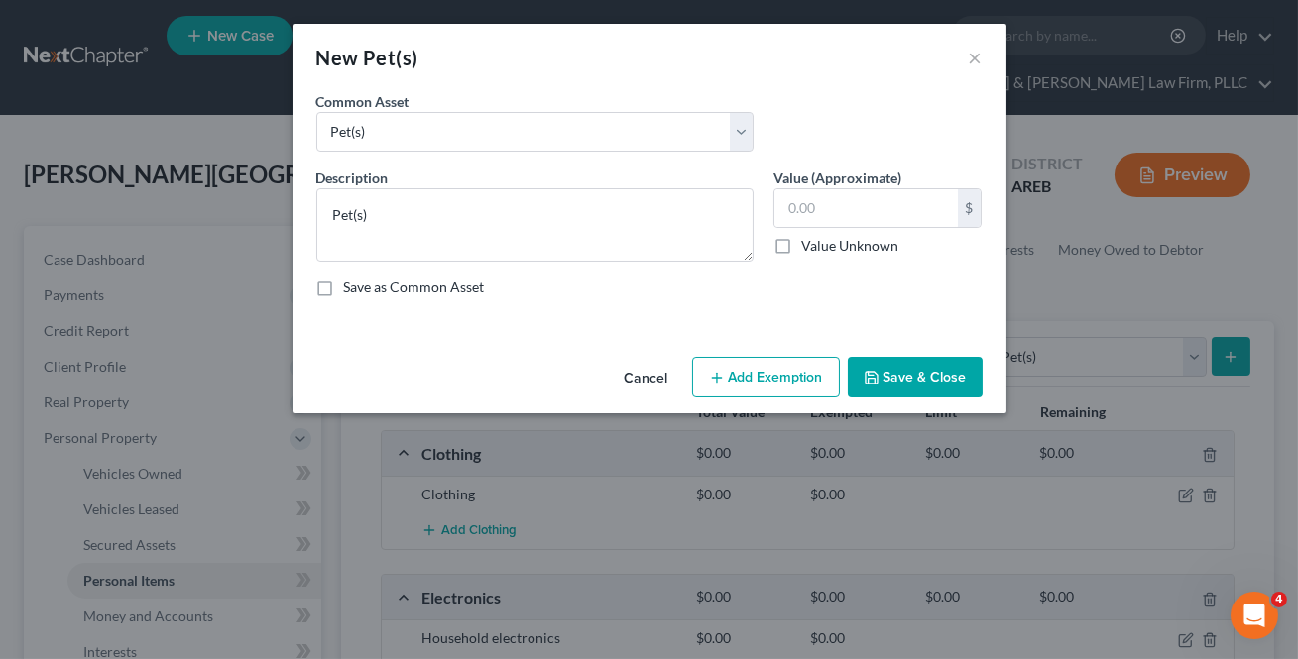
click at [901, 382] on button "Save & Close" at bounding box center [914, 378] width 135 height 42
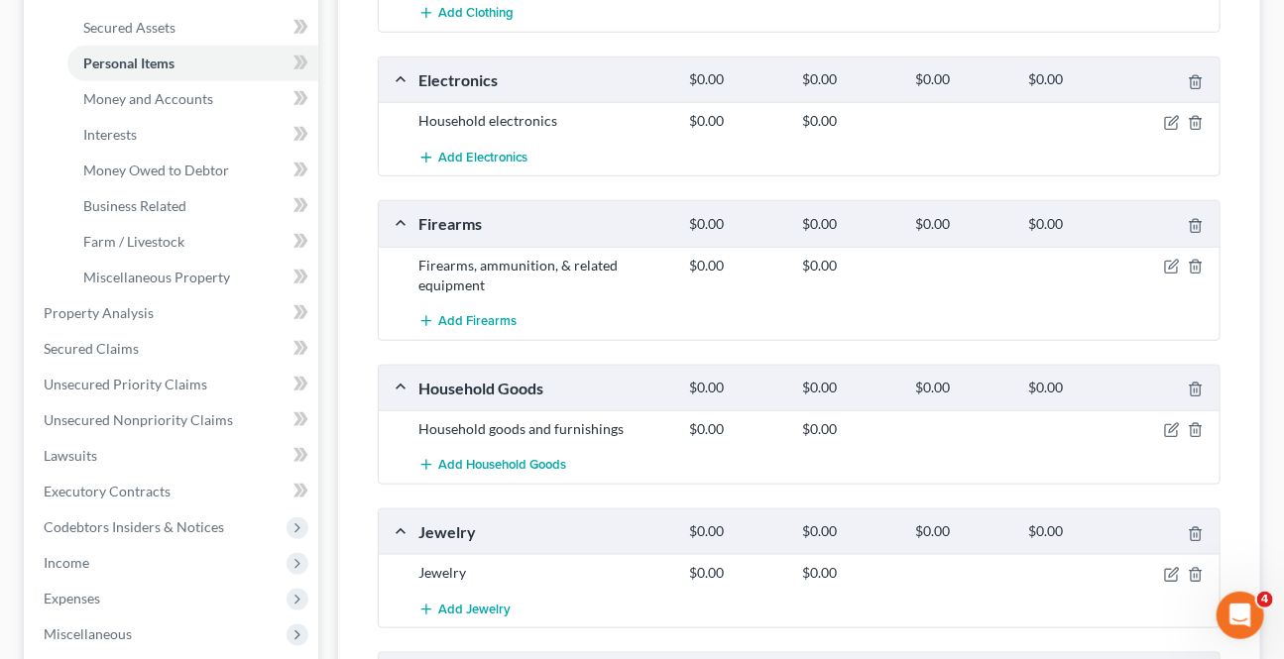
scroll to position [892, 0]
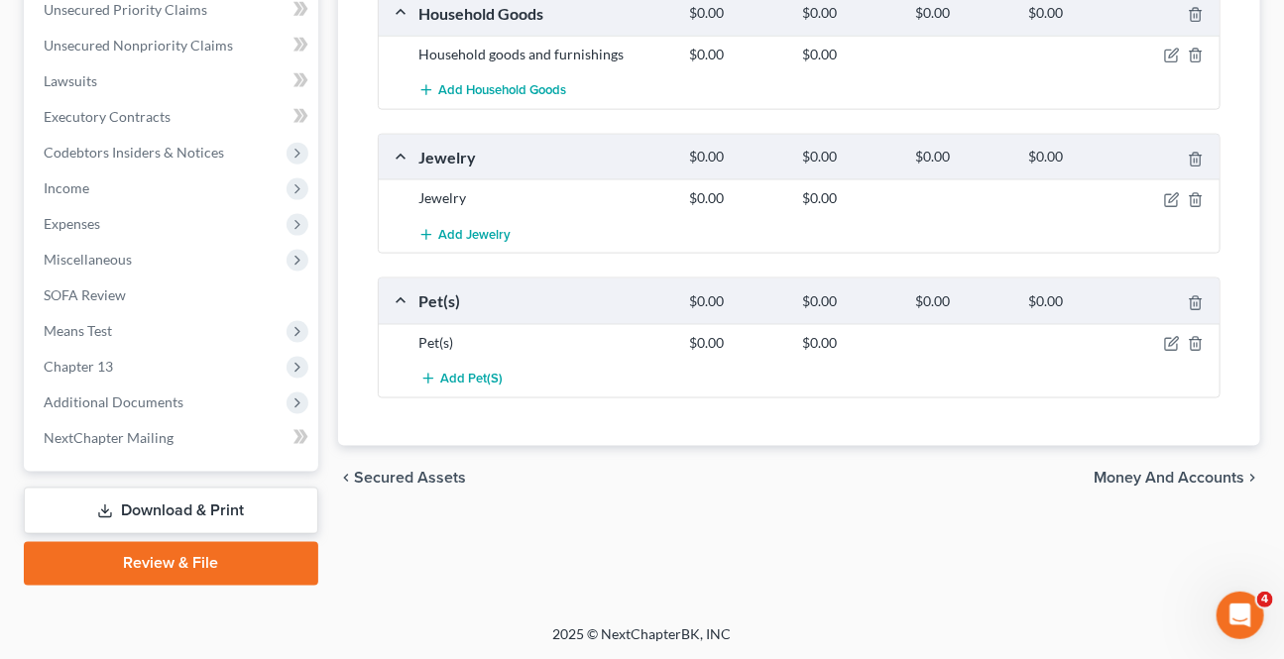
click at [1162, 470] on span "Money and Accounts" at bounding box center [1168, 478] width 151 height 16
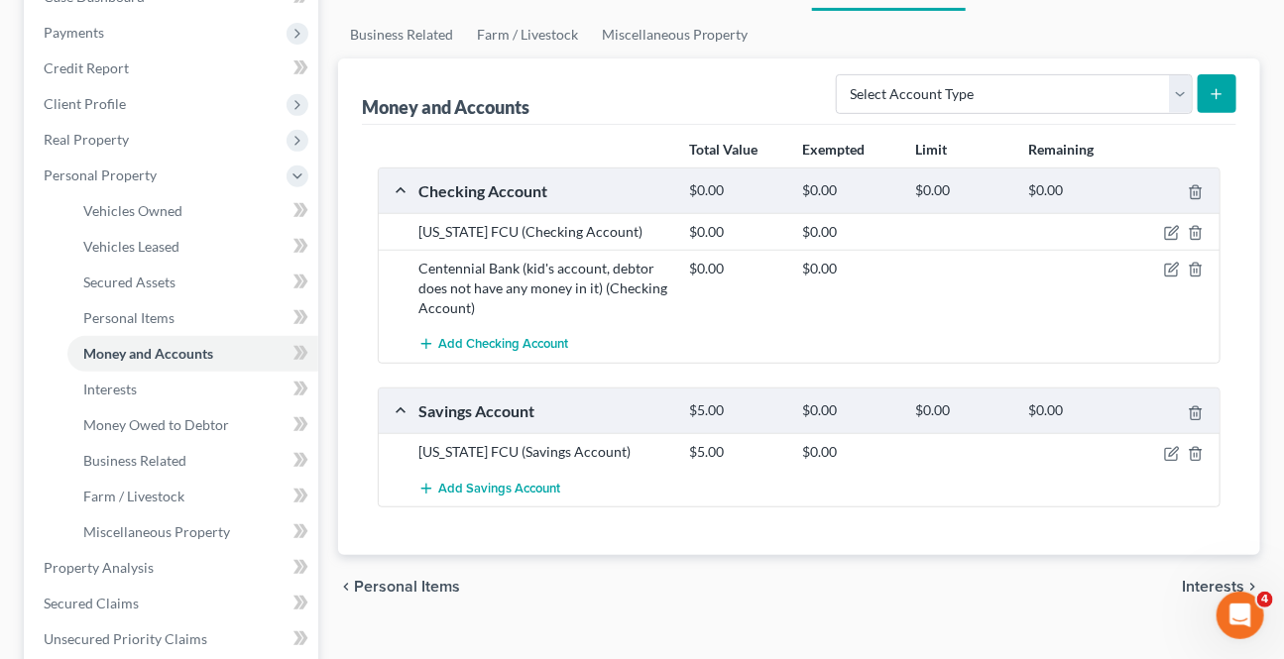
scroll to position [360, 0]
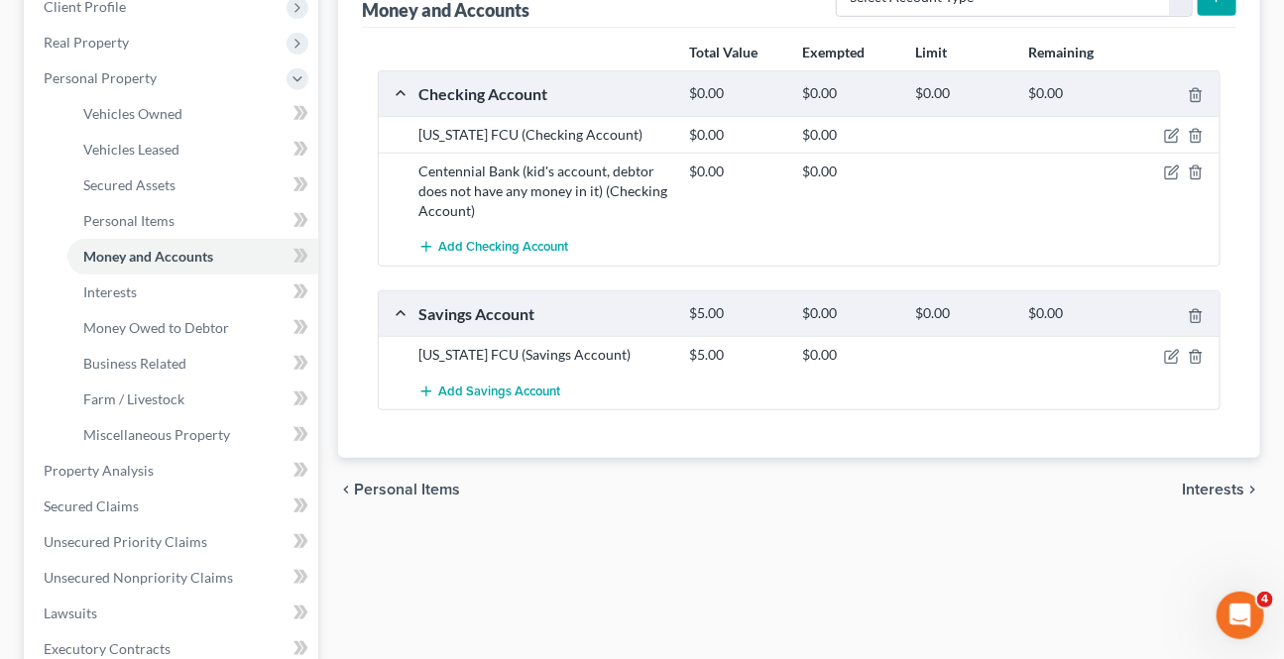
click at [1205, 483] on span "Interests" at bounding box center [1213, 490] width 62 height 16
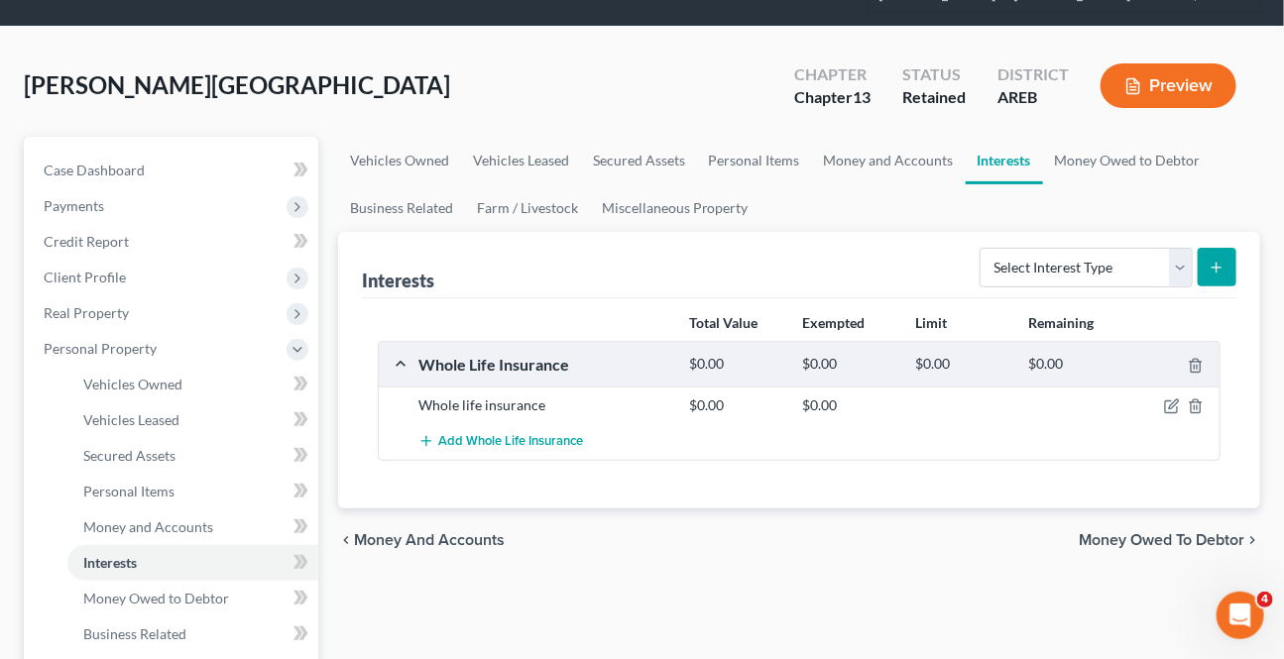
click at [1160, 532] on span "Money Owed to Debtor" at bounding box center [1161, 540] width 166 height 16
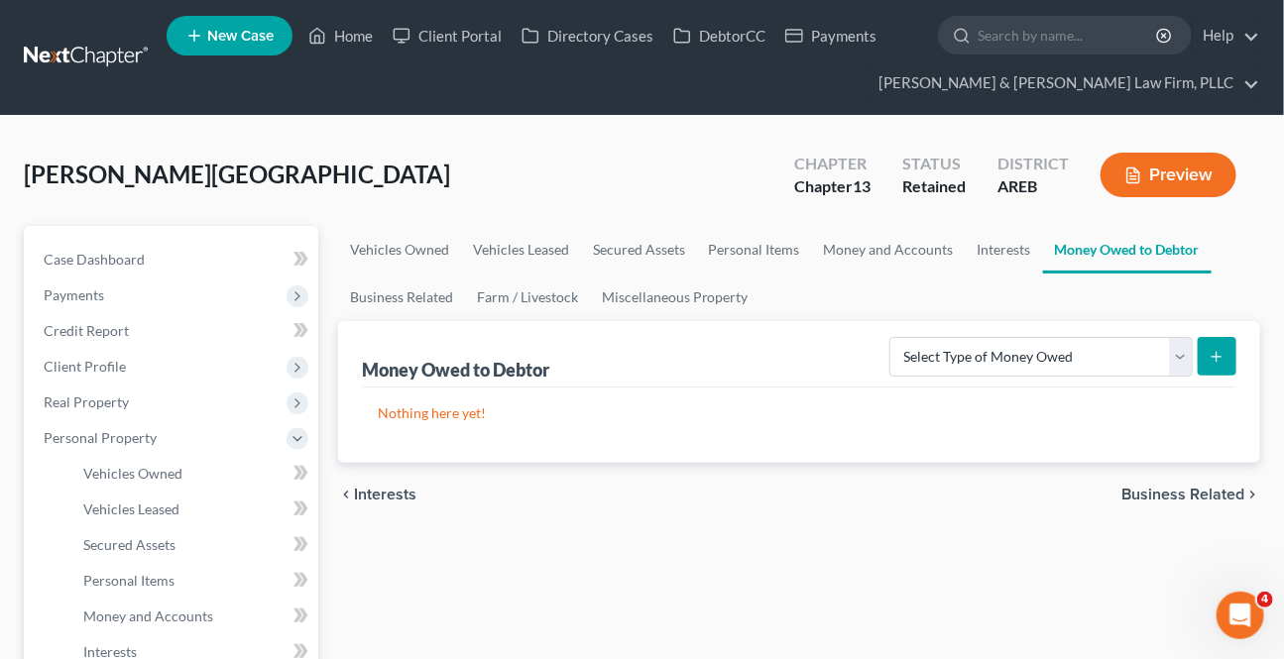
click at [1177, 487] on span "Business Related" at bounding box center [1182, 495] width 123 height 16
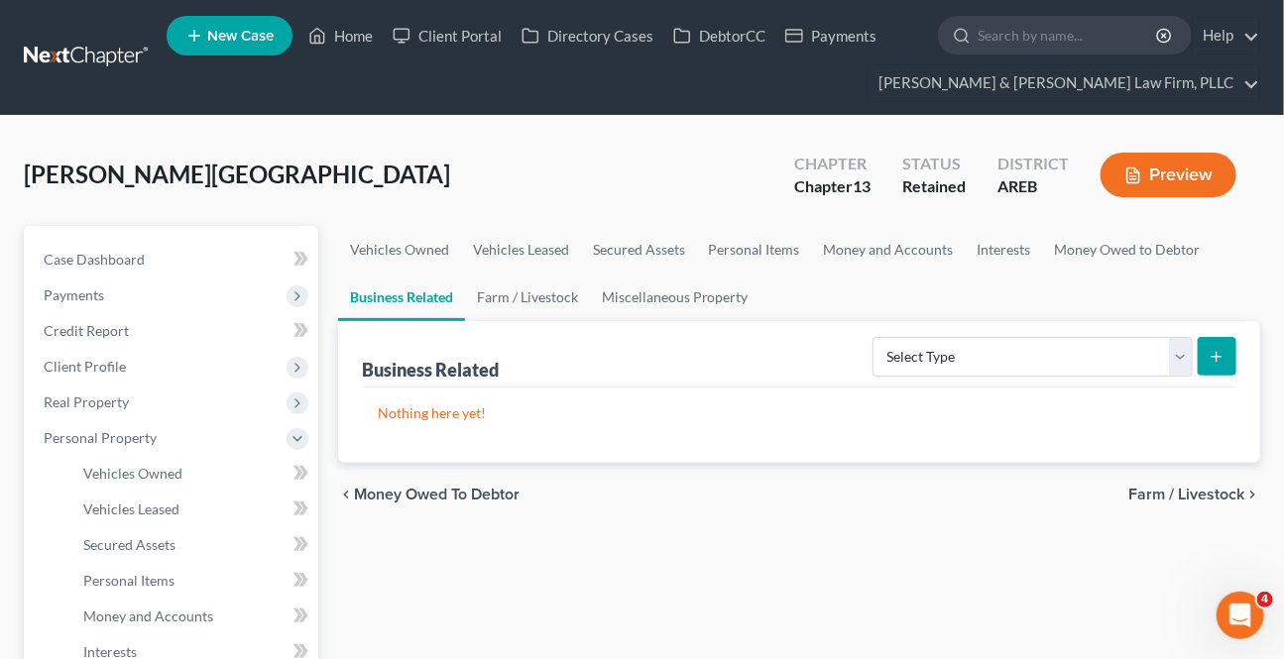
click at [1177, 487] on span "Farm / Livestock" at bounding box center [1186, 495] width 116 height 16
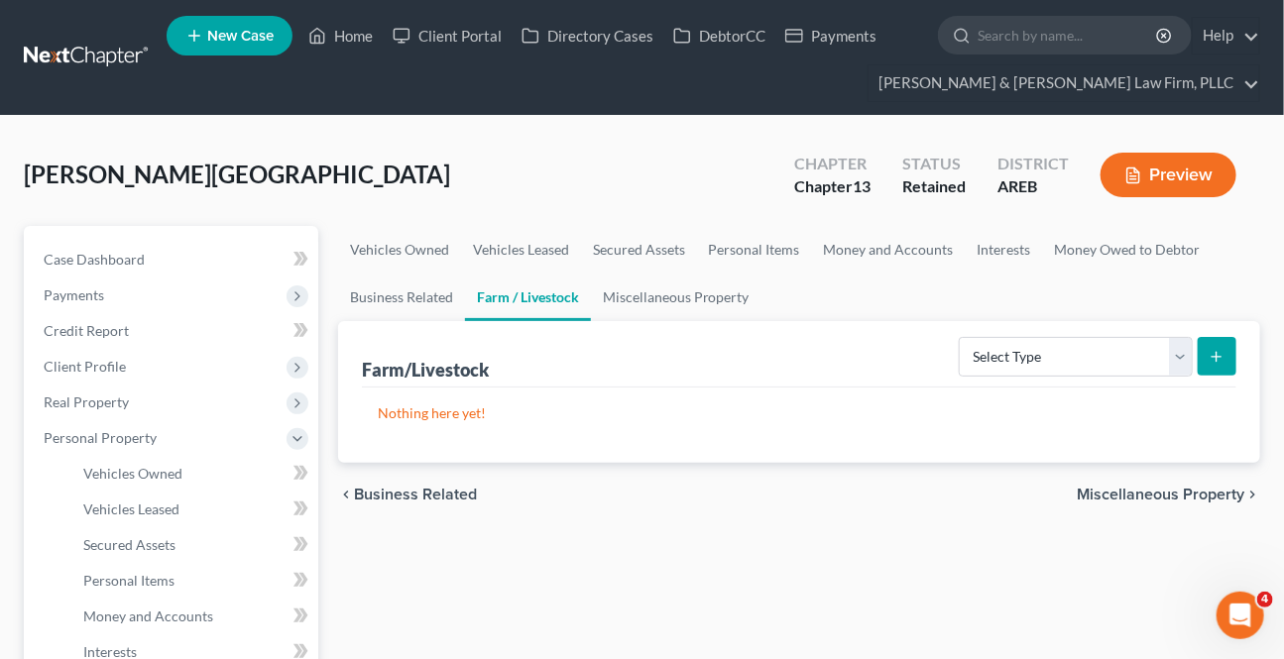
click at [1177, 487] on span "Miscellaneous Property" at bounding box center [1160, 495] width 168 height 16
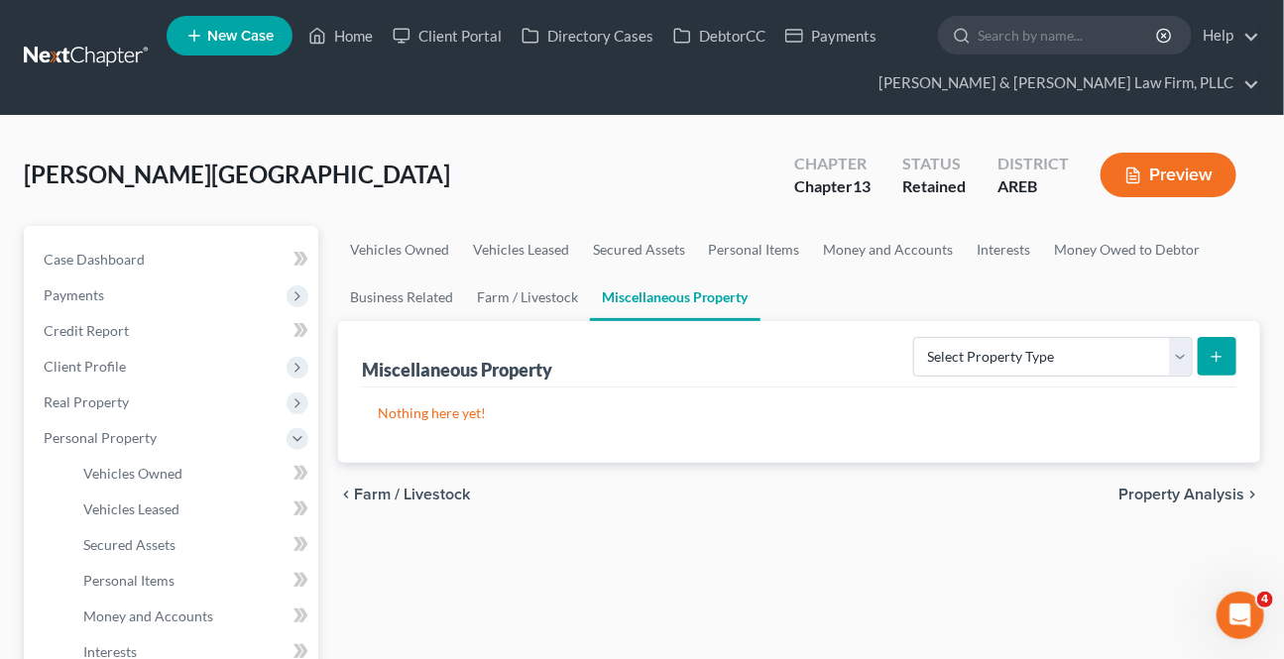
click at [1177, 487] on span "Property Analysis" at bounding box center [1181, 495] width 126 height 16
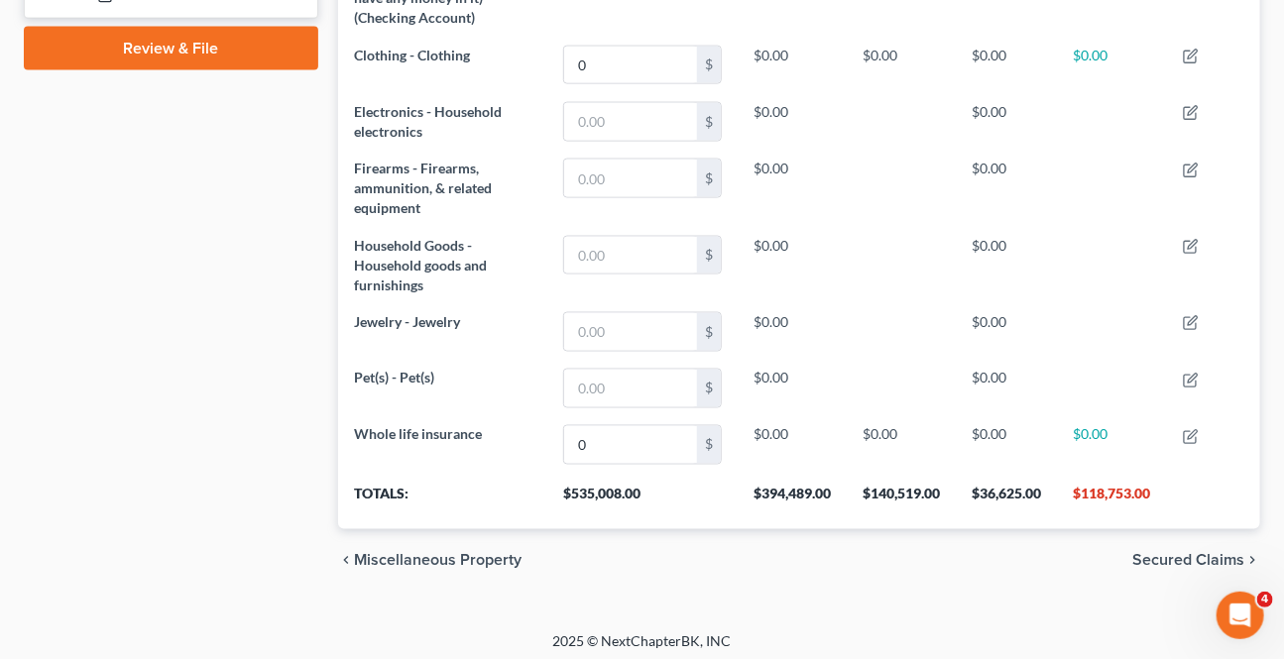
scroll to position [1056, 0]
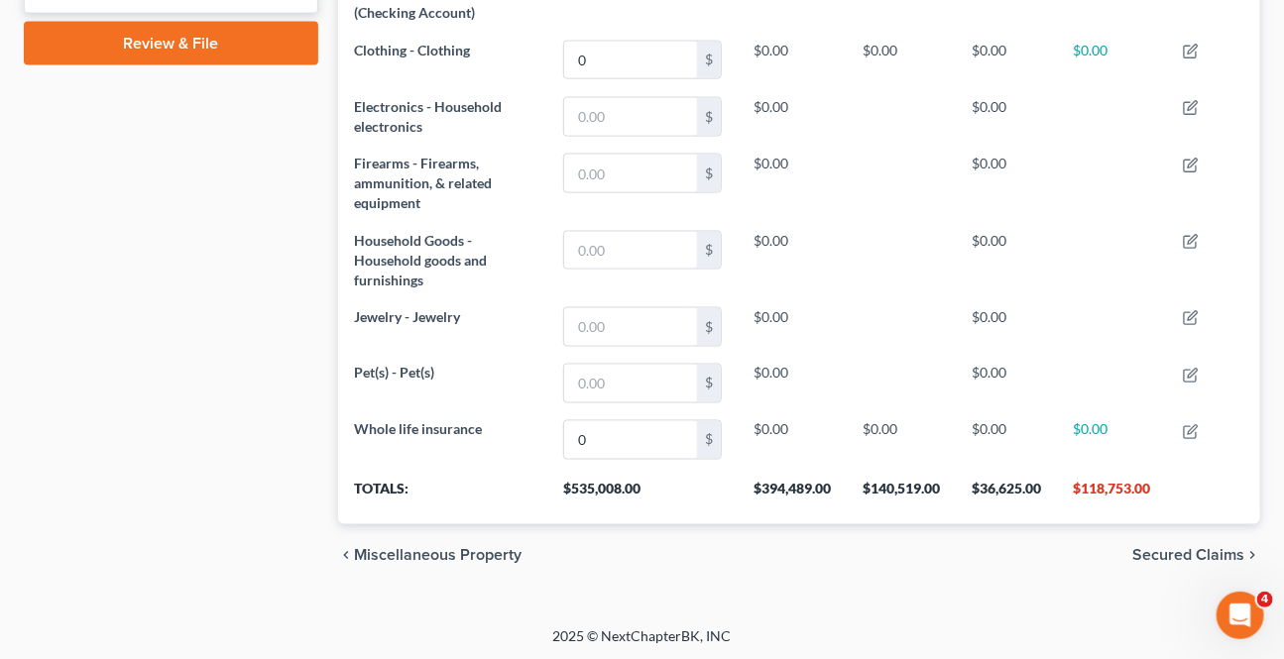
click at [1177, 548] on span "Secured Claims" at bounding box center [1188, 556] width 112 height 16
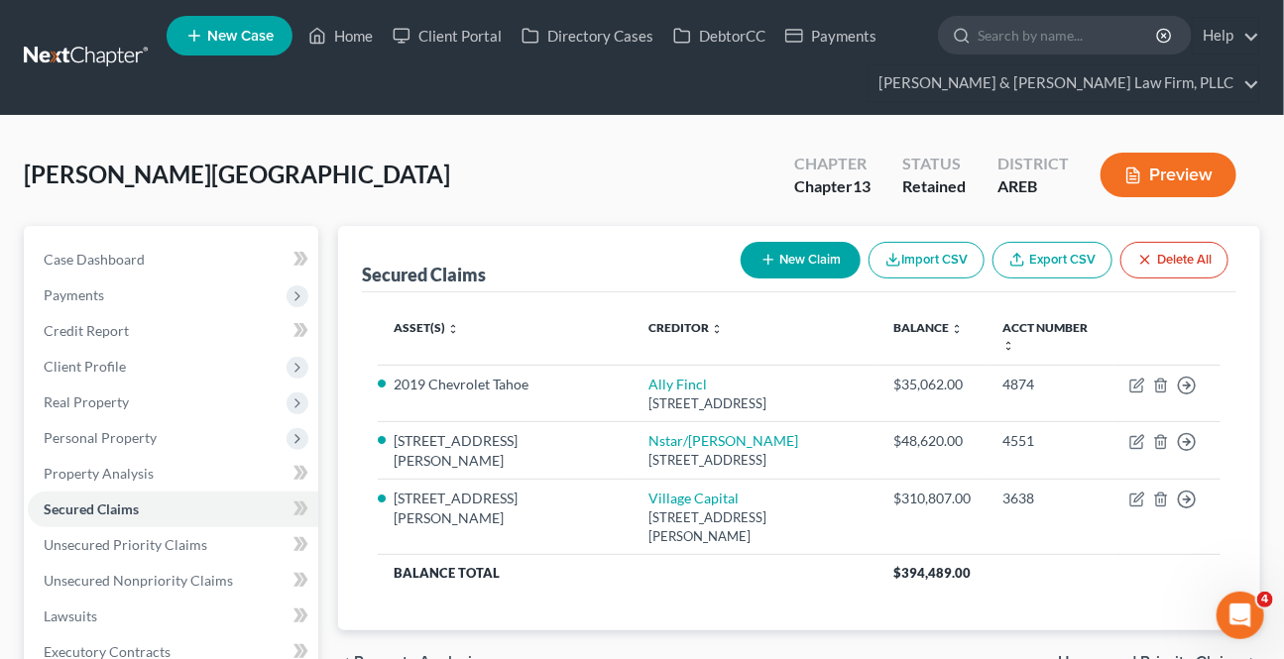
click at [1152, 654] on span "Unsecured Priority Claims" at bounding box center [1151, 662] width 186 height 16
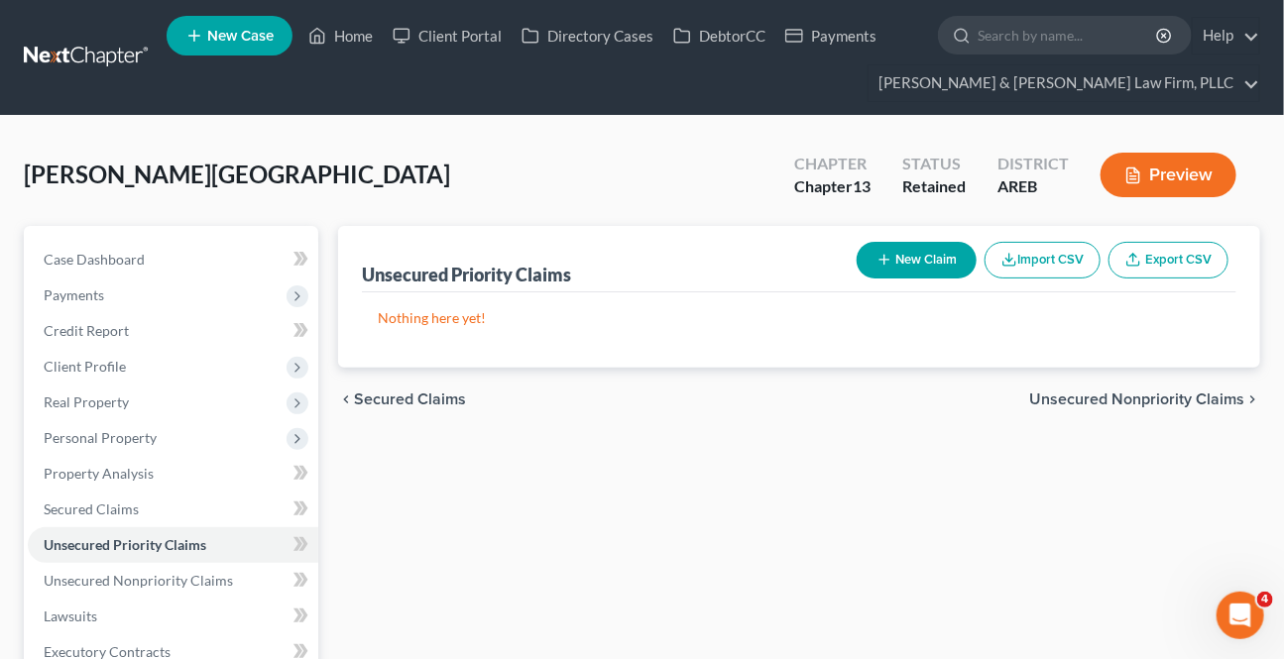
click at [1133, 405] on span "Unsecured Nonpriority Claims" at bounding box center [1136, 400] width 215 height 16
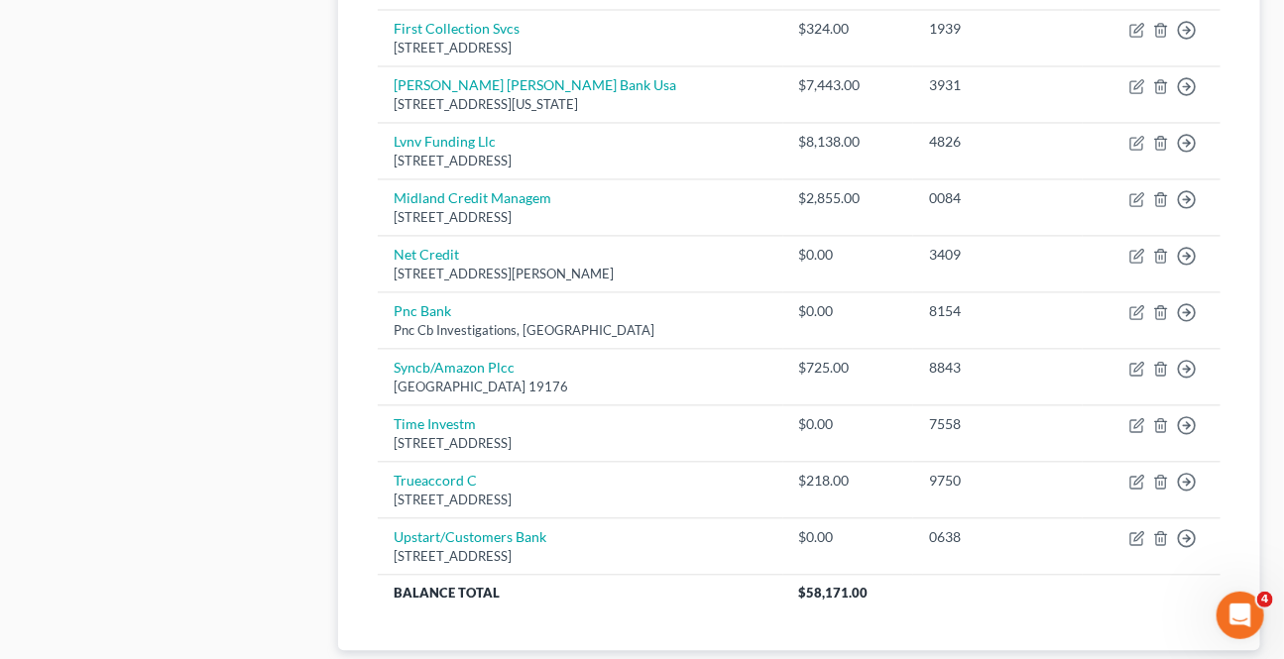
scroll to position [1536, 0]
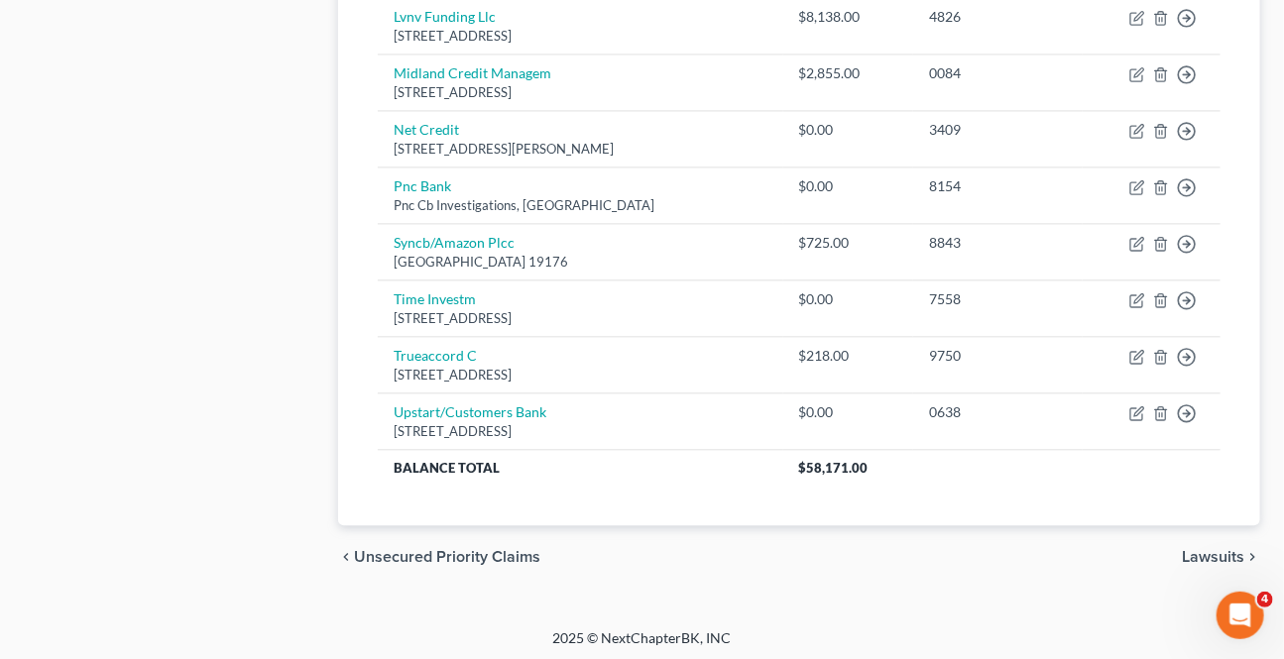
click at [1191, 551] on span "Lawsuits" at bounding box center [1213, 557] width 62 height 16
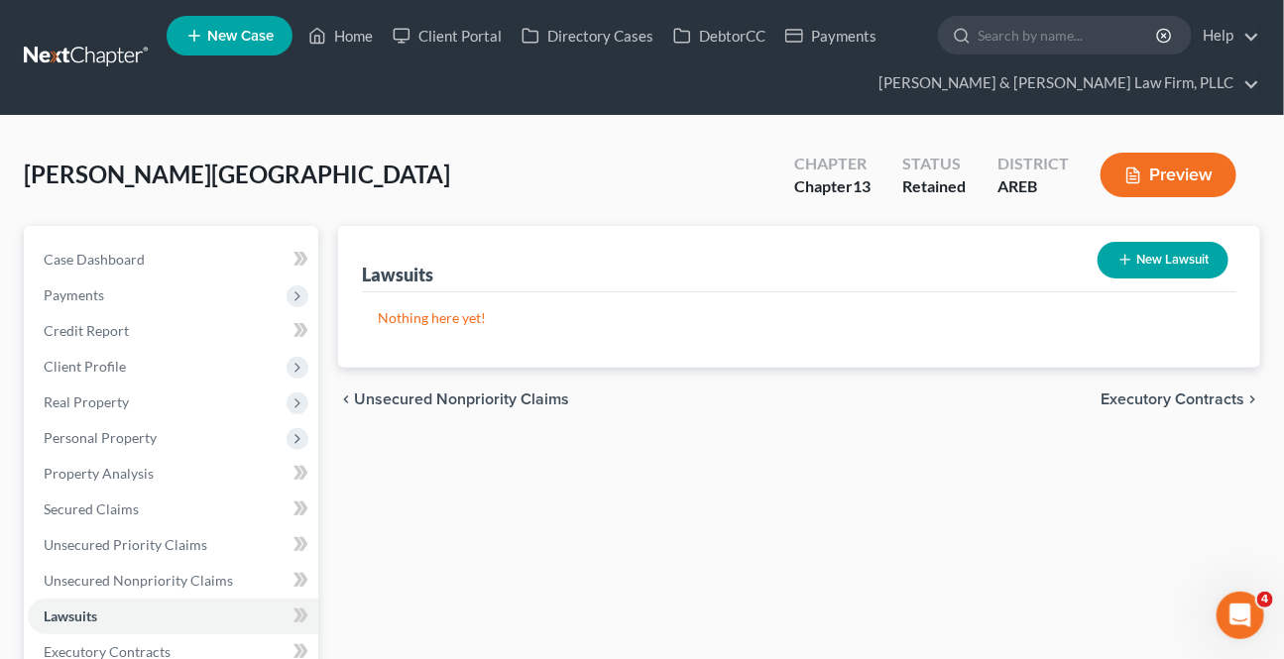
click at [428, 404] on span "Unsecured Nonpriority Claims" at bounding box center [461, 400] width 215 height 16
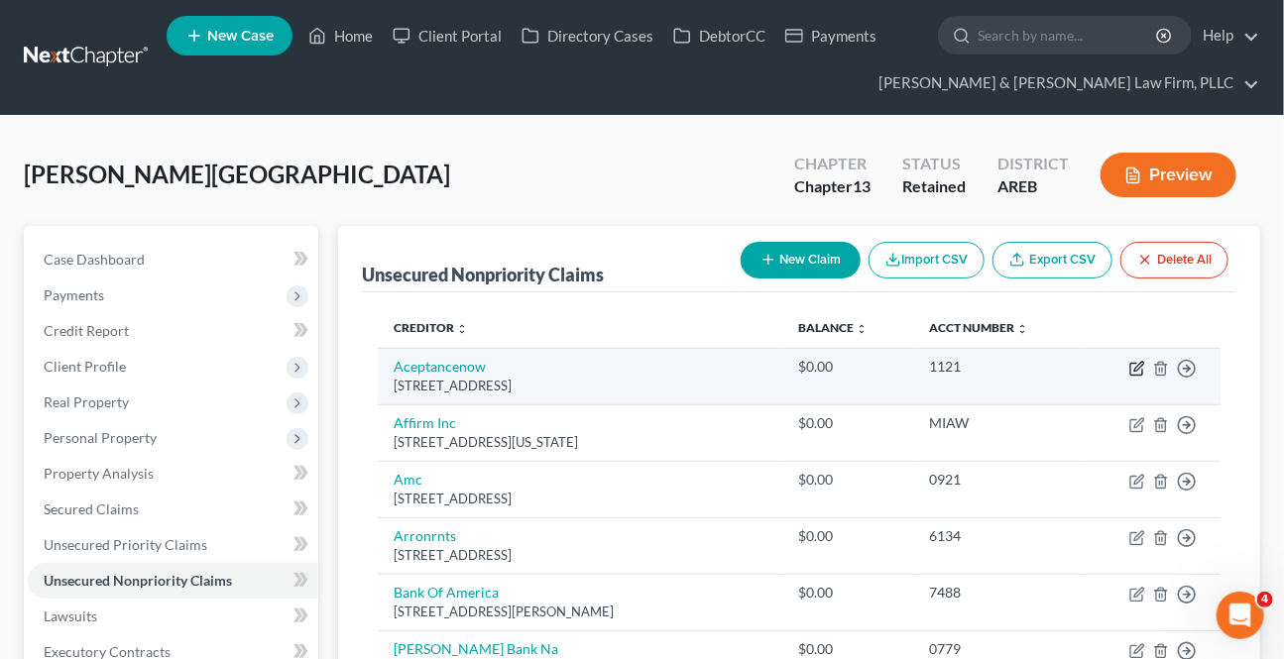
click at [1134, 370] on icon "button" at bounding box center [1138, 366] width 9 height 9
select select "45"
select select "0"
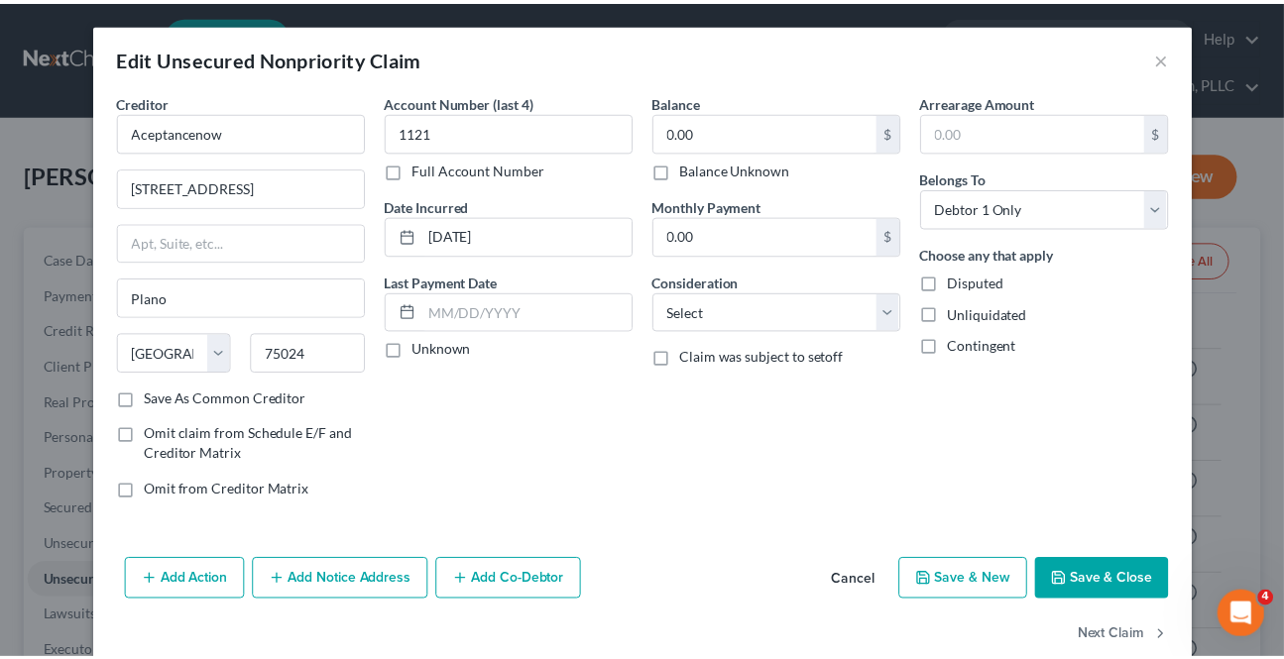
scroll to position [37, 0]
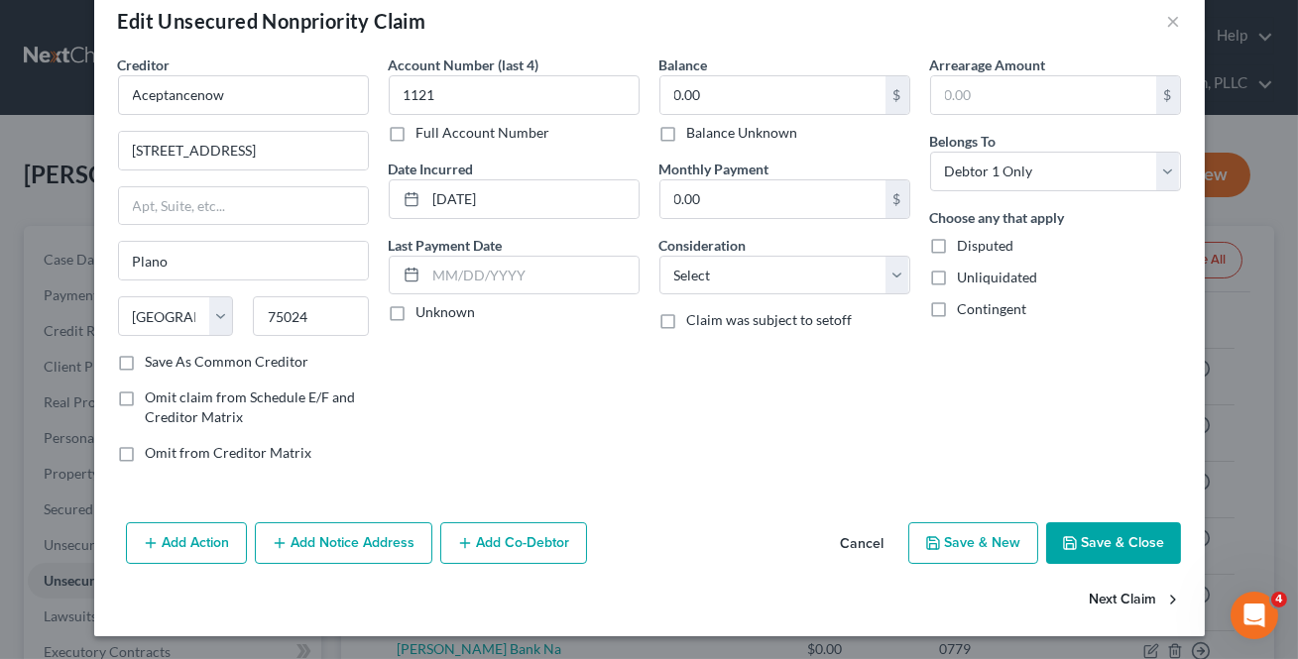
click at [1118, 600] on button "Next Claim" at bounding box center [1134, 601] width 91 height 42
select select "4"
select select "0"
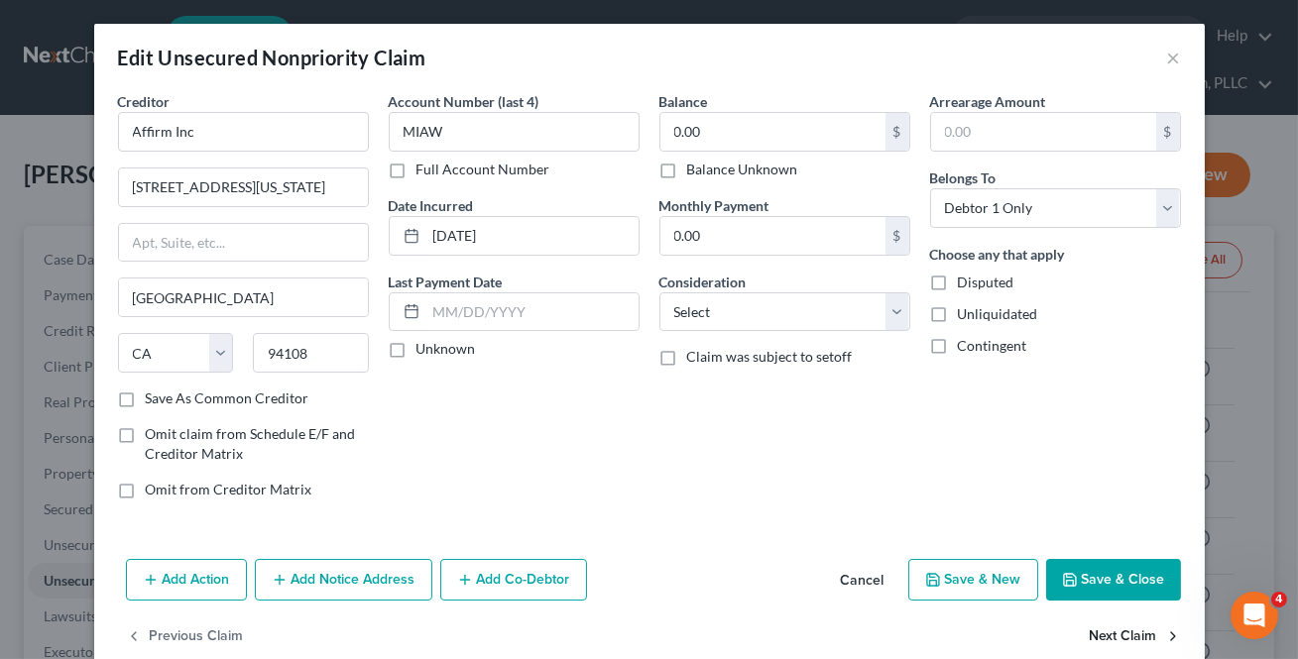
click at [1114, 631] on button "Next Claim" at bounding box center [1134, 638] width 91 height 42
select select "46"
select select "0"
click at [1115, 634] on button "Next Claim" at bounding box center [1134, 638] width 91 height 42
select select "10"
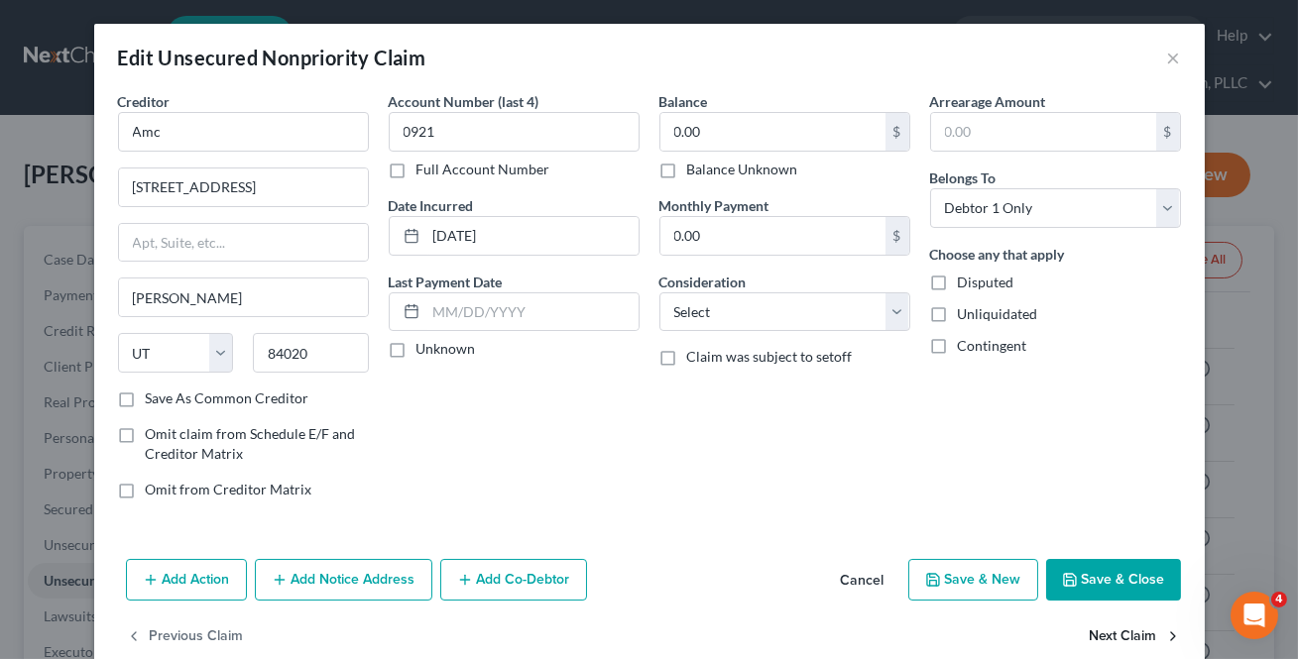
select select "0"
click at [1116, 634] on button "Next Claim" at bounding box center [1134, 638] width 91 height 42
select select "9"
select select "0"
click at [1116, 634] on button "Next Claim" at bounding box center [1134, 638] width 91 height 42
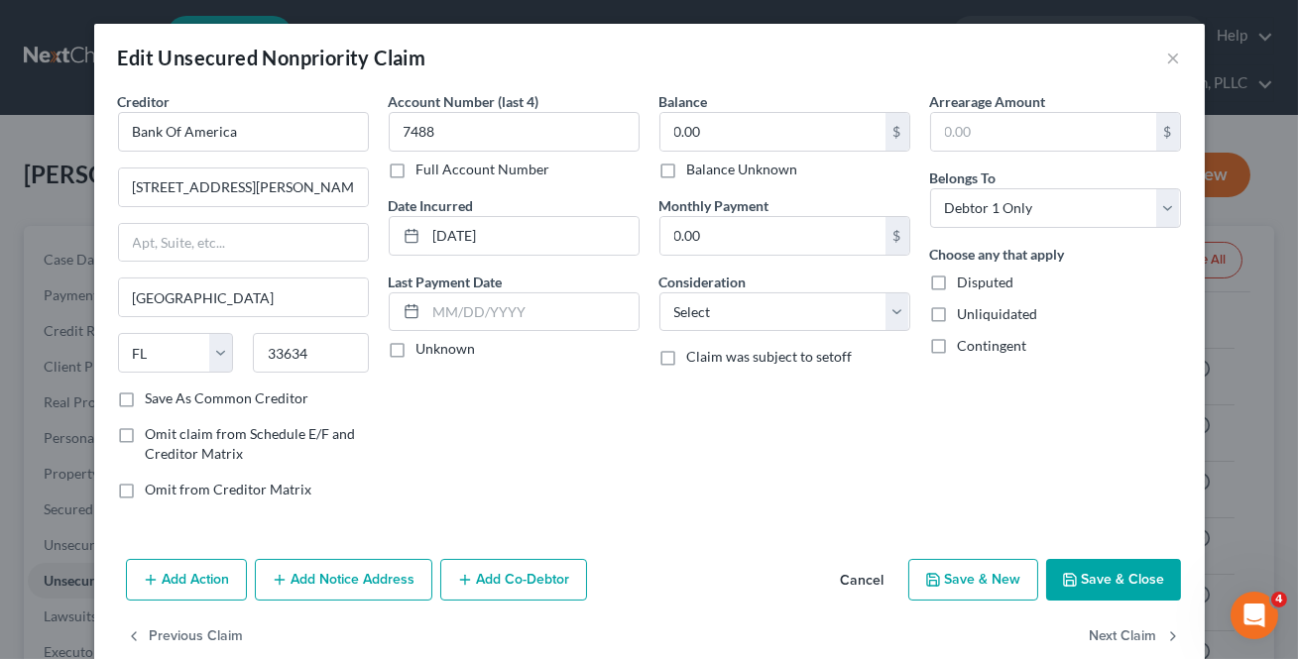
select select "14"
select select "0"
click at [1116, 634] on button "Next Claim" at bounding box center [1134, 638] width 91 height 42
select select "41"
select select "2"
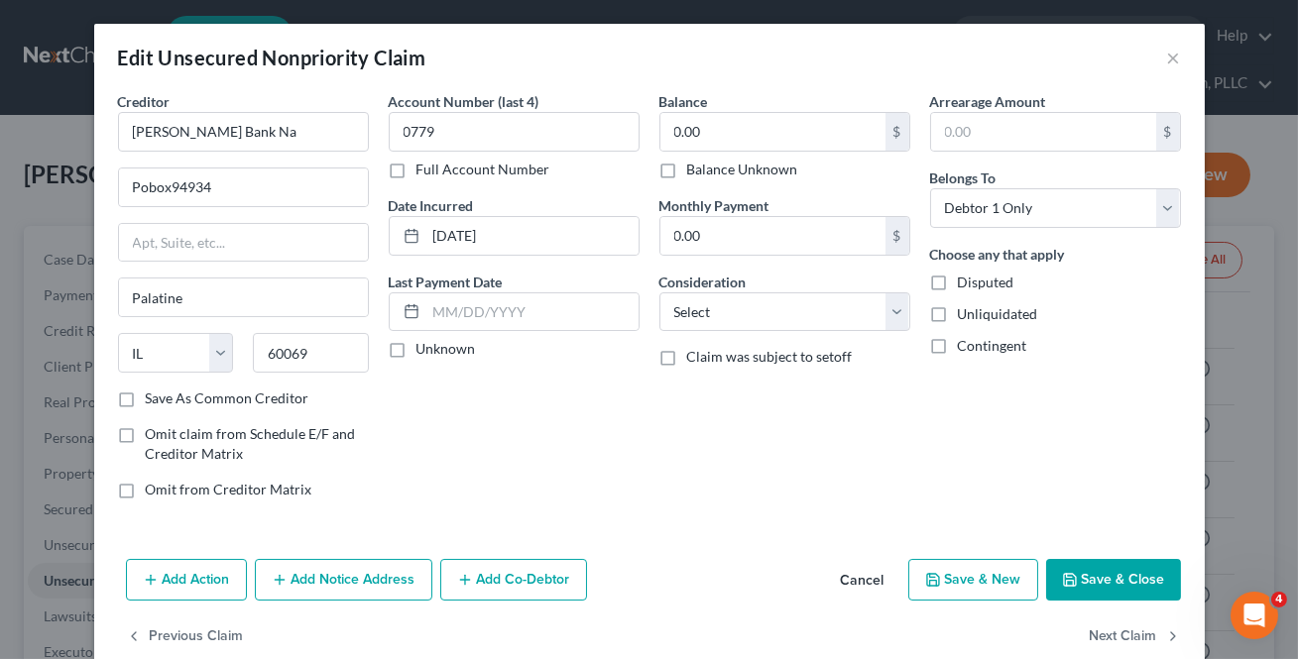
select select "0"
click at [210, 640] on button "Previous Claim" at bounding box center [185, 638] width 118 height 42
select select "14"
select select "0"
click at [141, 188] on input "Pobox94934" at bounding box center [243, 188] width 249 height 38
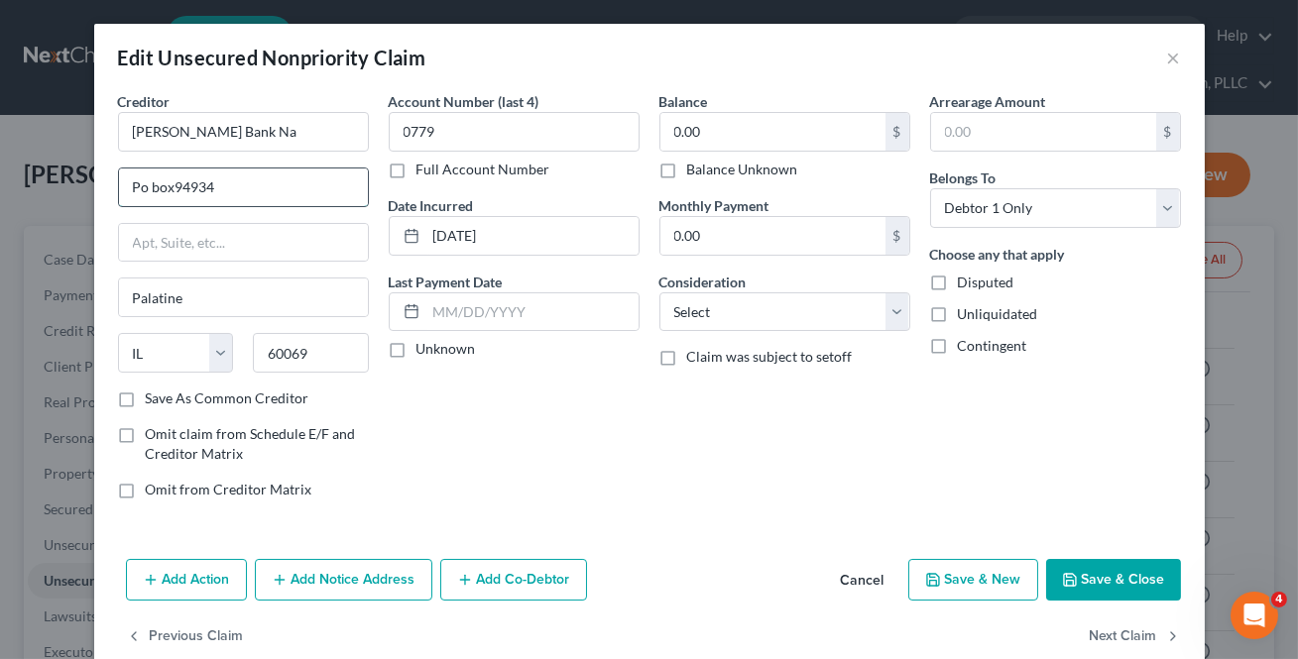
drag, startPoint x: 151, startPoint y: 179, endPoint x: 208, endPoint y: 167, distance: 58.9
click at [152, 179] on input "Po box94934" at bounding box center [243, 188] width 249 height 38
click at [170, 185] on input "Po Box94934" at bounding box center [243, 188] width 249 height 38
type input "Po Box 94934"
click at [1128, 629] on button "Next Claim" at bounding box center [1134, 638] width 91 height 42
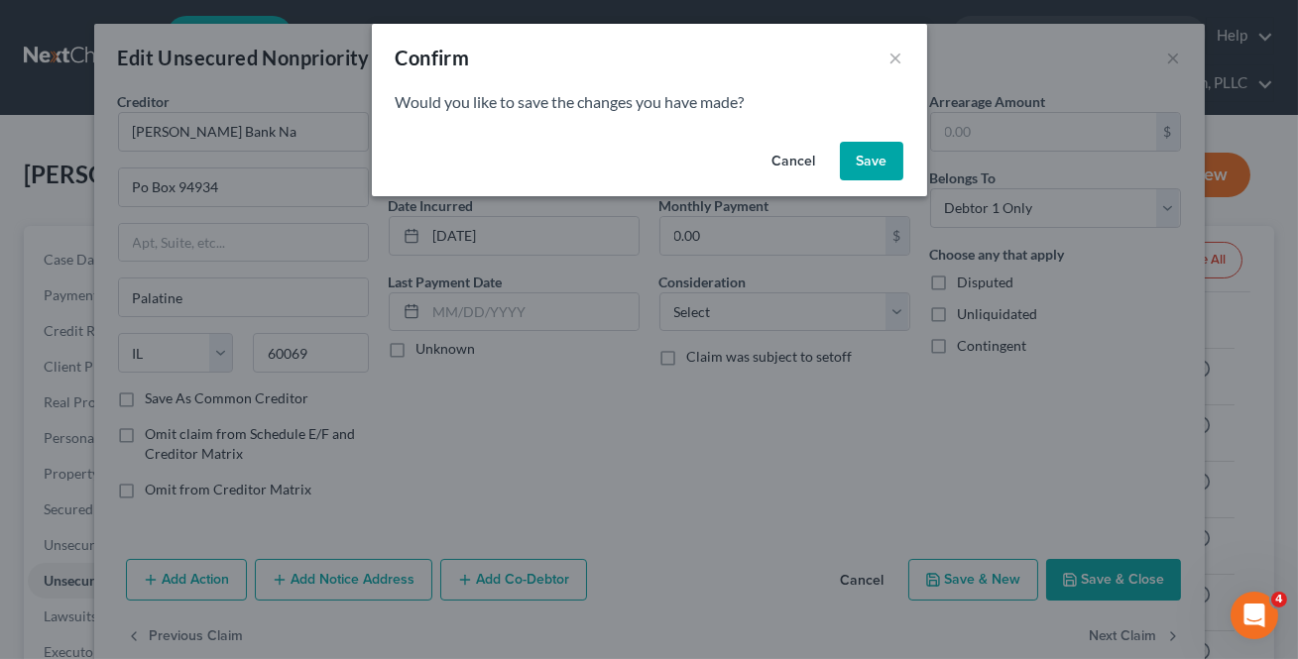
click at [871, 151] on button "Save" at bounding box center [871, 162] width 63 height 40
select select "41"
select select "2"
select select "0"
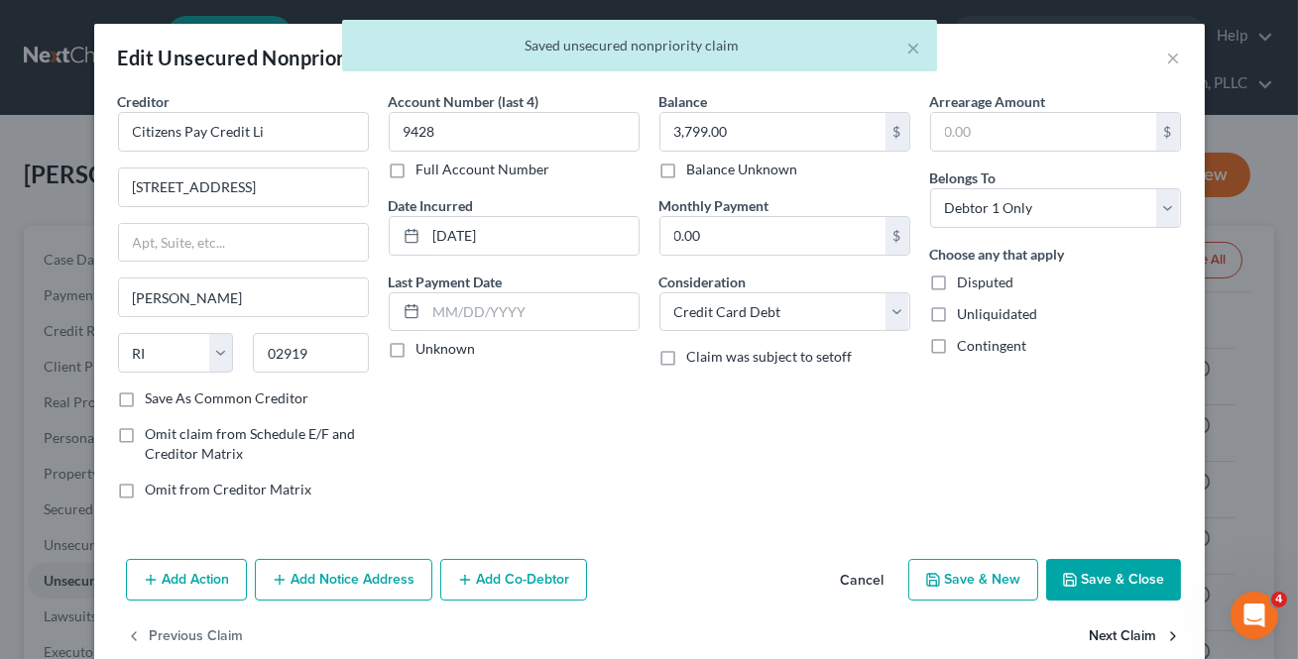
click at [1116, 628] on button "Next Claim" at bounding box center [1134, 638] width 91 height 42
select select "36"
select select "2"
select select "0"
click at [1117, 627] on button "Next Claim" at bounding box center [1134, 638] width 91 height 42
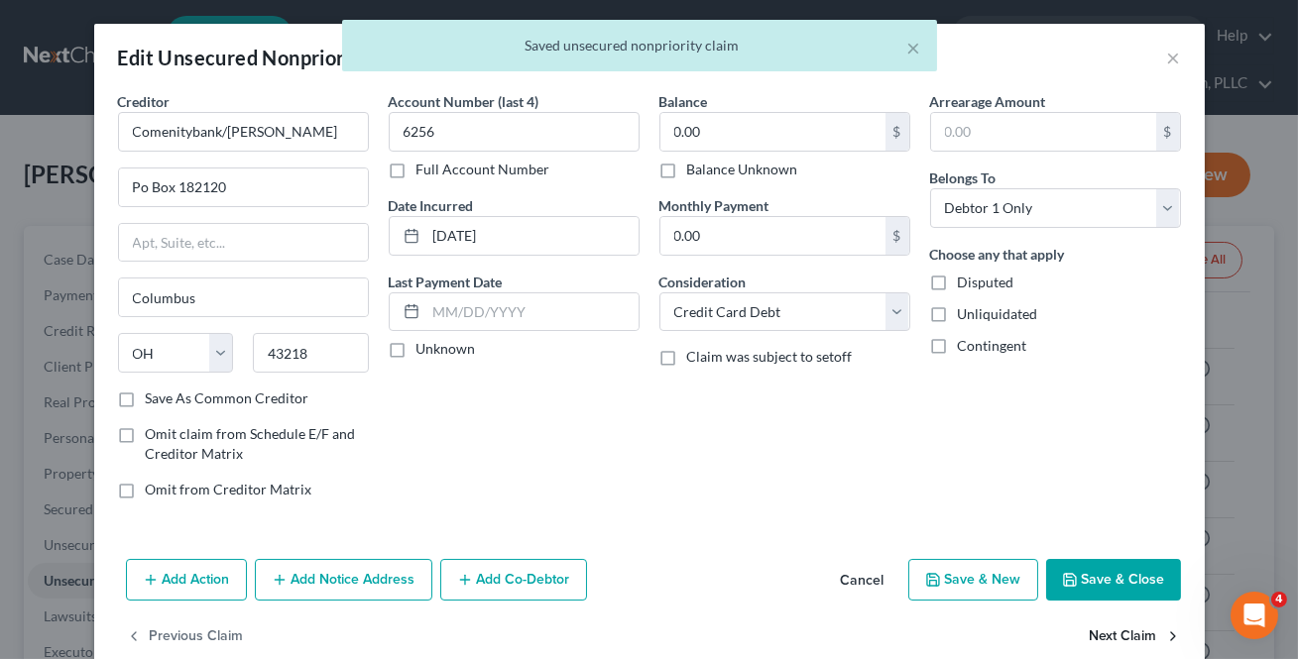
select select "36"
select select "2"
select select "0"
click at [1118, 627] on button "Next Claim" at bounding box center [1134, 638] width 91 height 42
select select "31"
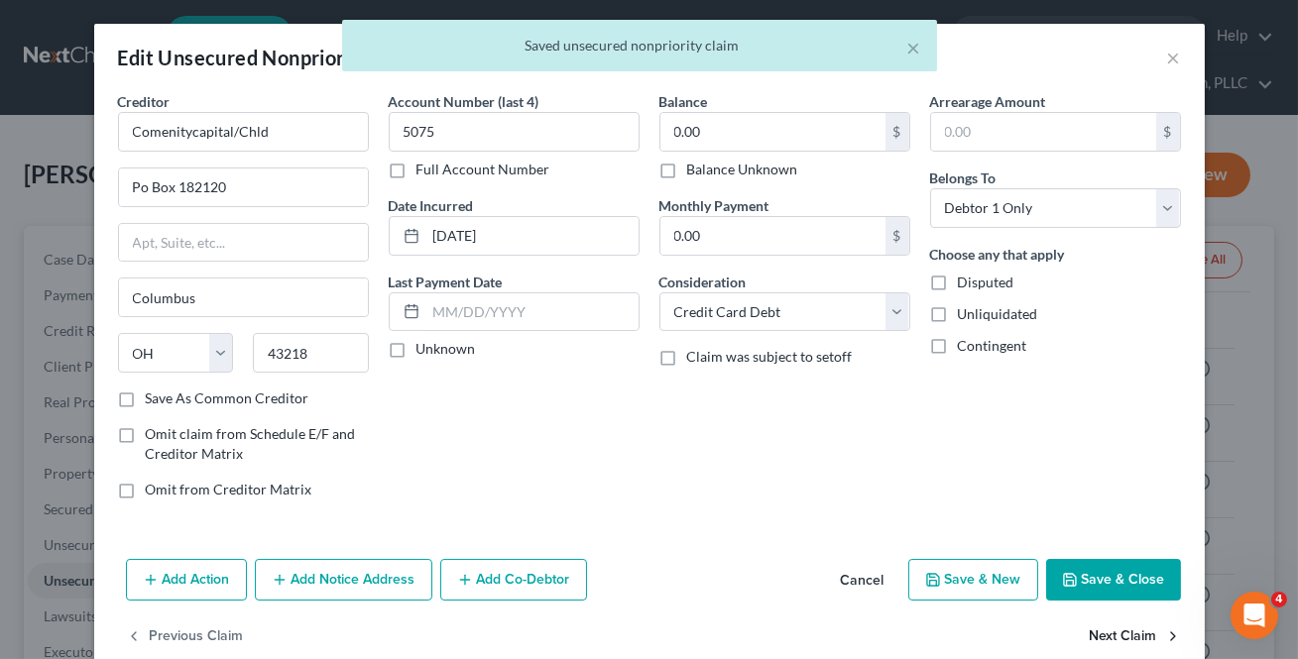
select select "2"
select select "0"
click at [1119, 627] on button "Next Claim" at bounding box center [1134, 638] width 91 height 42
select select "31"
select select "2"
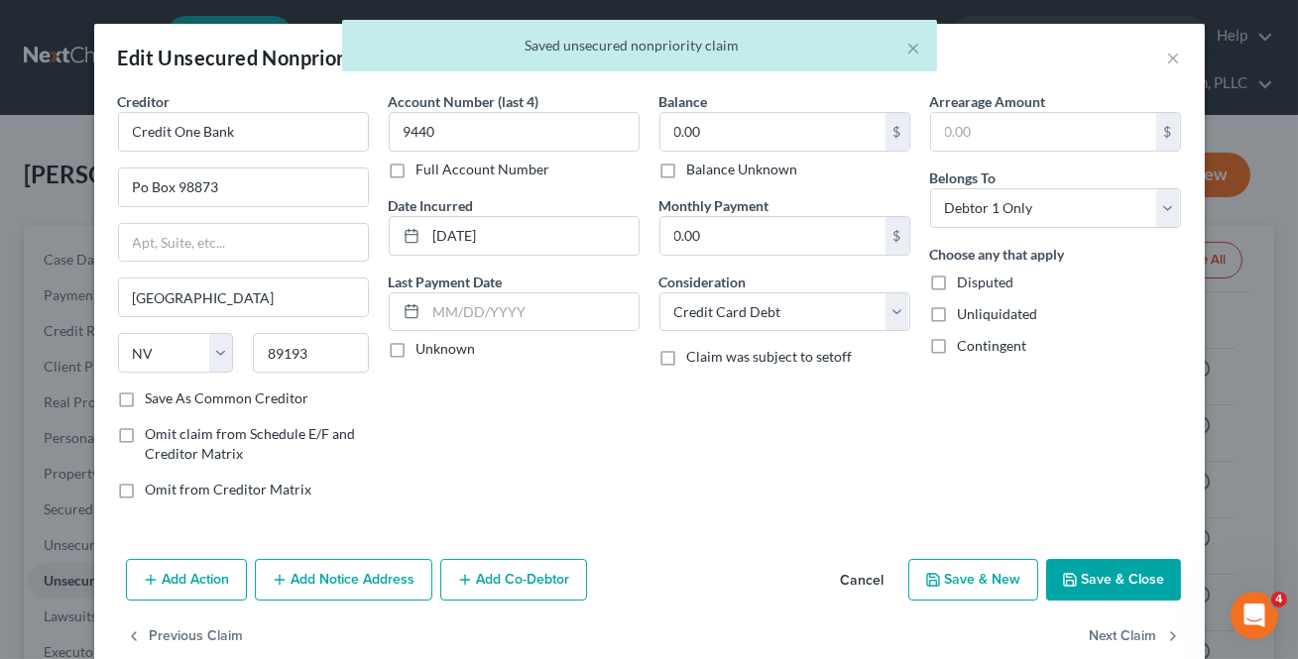
select select "0"
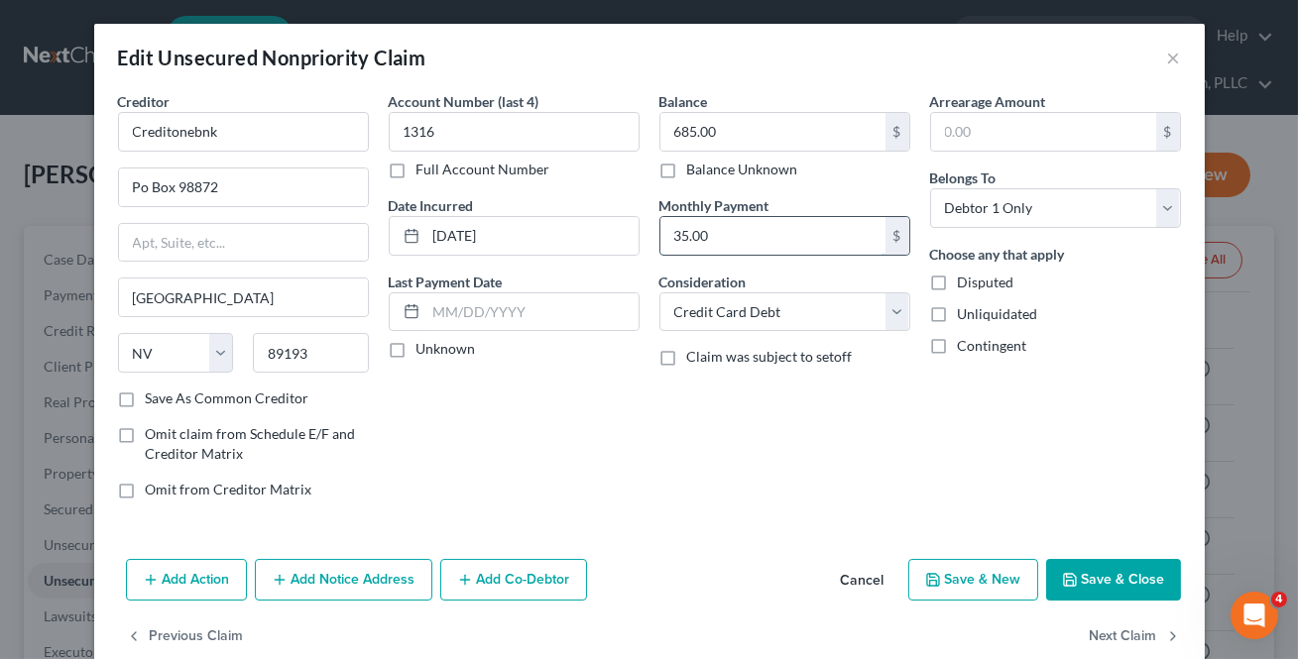
click at [750, 217] on input "35.00" at bounding box center [772, 236] width 225 height 38
click at [1098, 643] on button "Next Claim" at bounding box center [1134, 638] width 91 height 42
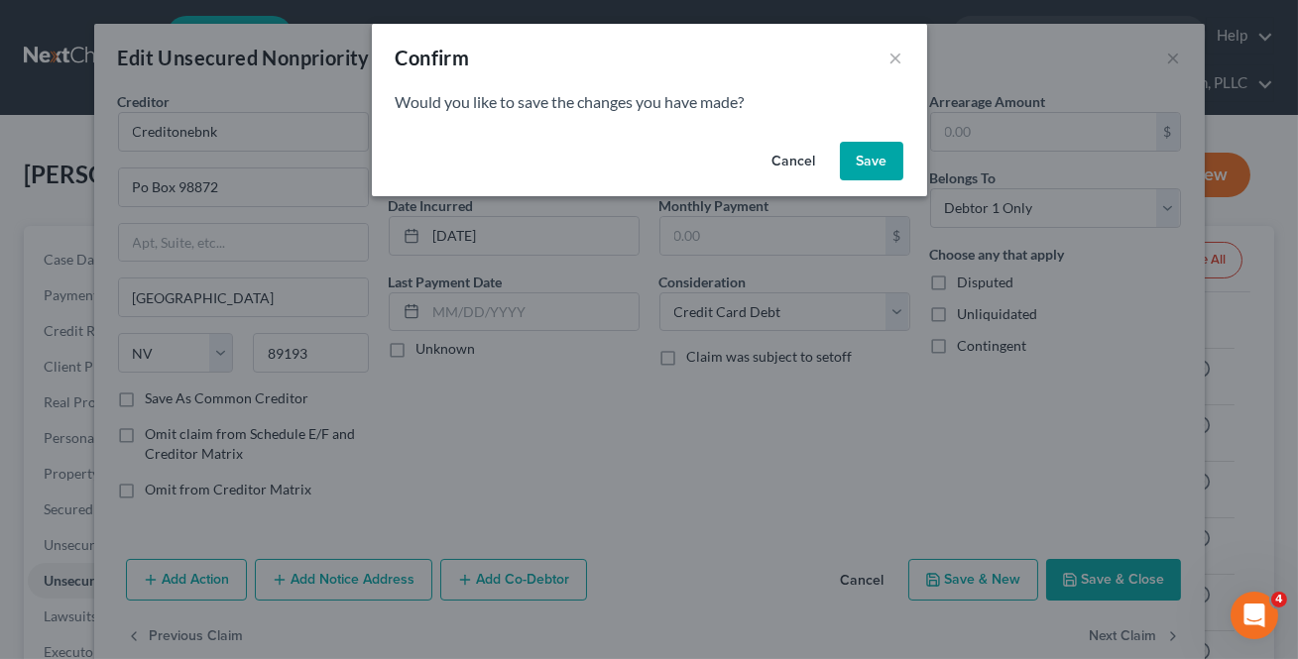
click at [884, 155] on button "Save" at bounding box center [871, 162] width 63 height 40
select select "31"
select select "2"
select select "0"
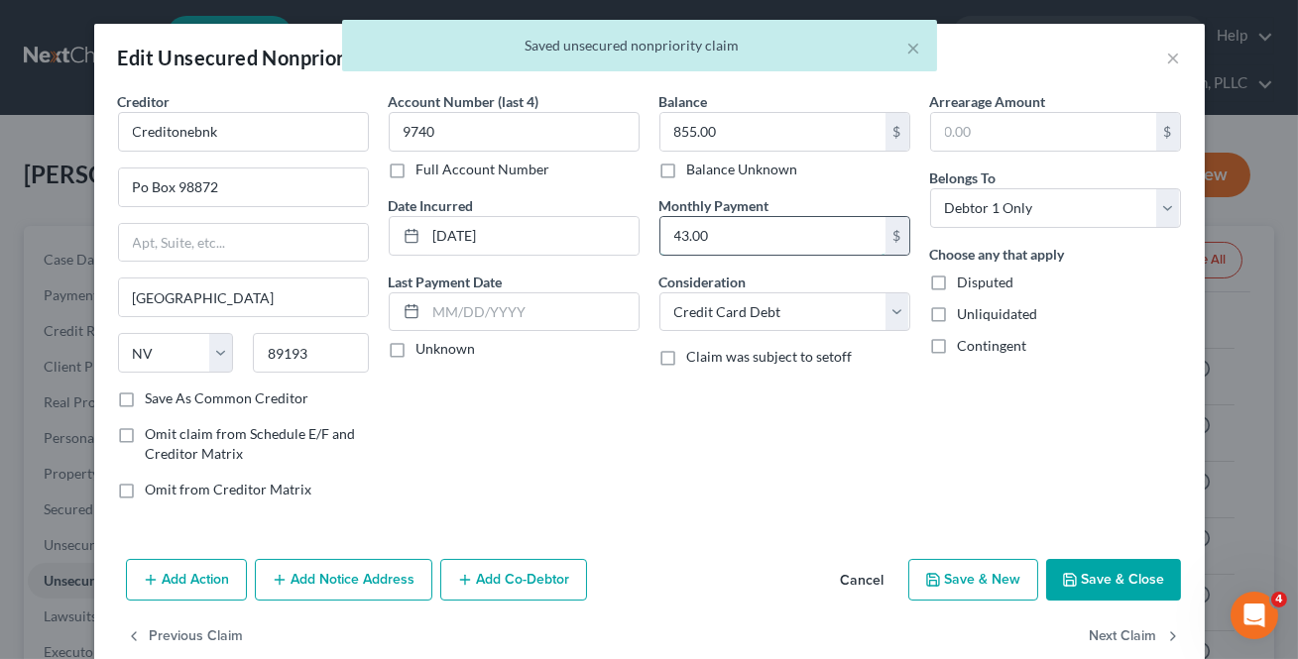
click at [807, 247] on input "43.00" at bounding box center [772, 236] width 225 height 38
click at [1103, 632] on button "Next Claim" at bounding box center [1134, 638] width 91 height 42
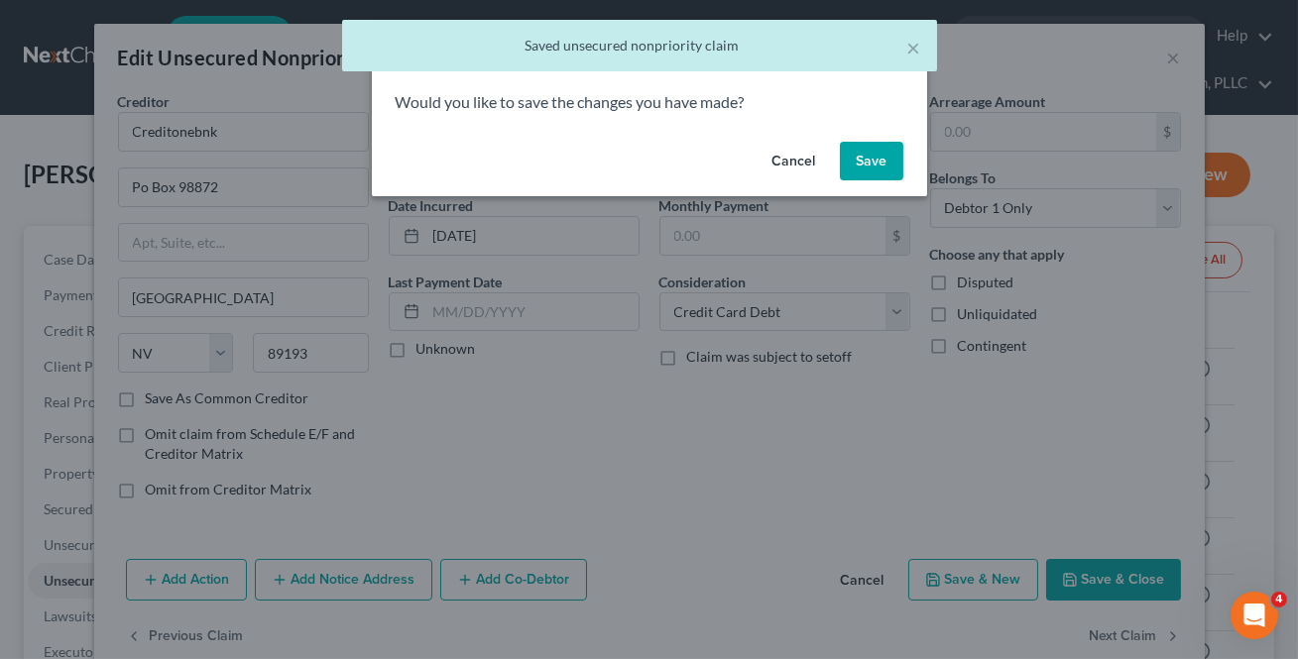
click at [853, 152] on button "Save" at bounding box center [871, 162] width 63 height 40
select select "30"
select select "17"
select select "0"
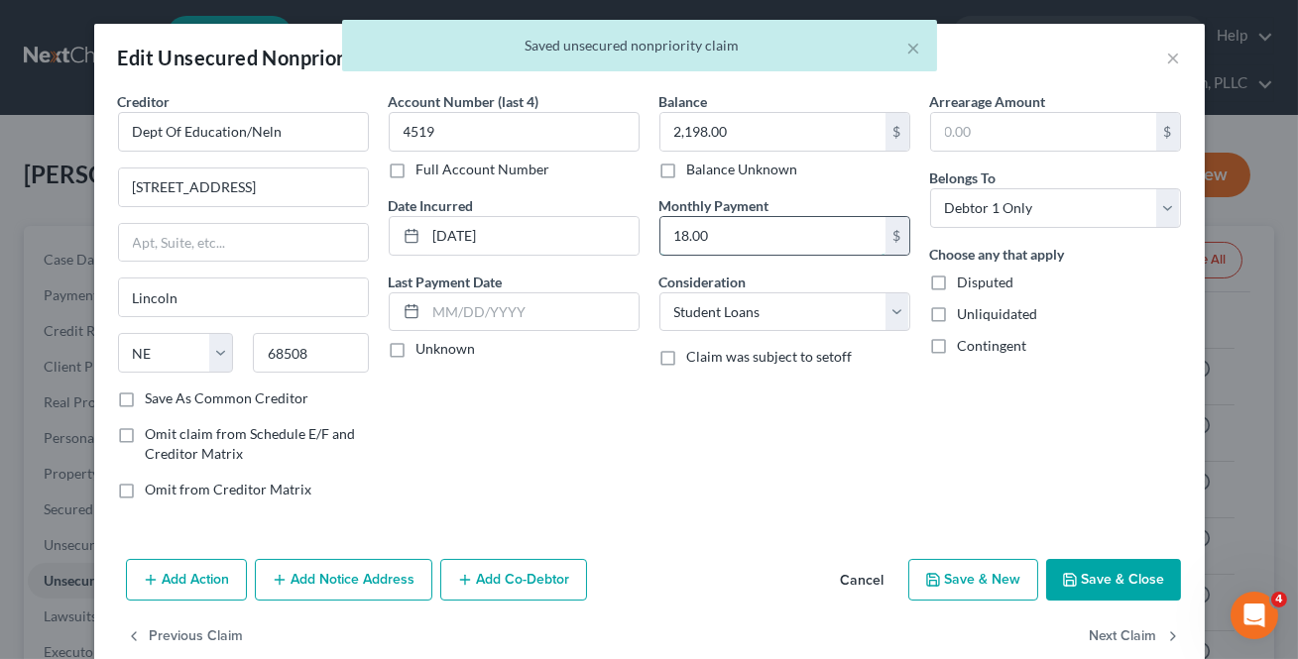
click at [799, 220] on input "18.00" at bounding box center [772, 236] width 225 height 38
click at [1100, 630] on button "Next Claim" at bounding box center [1134, 638] width 91 height 42
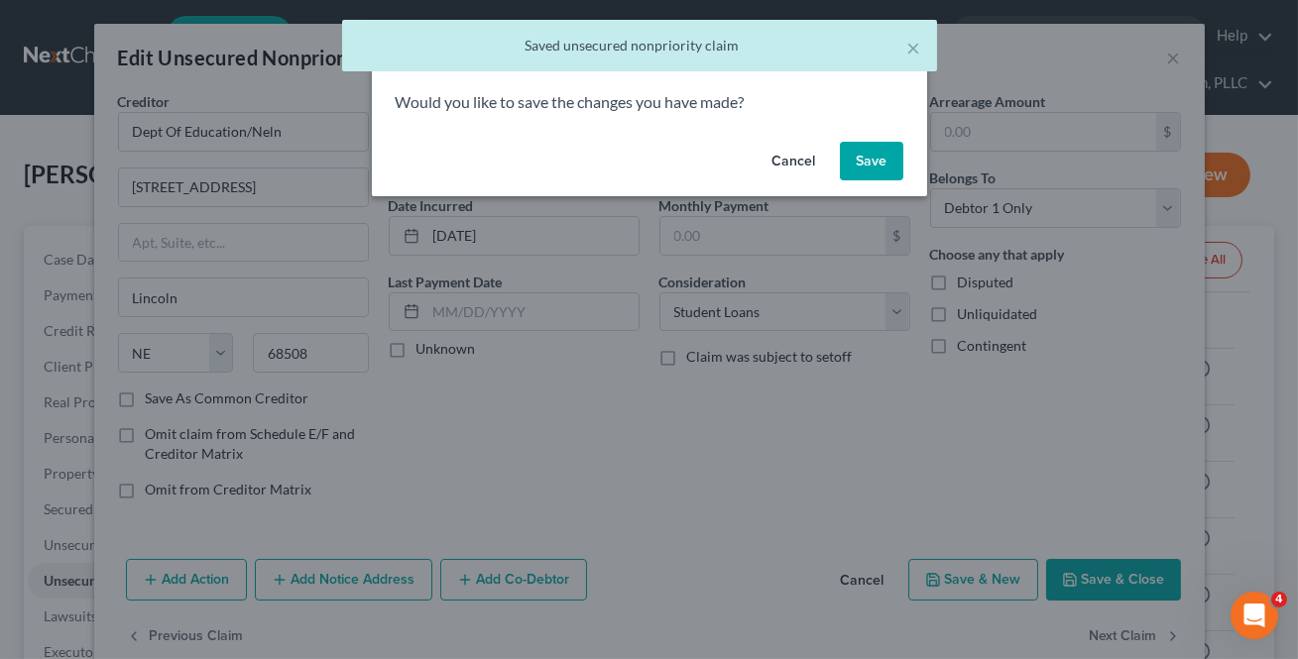
click at [876, 161] on button "Save" at bounding box center [871, 162] width 63 height 40
select select "30"
select select "17"
select select "0"
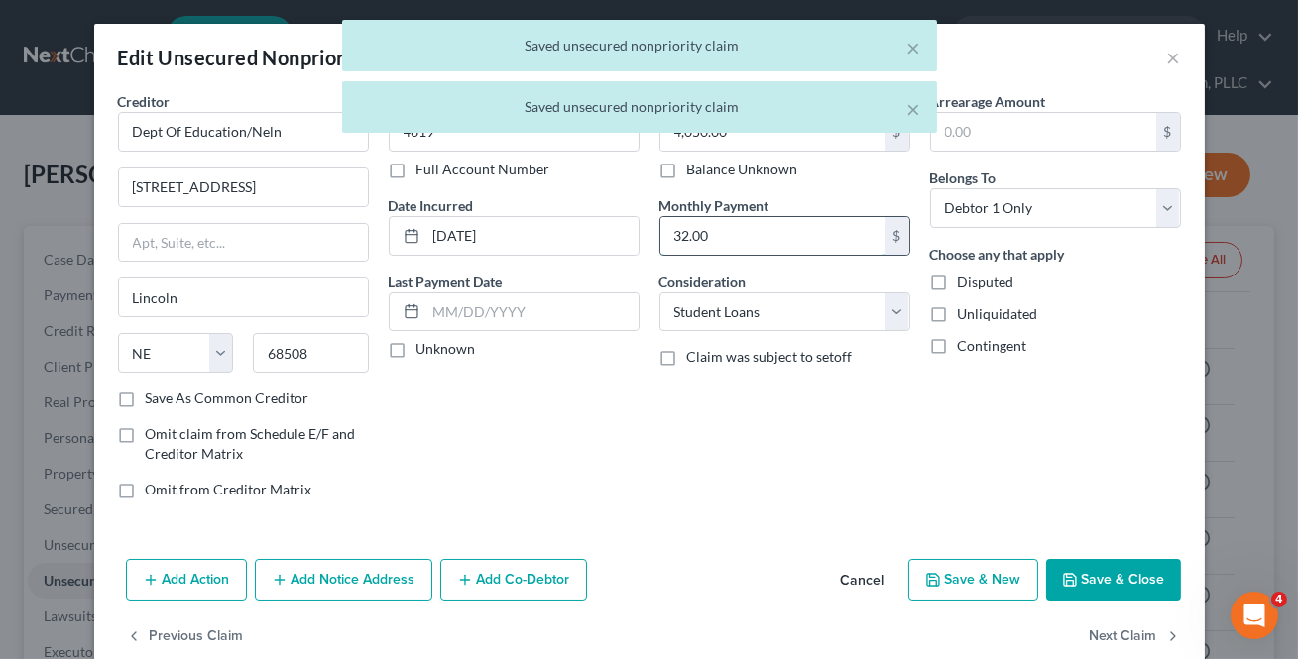
click at [804, 230] on input "32.00" at bounding box center [772, 236] width 225 height 38
click at [1119, 647] on button "Next Claim" at bounding box center [1134, 638] width 91 height 42
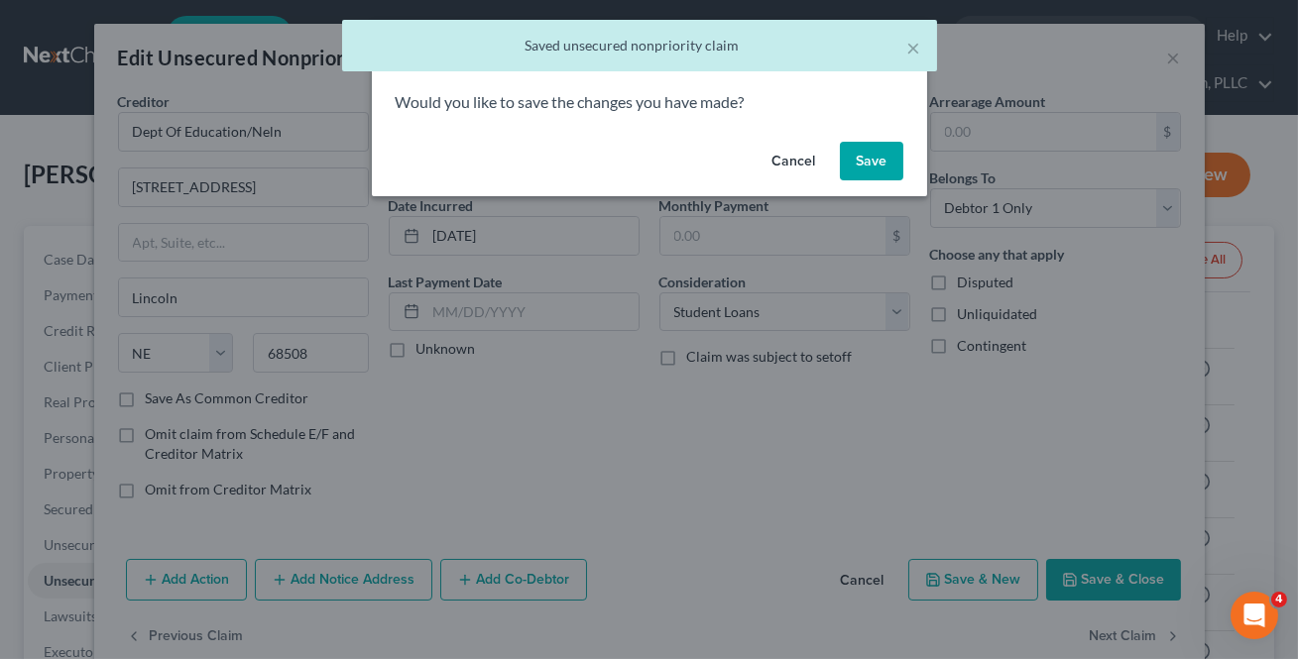
click at [863, 143] on button "Save" at bounding box center [871, 162] width 63 height 40
select select "30"
select select "17"
select select "0"
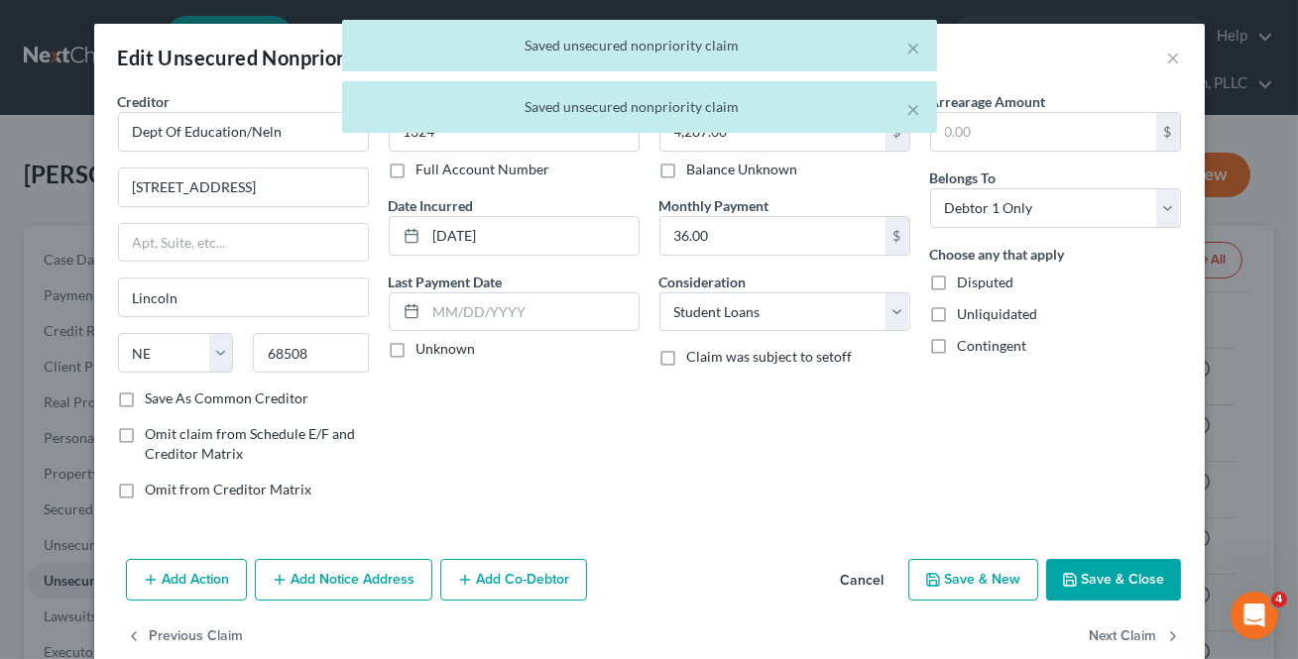
drag, startPoint x: 795, startPoint y: 217, endPoint x: 1007, endPoint y: 524, distance: 373.4
click at [796, 215] on div "Monthly Payment 36.00 $" at bounding box center [784, 225] width 251 height 60
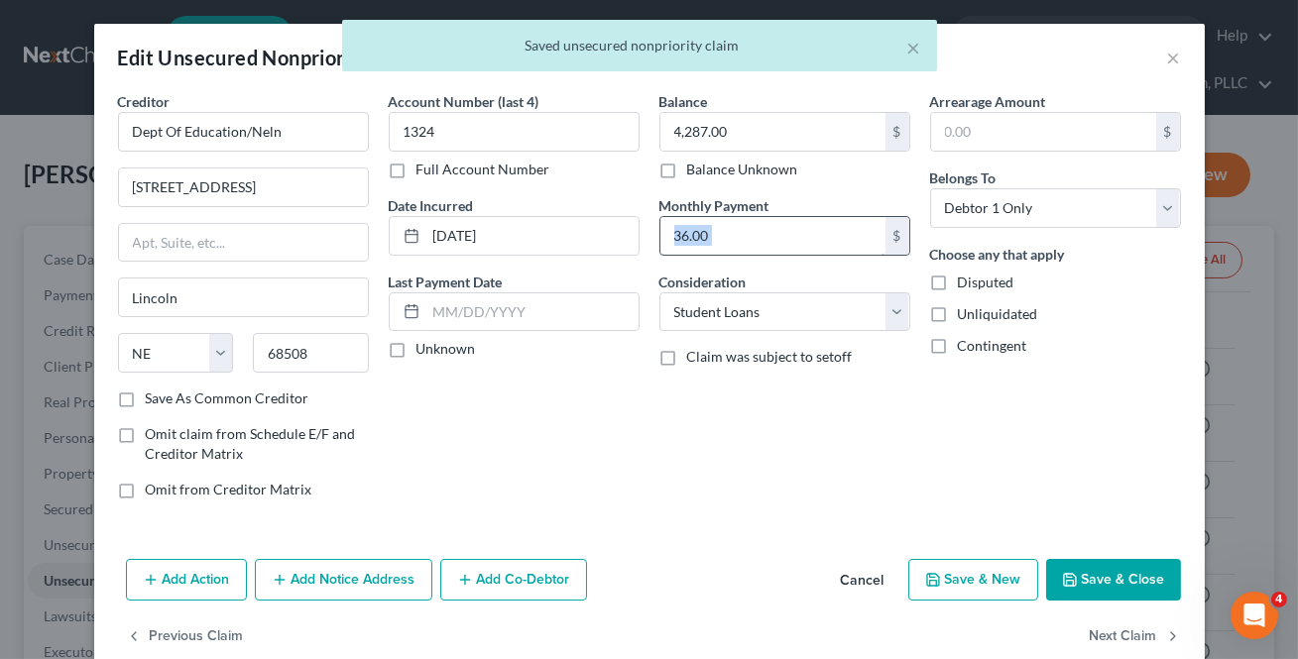
click at [717, 237] on input "36.00" at bounding box center [772, 236] width 225 height 38
click at [774, 416] on div "Balance 4,287.00 $ Balance Unknown Balance Undetermined 4,287.00 $ Balance Unkn…" at bounding box center [784, 303] width 271 height 424
click at [724, 239] on input "36.00" at bounding box center [772, 236] width 225 height 38
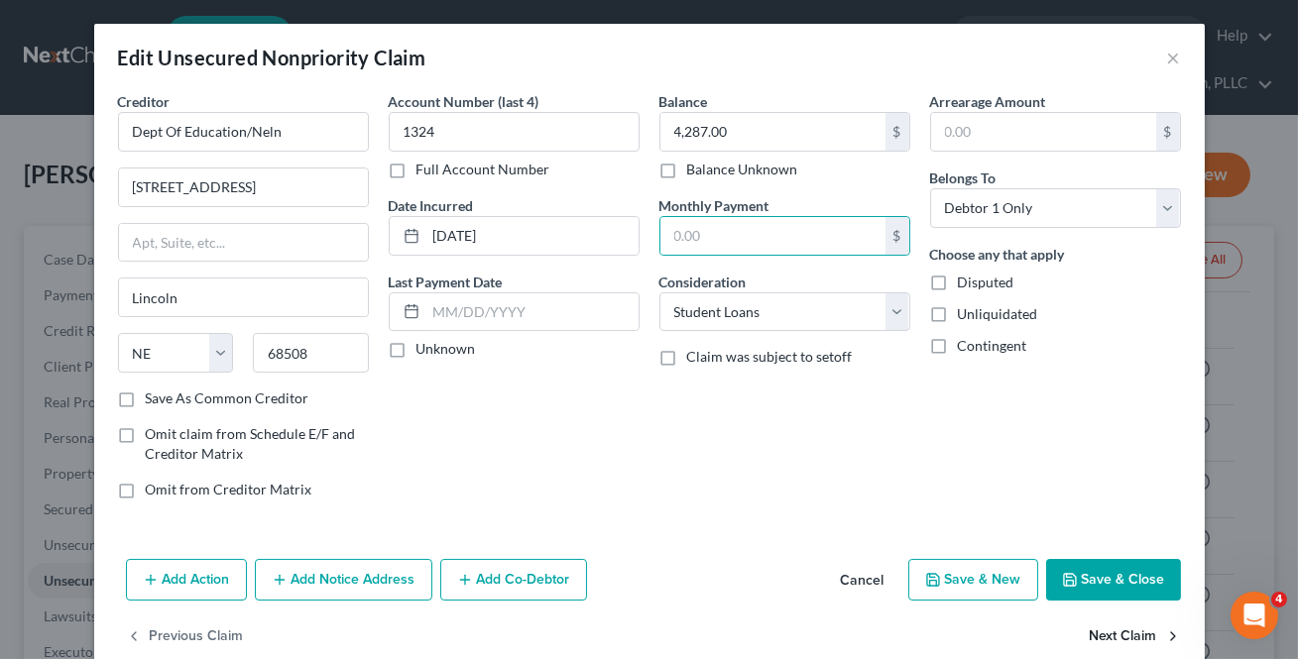
click at [1108, 626] on button "Next Claim" at bounding box center [1134, 638] width 91 height 42
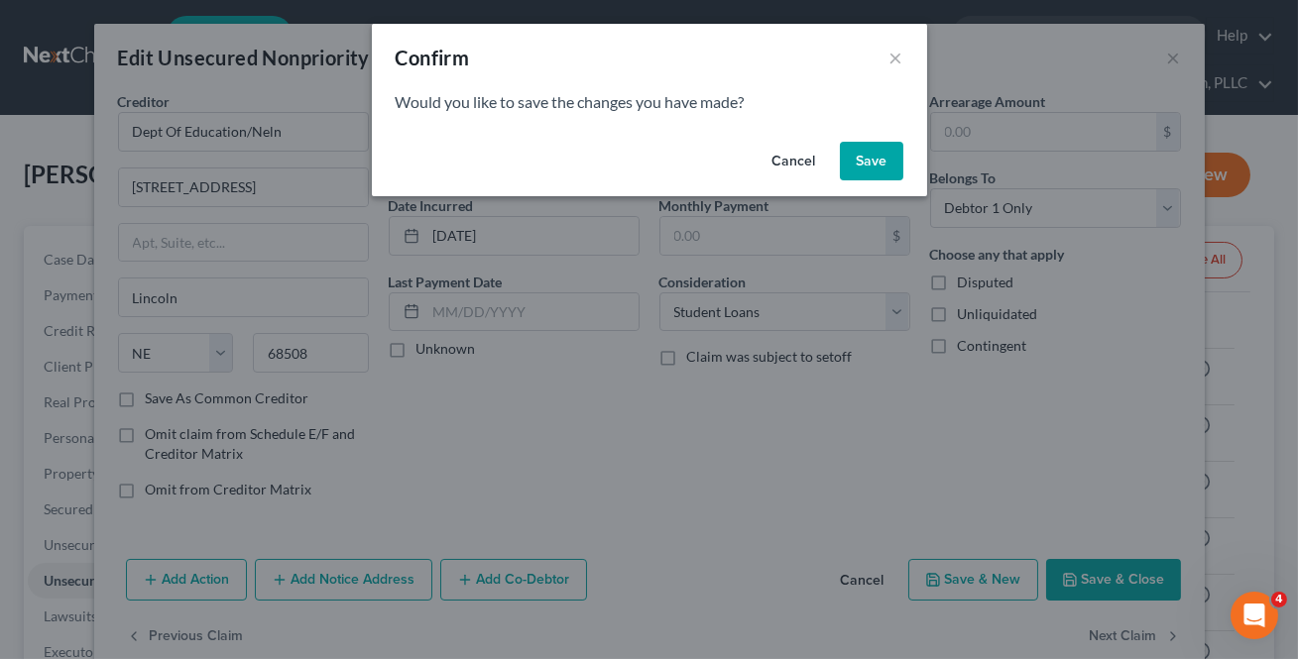
click at [855, 169] on button "Save" at bounding box center [871, 162] width 63 height 40
select select "30"
select select "17"
select select "0"
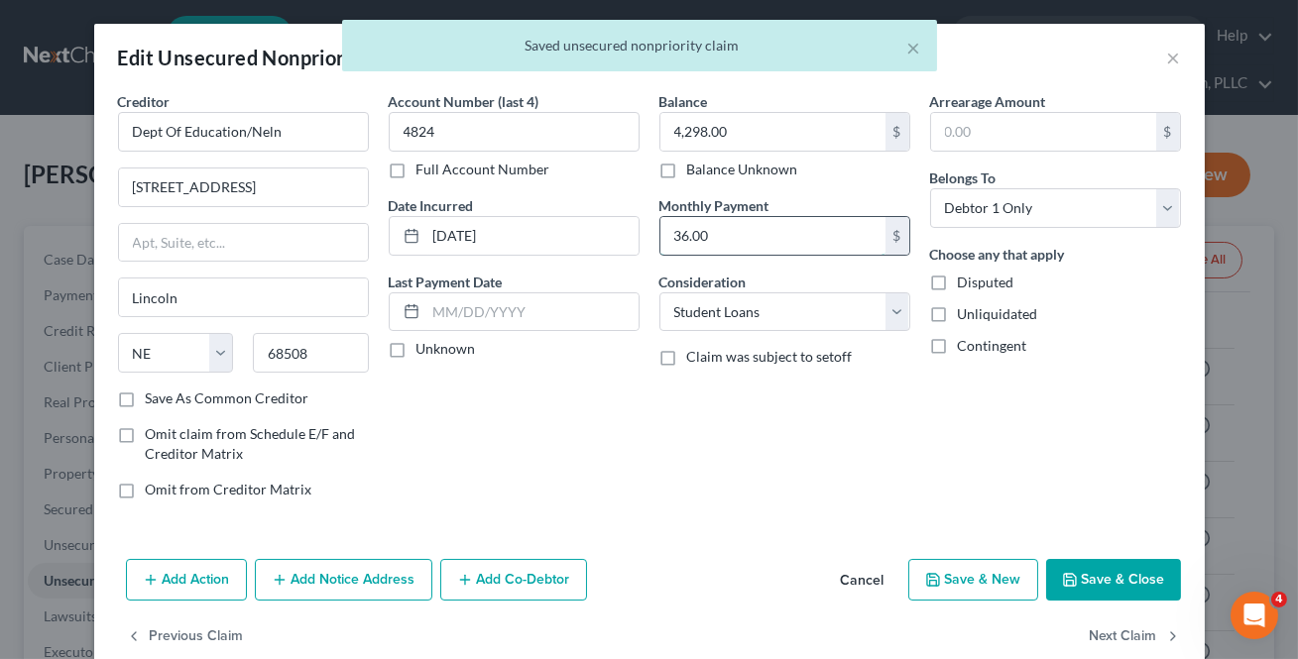
click at [764, 243] on input "36.00" at bounding box center [772, 236] width 225 height 38
click at [1130, 630] on button "Next Claim" at bounding box center [1134, 638] width 91 height 42
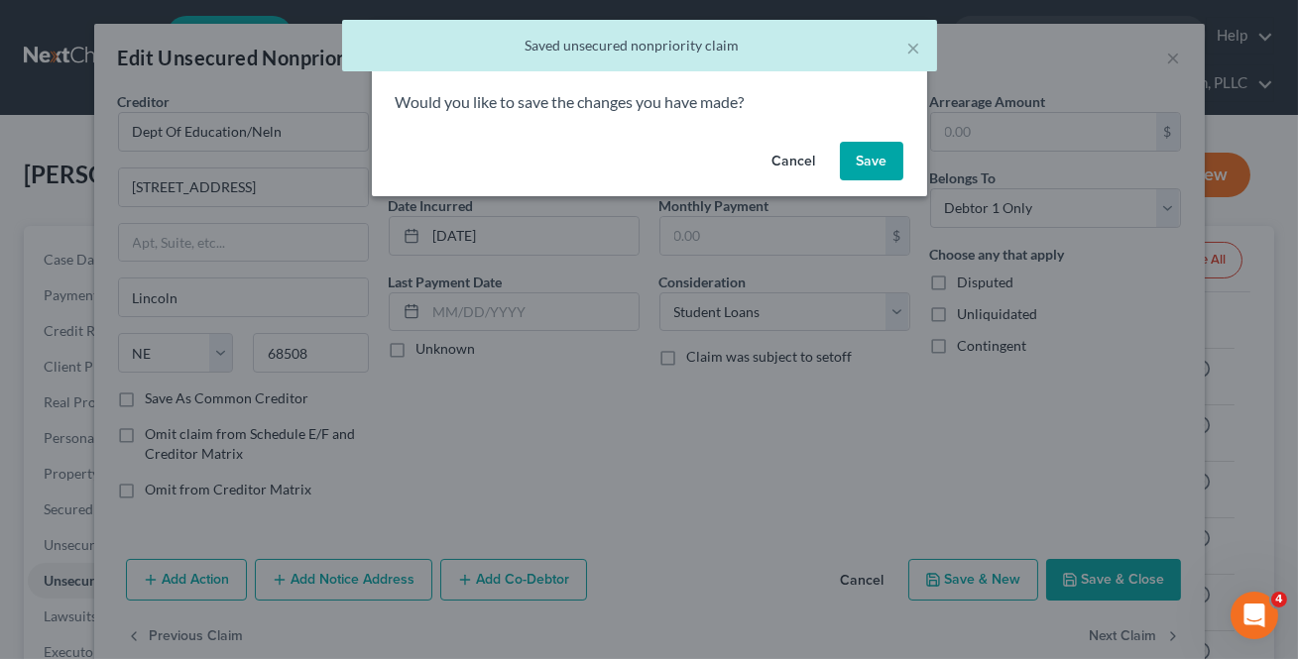
click at [864, 169] on button "Save" at bounding box center [871, 162] width 63 height 40
select select "30"
select select "17"
select select "0"
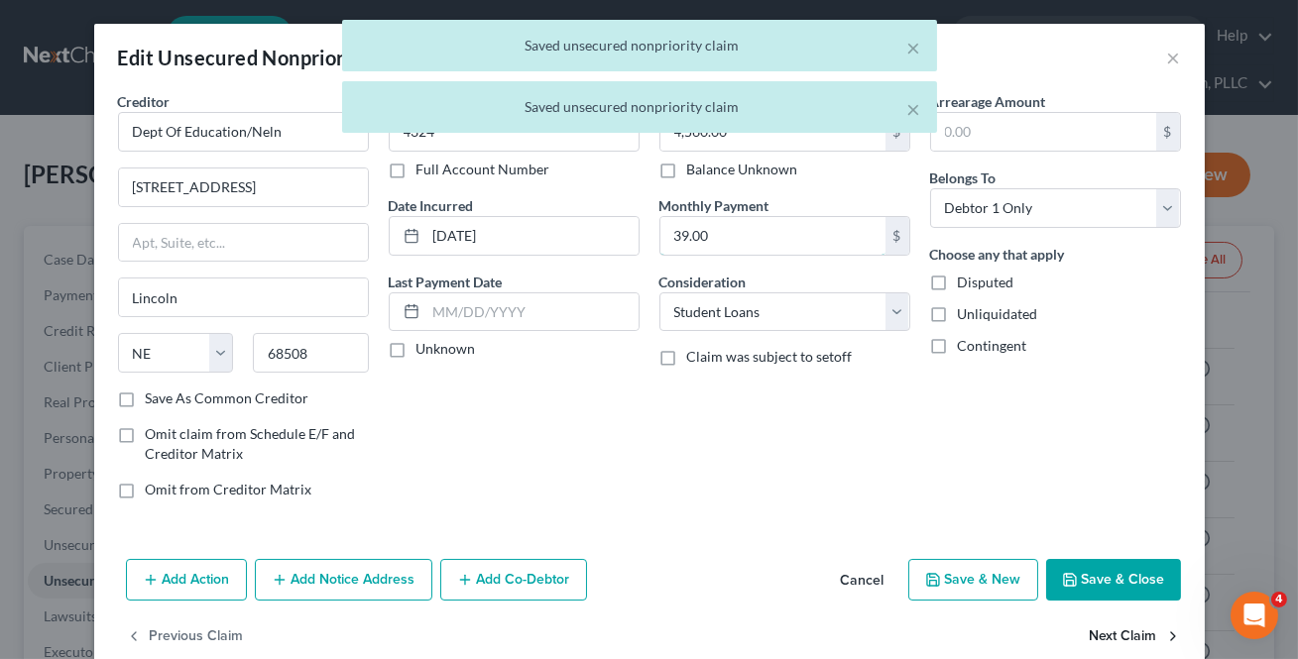
drag, startPoint x: 760, startPoint y: 236, endPoint x: 1104, endPoint y: 621, distance: 516.0
click at [759, 237] on input "39.00" at bounding box center [772, 236] width 225 height 38
click at [1126, 641] on button "Next Claim" at bounding box center [1134, 638] width 91 height 42
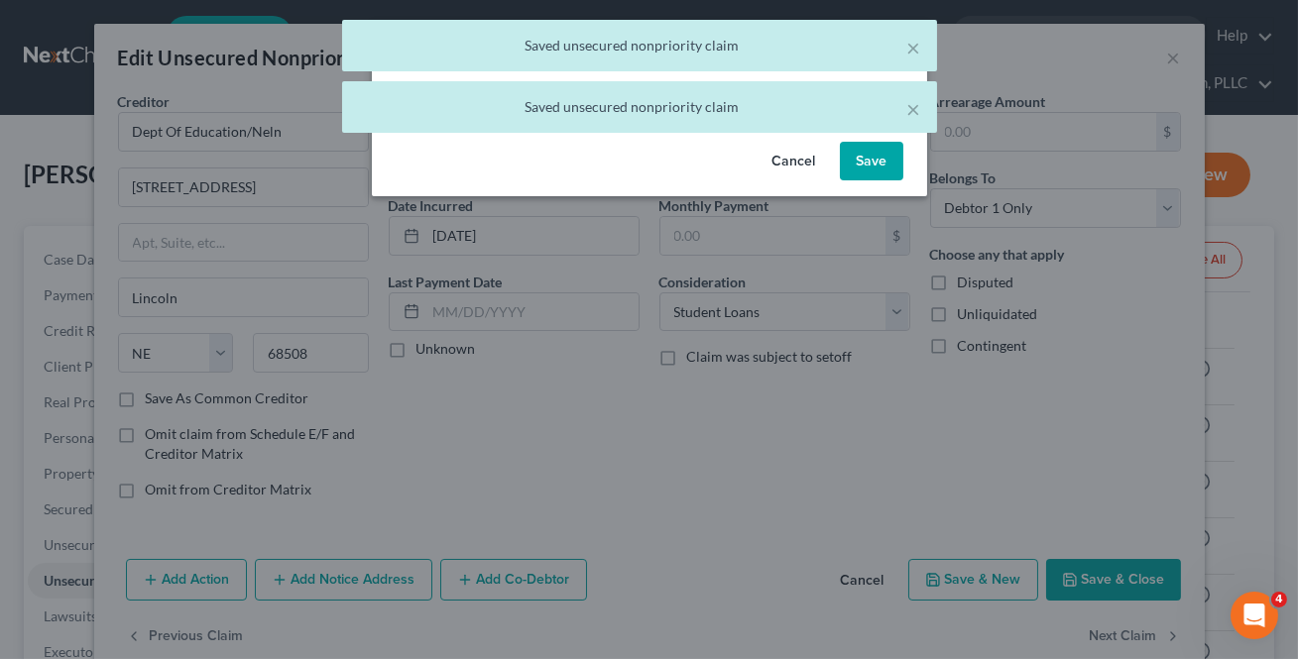
drag, startPoint x: 869, startPoint y: 167, endPoint x: 786, endPoint y: 225, distance: 101.7
click at [868, 167] on button "Save" at bounding box center [871, 162] width 63 height 40
select select "30"
select select "17"
select select "0"
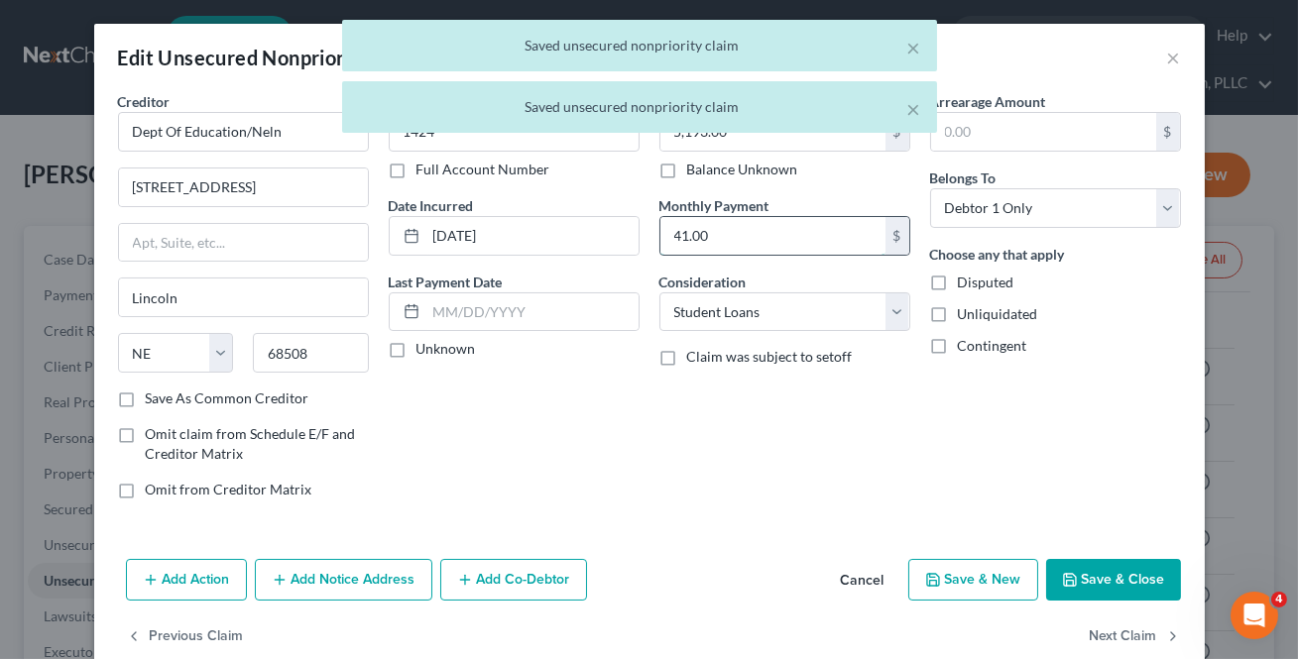
click at [772, 235] on input "41.00" at bounding box center [772, 236] width 225 height 38
click at [1114, 640] on button "Next Claim" at bounding box center [1134, 638] width 91 height 42
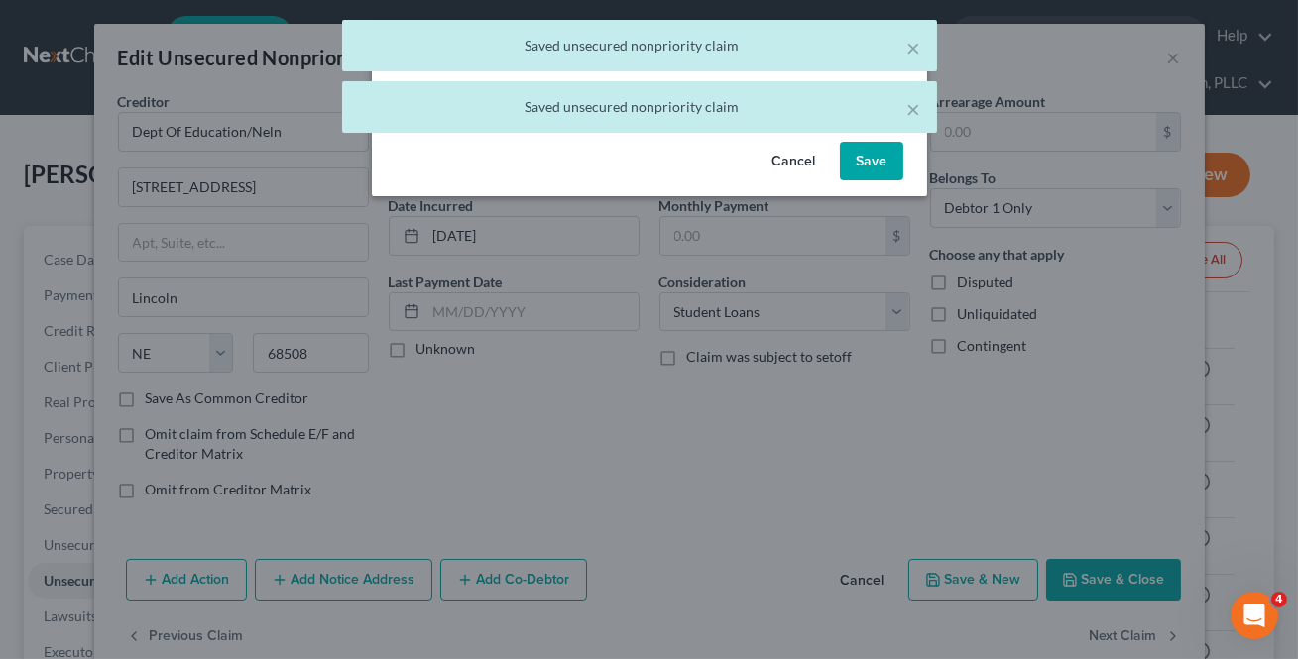
click at [856, 162] on button "Save" at bounding box center [871, 162] width 63 height 40
select select "30"
select select "17"
select select "0"
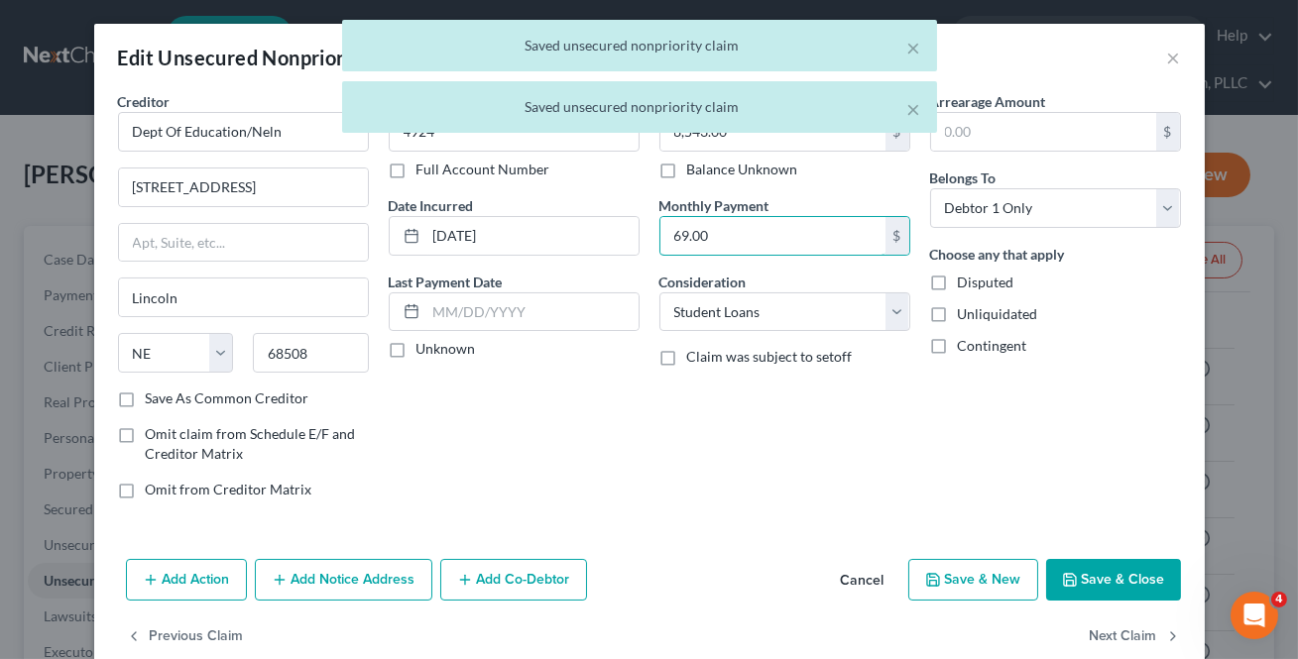
click at [727, 235] on input "69.00" at bounding box center [772, 236] width 225 height 38
click at [1110, 650] on button "Next Claim" at bounding box center [1134, 638] width 91 height 42
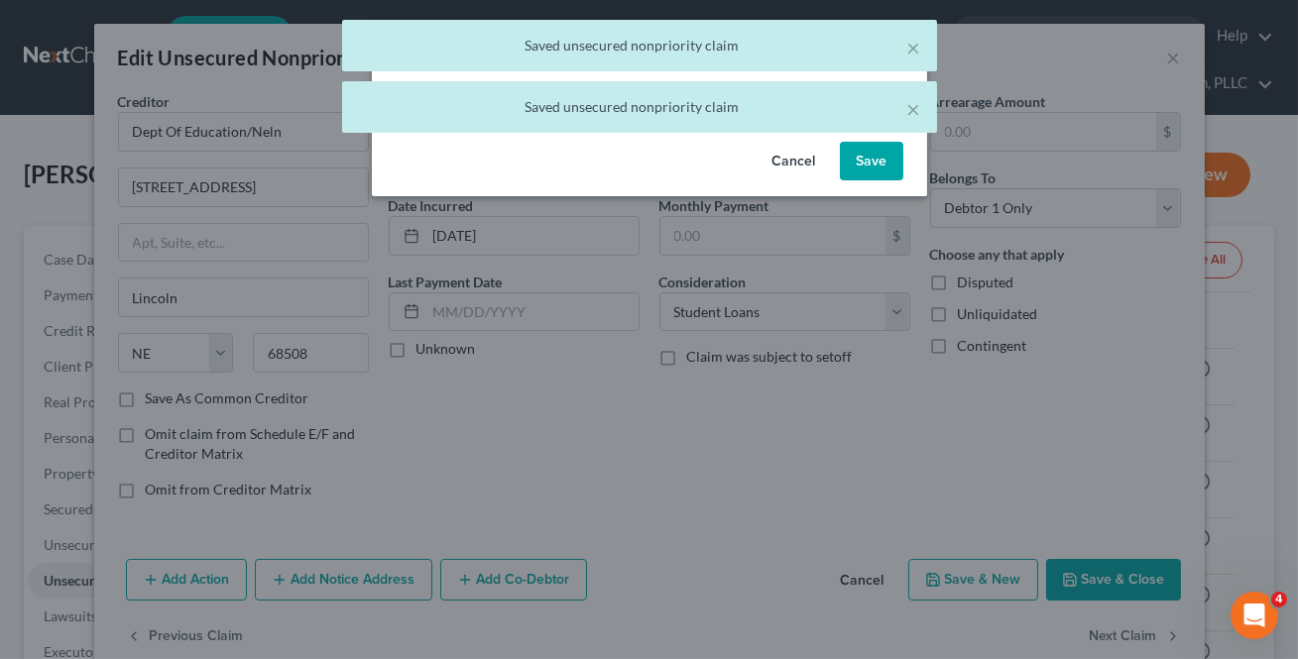
click at [859, 164] on button "Save" at bounding box center [871, 162] width 63 height 40
select select "2"
select select "1"
select select "0"
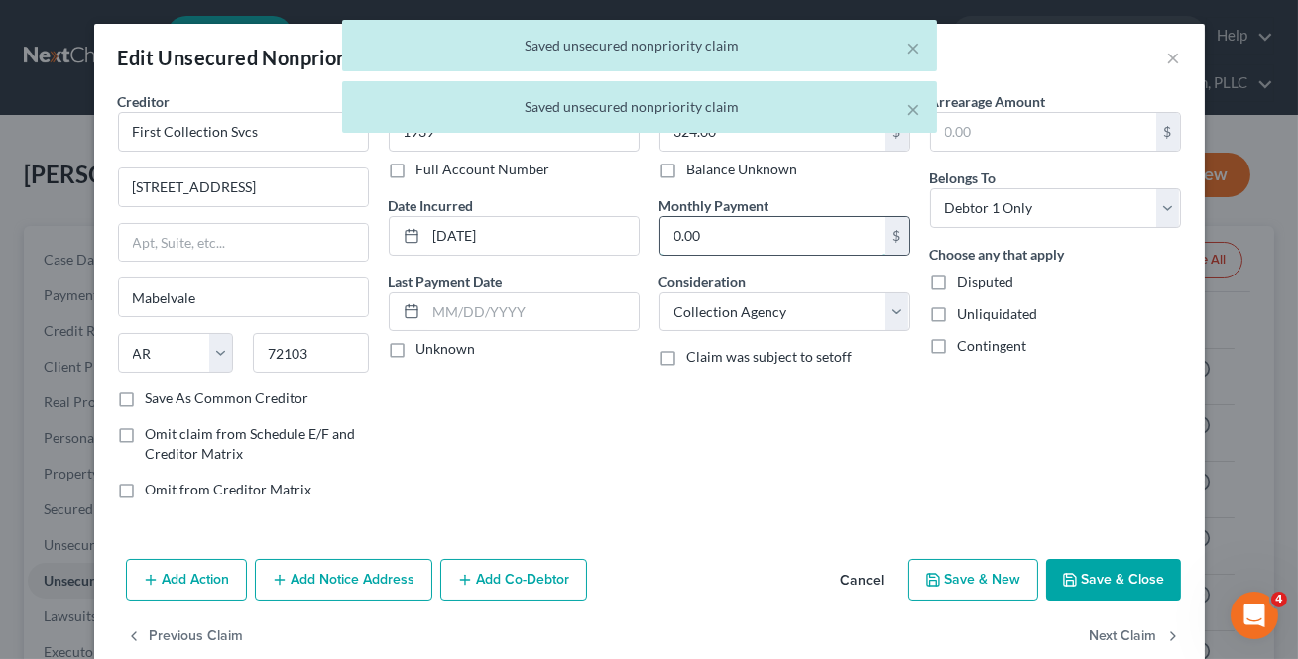
click at [752, 230] on input "0.00" at bounding box center [772, 236] width 225 height 38
click at [1127, 638] on button "Next Claim" at bounding box center [1134, 638] width 91 height 42
select select "35"
select select "0"
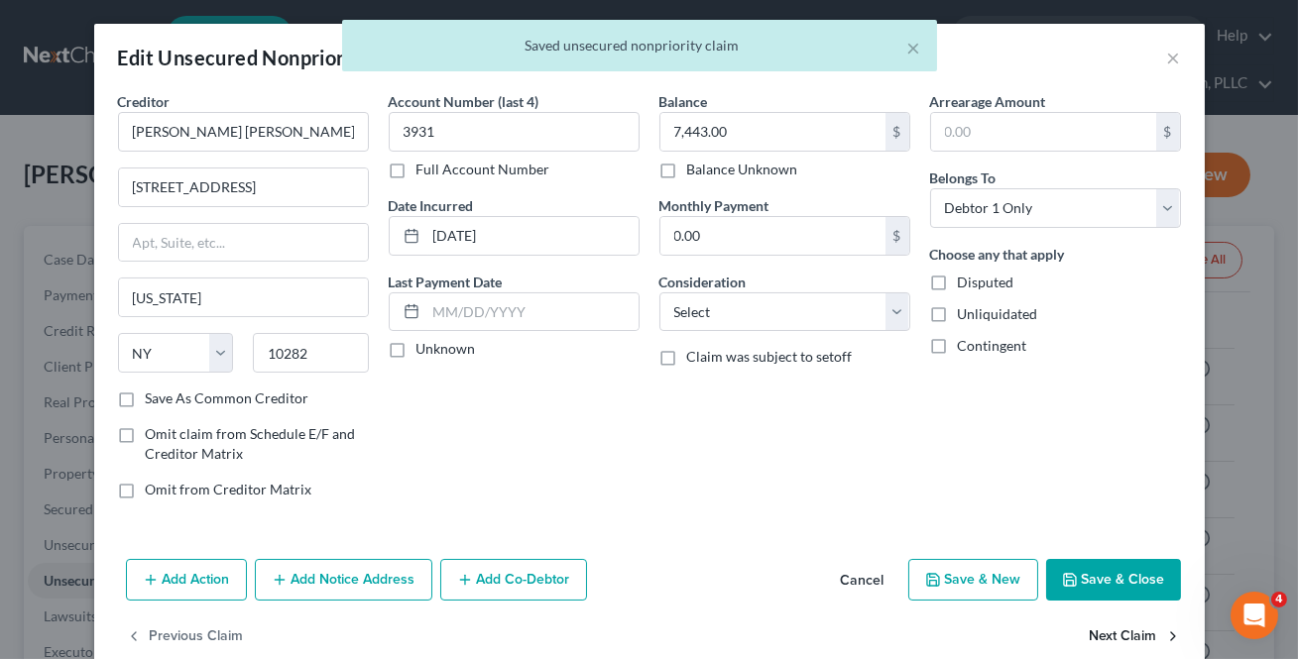
click at [1120, 633] on button "Next Claim" at bounding box center [1134, 638] width 91 height 42
select select "42"
select select "0"
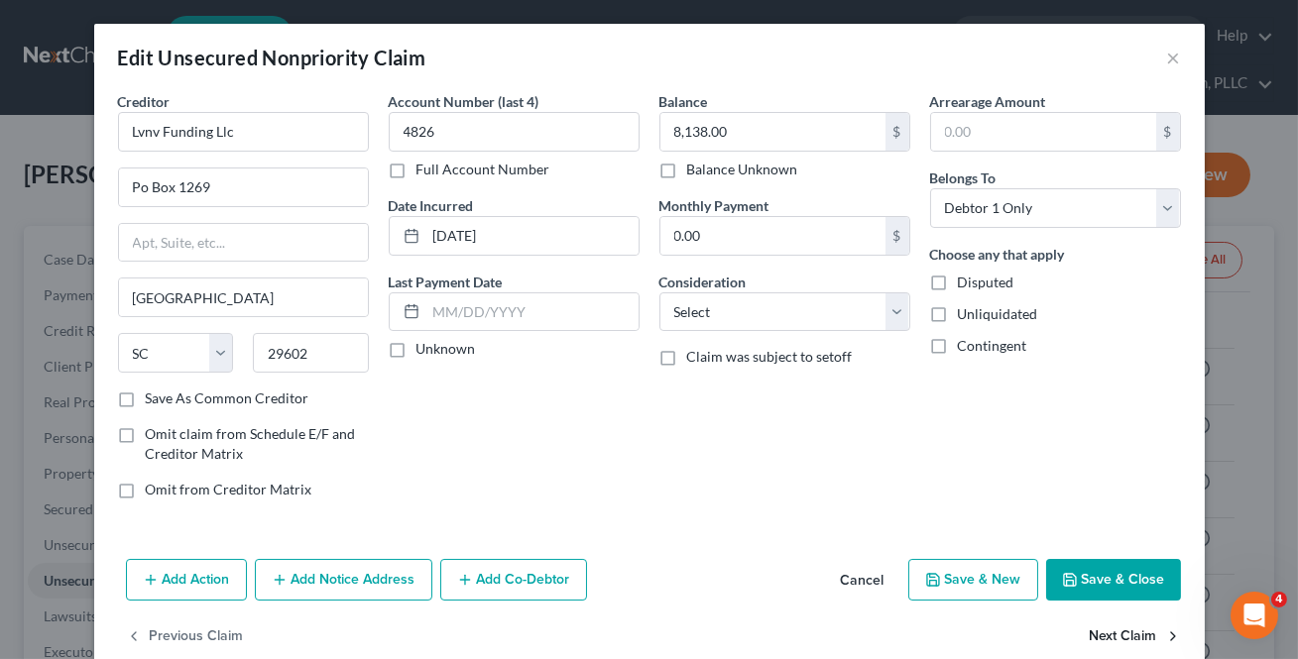
click at [1120, 633] on button "Next Claim" at bounding box center [1134, 638] width 91 height 42
select select "23"
select select "0"
click at [1120, 633] on button "Next Claim" at bounding box center [1134, 638] width 91 height 42
select select "14"
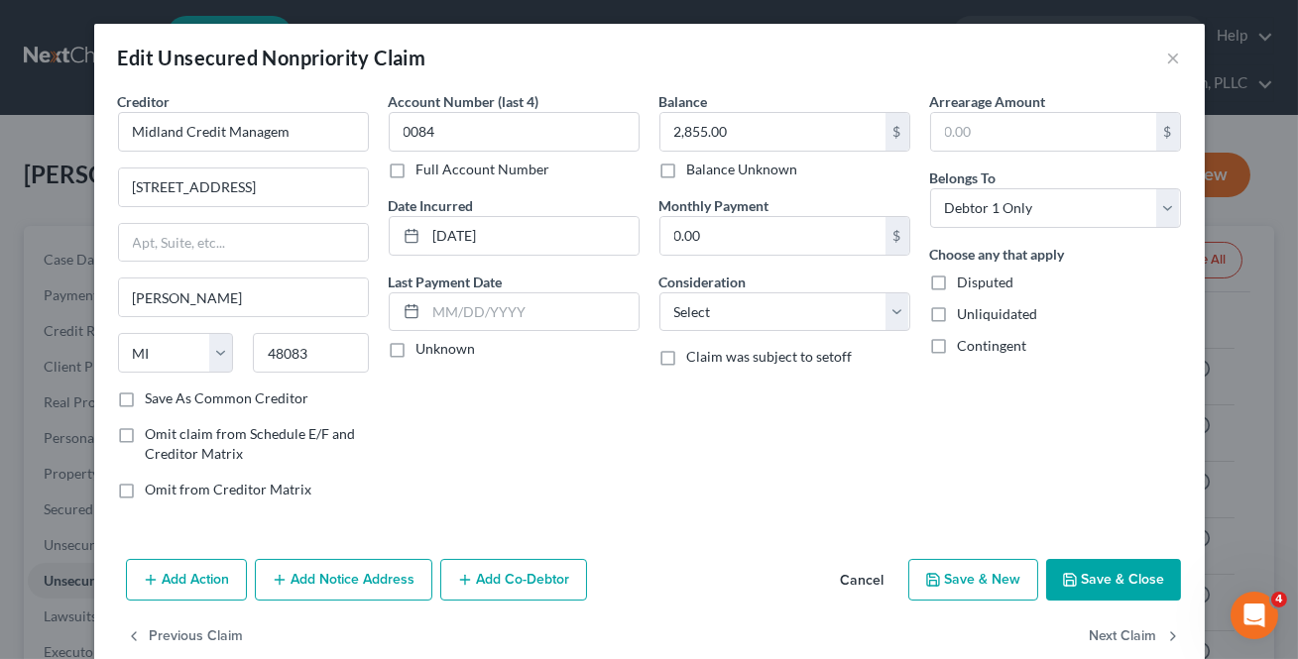
select select "0"
click at [1120, 633] on button "Next Claim" at bounding box center [1134, 638] width 91 height 42
select select "36"
select select "0"
click at [1120, 633] on button "Next Claim" at bounding box center [1134, 638] width 91 height 42
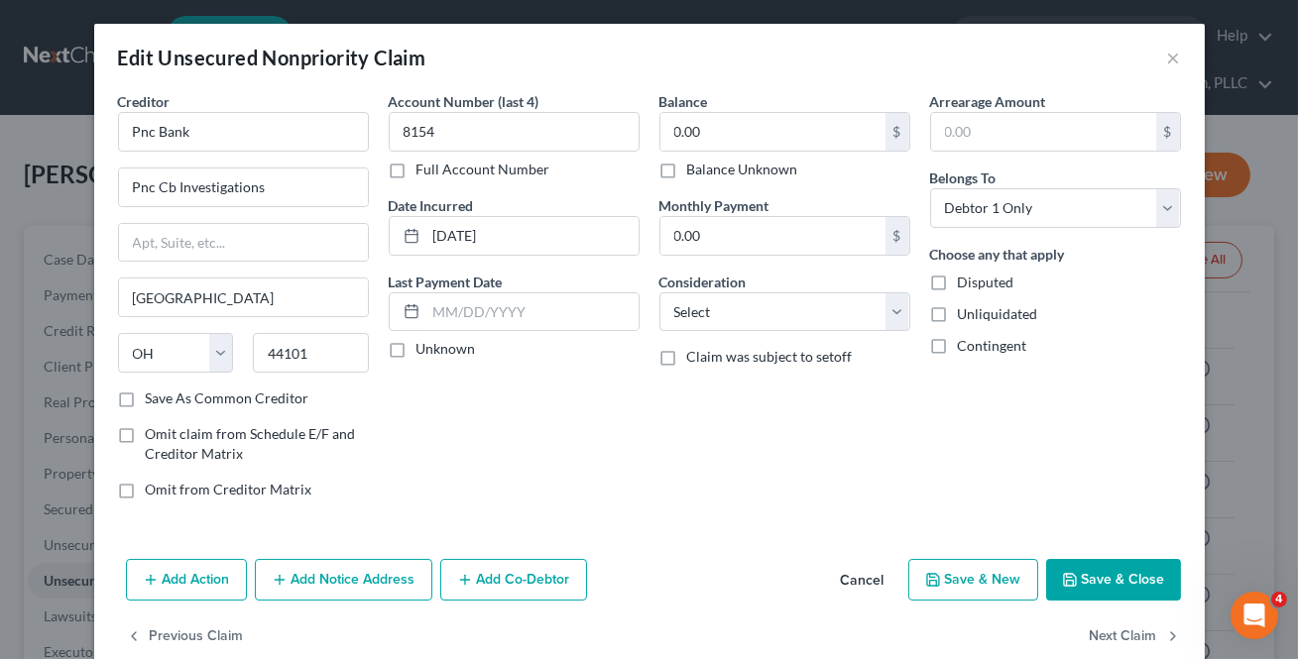
select select "39"
select select "1"
select select "0"
click at [1120, 633] on button "Next Claim" at bounding box center [1134, 638] width 91 height 42
select select "52"
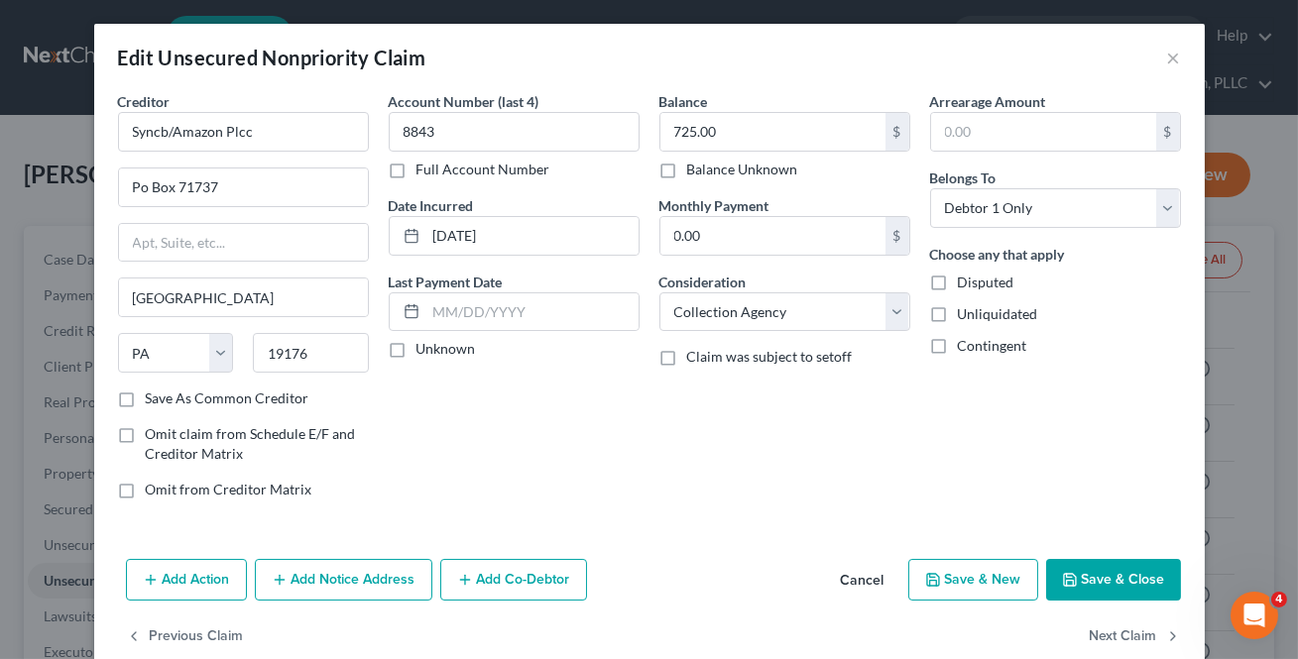
select select "2"
select select "0"
click at [1120, 633] on button "Next Claim" at bounding box center [1134, 638] width 91 height 42
select select "17"
select select "0"
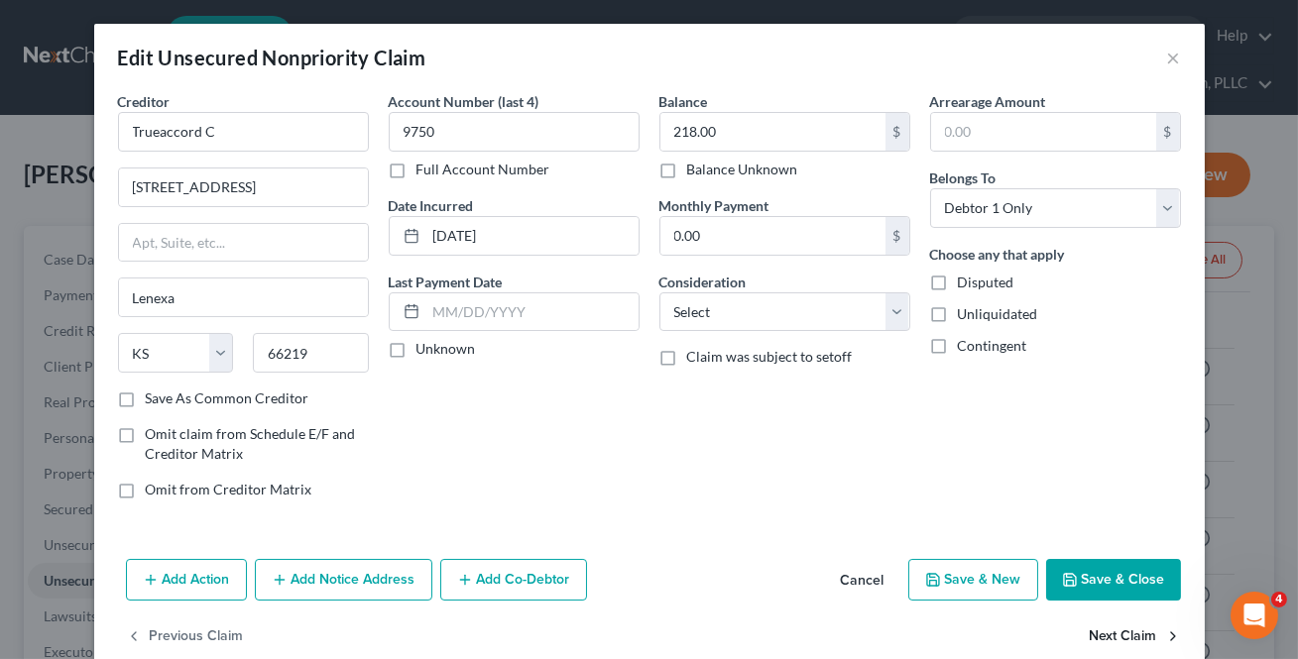
click at [1120, 634] on button "Next Claim" at bounding box center [1134, 638] width 91 height 42
select select "4"
select select "0"
click at [1117, 578] on button "Save & Close" at bounding box center [1113, 580] width 135 height 42
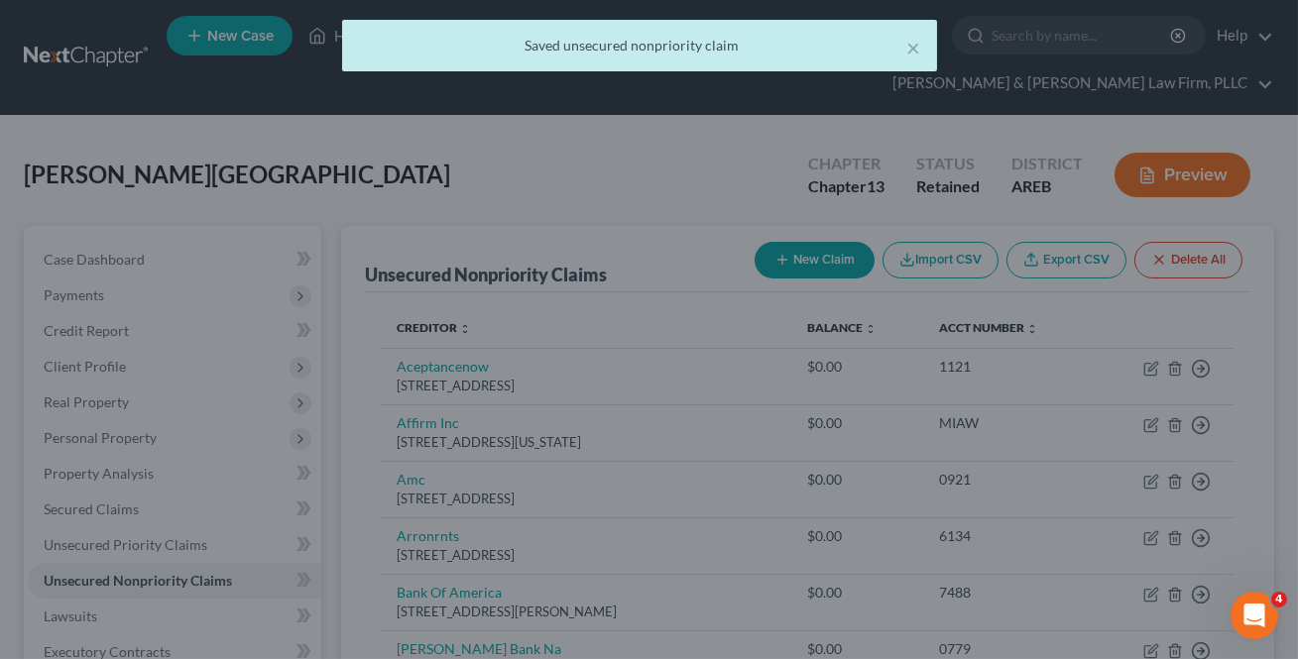
type input "0"
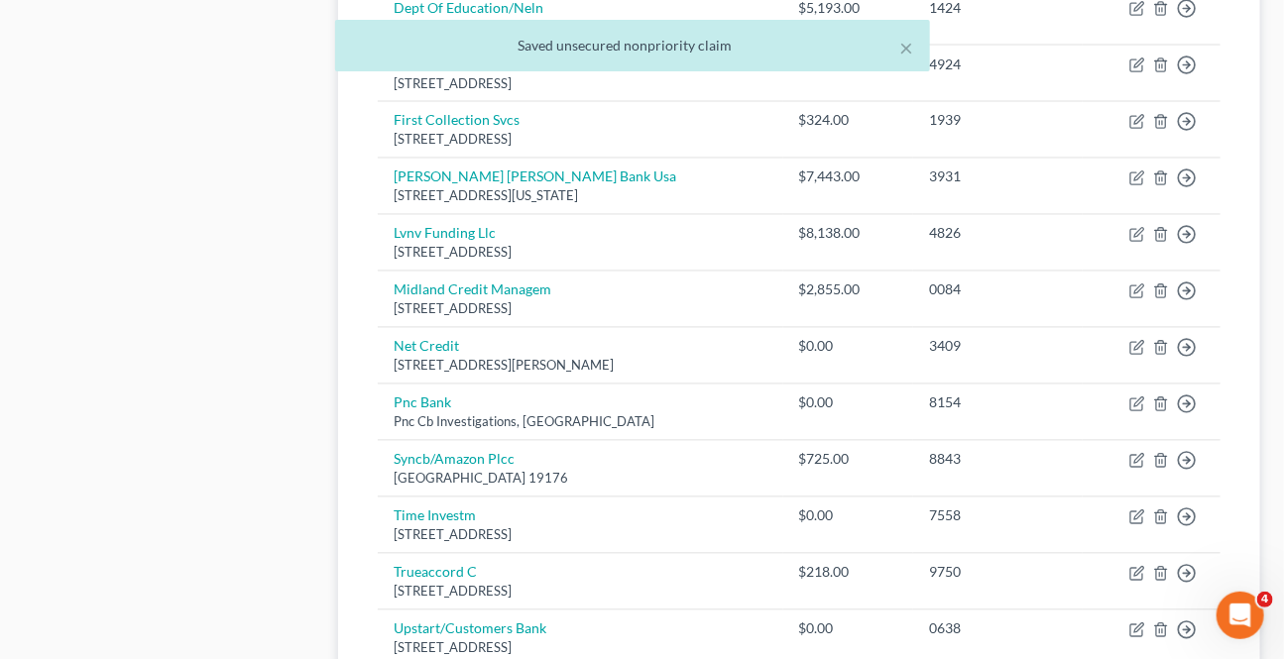
scroll to position [1536, 0]
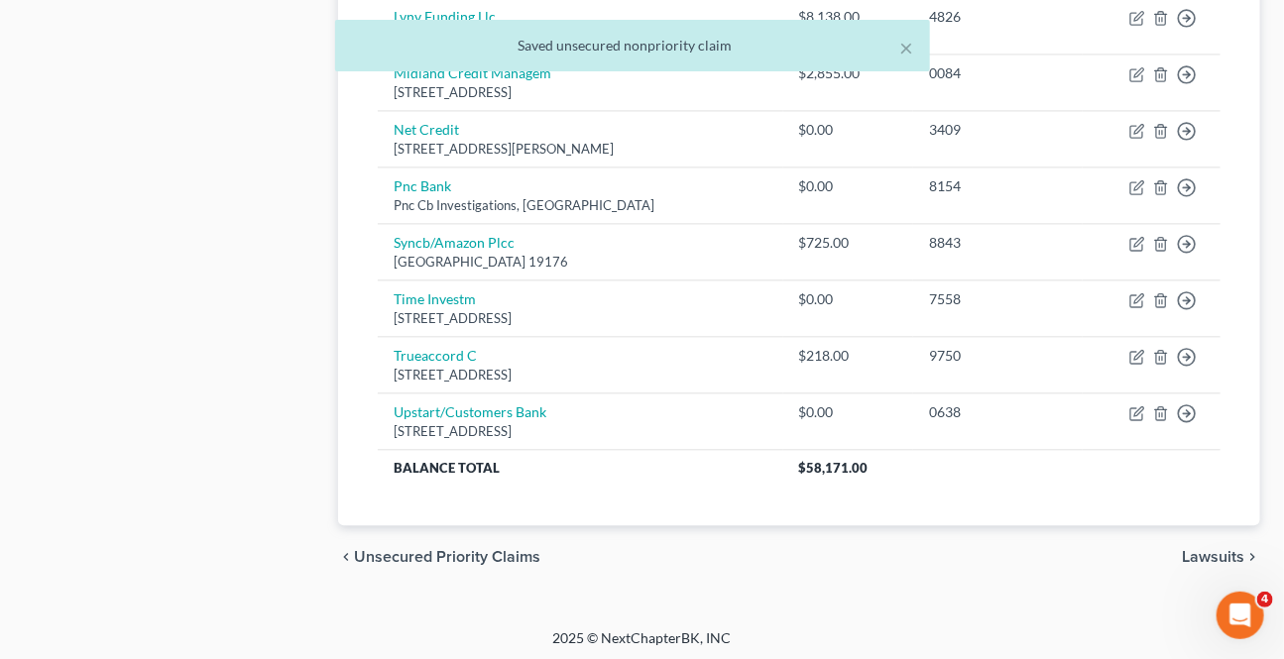
click at [1189, 549] on span "Lawsuits" at bounding box center [1213, 557] width 62 height 16
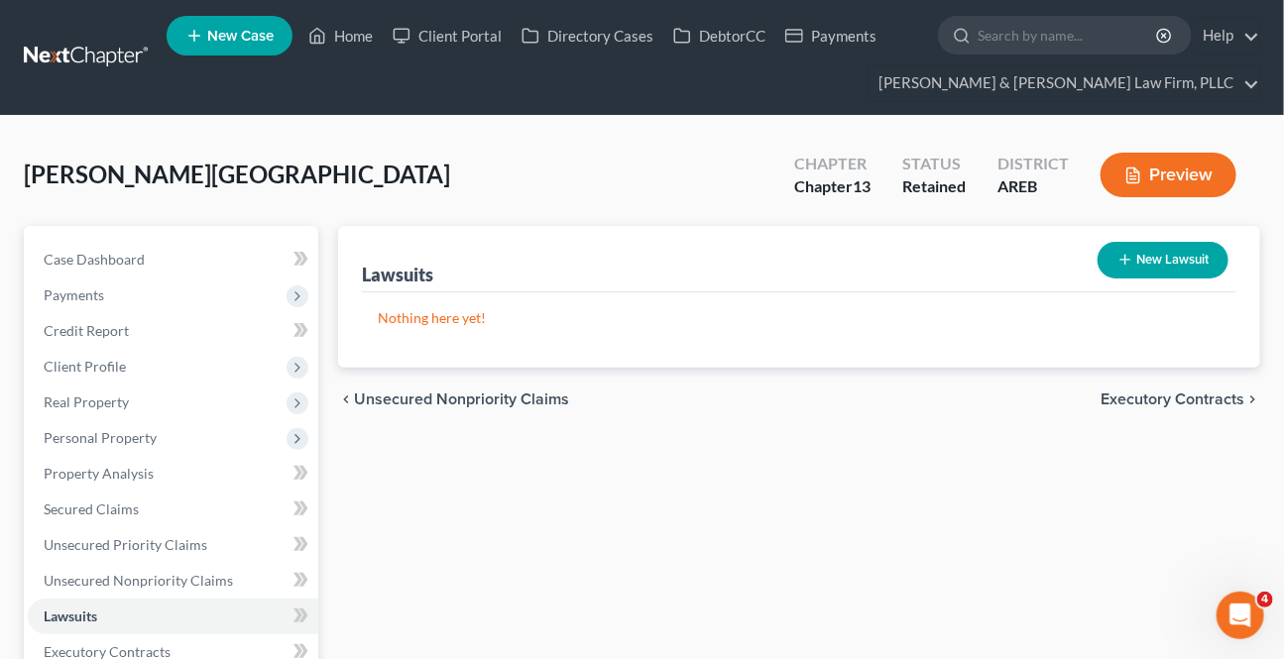
click at [1170, 256] on button "New Lawsuit" at bounding box center [1162, 260] width 131 height 37
select select "0"
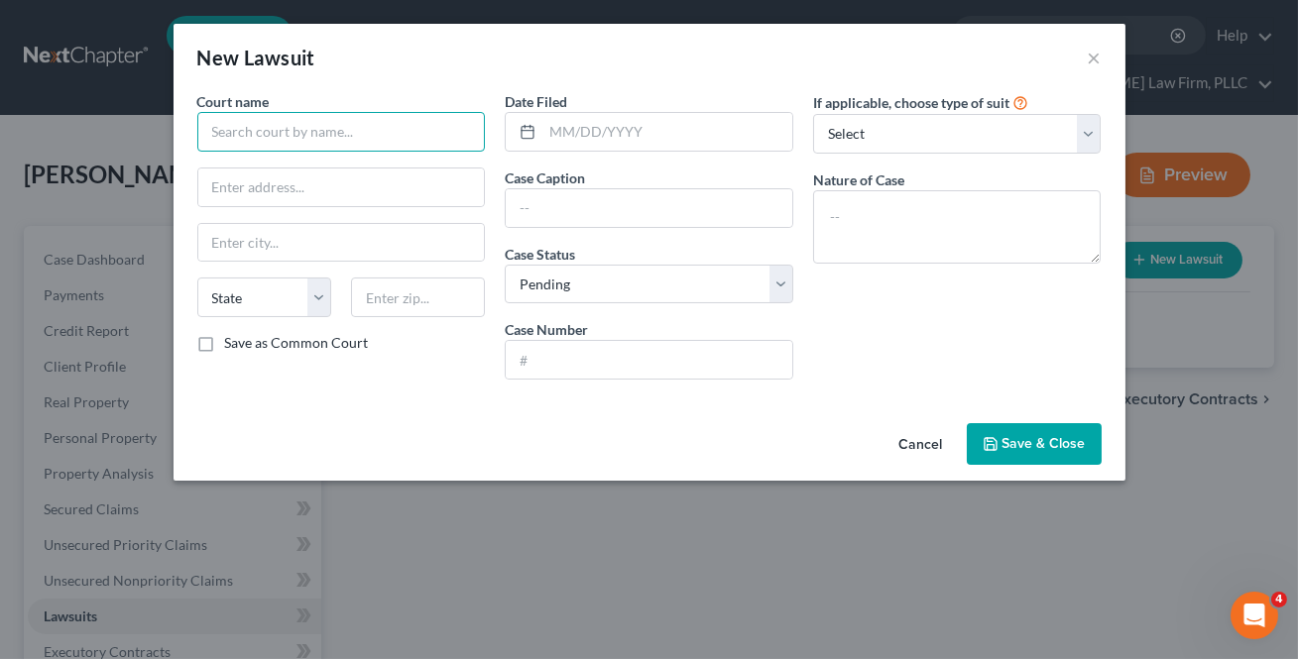
click at [268, 135] on input "text" at bounding box center [341, 132] width 288 height 40
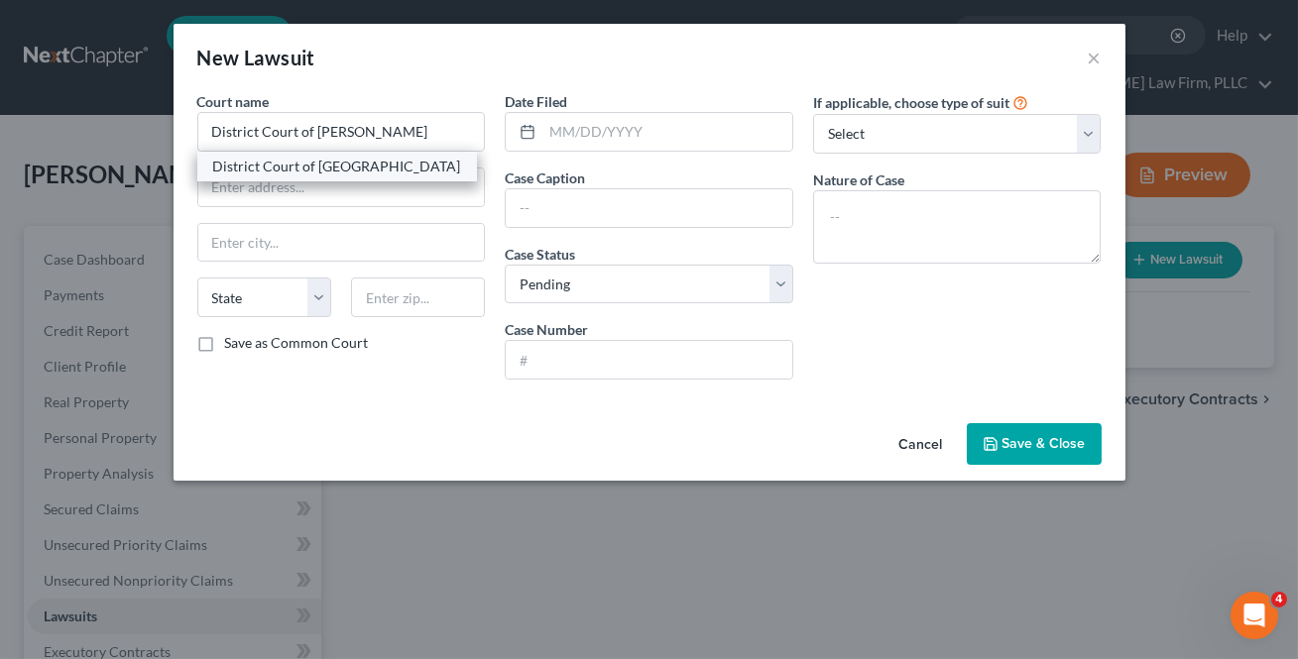
click at [250, 161] on div "District Court of [GEOGRAPHIC_DATA]" at bounding box center [337, 167] width 248 height 20
type input "District Court of [GEOGRAPHIC_DATA]"
type input "[STREET_ADDRESS]"
type input "[PERSON_NAME]"
select select "2"
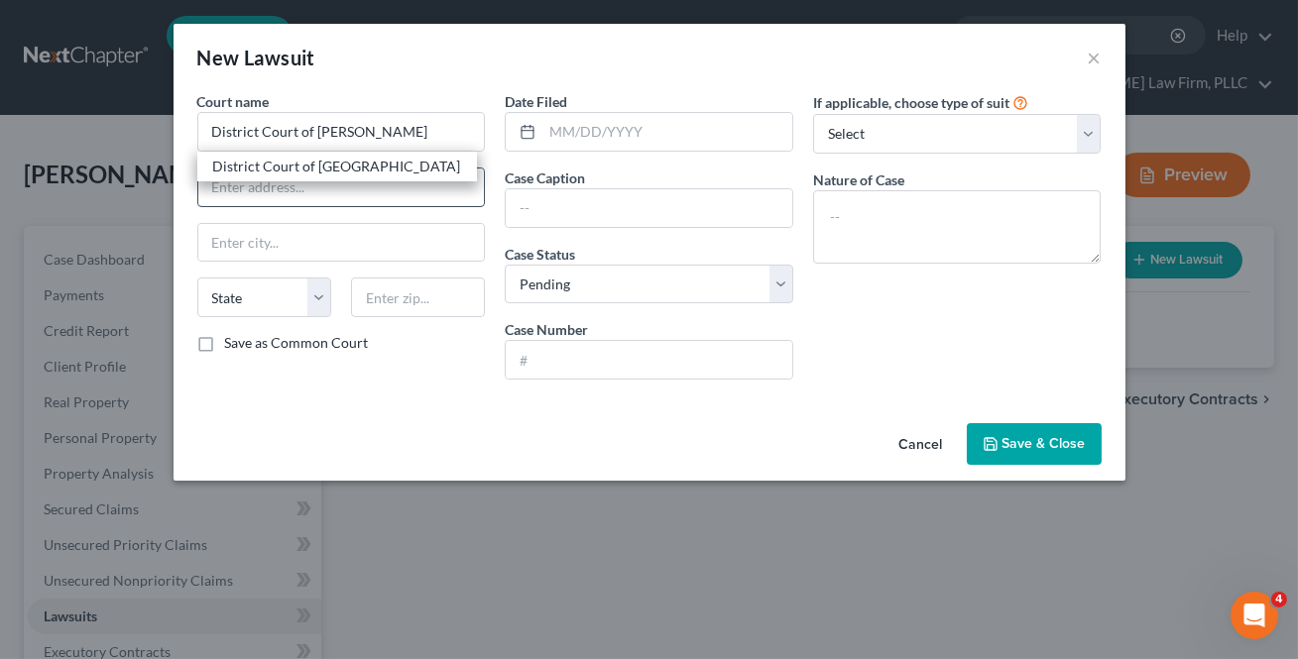
type input "72034"
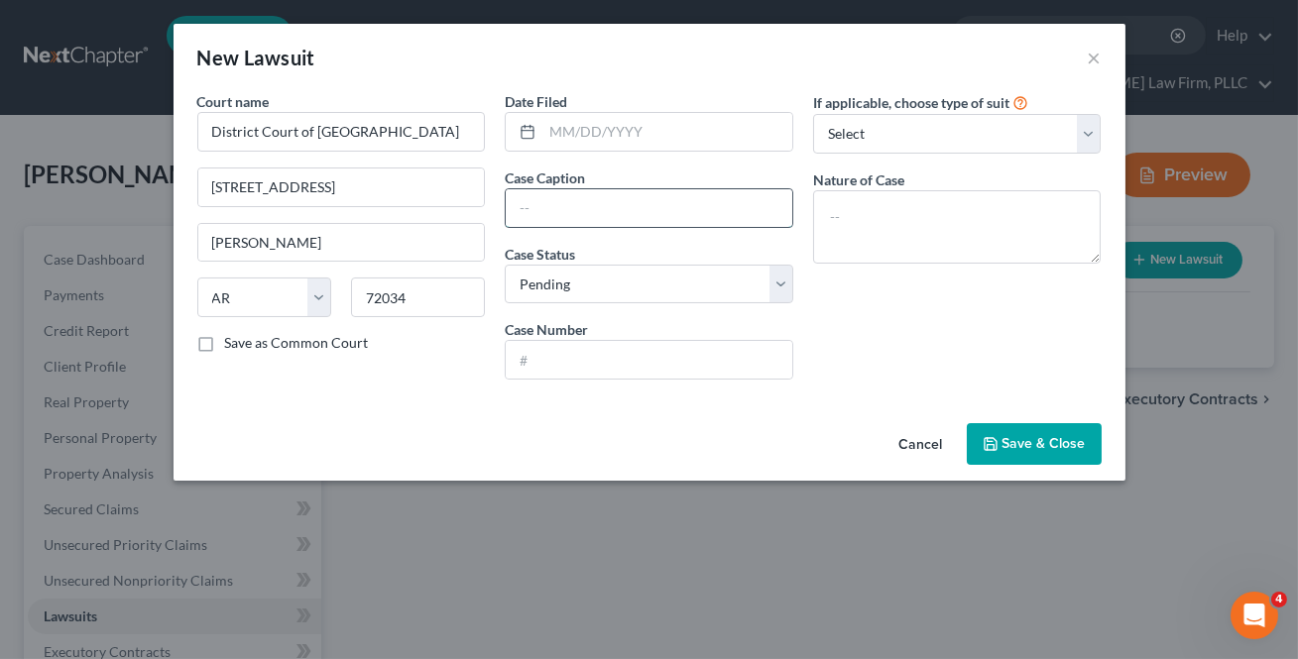
click at [545, 208] on input "text" at bounding box center [649, 208] width 286 height 38
type input "Crown Asset Management, LLC vs [PERSON_NAME]"
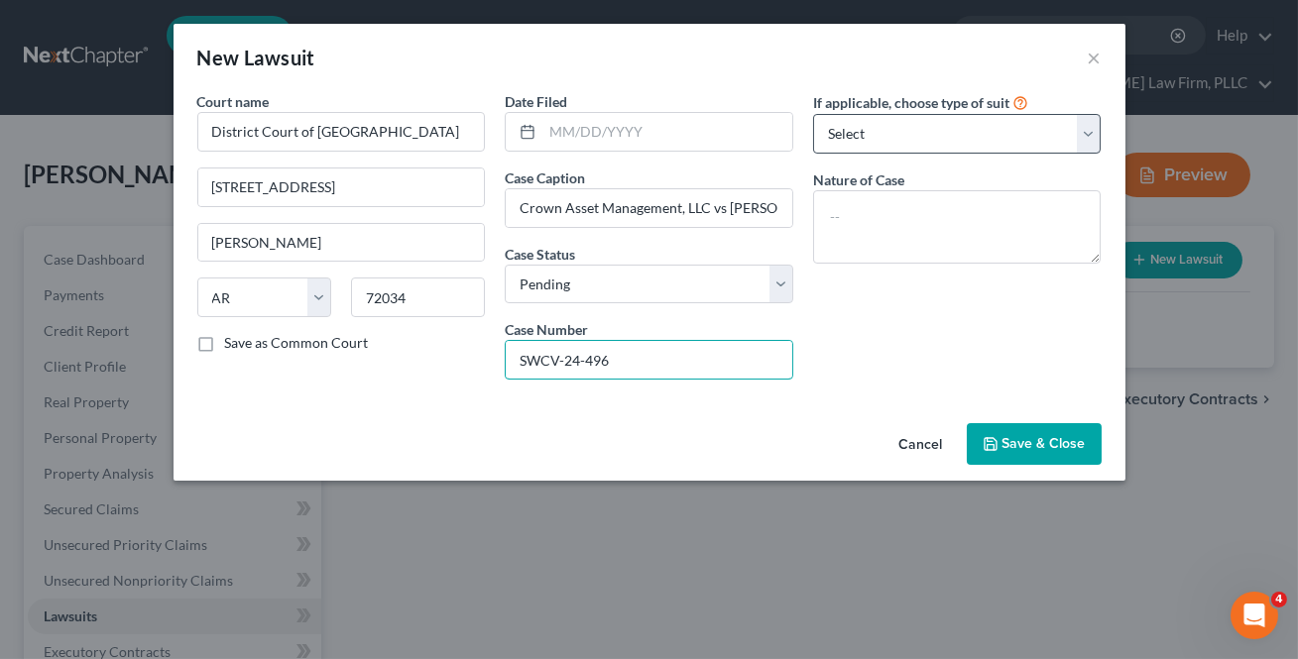
type input "SWCV-24-496"
click at [853, 150] on select "Select Repossession Garnishment Foreclosure Attached, Seized, Or Levied Other" at bounding box center [957, 134] width 288 height 40
select select "1"
click at [813, 114] on select "Select Repossession Garnishment Foreclosure Attached, Seized, Or Levied Other" at bounding box center [957, 134] width 288 height 40
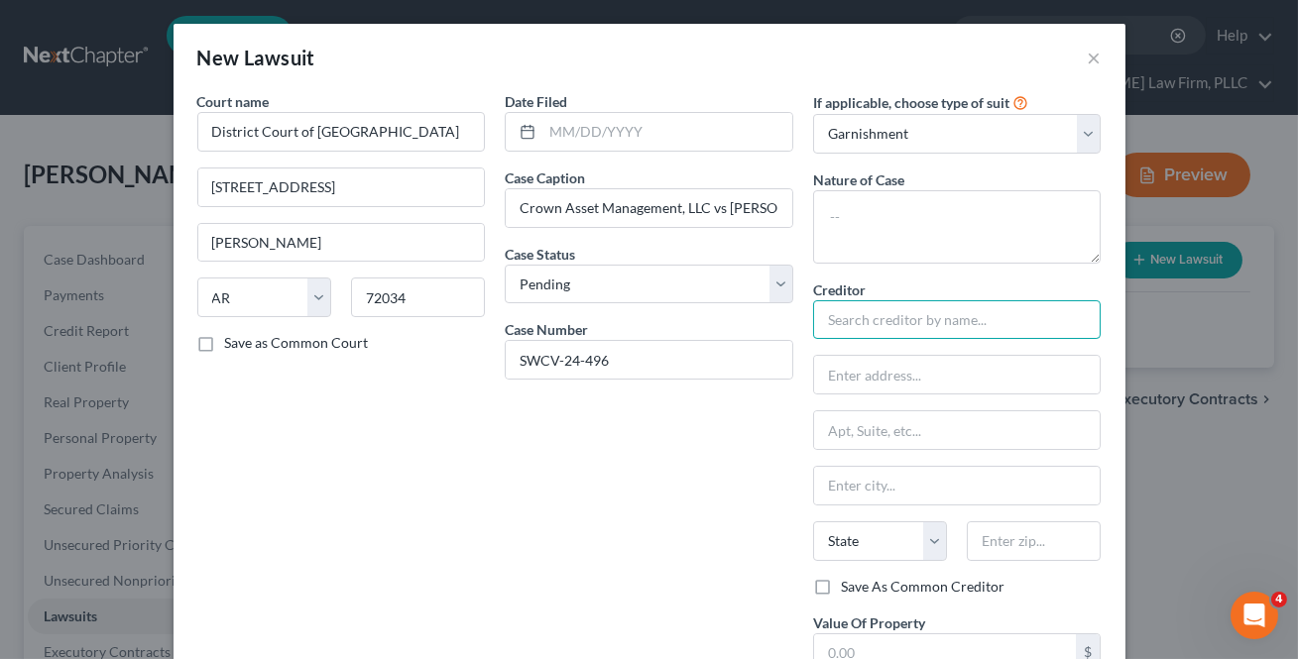
click at [884, 317] on input "text" at bounding box center [957, 320] width 288 height 40
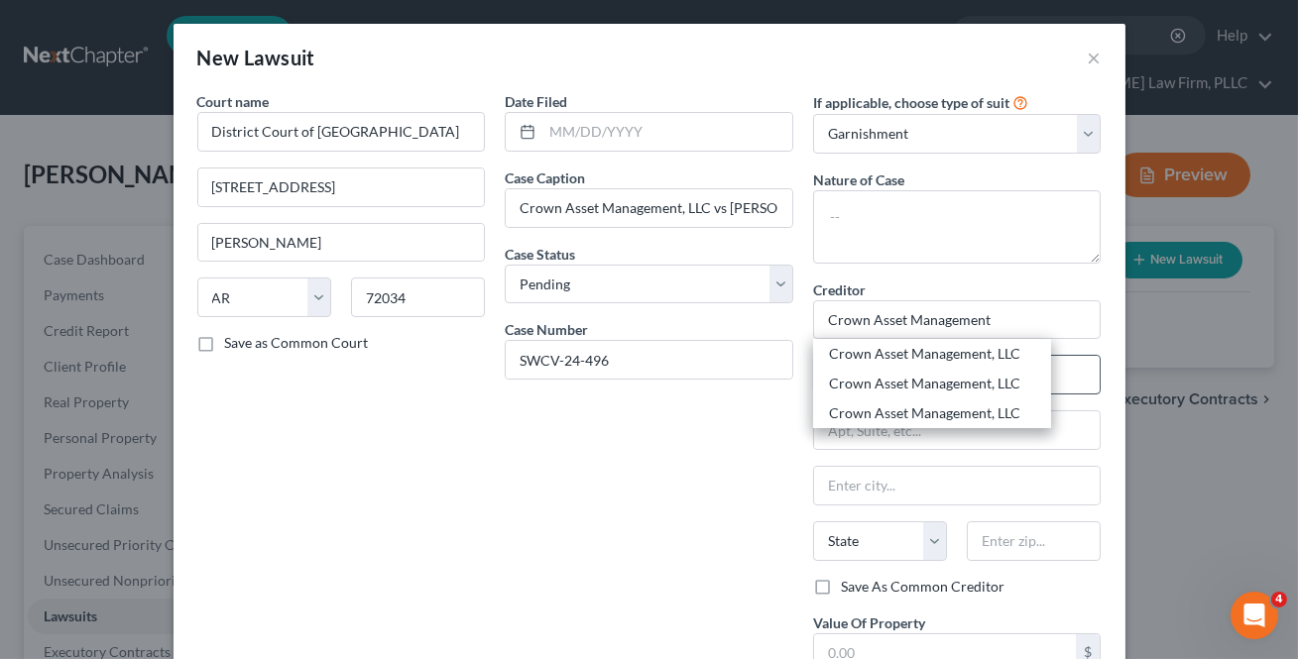
click at [923, 357] on div "Crown Asset Management, LLC" at bounding box center [932, 354] width 206 height 20
type input "Crown Asset Management, LLC"
type input "[STREET_ADDRESS]"
type input "Unit 725"
type input "Duluth"
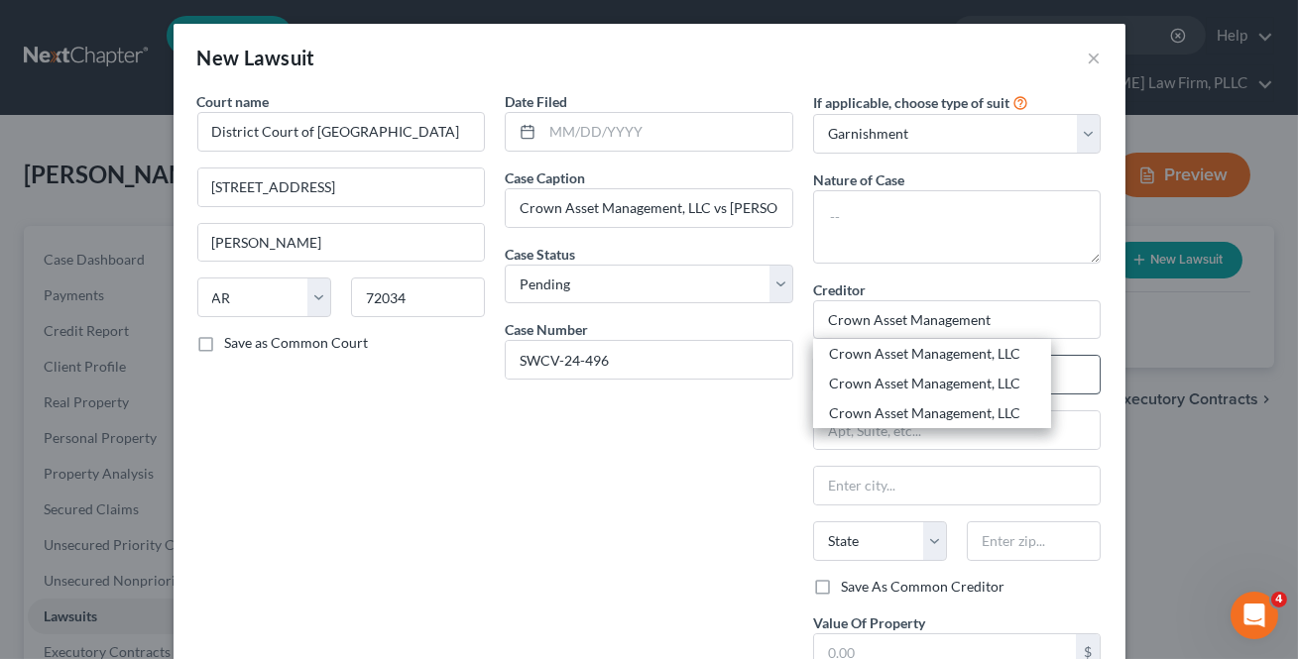
select select "10"
type input "30096"
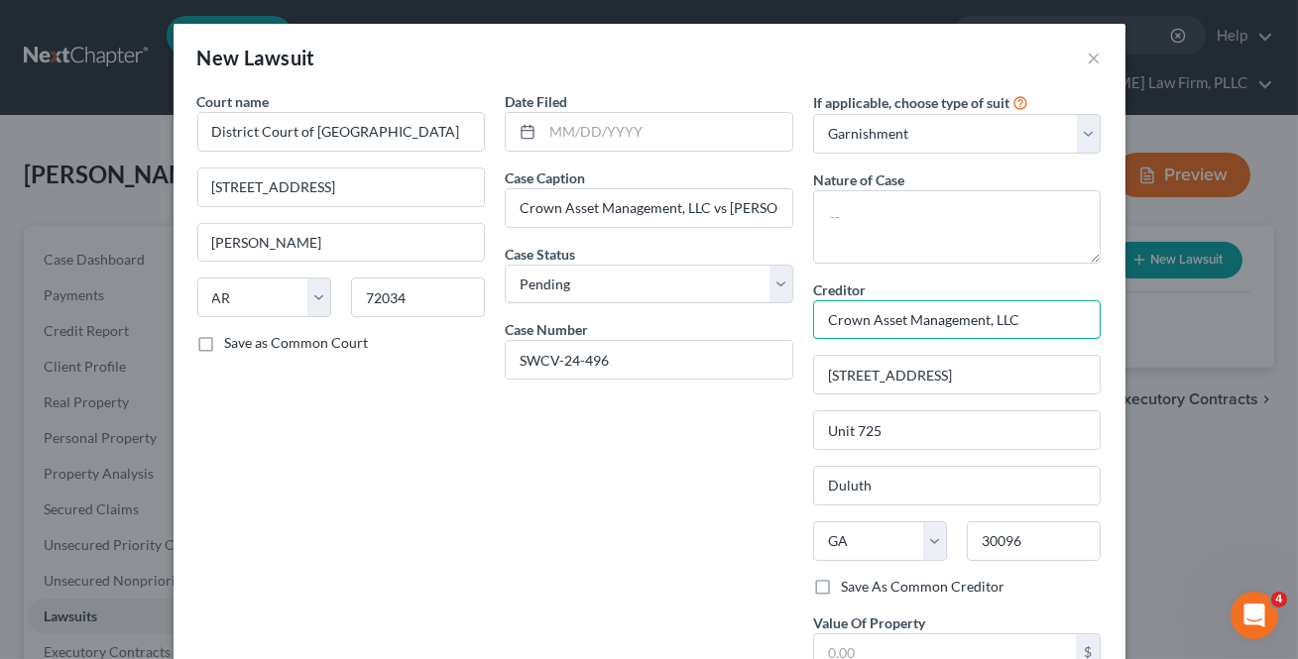
click at [1036, 331] on input "Crown Asset Management, LLC" at bounding box center [957, 320] width 288 height 40
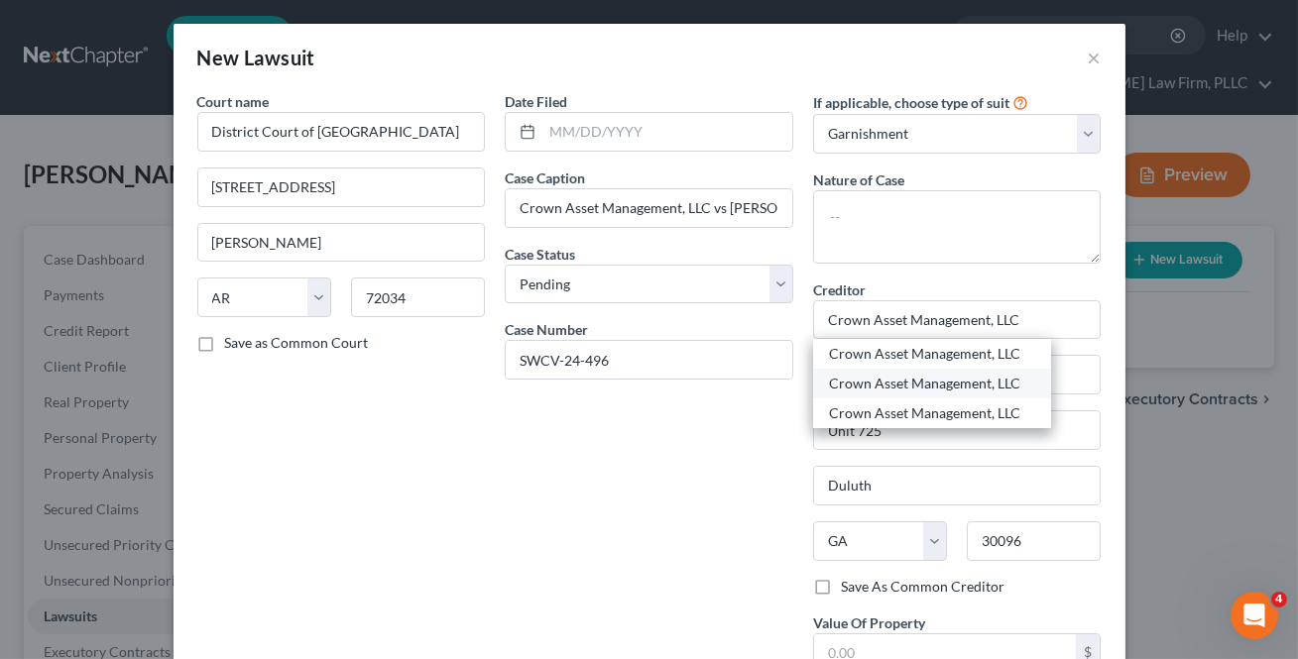
click at [972, 380] on div "Crown Asset Management, LLC" at bounding box center [932, 384] width 206 height 20
type input "c/o Blitt & [PERSON_NAME], PC"
type input "[STREET_ADDRESS][PERSON_NAME]"
type input "[PERSON_NAME] Hills"
select select "14"
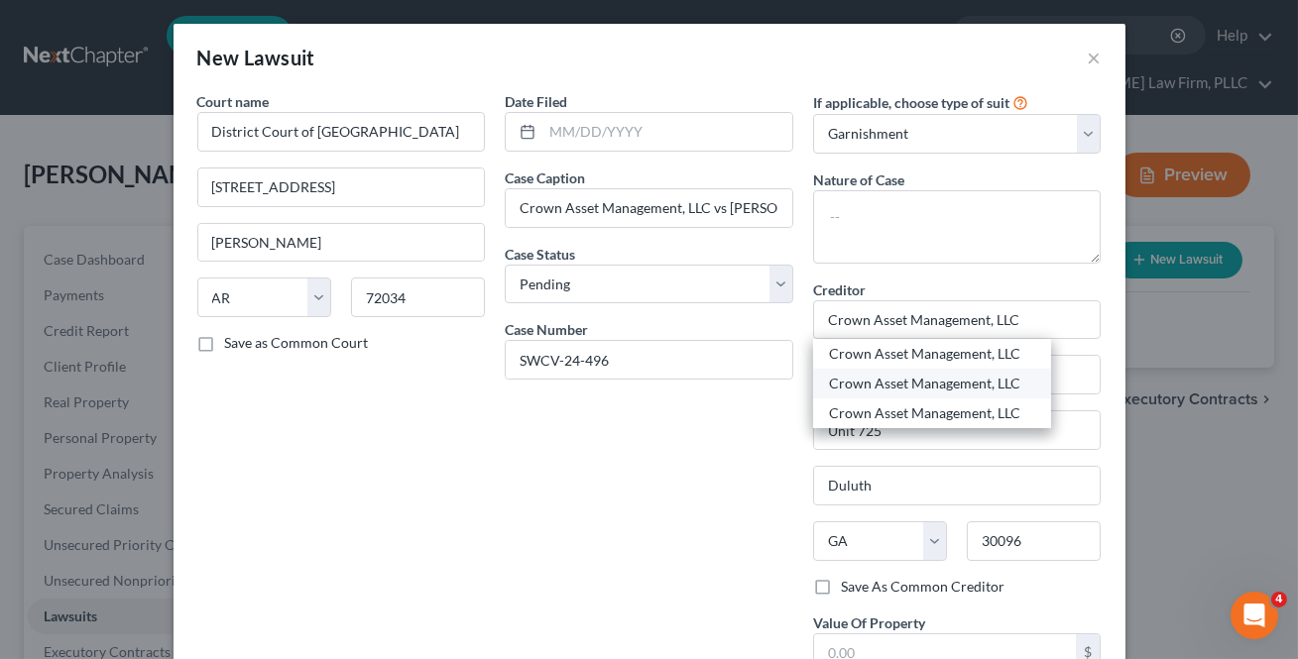
type input "60061"
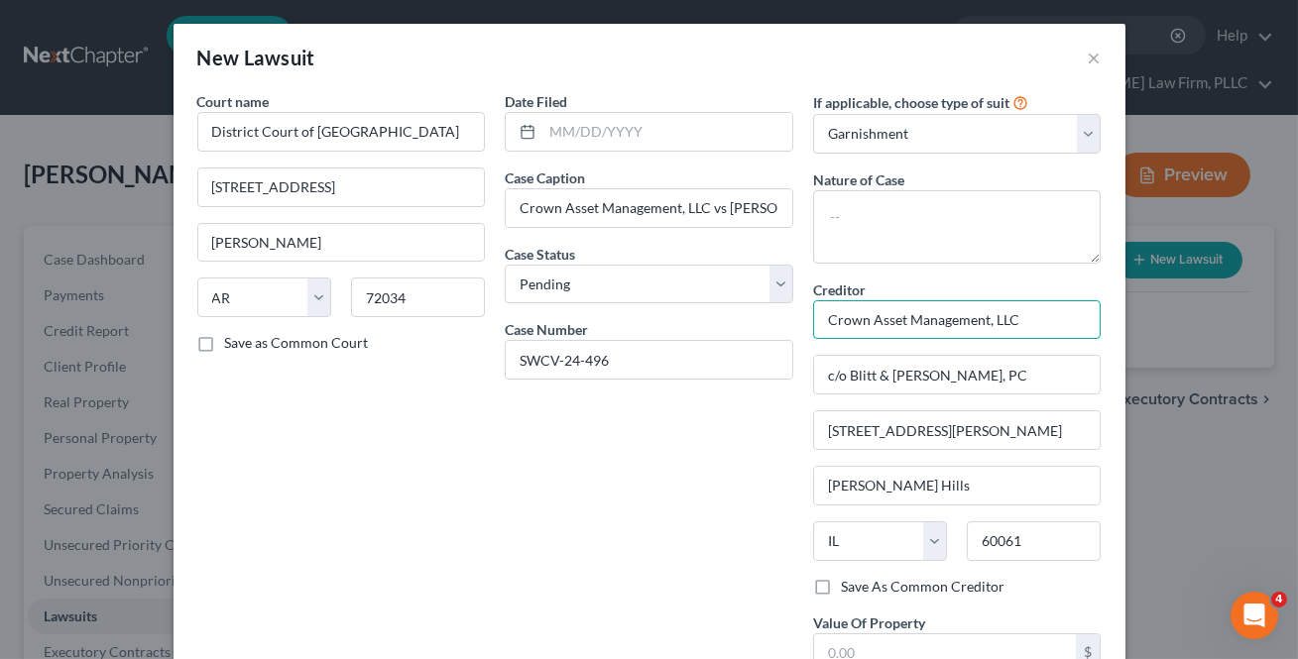
click at [1053, 317] on input "Crown Asset Management, LLC" at bounding box center [957, 320] width 288 height 40
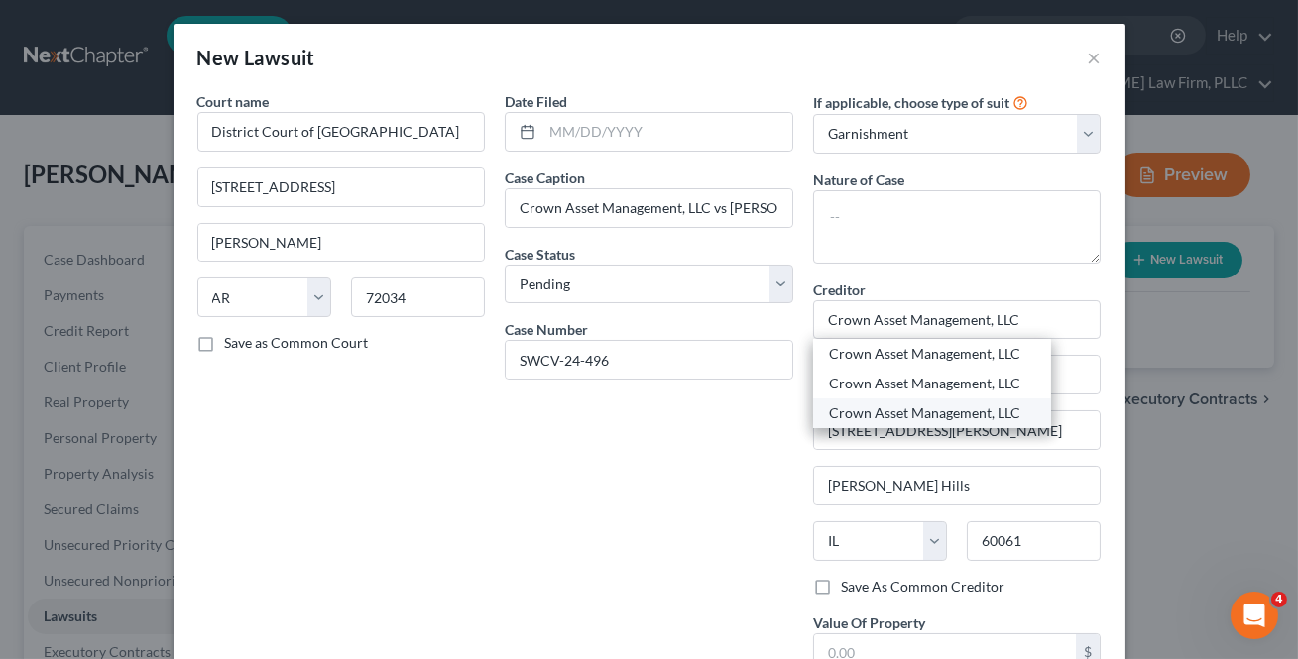
click at [945, 407] on div "Crown Asset Management, LLC" at bounding box center [932, 413] width 206 height 20
type input "c/o Faber & Brand, LLC"
type input "PO Box 10110"
type input "Columbia"
select select "26"
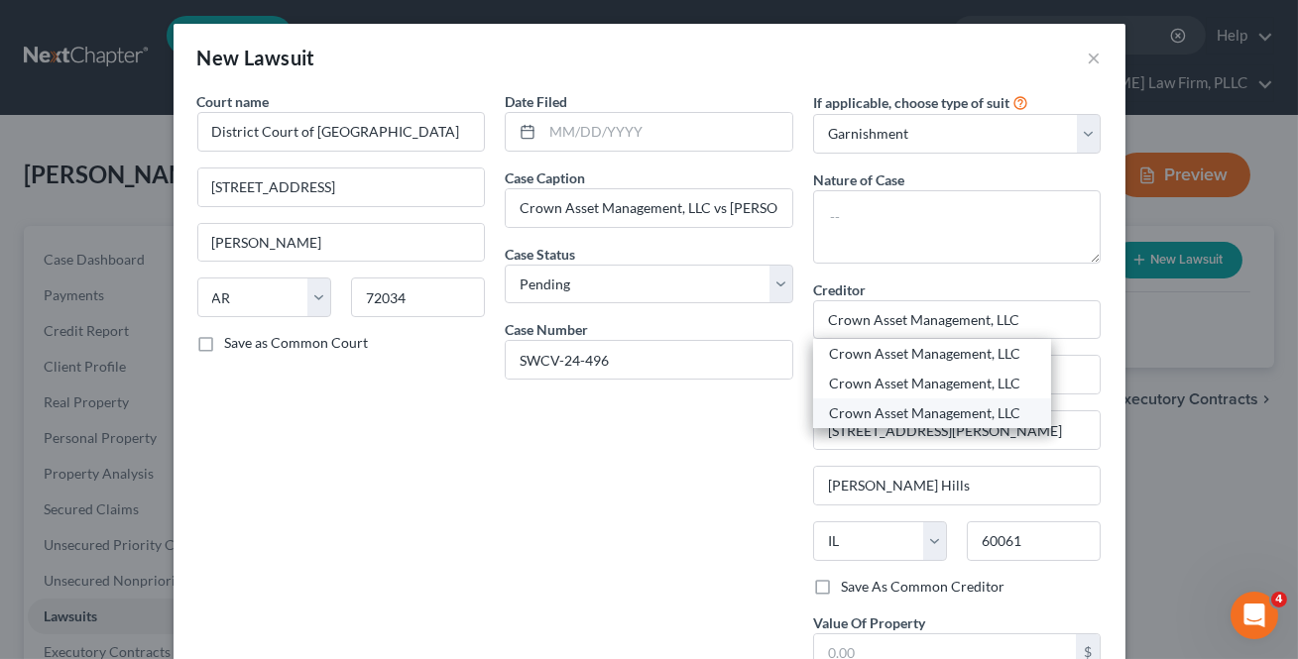
type input "65205"
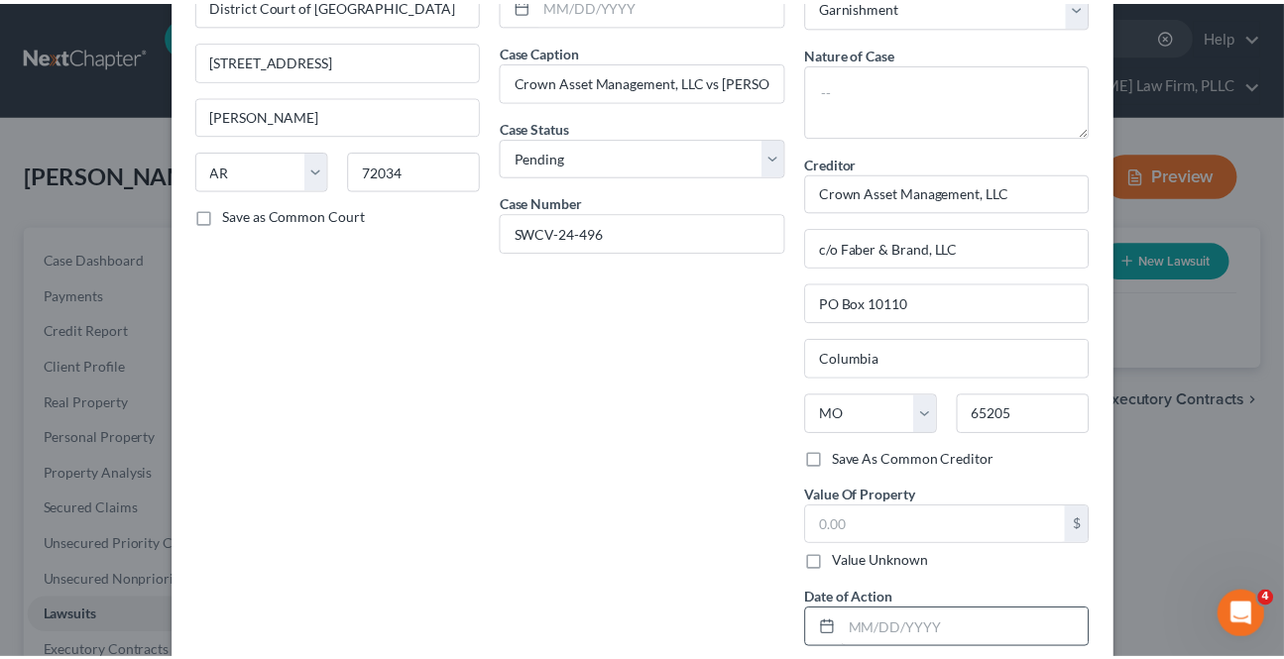
scroll to position [240, 0]
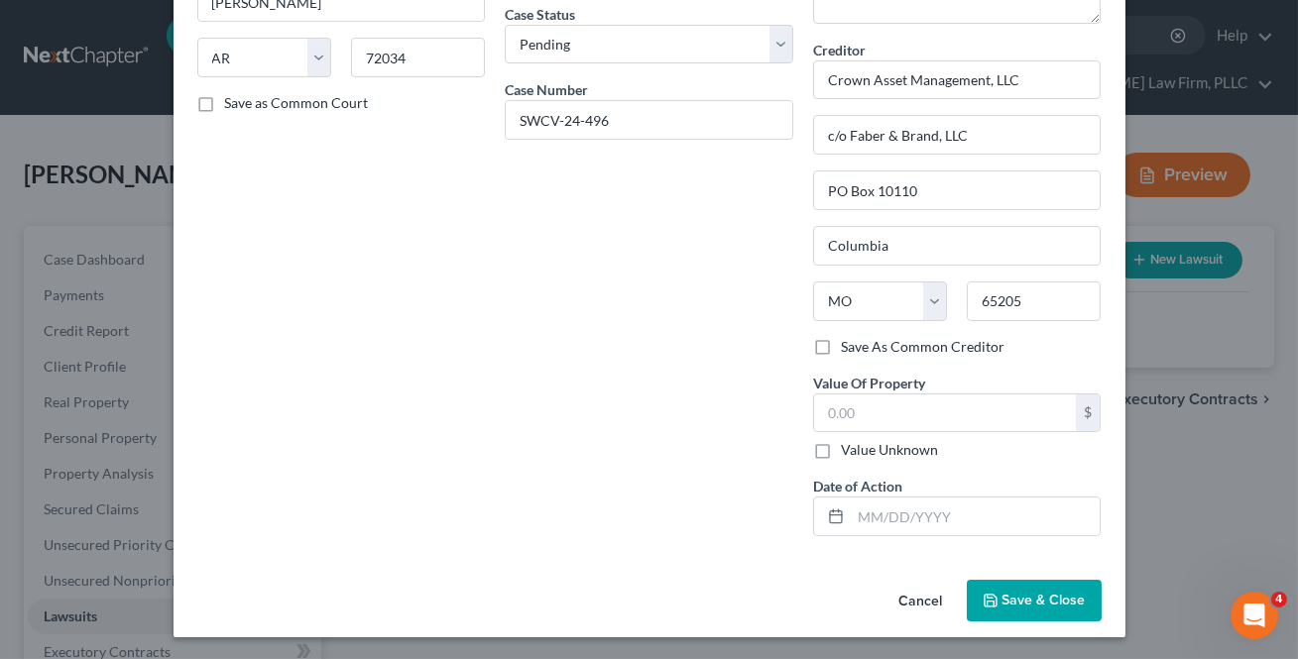
click at [1010, 587] on button "Save & Close" at bounding box center [1033, 601] width 135 height 42
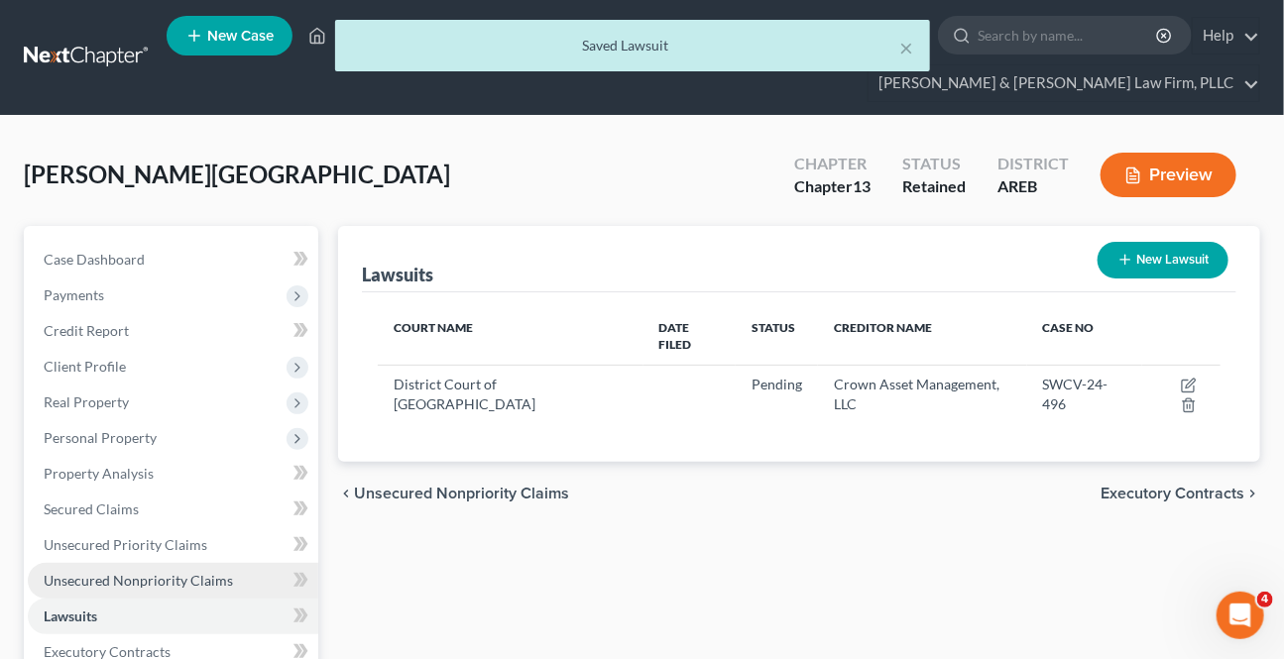
click at [159, 585] on span "Unsecured Nonpriority Claims" at bounding box center [138, 580] width 189 height 17
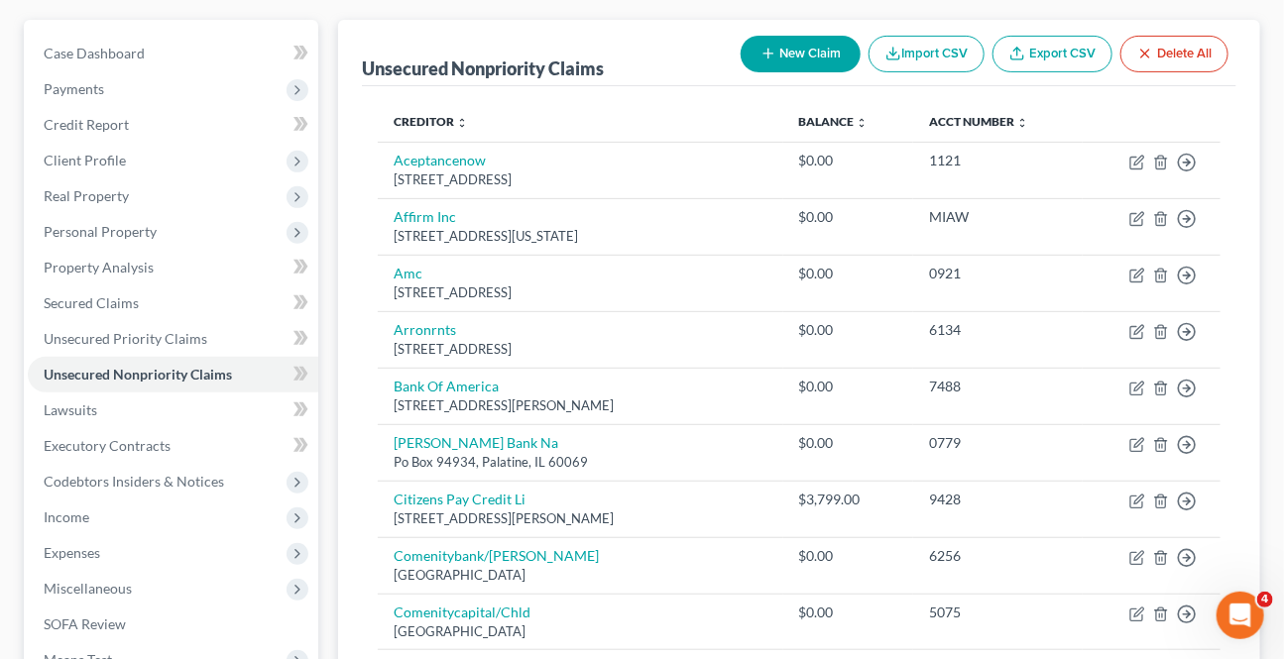
scroll to position [89, 0]
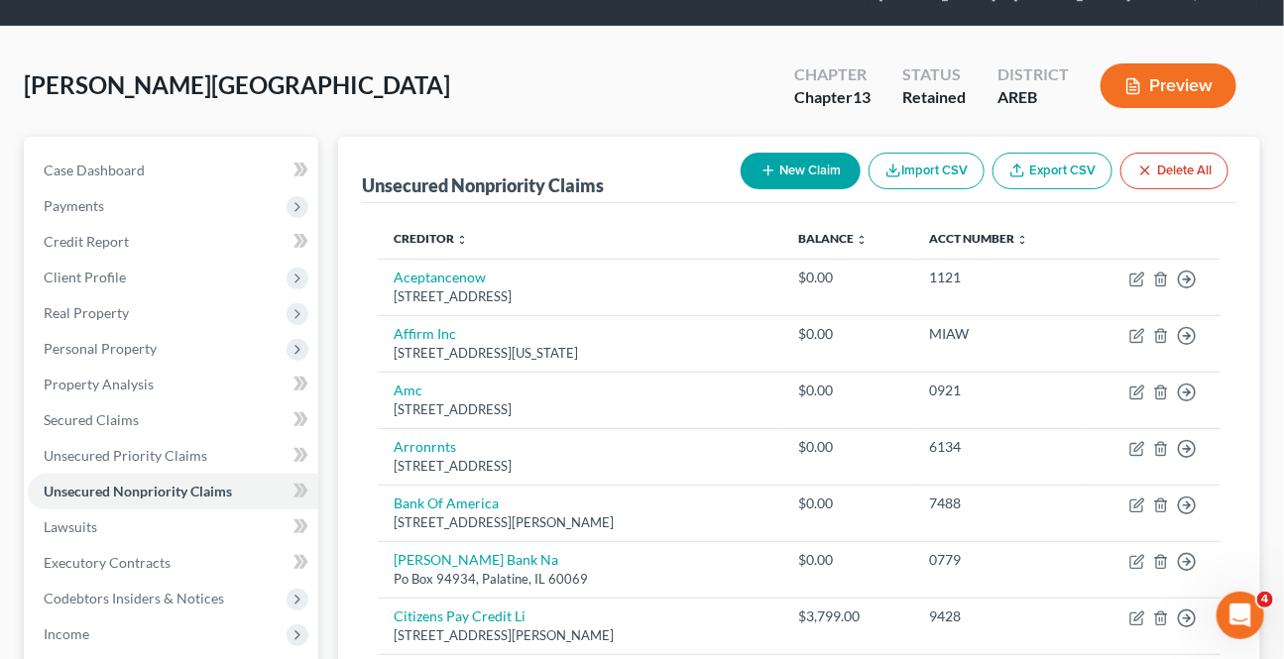
click at [787, 158] on button "New Claim" at bounding box center [800, 171] width 120 height 37
select select "0"
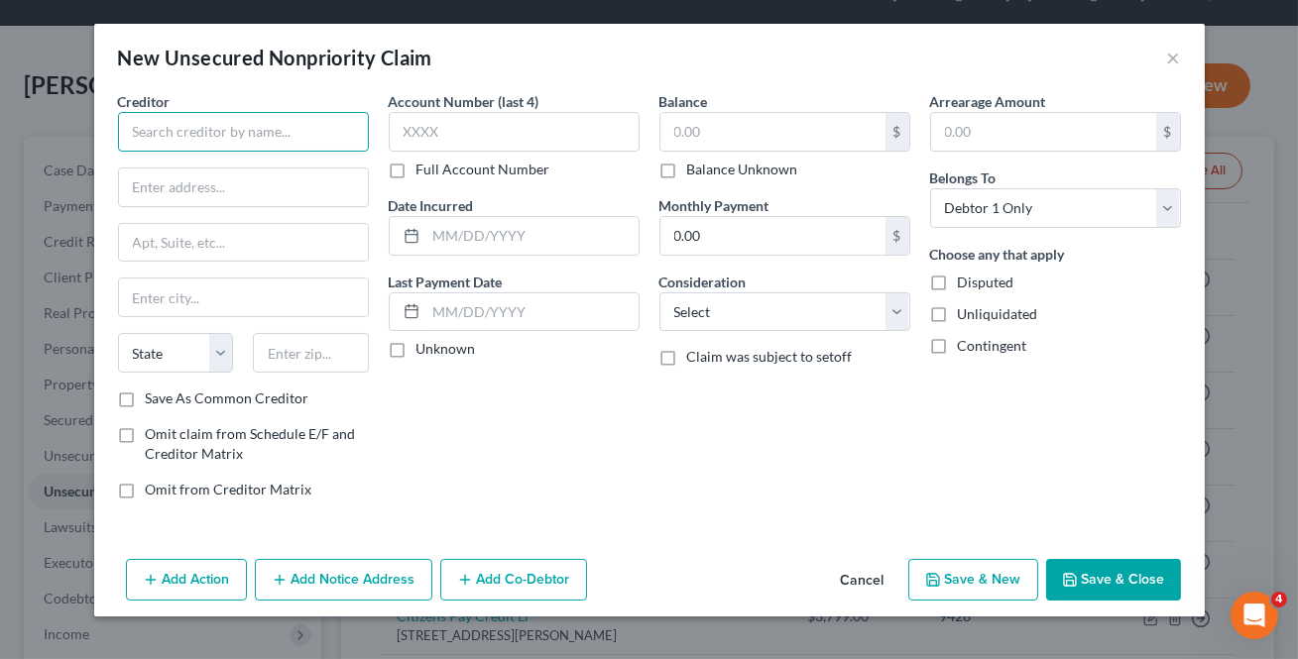
click at [325, 138] on input "text" at bounding box center [243, 132] width 251 height 40
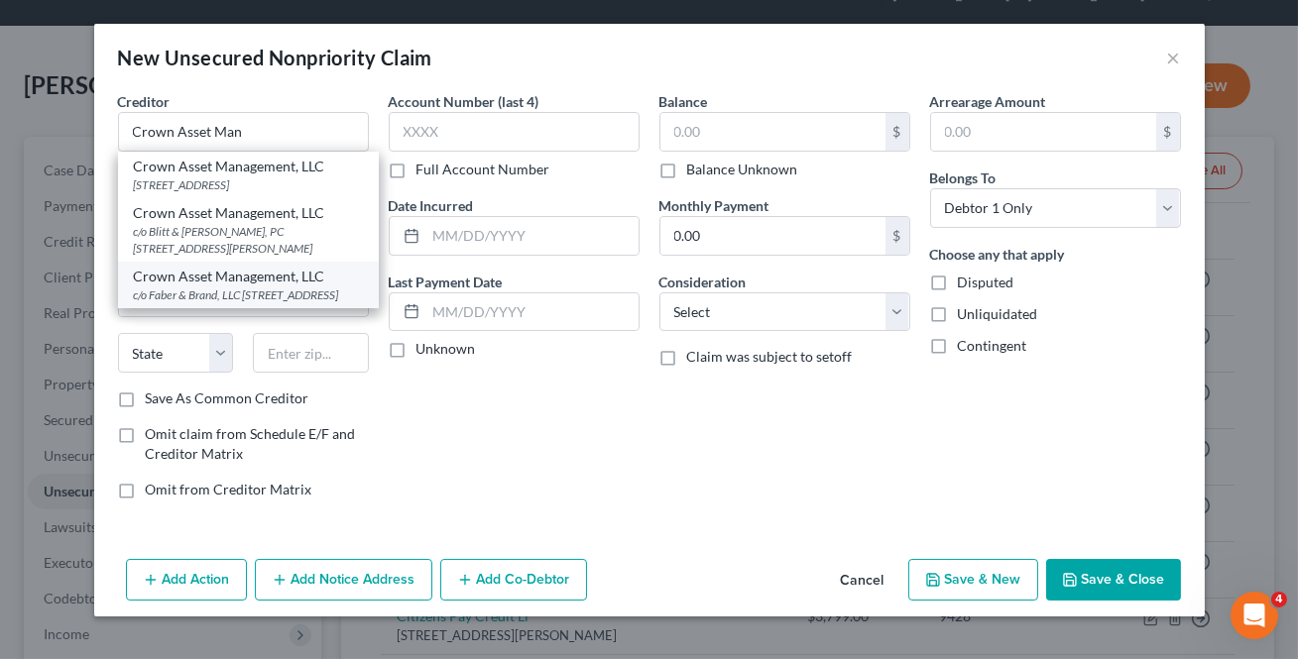
click at [242, 303] on div "c/o Faber & Brand, LLC [STREET_ADDRESS]" at bounding box center [248, 294] width 229 height 17
type input "Crown Asset Management, LLC"
type input "c/o Faber & Brand, LLC"
type input "PO Box 10110"
type input "Columbia"
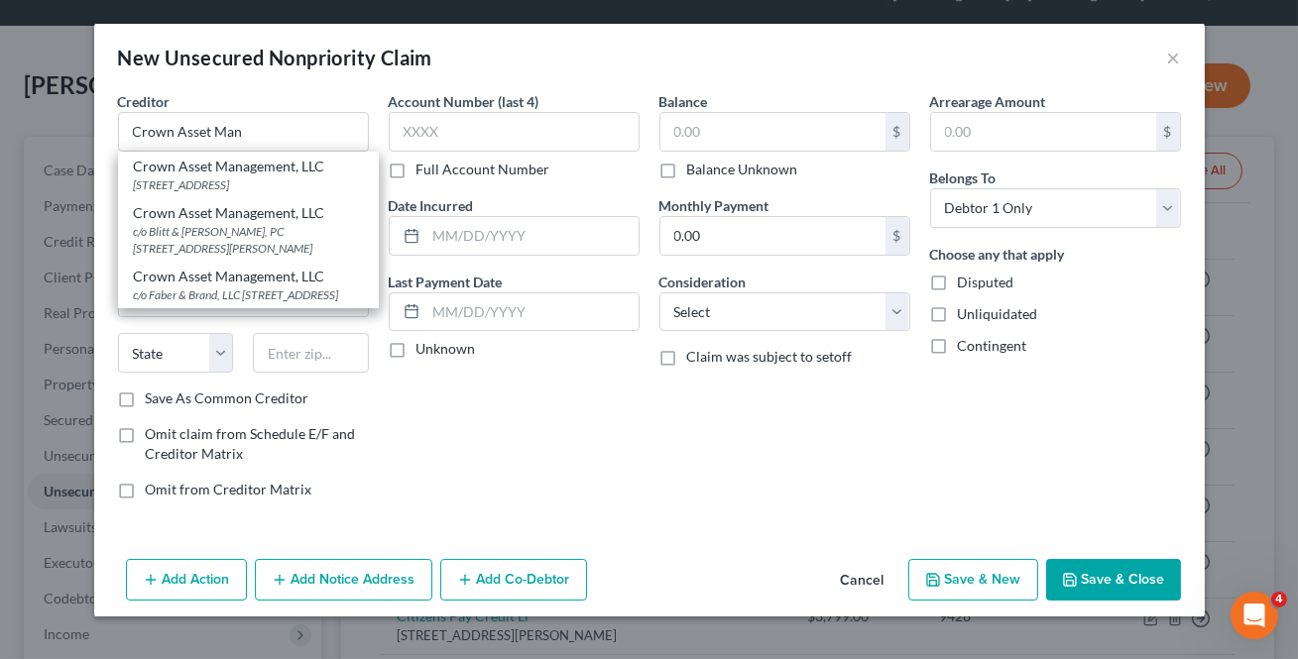
select select "26"
type input "65205"
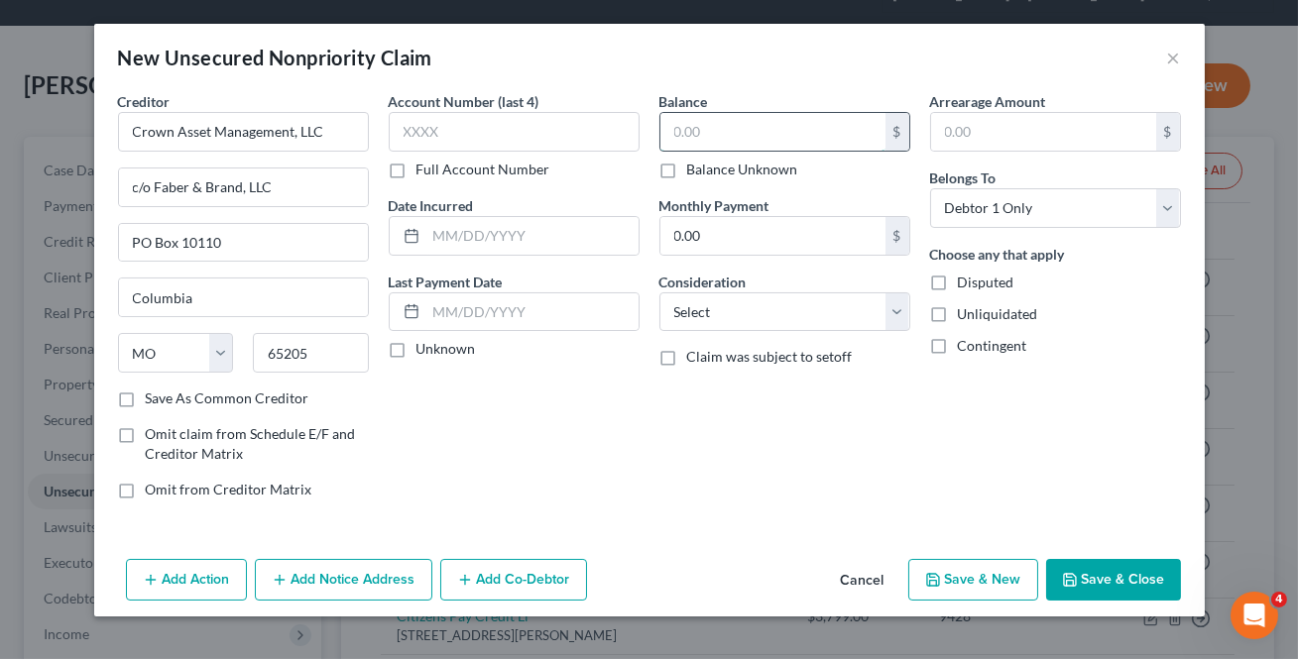
click at [734, 124] on input "text" at bounding box center [772, 132] width 225 height 38
type input "11,726.67"
click at [1120, 571] on button "Save & Close" at bounding box center [1113, 580] width 135 height 42
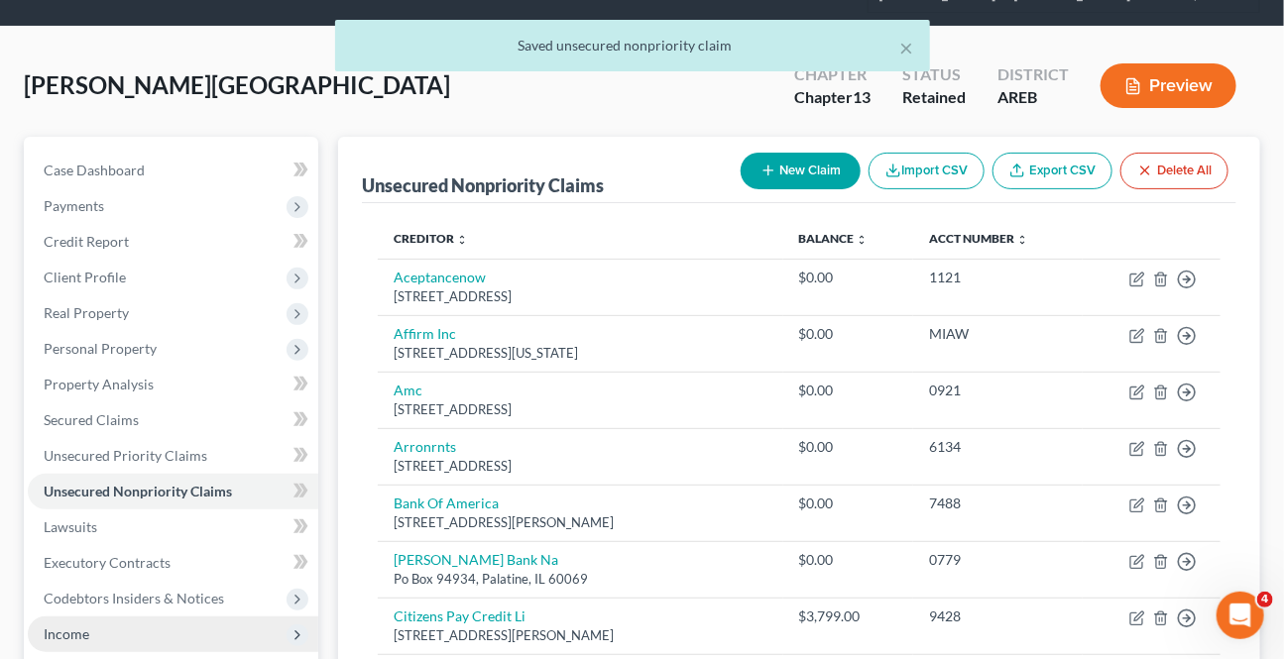
click at [55, 628] on span "Income" at bounding box center [67, 633] width 46 height 17
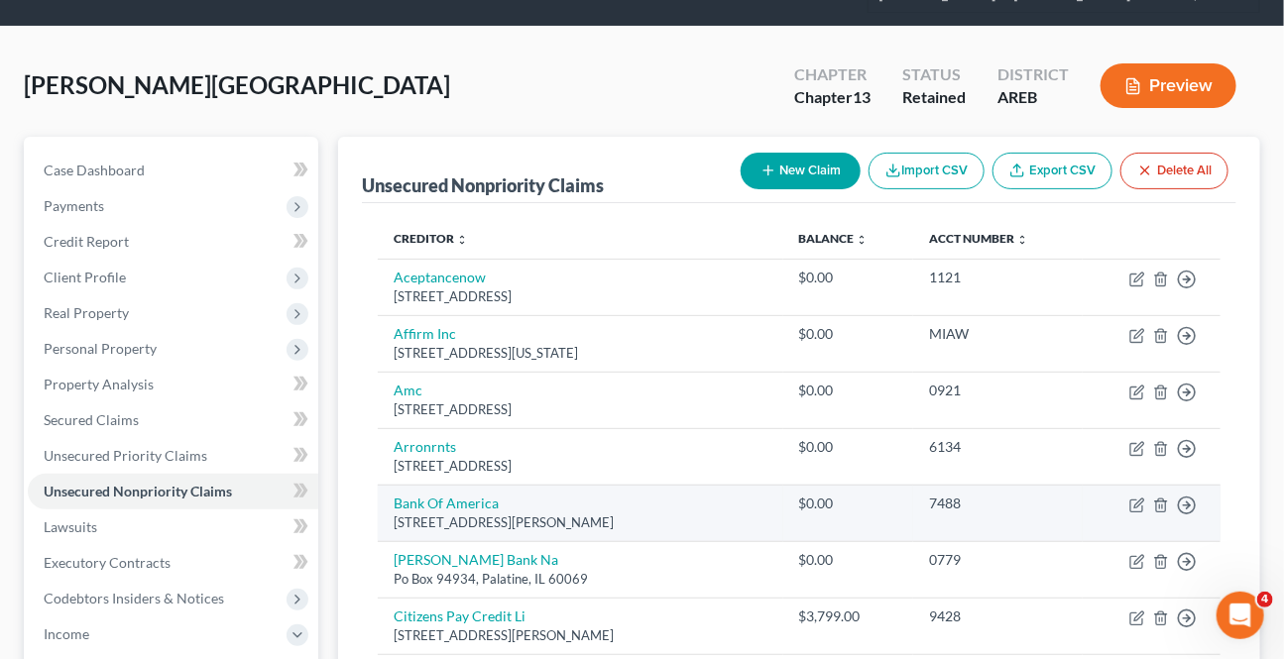
drag, startPoint x: 69, startPoint y: 626, endPoint x: 622, endPoint y: 486, distance: 570.7
click at [69, 625] on span "Income" at bounding box center [67, 633] width 46 height 17
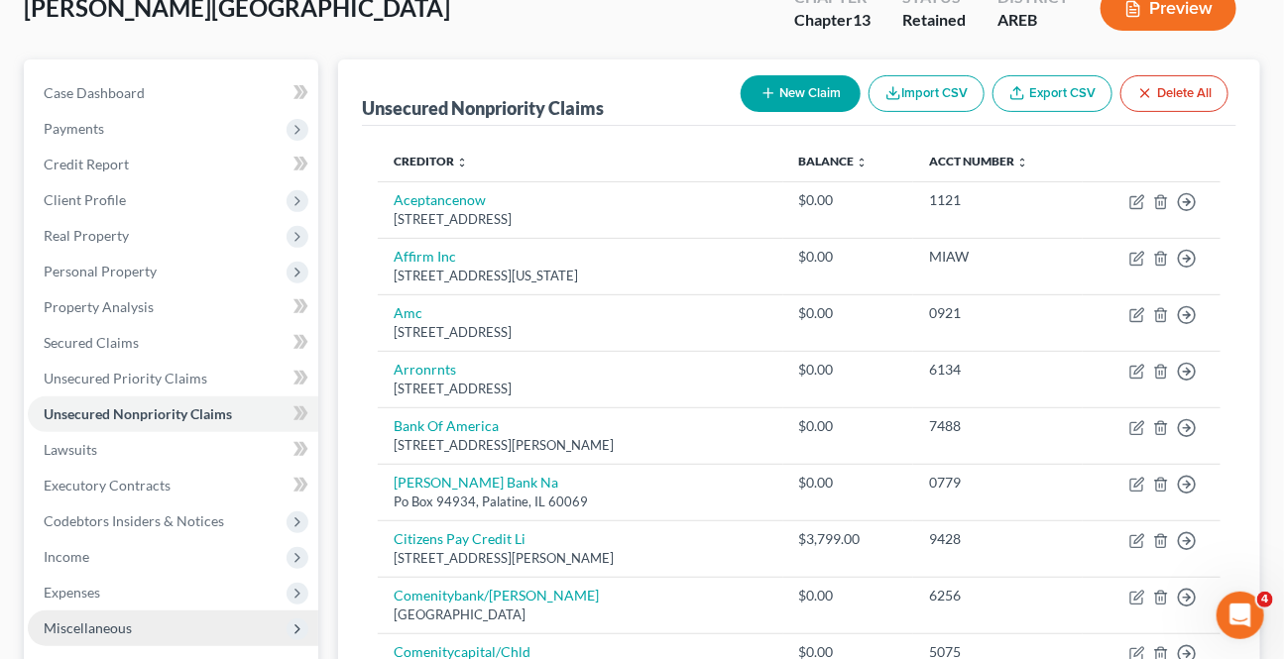
scroll to position [270, 0]
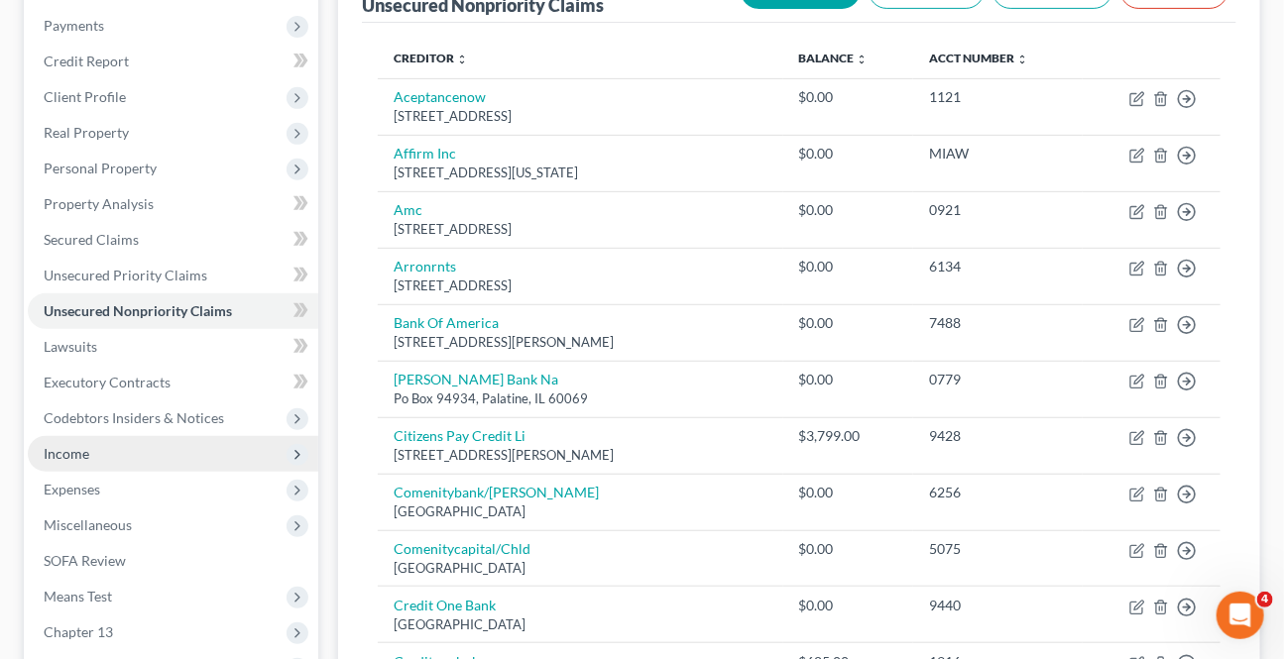
click at [74, 455] on span "Income" at bounding box center [67, 453] width 46 height 17
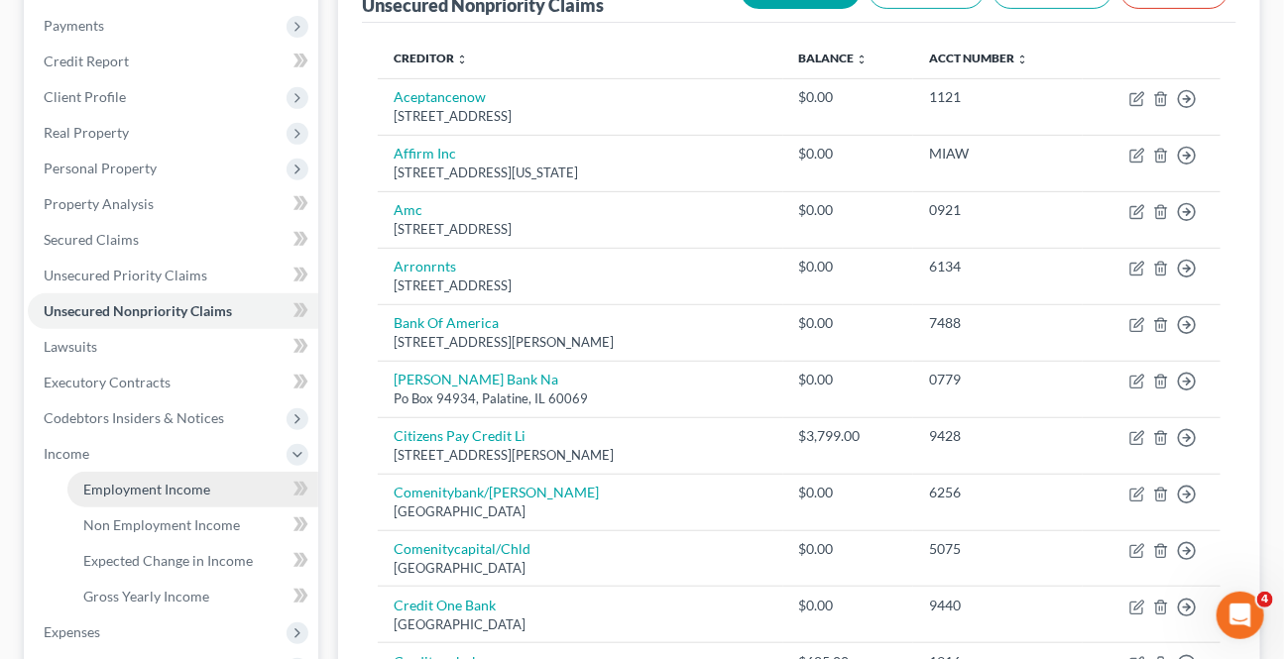
click at [90, 492] on span "Employment Income" at bounding box center [146, 489] width 127 height 17
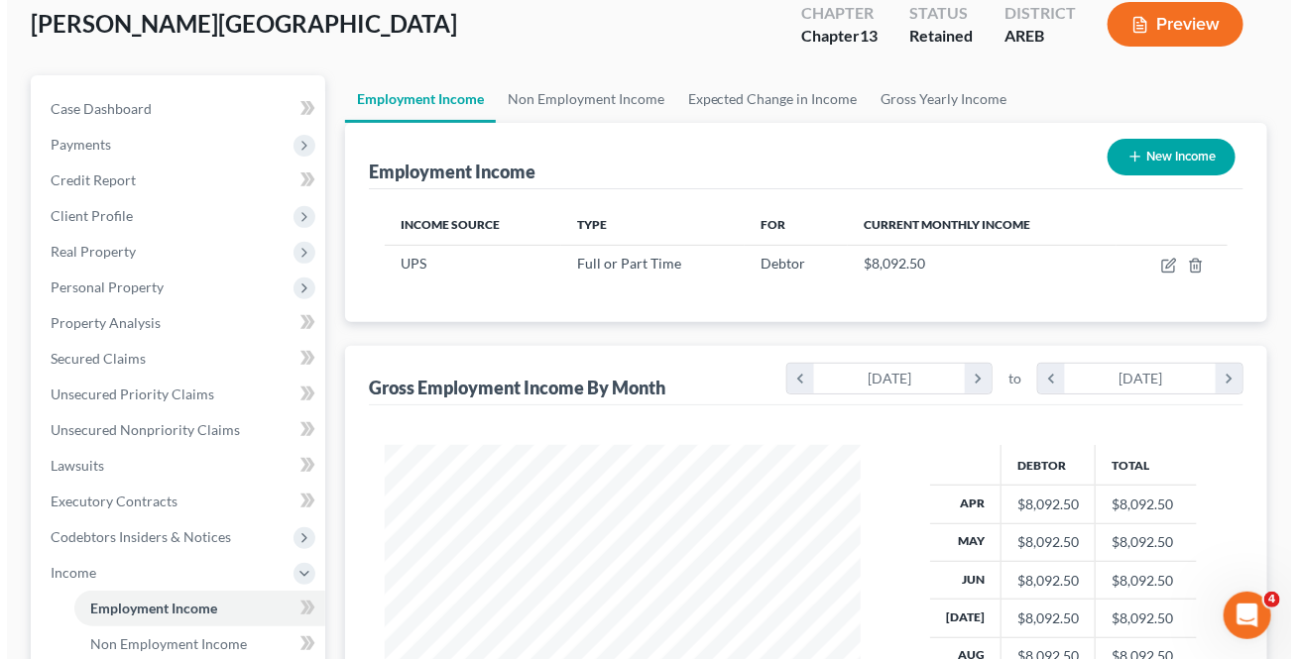
scroll to position [270, 0]
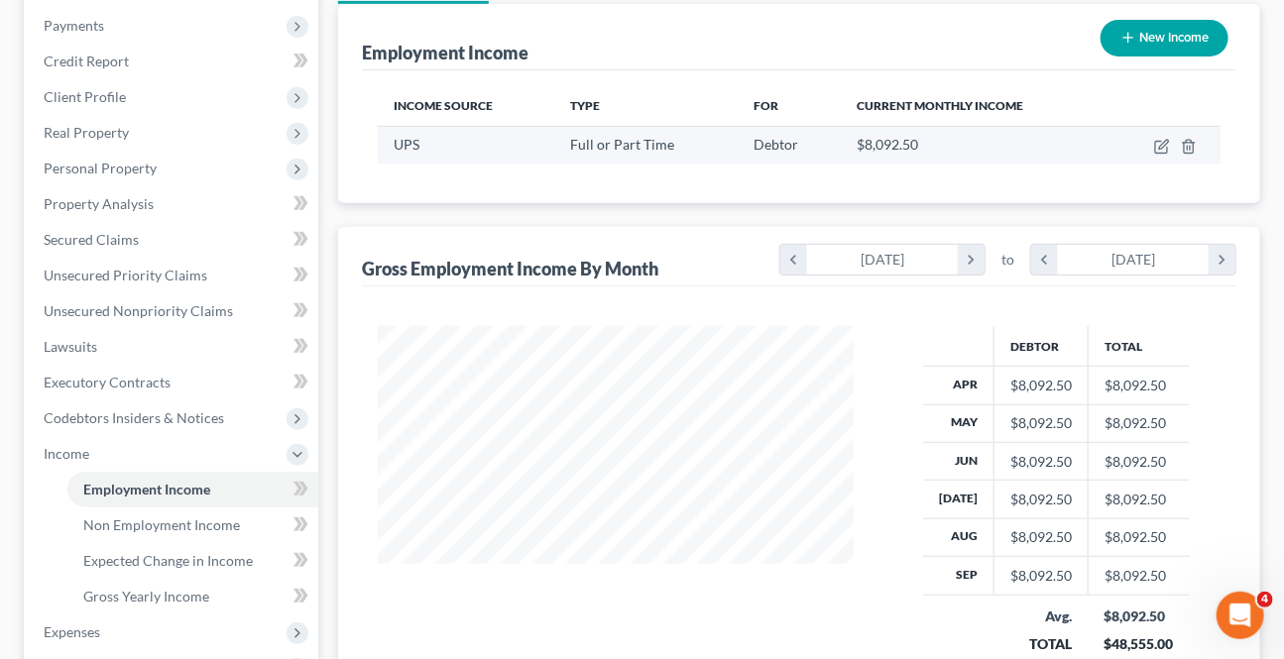
click at [1160, 153] on td at bounding box center [1164, 145] width 111 height 38
click at [1159, 148] on icon "button" at bounding box center [1162, 147] width 16 height 16
select select "0"
select select "3"
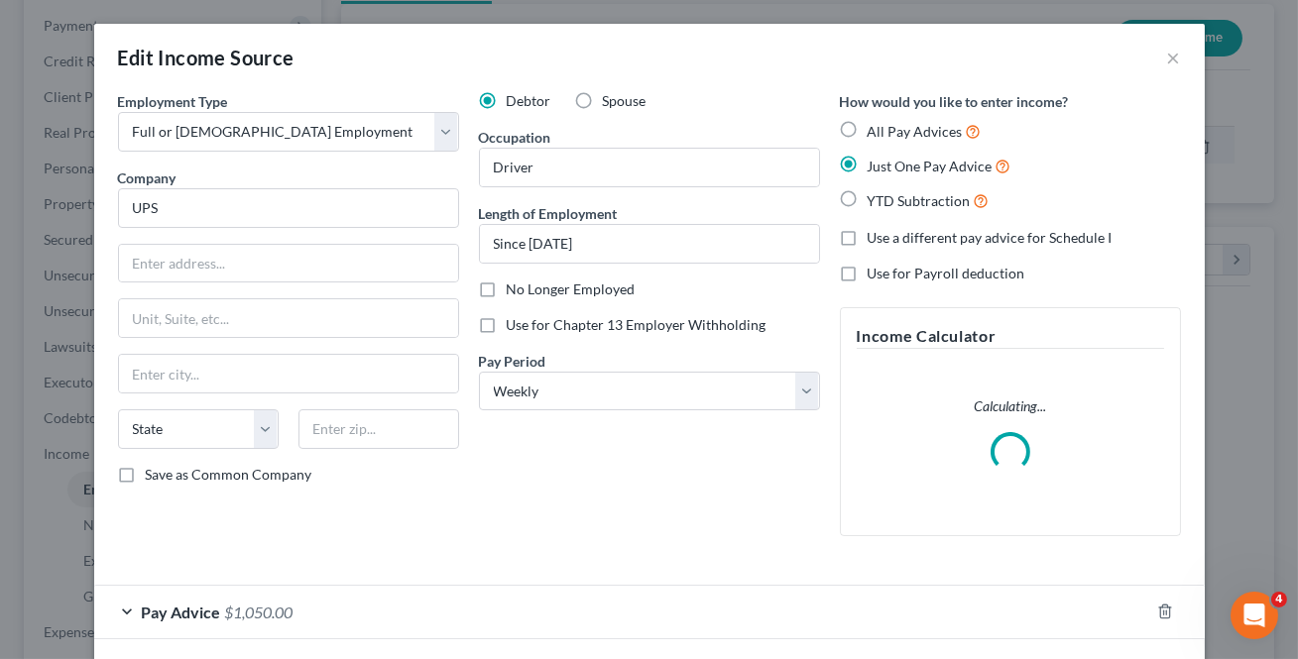
scroll to position [355, 520]
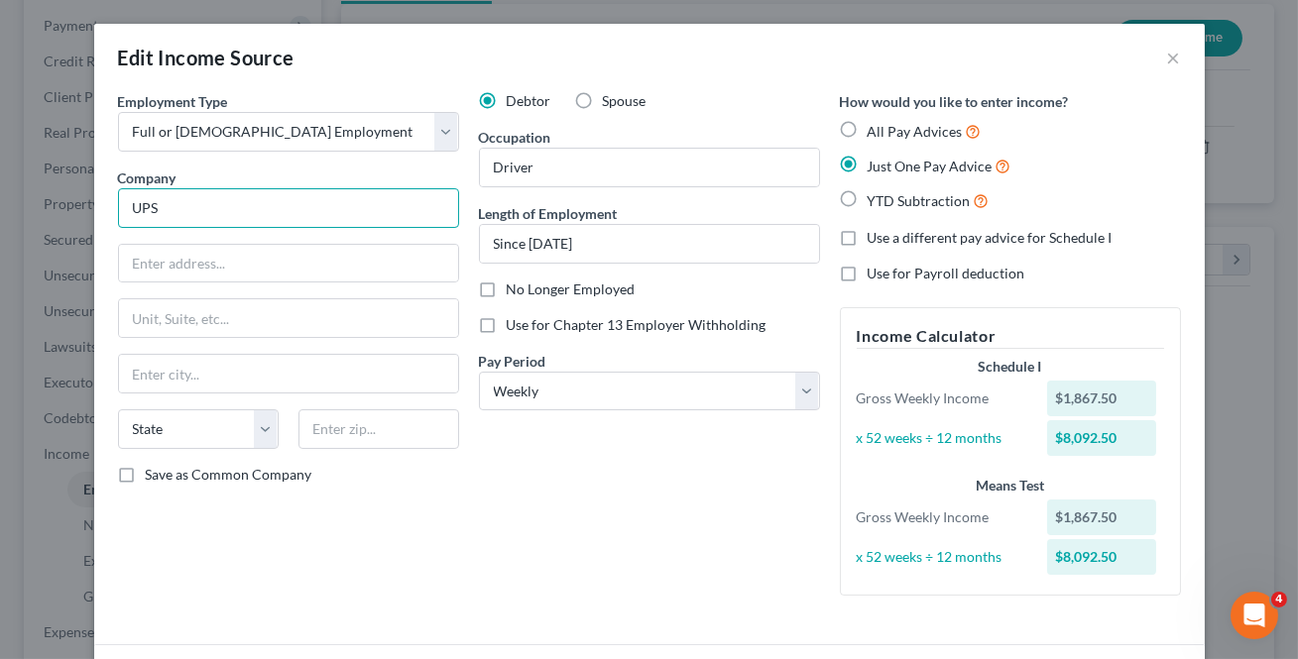
drag, startPoint x: 206, startPoint y: 215, endPoint x: -325, endPoint y: 190, distance: 531.9
click at [0, 190] on html "Home New Case Client Portal Directory Cases DebtorCC Payments [PERSON_NAME] & […" at bounding box center [649, 399] width 1298 height 1339
type input "The UPS Store, Inc"
type input "/"
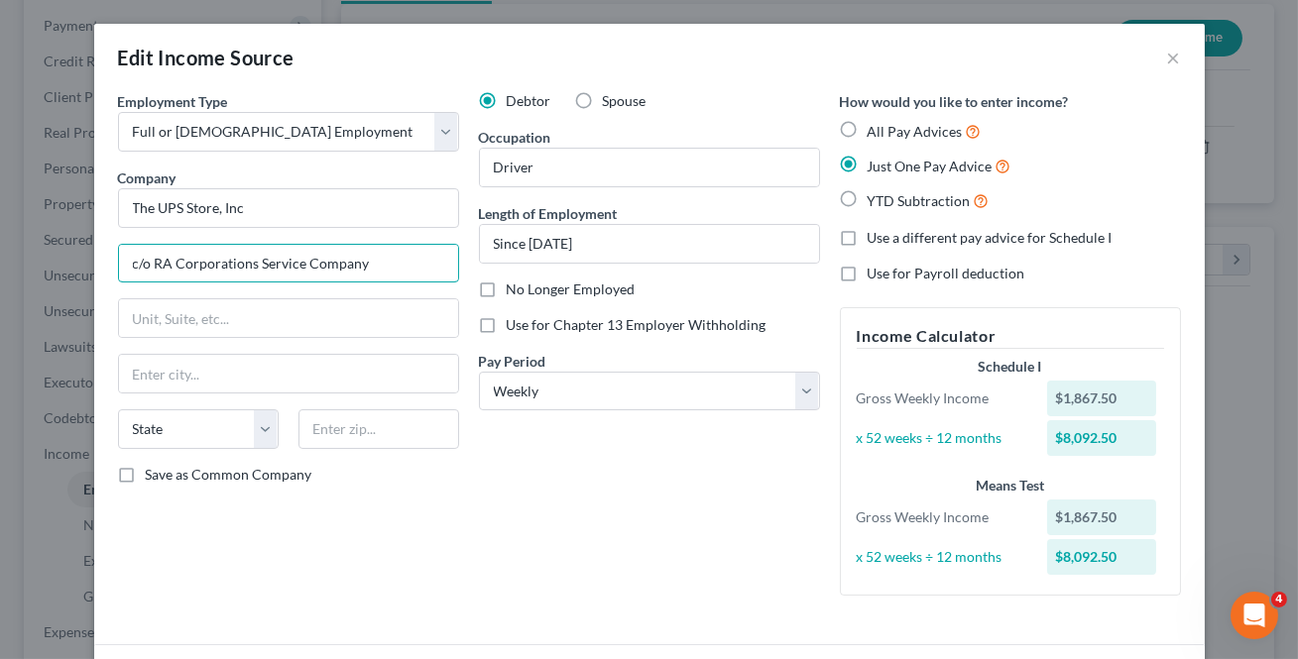
type input "c/o RA Corporations Service Company"
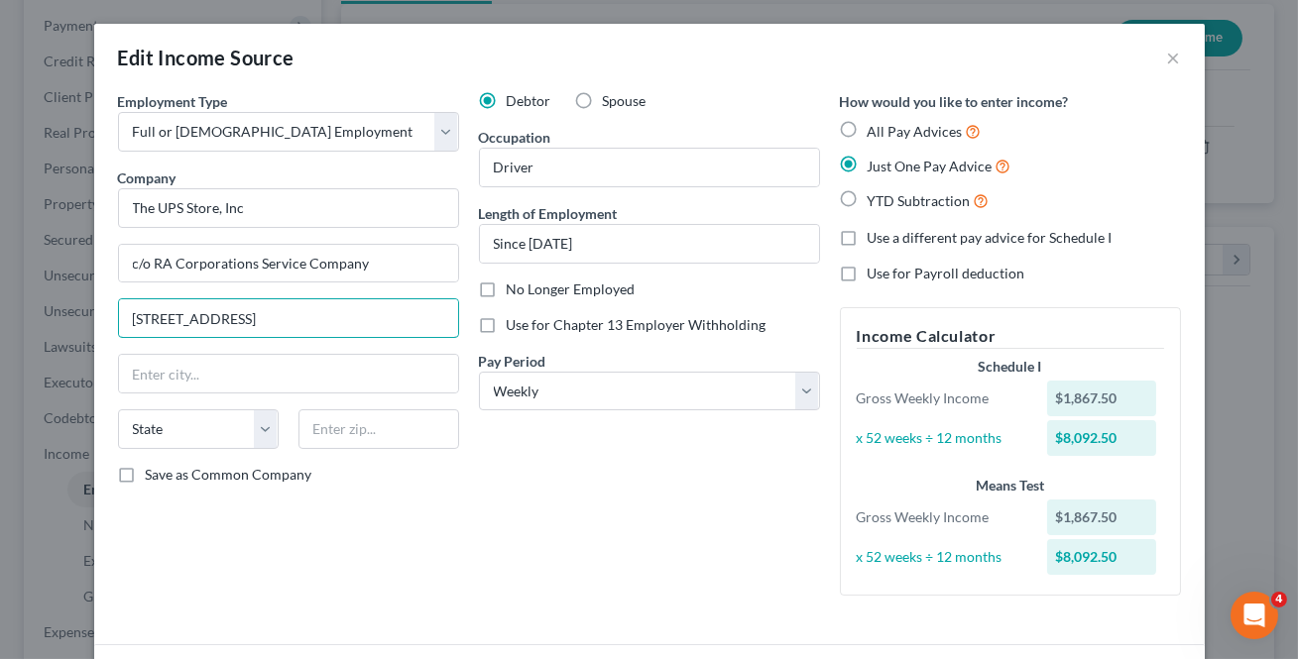
type input "[STREET_ADDRESS]"
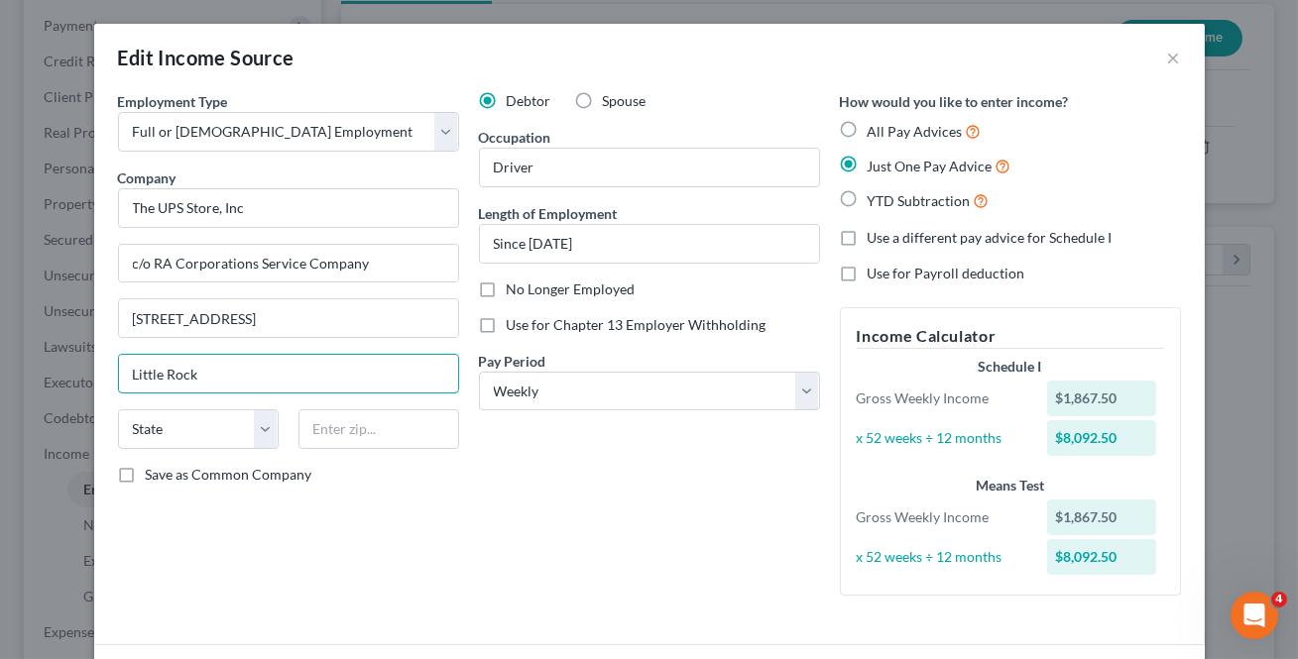
type input "Little Rock"
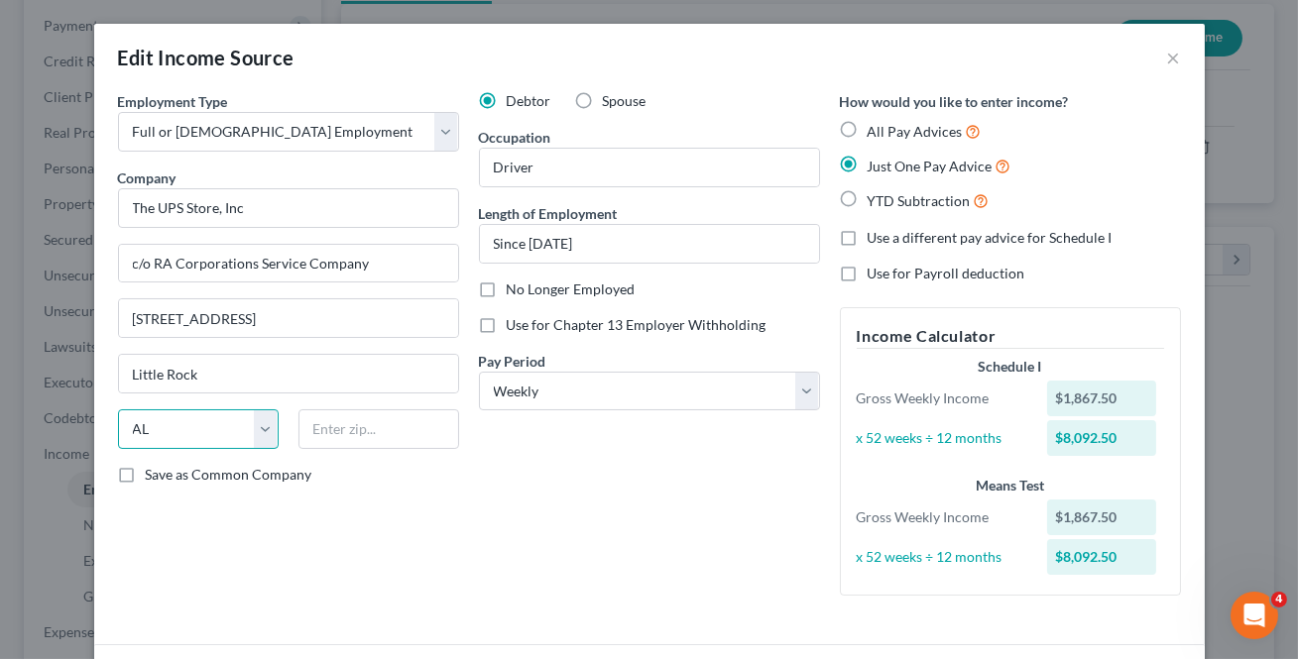
select select "2"
type input "72201"
drag, startPoint x: 158, startPoint y: 472, endPoint x: 962, endPoint y: 496, distance: 805.2
click at [158, 472] on span "Save as Common Company" at bounding box center [229, 474] width 167 height 17
click at [158, 472] on input "Save as Common Company" at bounding box center [160, 471] width 13 height 13
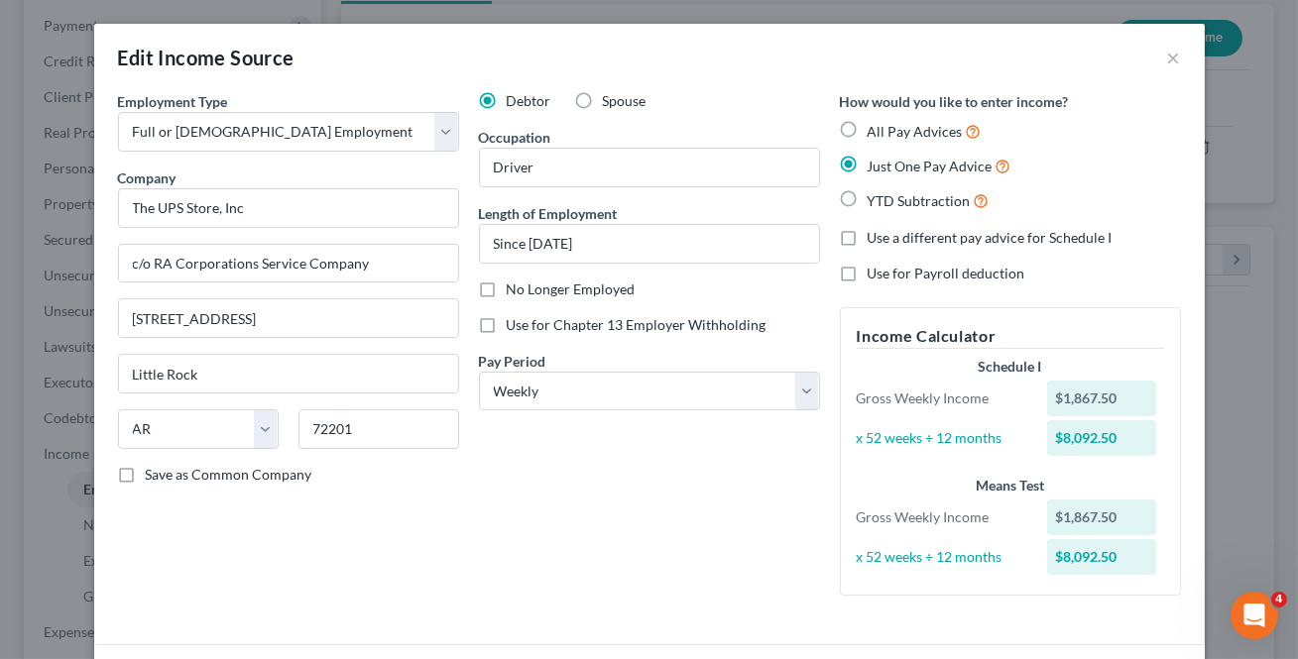
checkbox input "true"
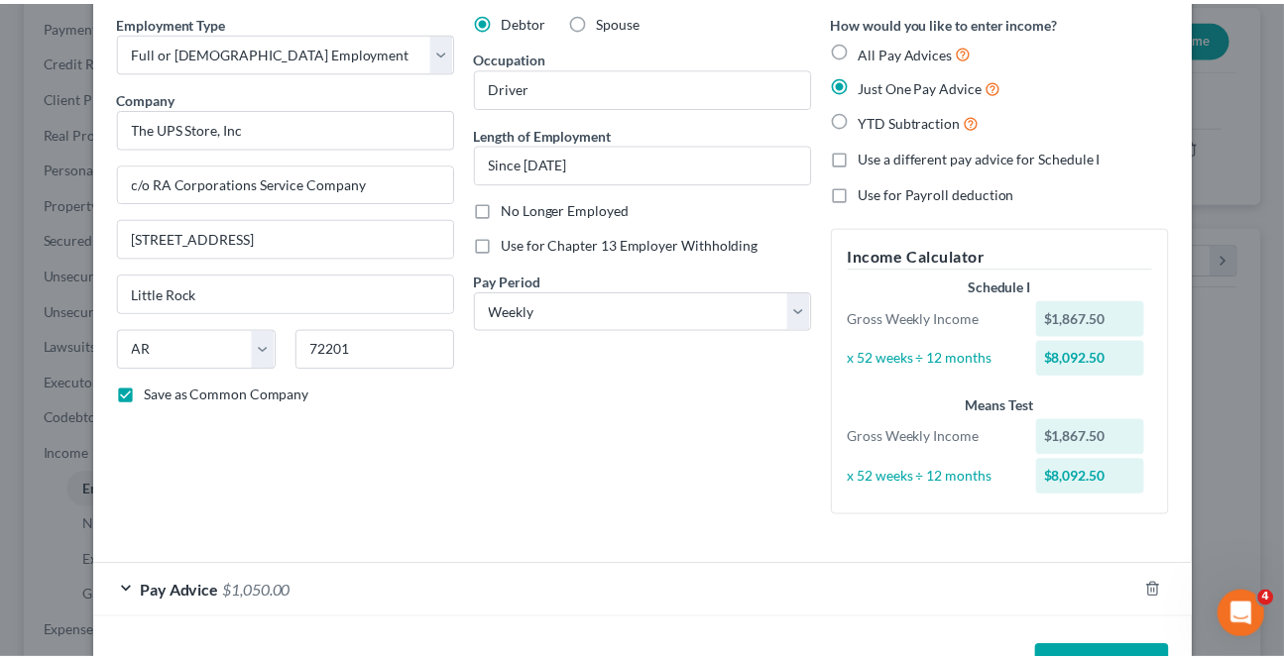
scroll to position [148, 0]
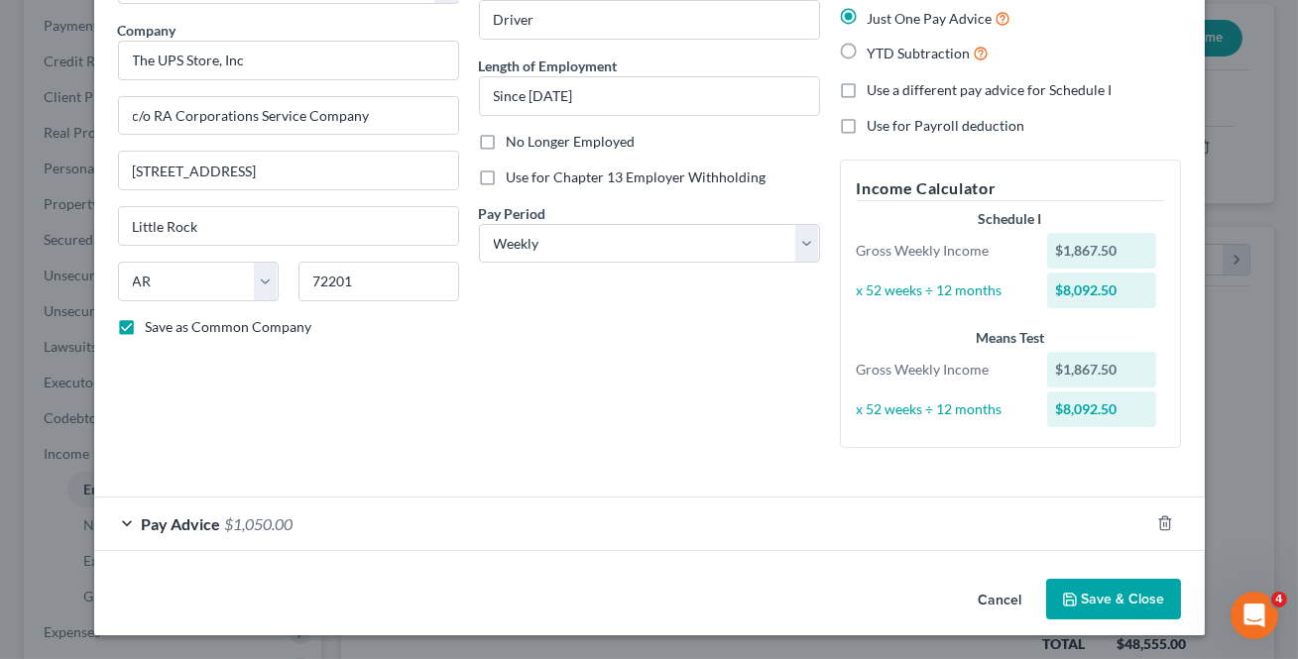
click at [1089, 607] on button "Save & Close" at bounding box center [1113, 600] width 135 height 42
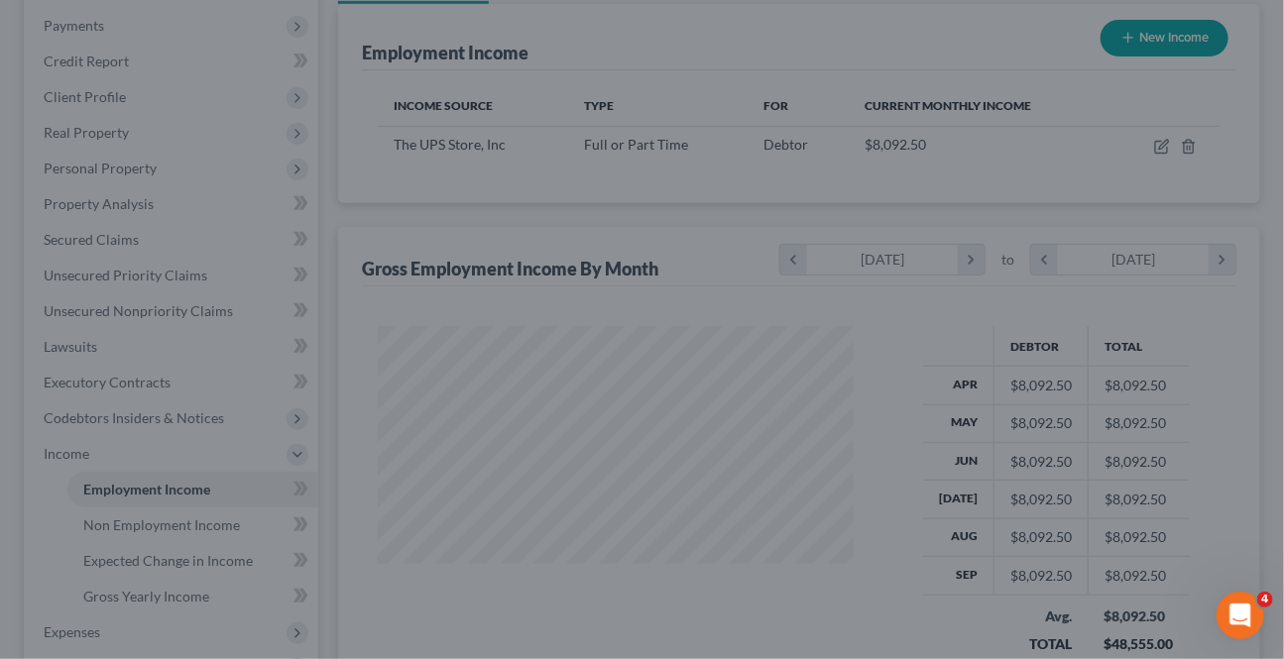
scroll to position [990872, 990712]
